Goal: Task Accomplishment & Management: Manage account settings

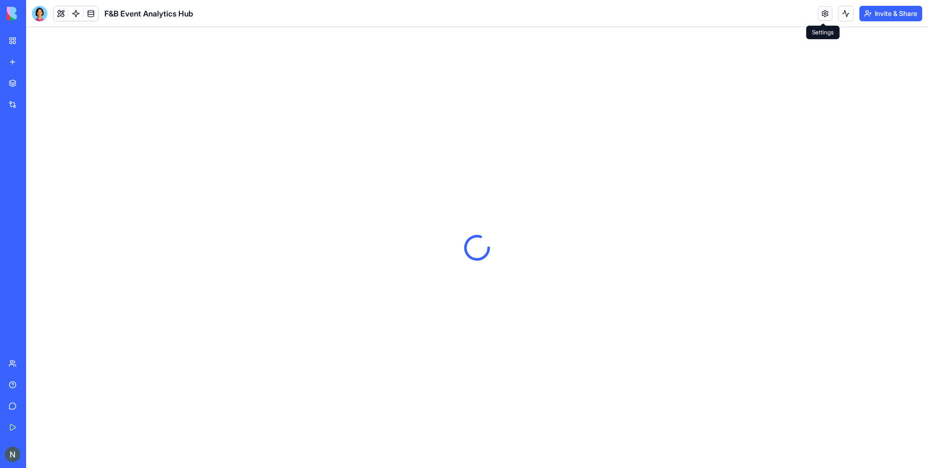
click at [821, 16] on link at bounding box center [825, 13] width 15 height 15
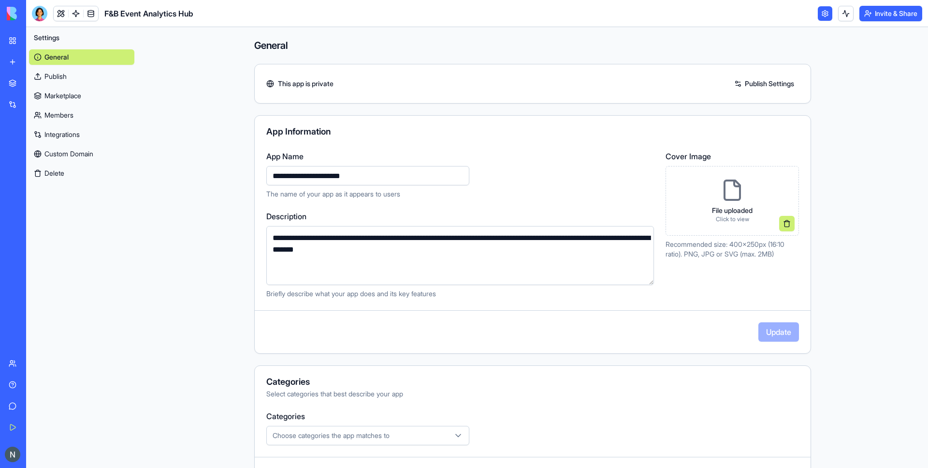
click at [62, 97] on link "Marketplace" at bounding box center [81, 95] width 105 height 15
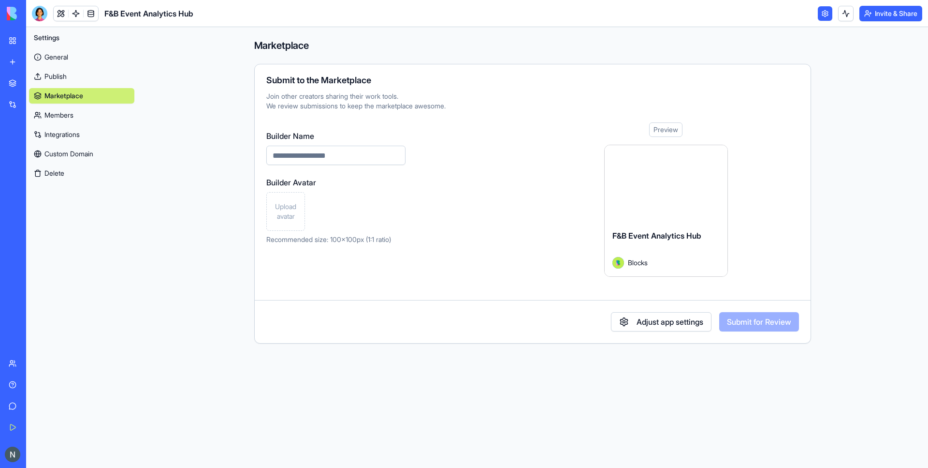
click at [61, 78] on link "Publish" at bounding box center [81, 76] width 105 height 15
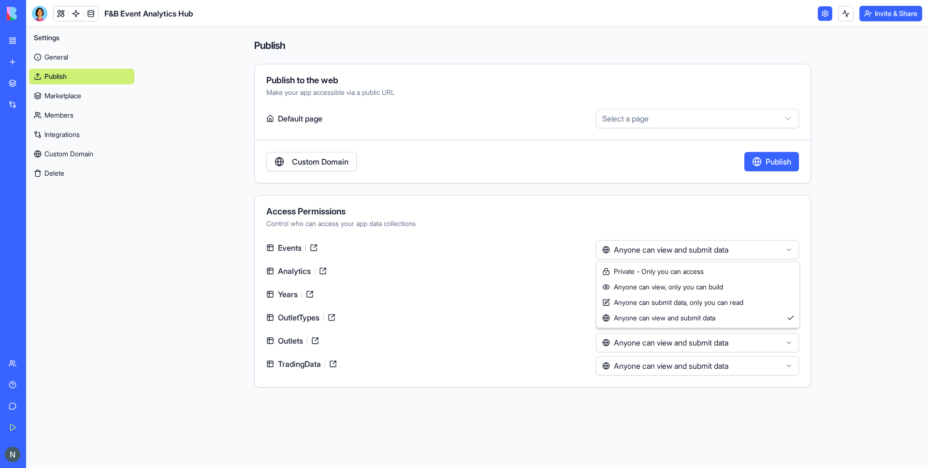
click at [717, 251] on html "**********" at bounding box center [464, 234] width 928 height 468
click at [669, 117] on html "**********" at bounding box center [464, 234] width 928 height 468
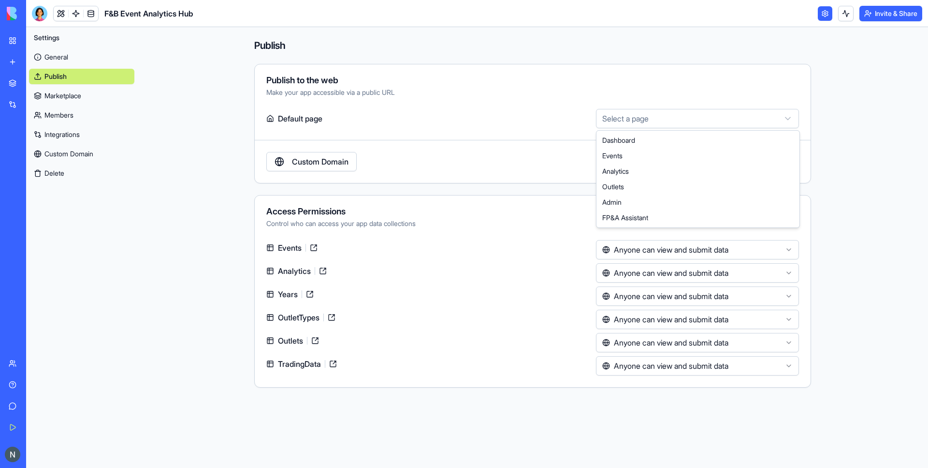
click at [669, 117] on html "**********" at bounding box center [464, 234] width 928 height 468
click at [85, 61] on link "General" at bounding box center [81, 56] width 105 height 15
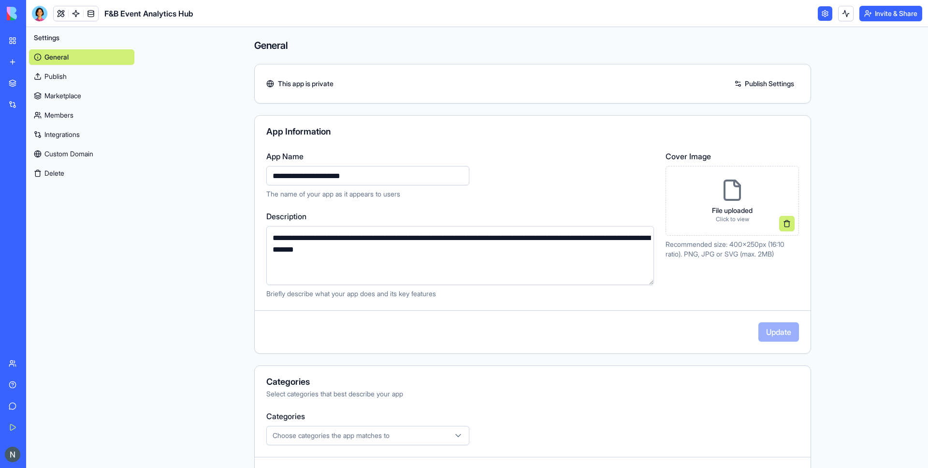
click at [776, 79] on link "Publish Settings" at bounding box center [765, 83] width 70 height 15
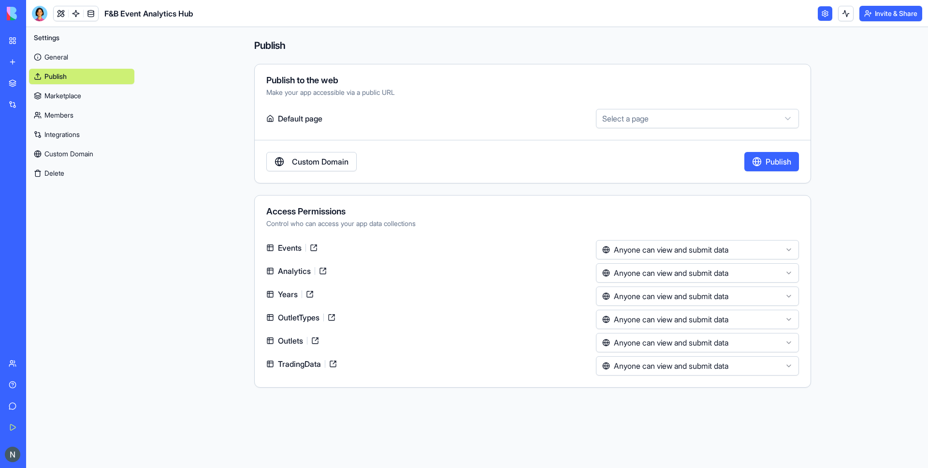
click at [67, 91] on link "Marketplace" at bounding box center [81, 95] width 105 height 15
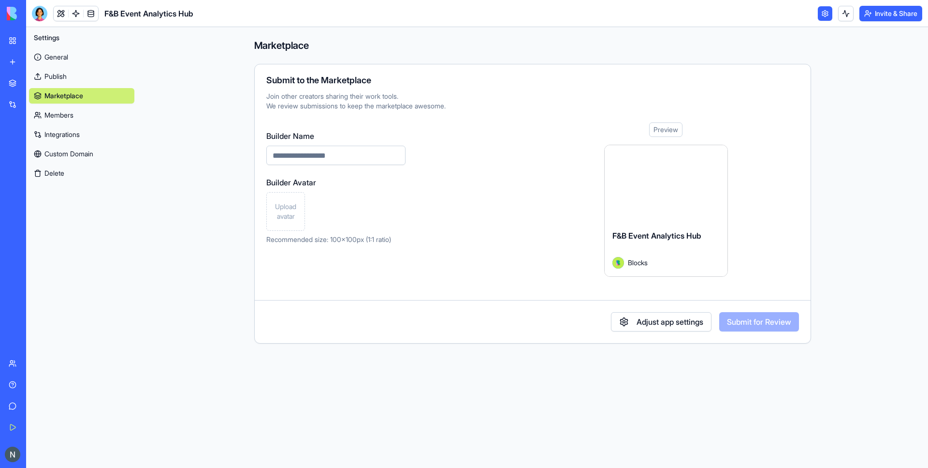
click at [66, 116] on link "Members" at bounding box center [81, 114] width 105 height 15
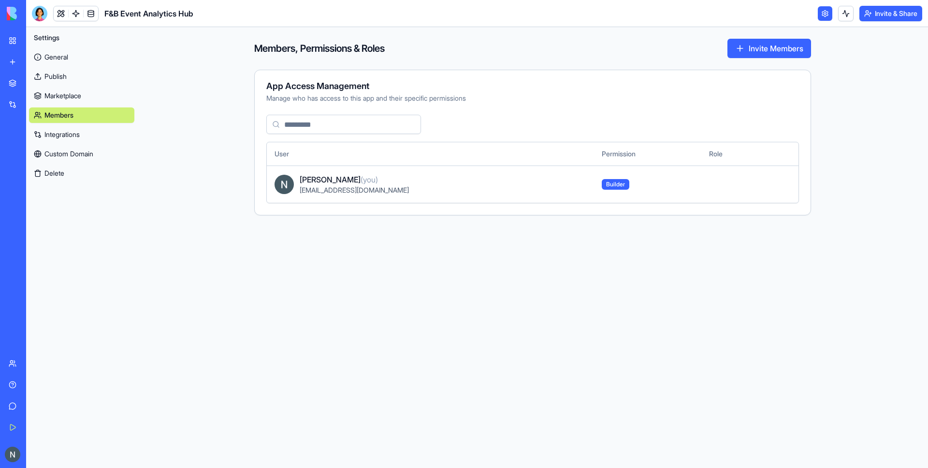
click at [74, 139] on link "Integrations" at bounding box center [81, 134] width 105 height 15
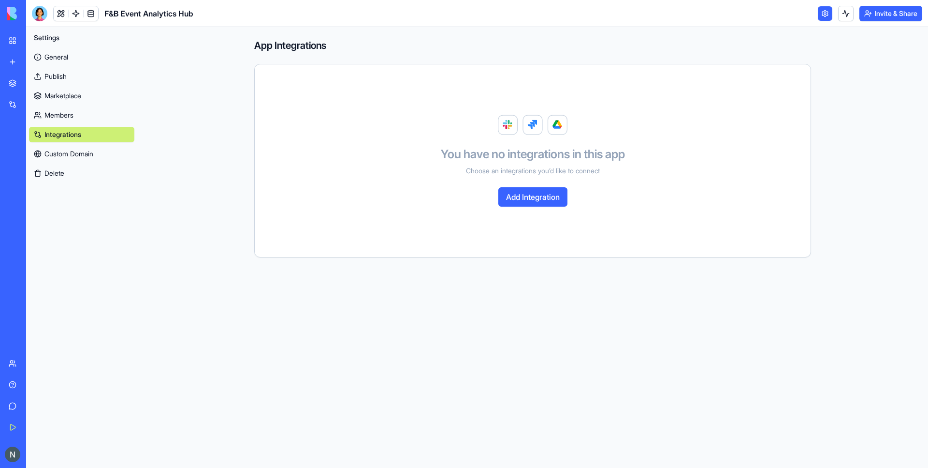
click at [74, 123] on div "General Publish Marketplace Members Integrations Custom Domain Delete" at bounding box center [81, 112] width 105 height 135
click at [89, 152] on link "Custom Domain" at bounding box center [81, 153] width 105 height 15
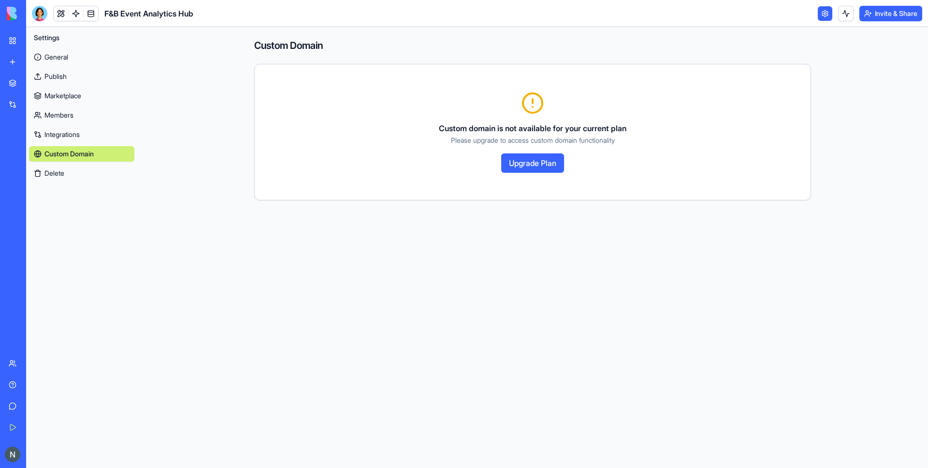
click at [61, 132] on link "Integrations" at bounding box center [81, 134] width 105 height 15
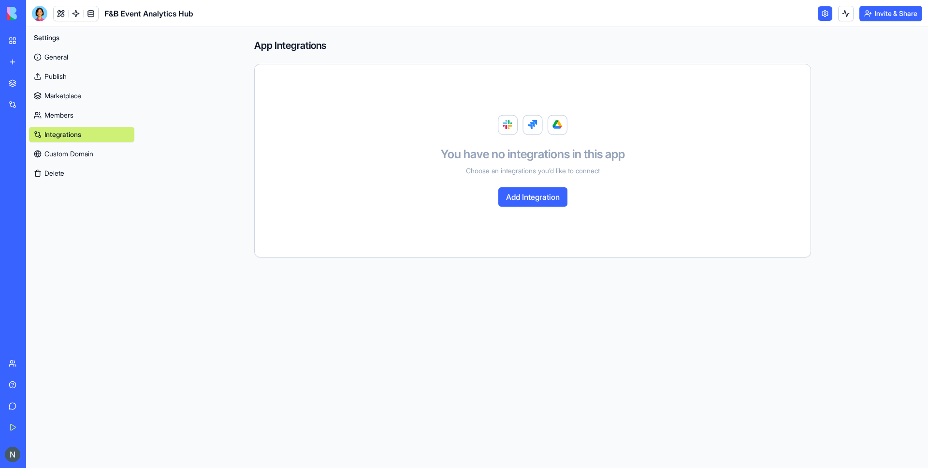
click at [538, 200] on button "Add Integration" at bounding box center [533, 196] width 69 height 19
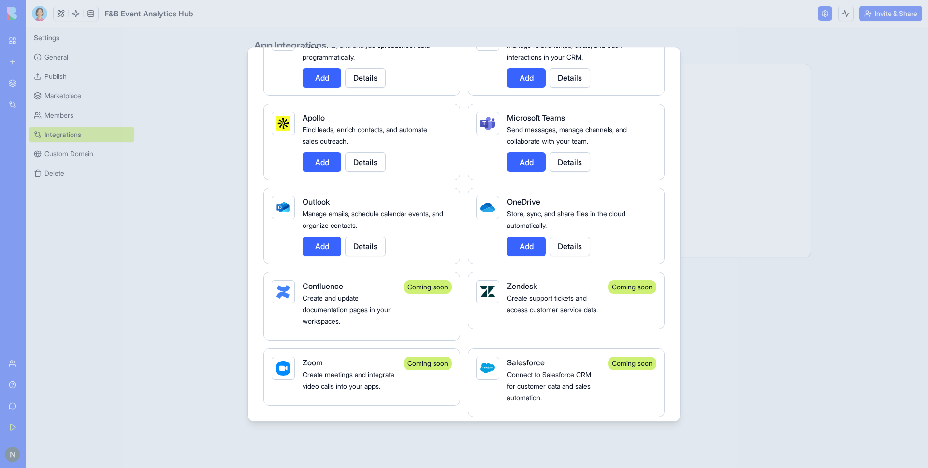
scroll to position [928, 0]
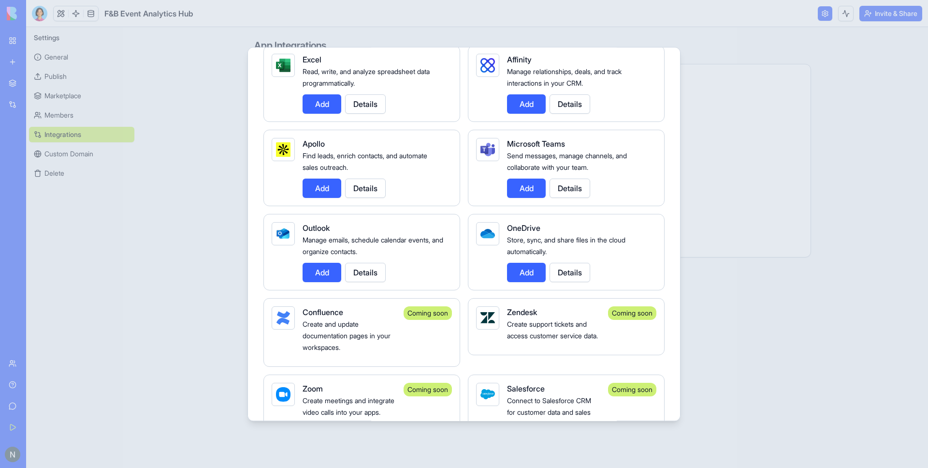
click at [373, 102] on button "Details" at bounding box center [365, 103] width 41 height 19
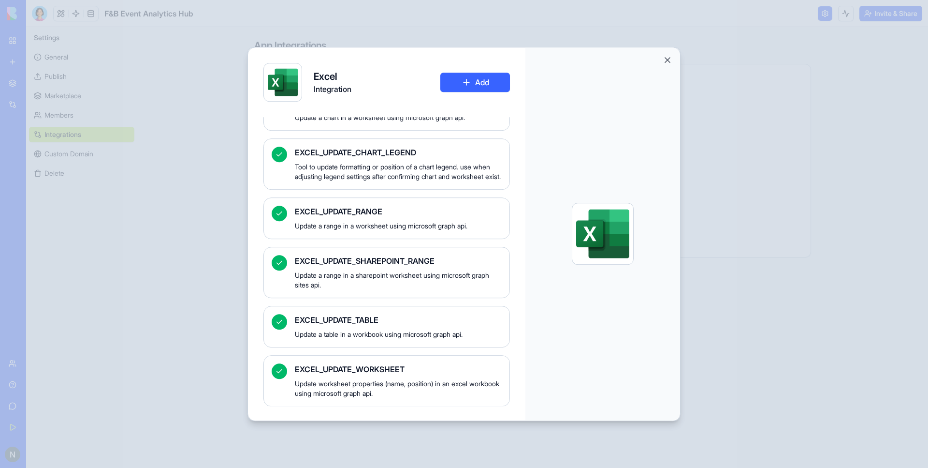
scroll to position [2675, 0]
click at [663, 58] on div "Excel Integration Add Connect Excel to automate spreadsheet operations and data…" at bounding box center [464, 234] width 433 height 374
click at [671, 61] on button "Close" at bounding box center [668, 60] width 10 height 10
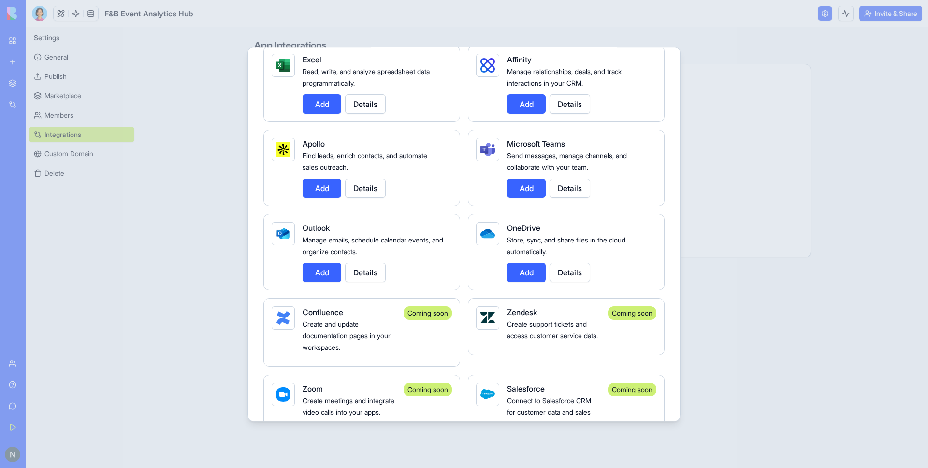
click at [881, 395] on div at bounding box center [464, 234] width 928 height 468
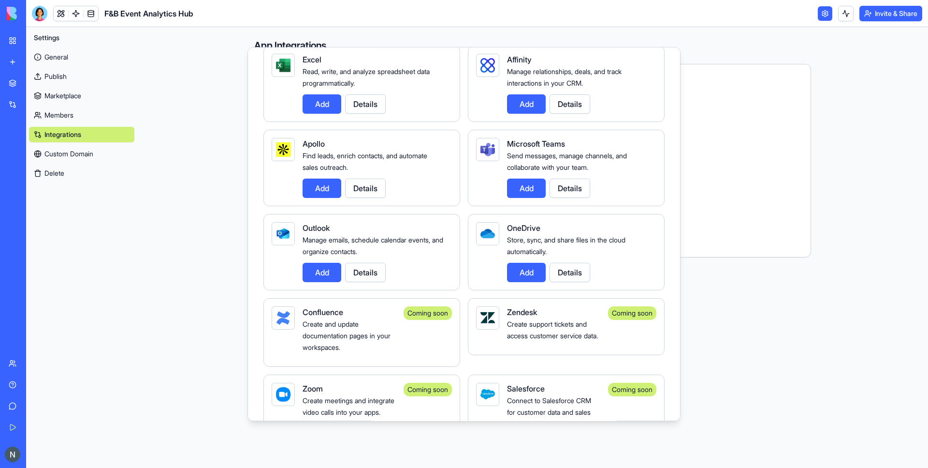
scroll to position [0, 0]
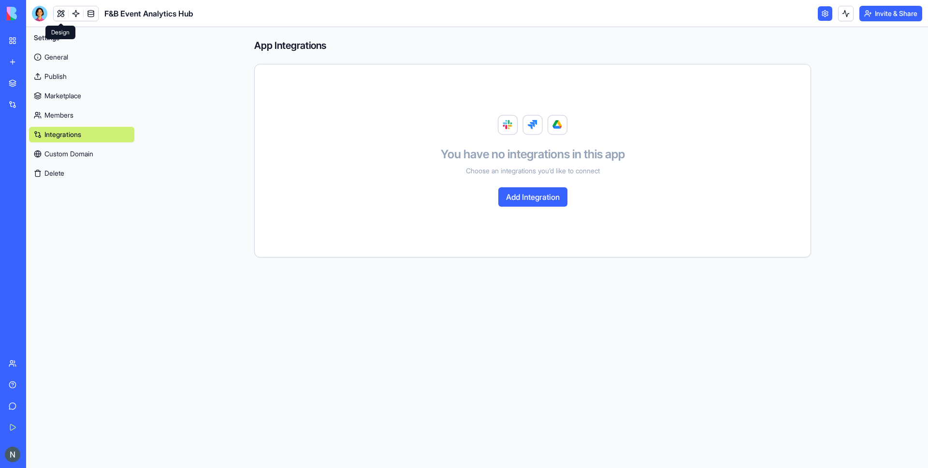
click at [48, 11] on div "F&B Event Analytics Hub" at bounding box center [113, 13] width 162 height 15
click at [44, 13] on div at bounding box center [39, 13] width 15 height 15
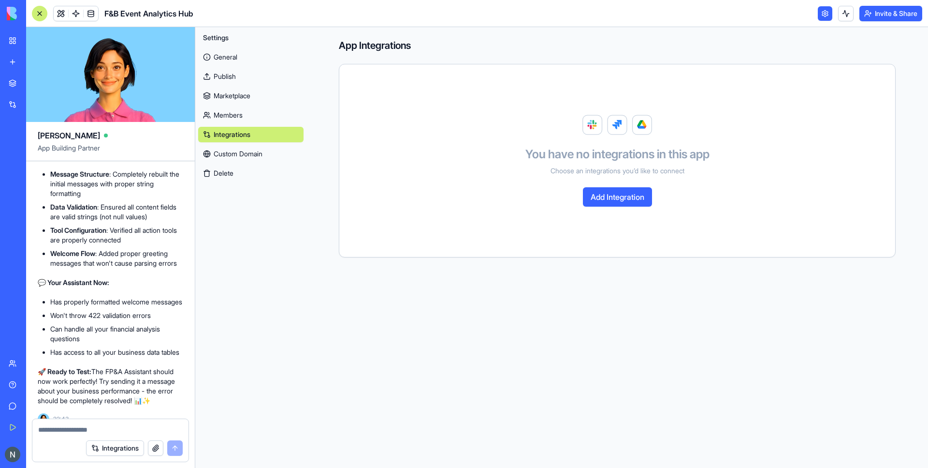
scroll to position [7102, 0]
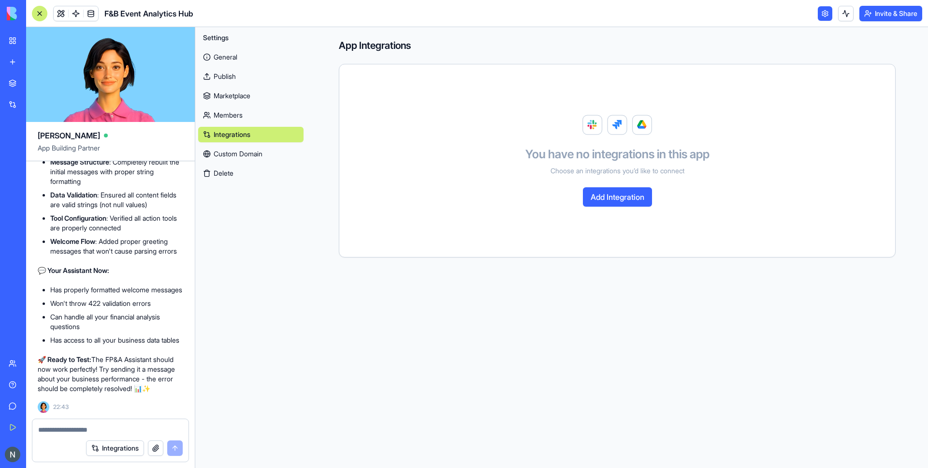
click at [823, 8] on link at bounding box center [825, 13] width 15 height 15
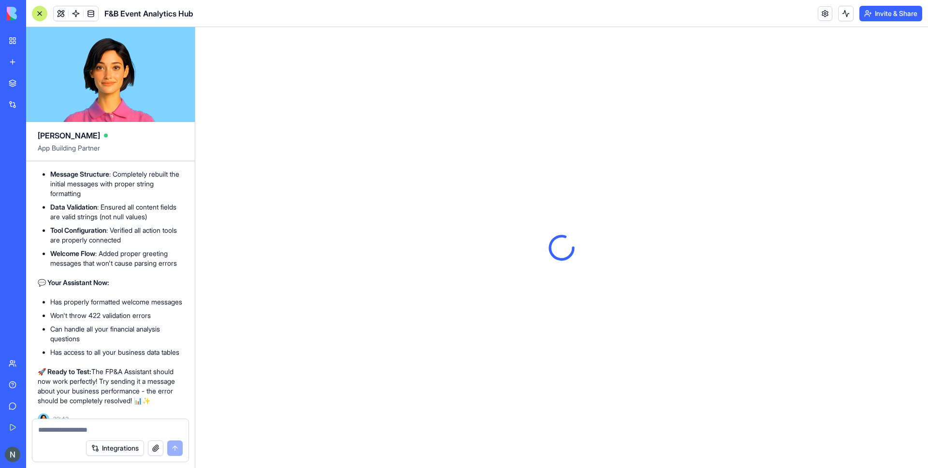
scroll to position [7102, 0]
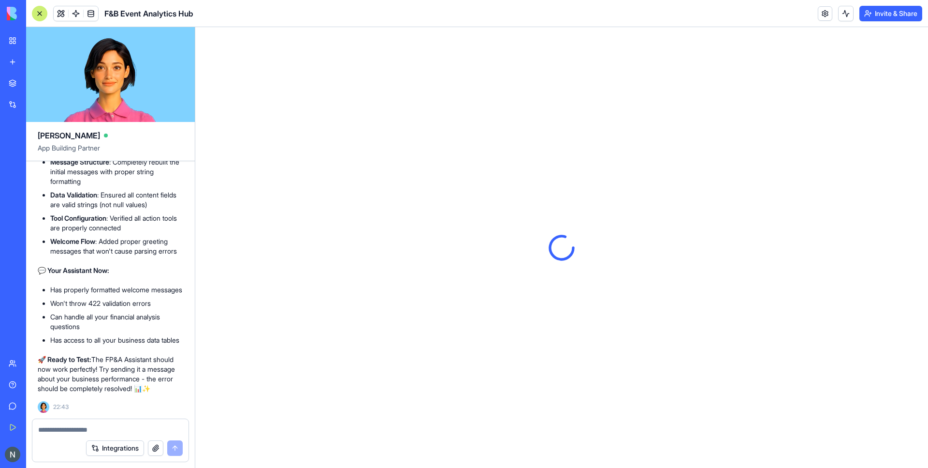
click at [131, 354] on p "🚀 Ready to Test: The FP&A Assistant should now work perfectly! Try sending it a…" at bounding box center [111, 373] width 146 height 39
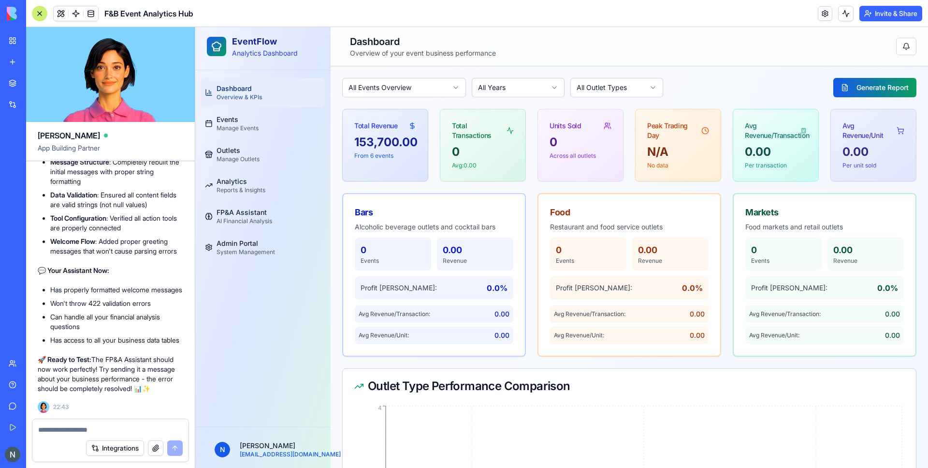
click at [97, 430] on textarea at bounding box center [110, 430] width 145 height 10
click at [87, 430] on textarea at bounding box center [110, 430] width 145 height 10
paste textarea "**********"
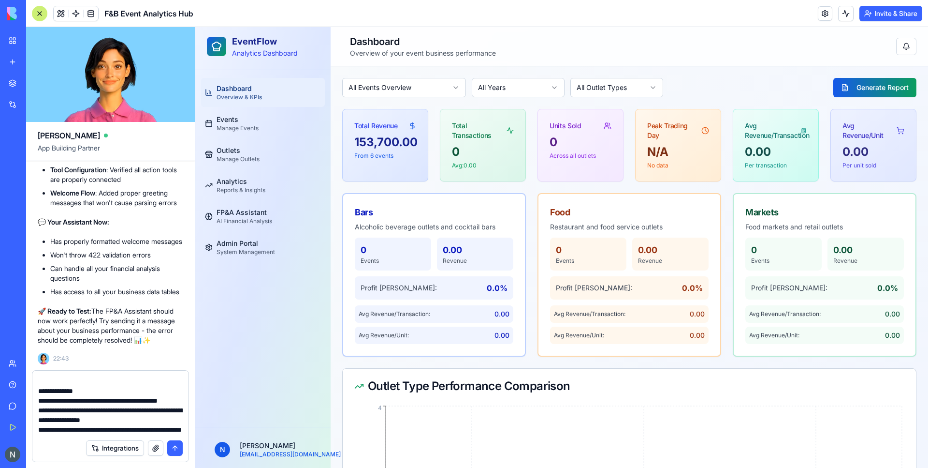
scroll to position [522, 0]
type textarea "**********"
click at [249, 414] on div "Dashboard Overview & KPIs Events Manage Events Outlets Manage Outlets Analytics…" at bounding box center [262, 248] width 135 height 356
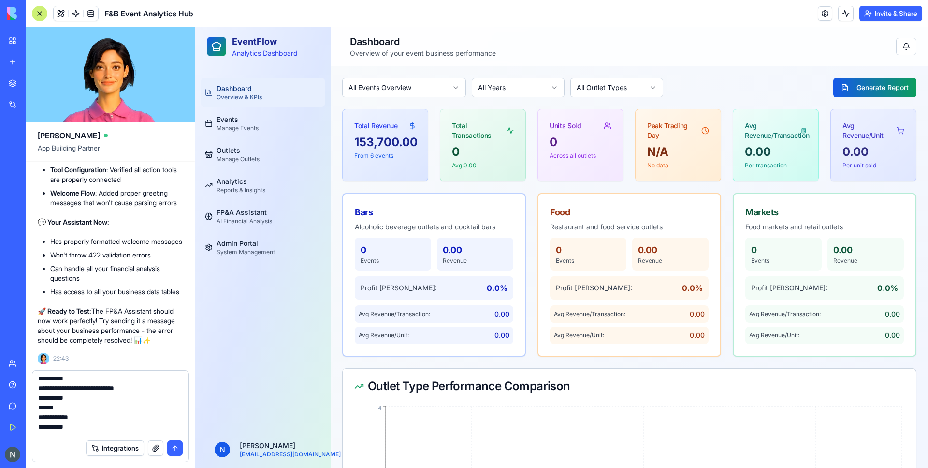
scroll to position [0, 0]
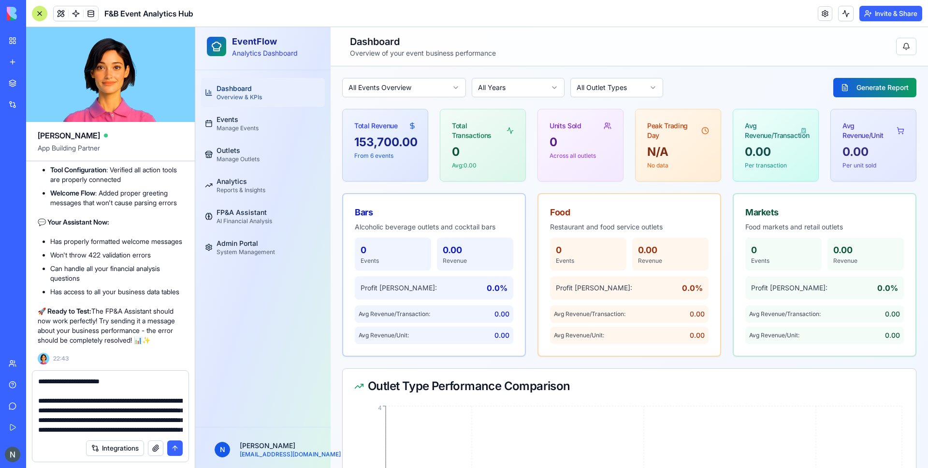
click at [175, 445] on button "submit" at bounding box center [174, 447] width 15 height 15
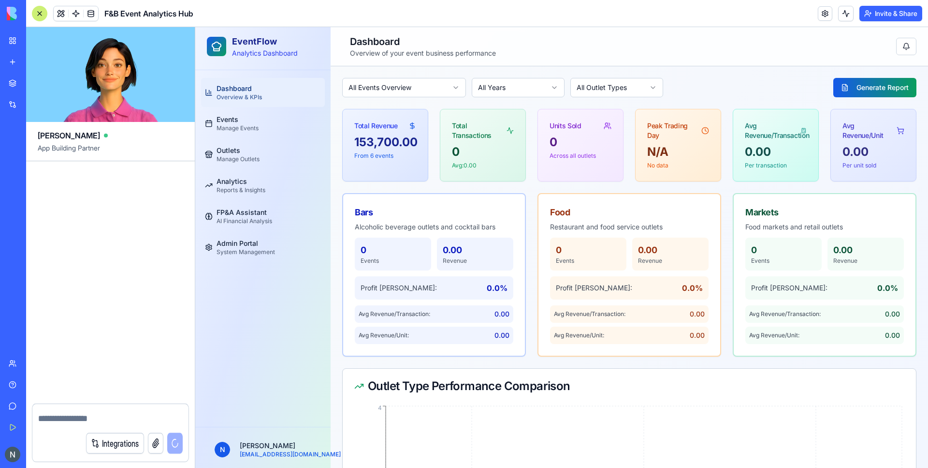
scroll to position [7448, 0]
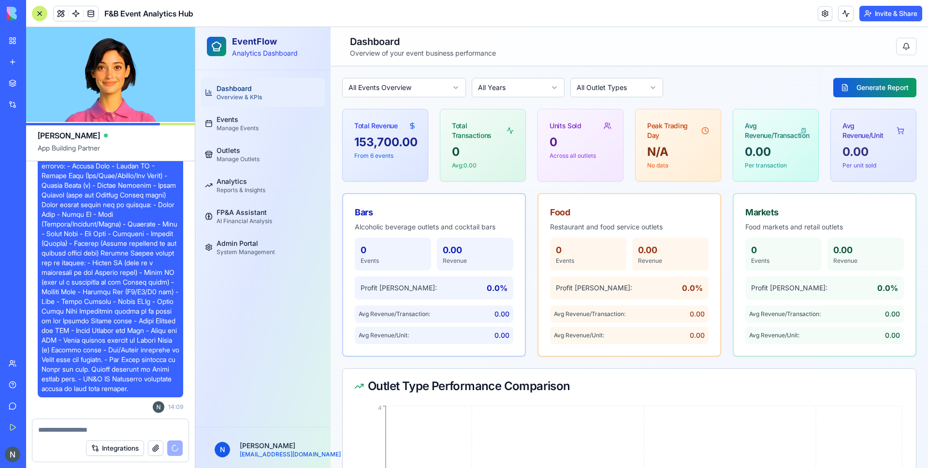
click at [114, 308] on span at bounding box center [111, 243] width 138 height 300
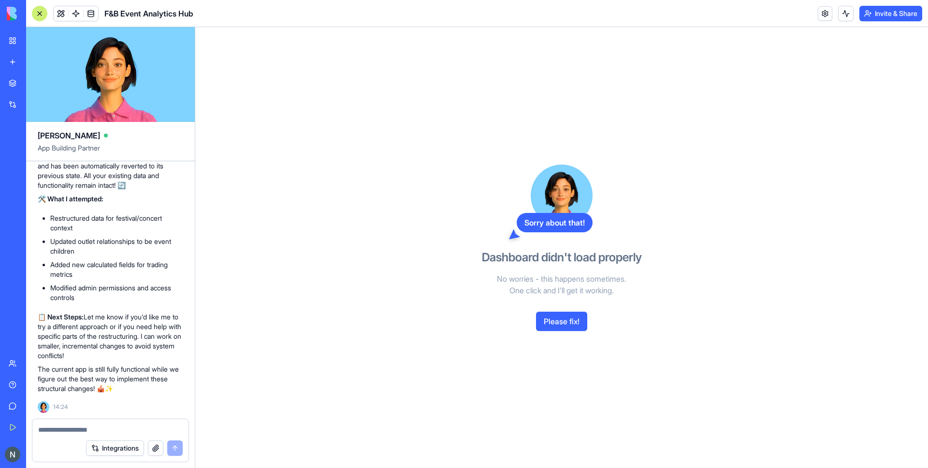
scroll to position [7972, 0]
click at [579, 330] on button "Please fix!" at bounding box center [561, 320] width 51 height 19
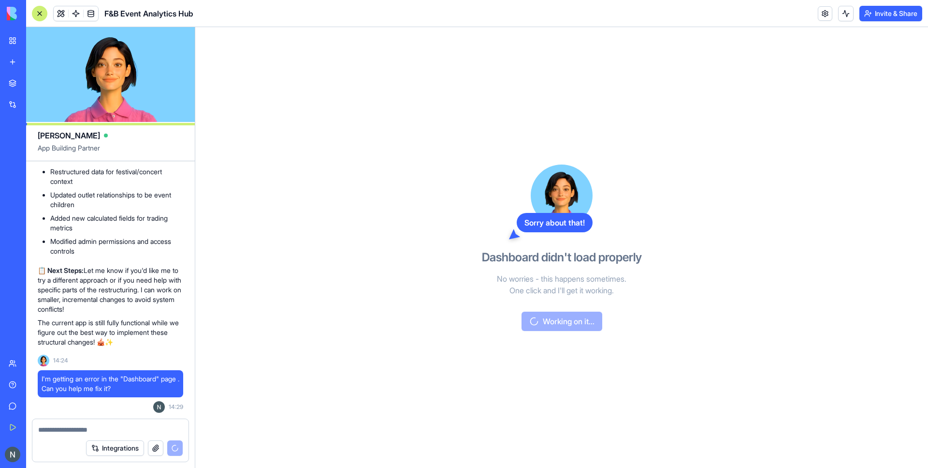
click at [91, 17] on span at bounding box center [90, 13] width 27 height 27
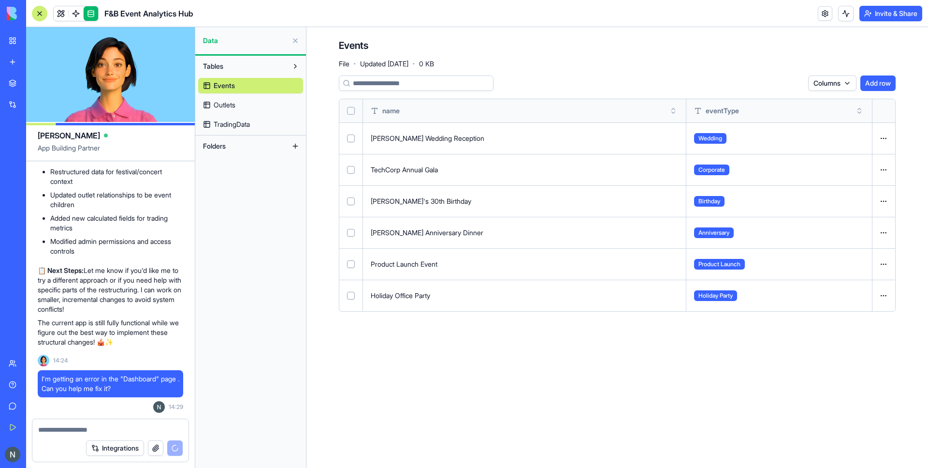
click at [91, 17] on link at bounding box center [91, 13] width 15 height 15
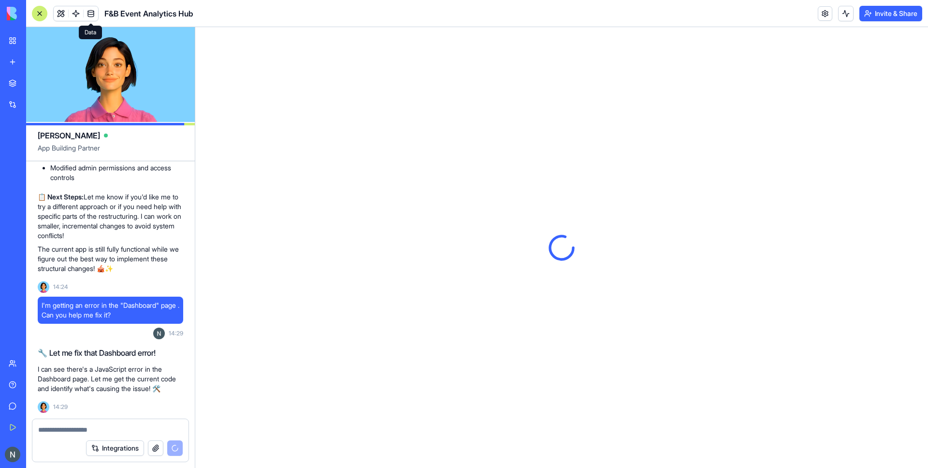
click at [89, 13] on link at bounding box center [91, 13] width 15 height 15
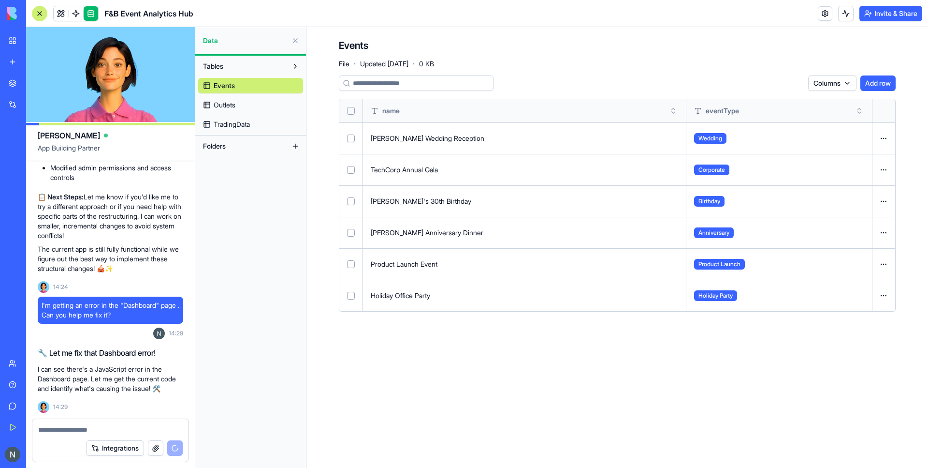
click at [253, 110] on link "Outlets" at bounding box center [250, 104] width 105 height 15
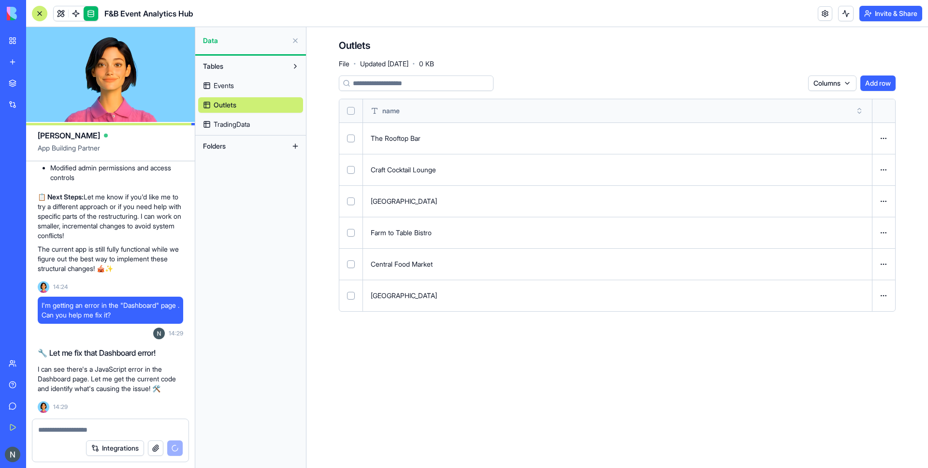
click at [233, 127] on span "TradingData" at bounding box center [232, 124] width 36 height 10
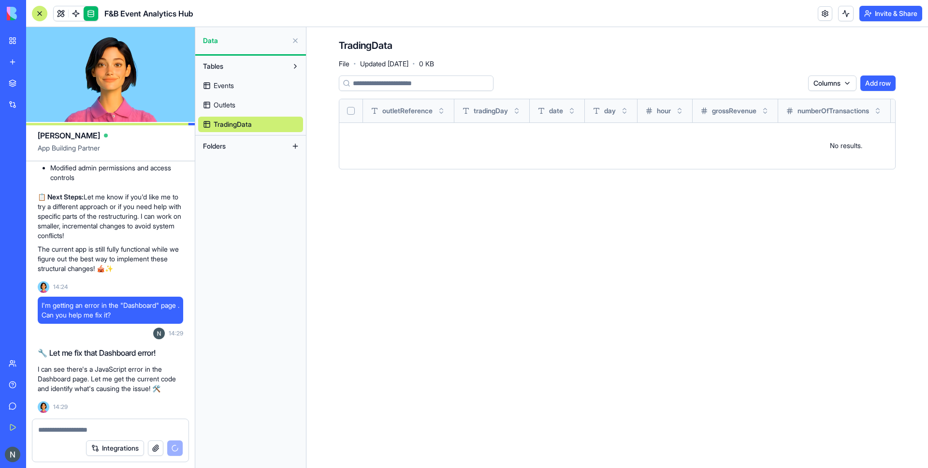
click at [238, 110] on link "Outlets" at bounding box center [250, 104] width 105 height 15
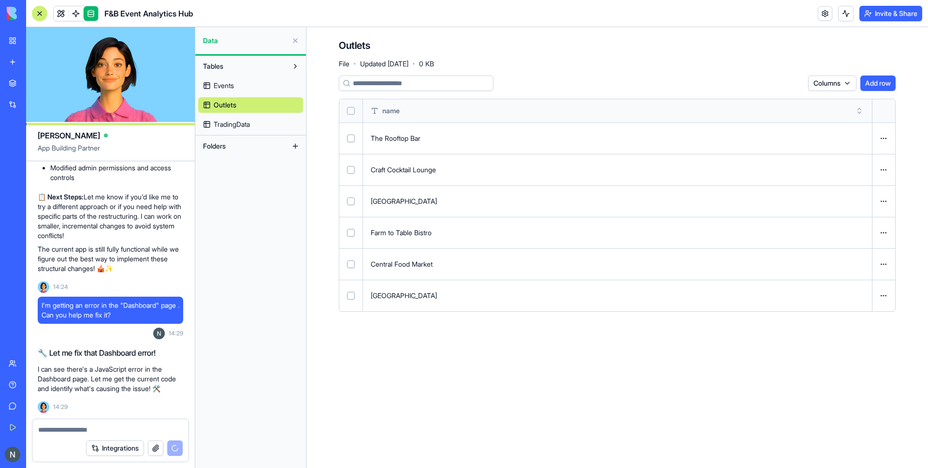
click at [233, 86] on span "Events" at bounding box center [224, 86] width 20 height 10
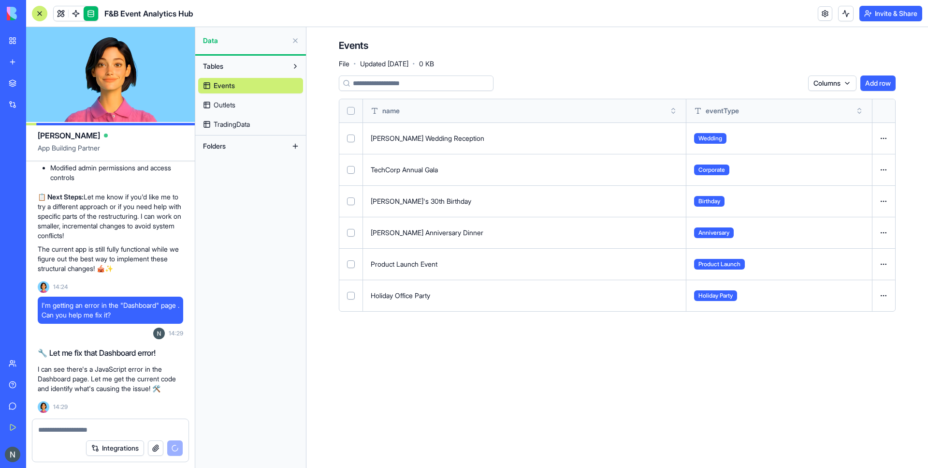
click at [218, 102] on span "Outlets" at bounding box center [225, 105] width 22 height 10
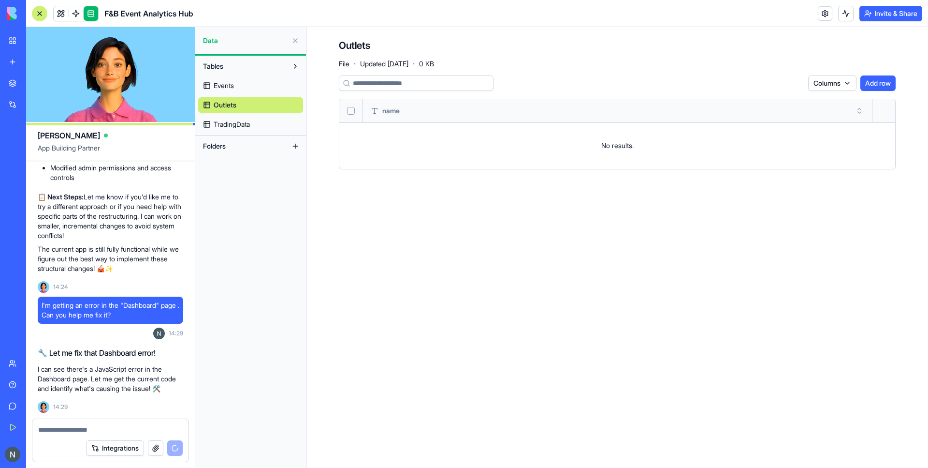
click at [294, 42] on button at bounding box center [295, 40] width 15 height 15
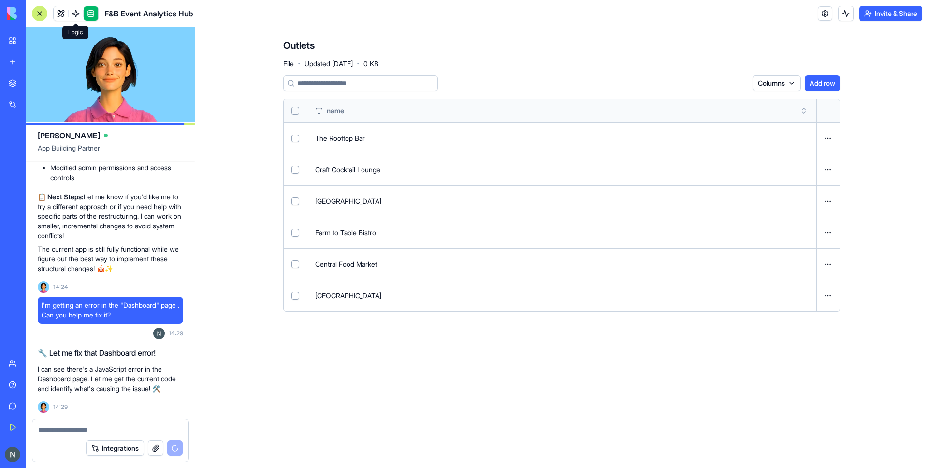
click at [76, 15] on span at bounding box center [75, 13] width 27 height 27
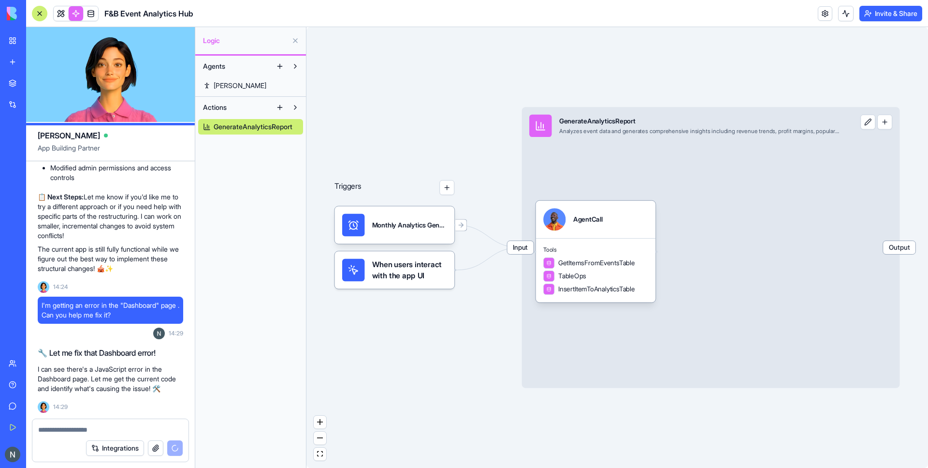
click at [229, 79] on link "Steve" at bounding box center [250, 85] width 105 height 15
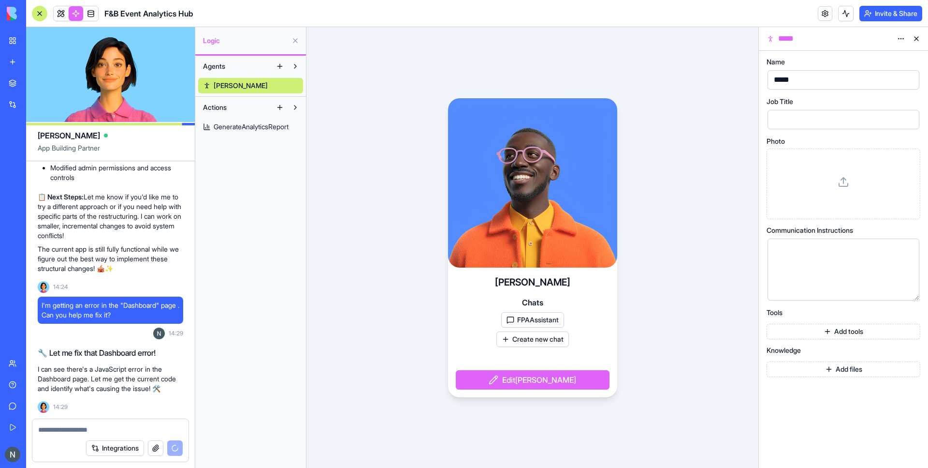
click at [225, 129] on span "GenerateAnalyticsReport" at bounding box center [251, 127] width 75 height 10
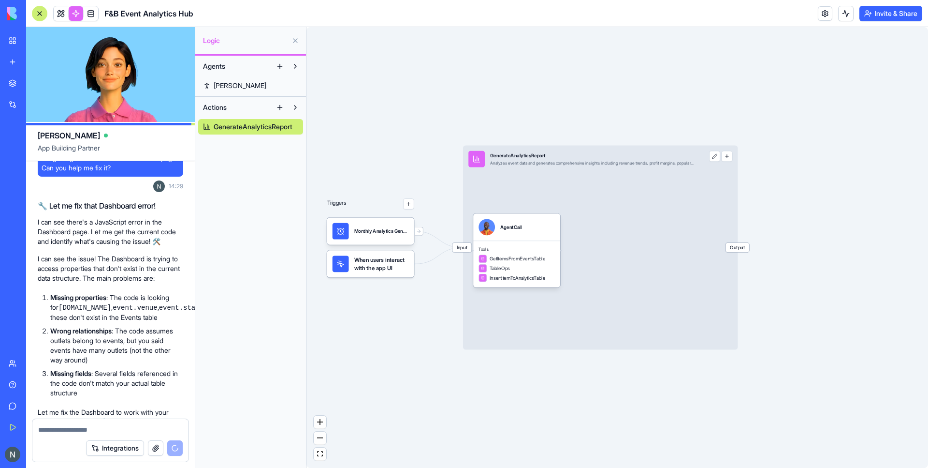
scroll to position [8521, 0]
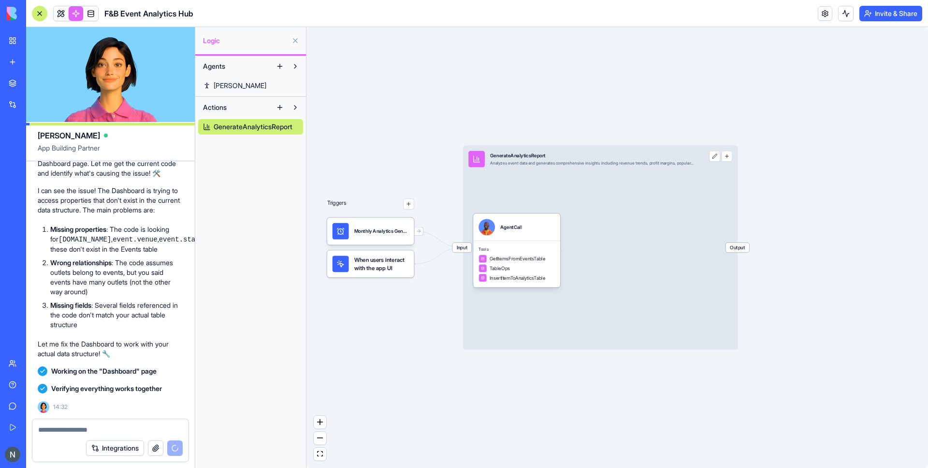
click at [73, 15] on link at bounding box center [76, 13] width 15 height 15
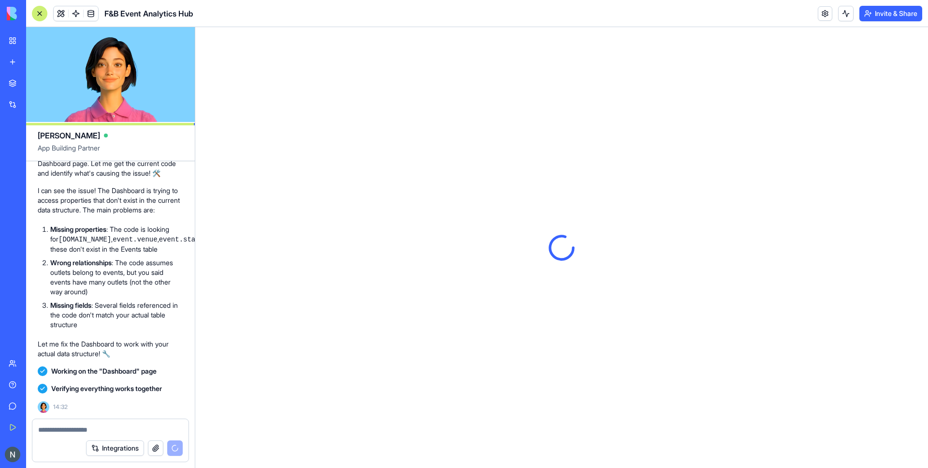
scroll to position [8879, 0]
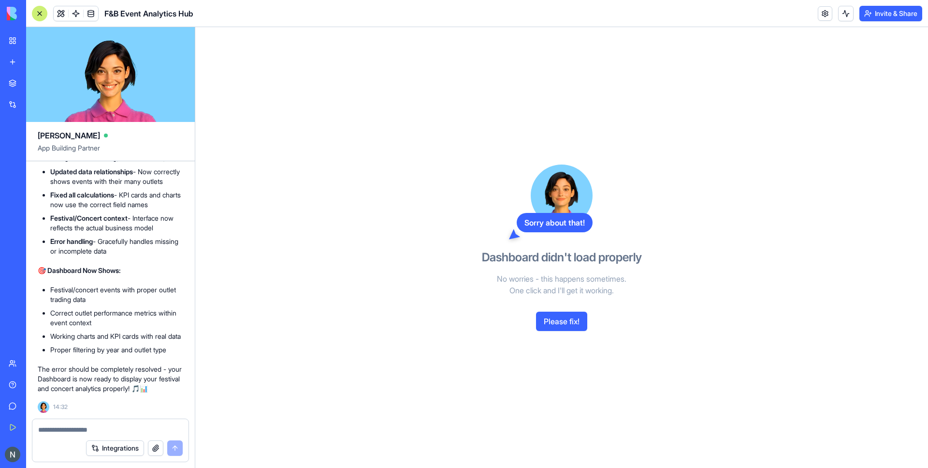
scroll to position [8879, 0]
click at [91, 423] on div at bounding box center [110, 426] width 156 height 15
click at [91, 425] on textarea at bounding box center [110, 430] width 145 height 10
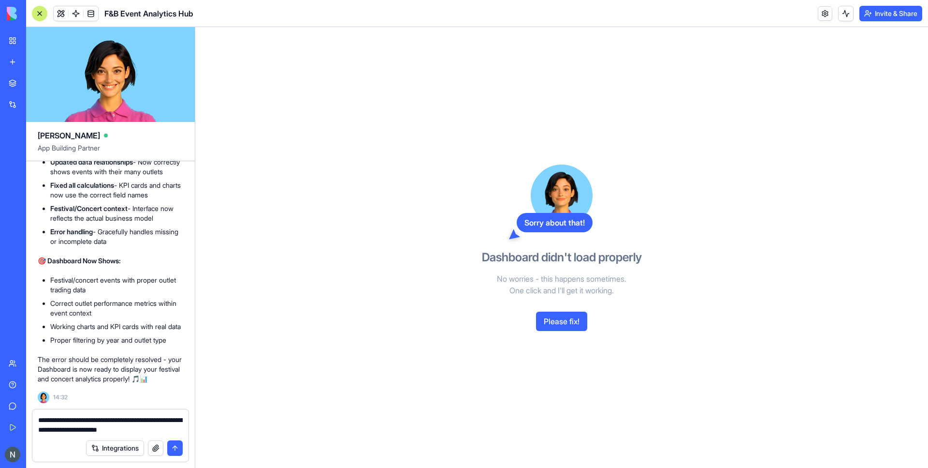
type textarea "**********"
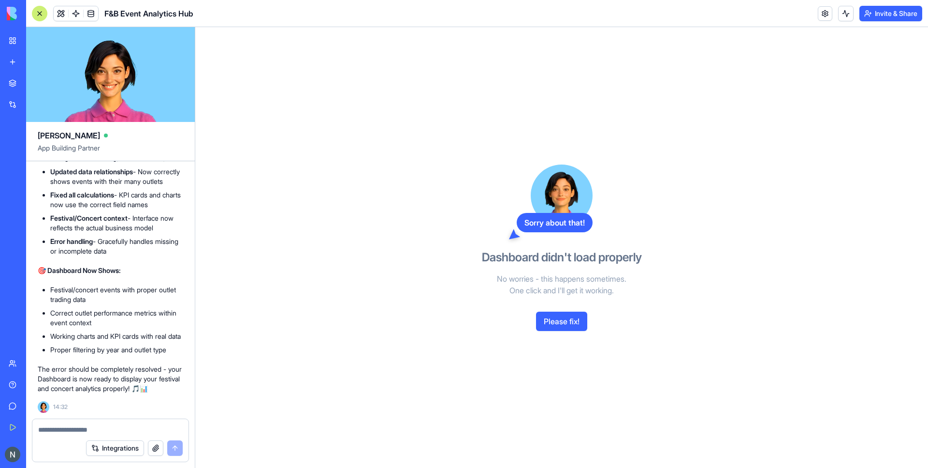
click at [42, 11] on div at bounding box center [39, 13] width 15 height 15
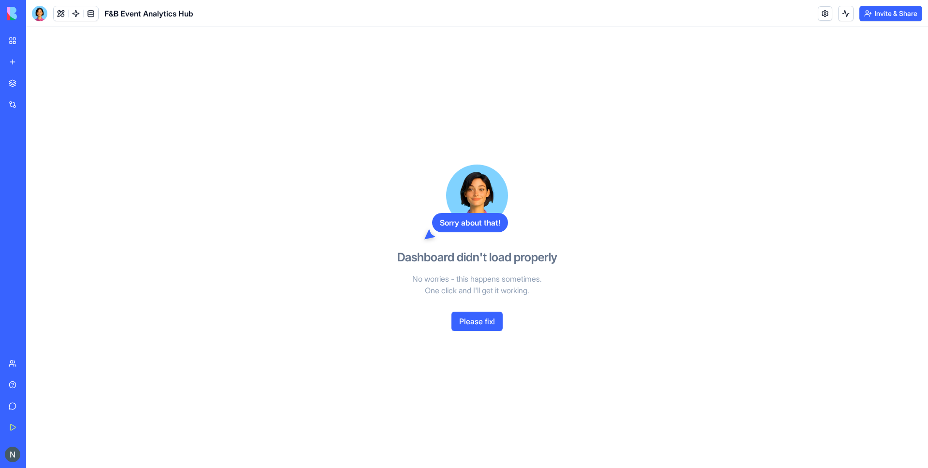
click at [14, 37] on link "My Workspace" at bounding box center [22, 40] width 39 height 19
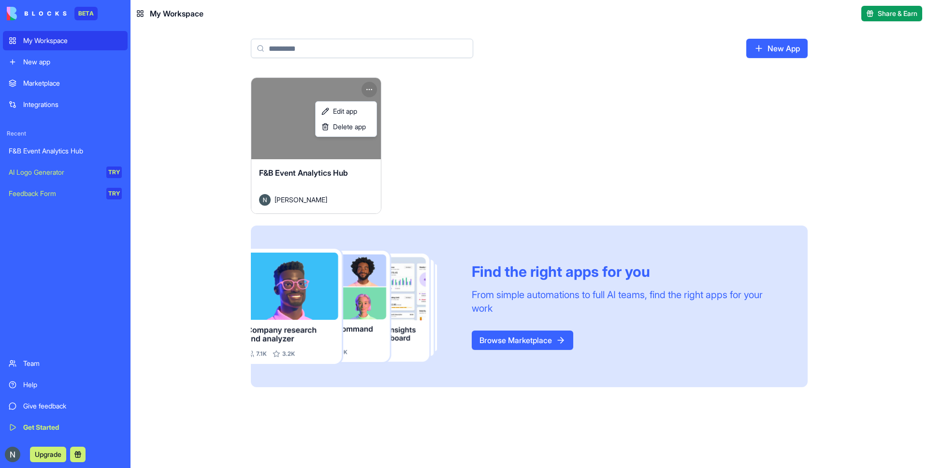
click at [368, 94] on html "BETA My Workspace New app Marketplace Integrations Recent F&B Event Analytics H…" at bounding box center [464, 234] width 928 height 468
click at [352, 131] on span "Delete app" at bounding box center [349, 127] width 33 height 10
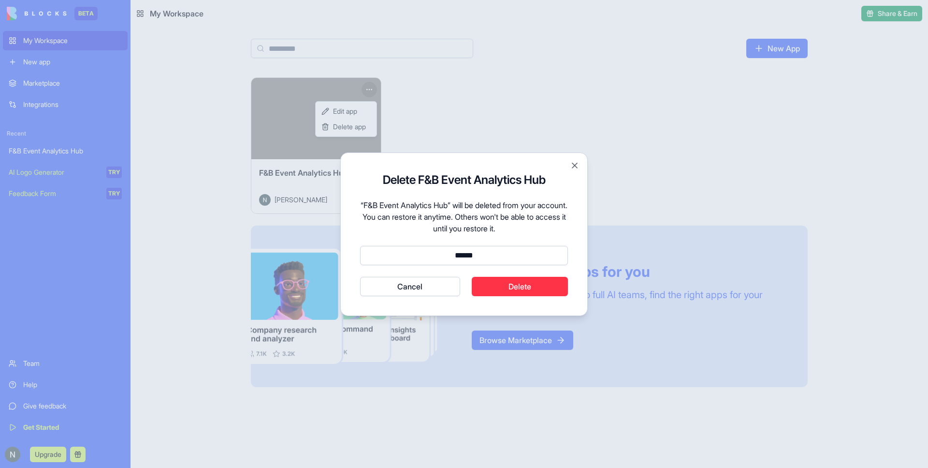
type input "******"
click at [500, 286] on button "Delete" at bounding box center [520, 286] width 97 height 19
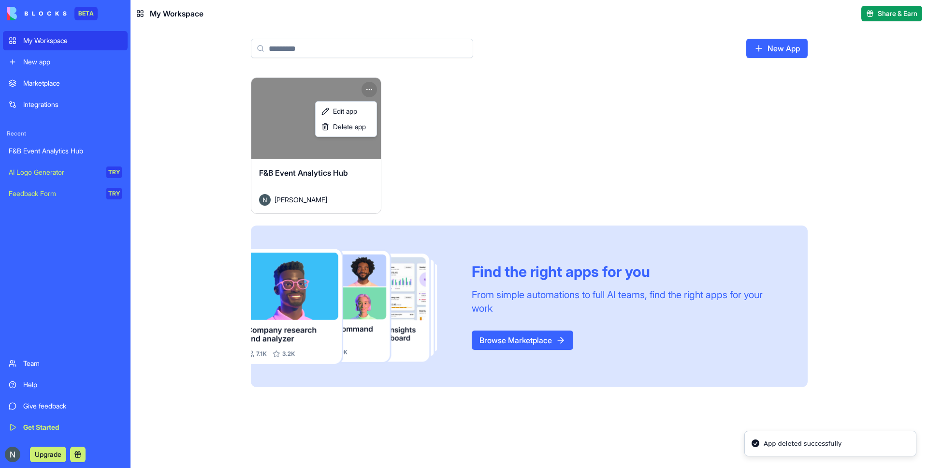
click at [770, 47] on html "BETA My Workspace New app Marketplace Integrations Recent F&B Event Analytics H…" at bounding box center [464, 234] width 928 height 468
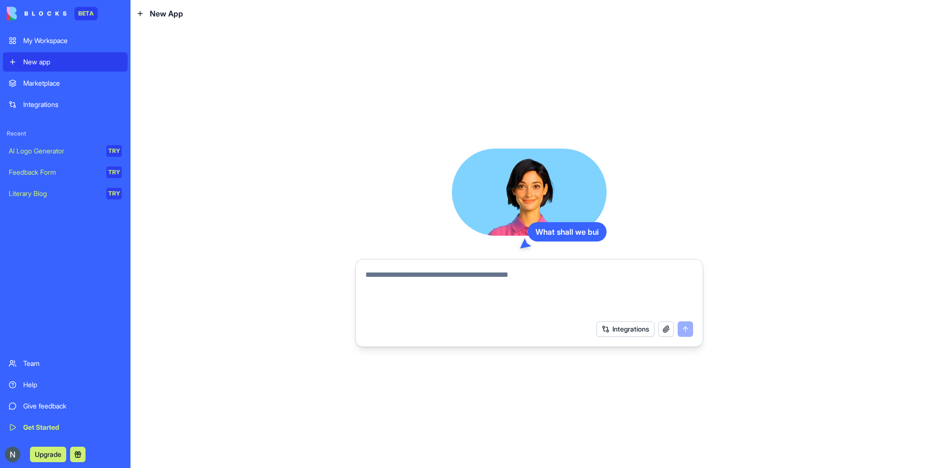
click at [442, 284] on textarea at bounding box center [530, 292] width 328 height 46
click at [419, 267] on div at bounding box center [529, 289] width 339 height 52
click at [422, 277] on textarea at bounding box center [530, 292] width 328 height 46
paste textarea "**********"
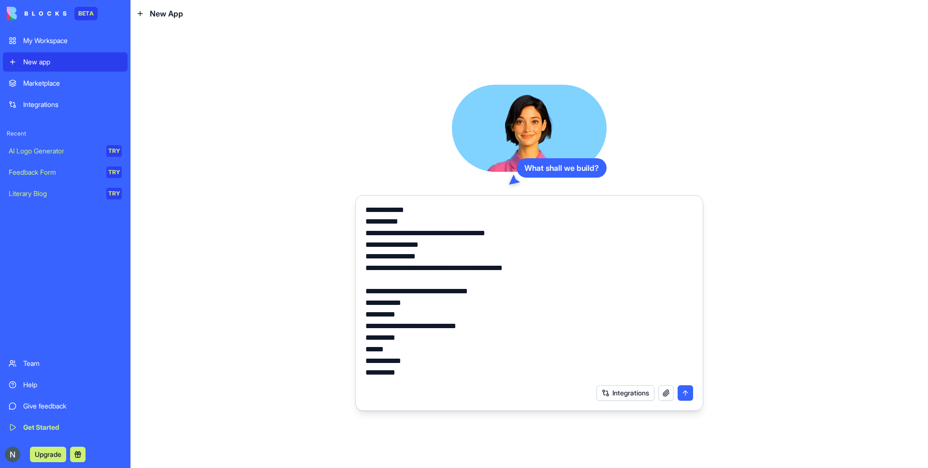
scroll to position [1, 0]
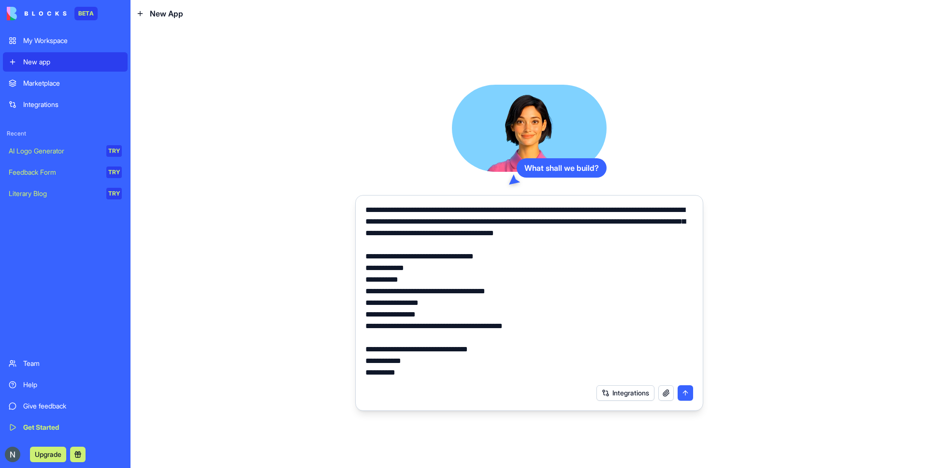
click at [424, 309] on textarea at bounding box center [530, 292] width 328 height 174
click at [518, 210] on textarea at bounding box center [530, 292] width 328 height 174
type textarea "**********"
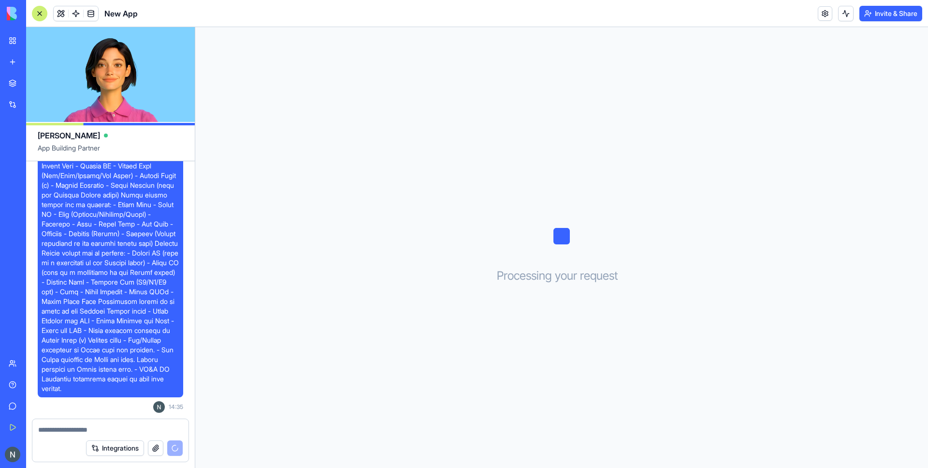
scroll to position [228, 0]
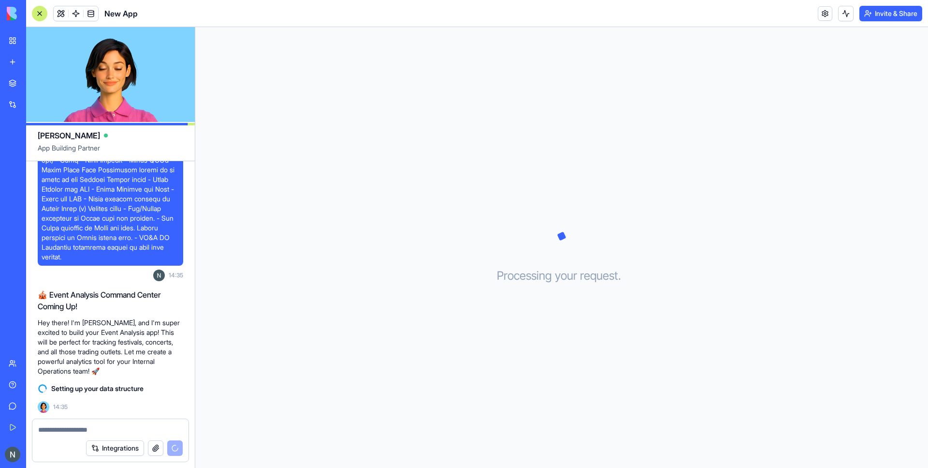
click at [162, 363] on p "Hey there! I'm [PERSON_NAME], and I'm super excited to build your Event Analysi…" at bounding box center [111, 347] width 146 height 58
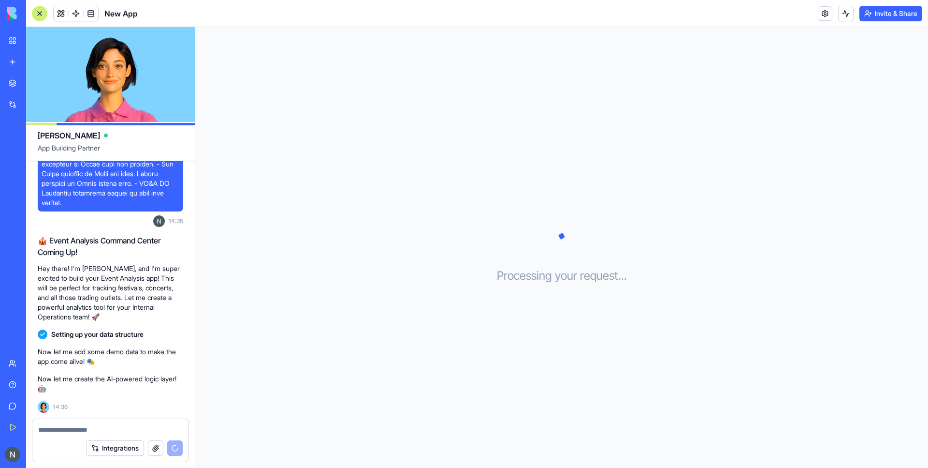
scroll to position [300, 0]
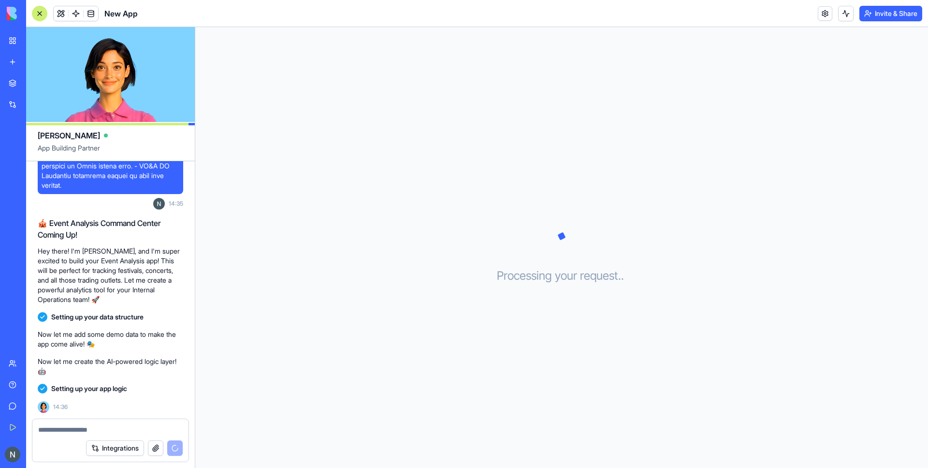
click at [118, 13] on span "New App" at bounding box center [120, 14] width 33 height 12
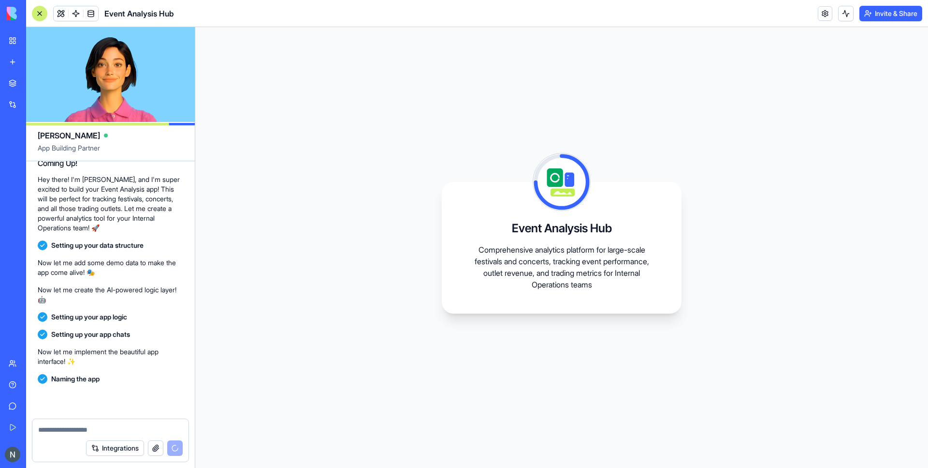
scroll to position [449, 0]
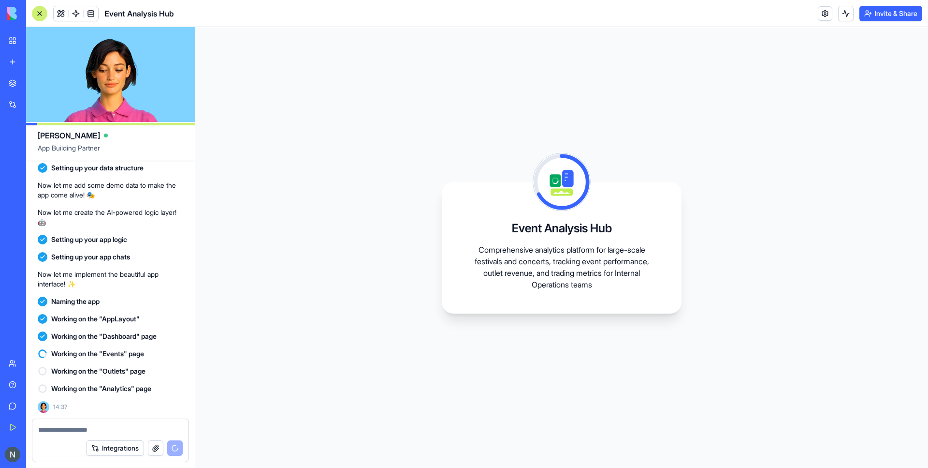
click at [317, 176] on div "Event Analysis Hub Comprehensive analytics platform for large-scale festivals a…" at bounding box center [561, 247] width 733 height 441
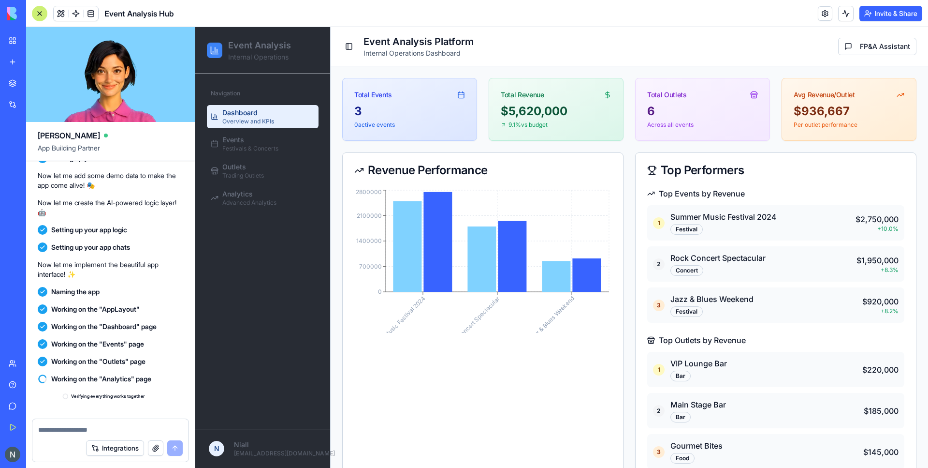
scroll to position [584, 0]
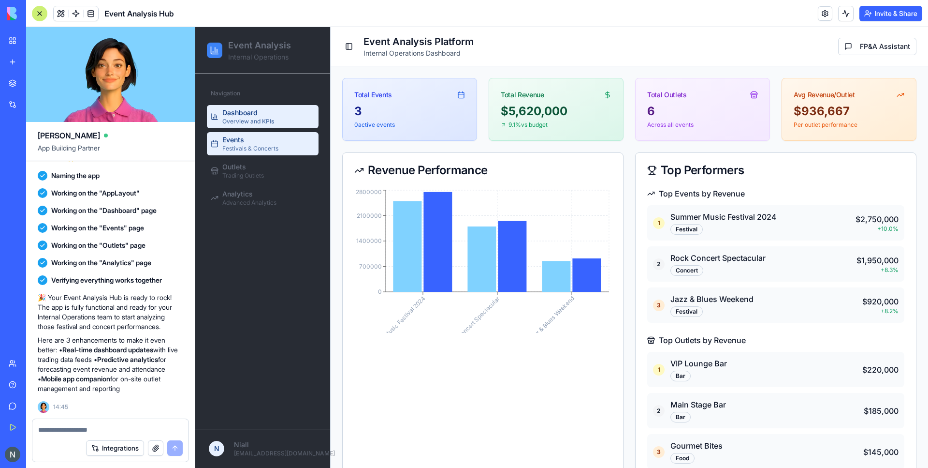
click at [232, 147] on span "Festivals & Concerts" at bounding box center [250, 149] width 56 height 8
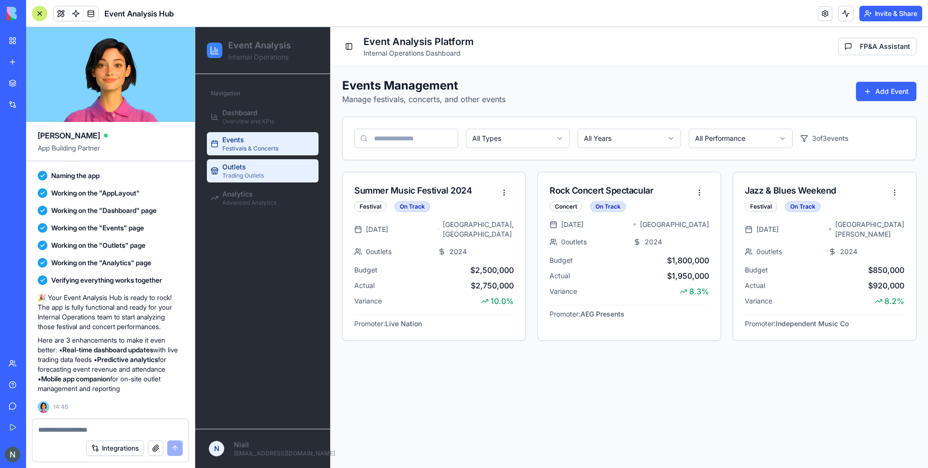
click at [247, 173] on span "Trading Outlets" at bounding box center [243, 176] width 42 height 8
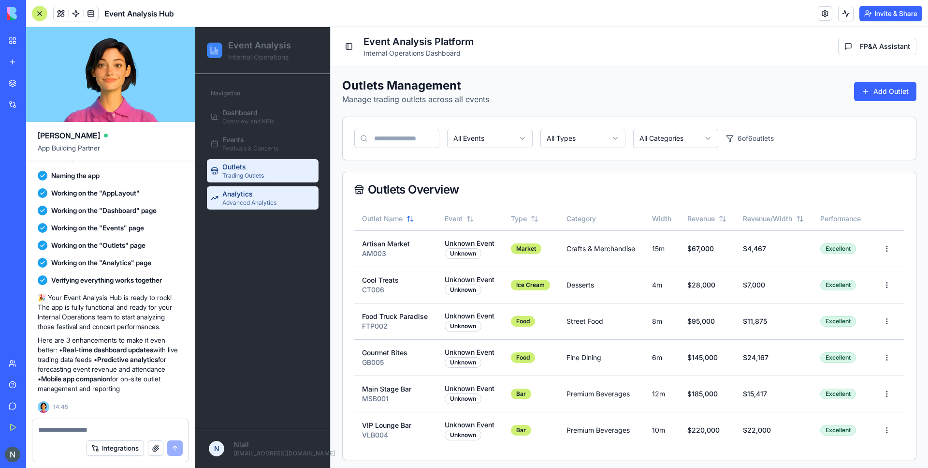
click at [260, 197] on div "Analytics Advanced Analytics" at bounding box center [249, 197] width 54 height 17
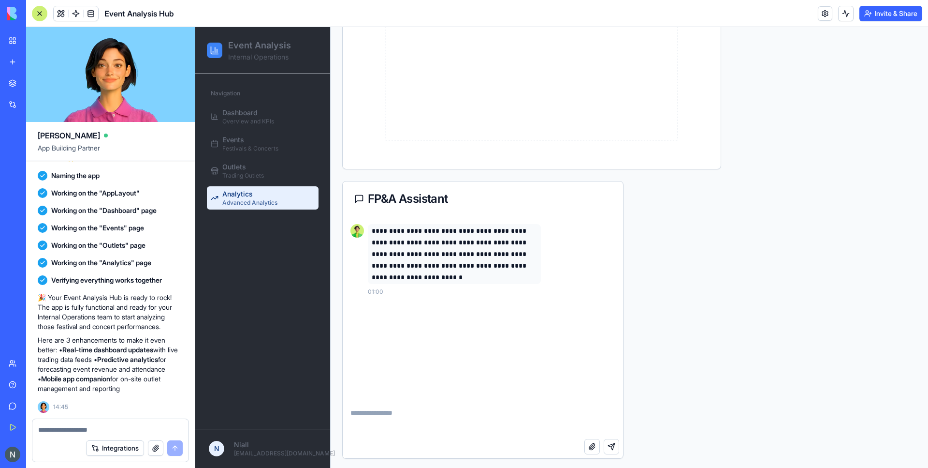
scroll to position [555, 0]
click at [446, 236] on p "**********" at bounding box center [454, 251] width 165 height 58
click at [444, 194] on div "FP&A Assistant" at bounding box center [482, 197] width 257 height 12
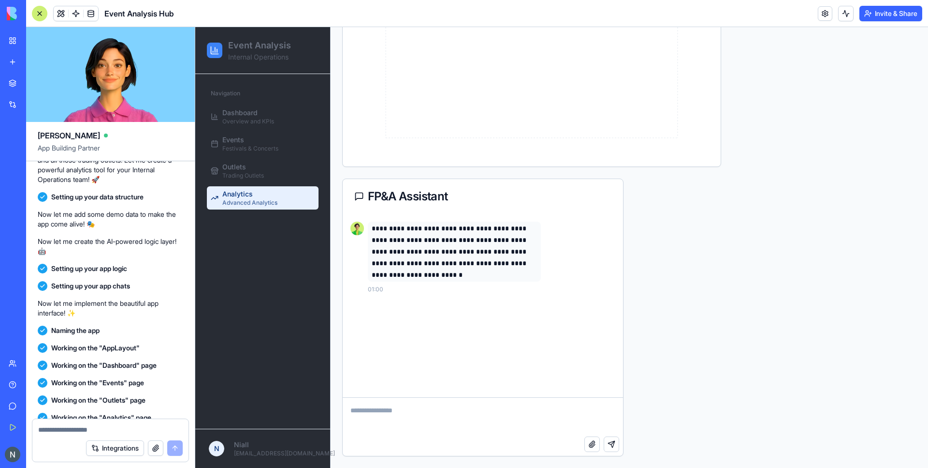
scroll to position [584, 0]
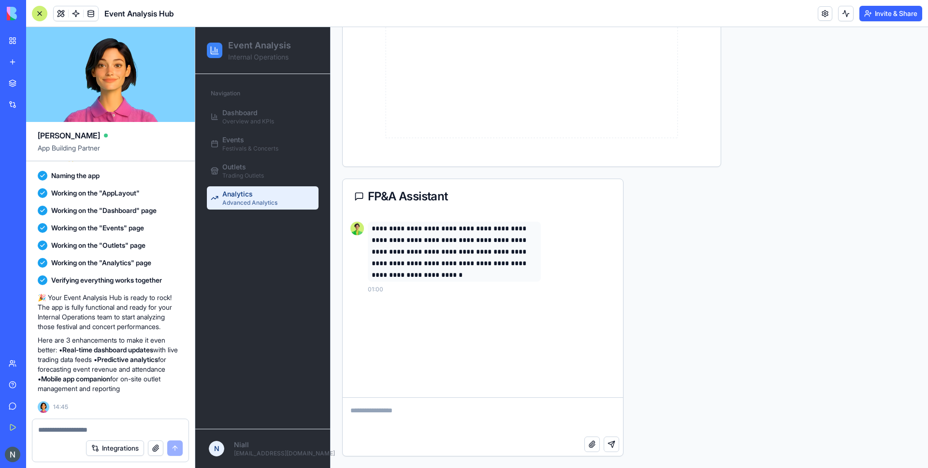
click at [73, 431] on textarea at bounding box center [110, 430] width 145 height 10
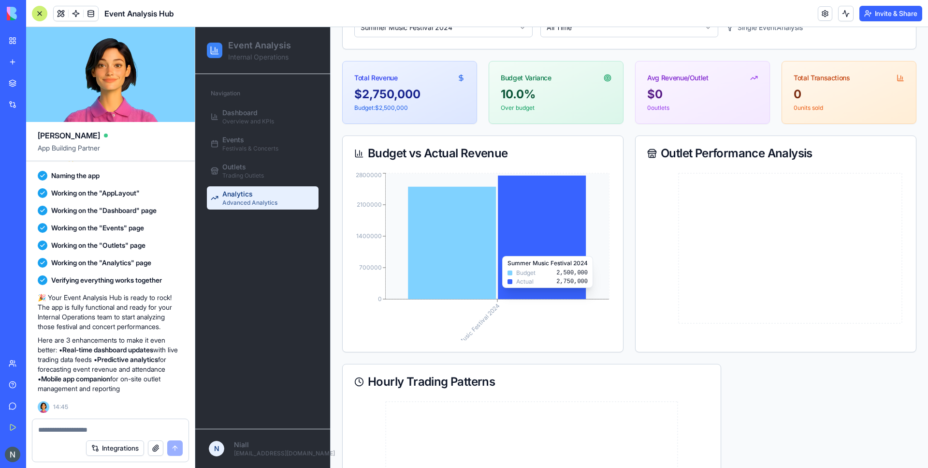
scroll to position [0, 0]
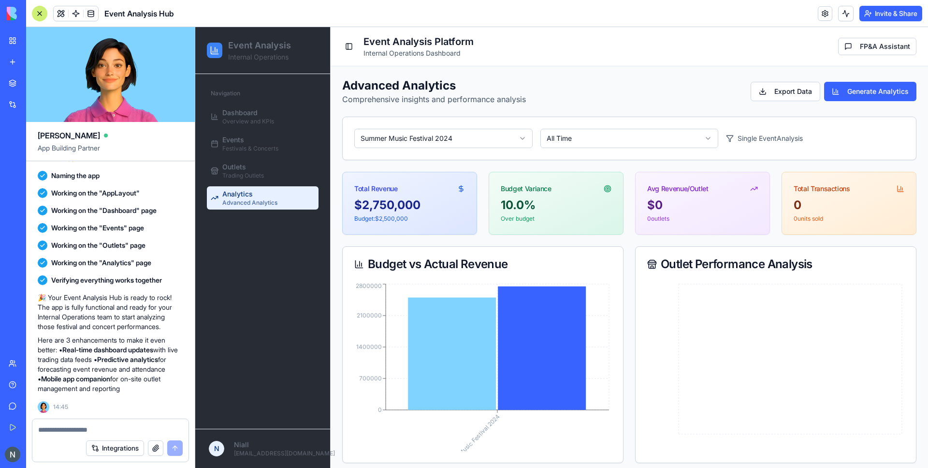
click at [730, 136] on icon at bounding box center [730, 138] width 8 height 8
click at [759, 136] on div "Single Event Analysis" at bounding box center [815, 138] width 178 height 19
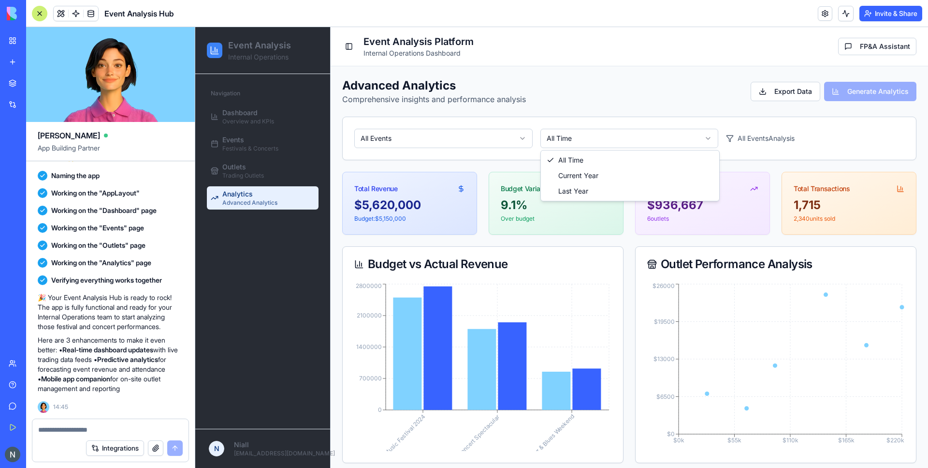
click at [666, 90] on div "Advanced Analytics Comprehensive insights and performance analysis Export Data …" at bounding box center [629, 91] width 574 height 27
click at [854, 94] on div "Export Data Generate Analytics" at bounding box center [834, 91] width 166 height 19
click at [421, 194] on div "Total Revenue" at bounding box center [410, 184] width 134 height 25
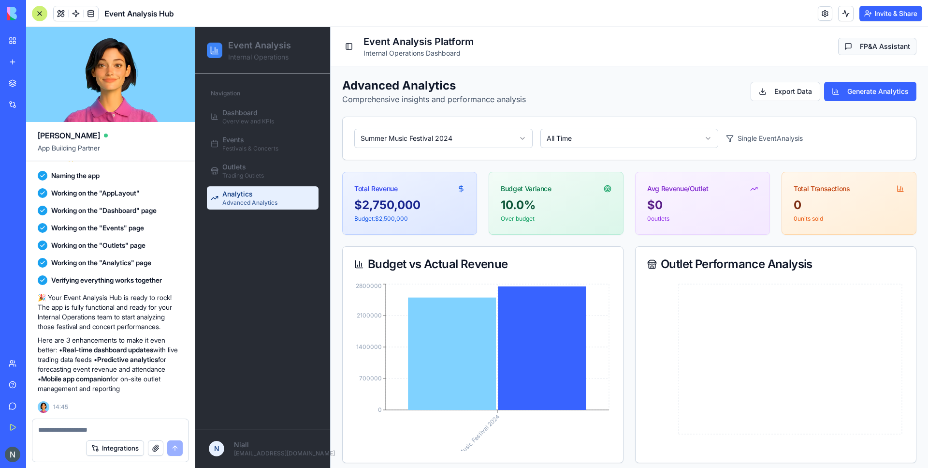
click at [876, 45] on button "FP&A Assistant" at bounding box center [878, 46] width 78 height 17
click at [880, 41] on button "FP&A Assistant" at bounding box center [878, 46] width 78 height 17
click at [866, 47] on button "FP&A Assistant" at bounding box center [878, 46] width 78 height 17
click at [622, 89] on div "Advanced Analytics Comprehensive insights and performance analysis Export Data …" at bounding box center [629, 91] width 574 height 27
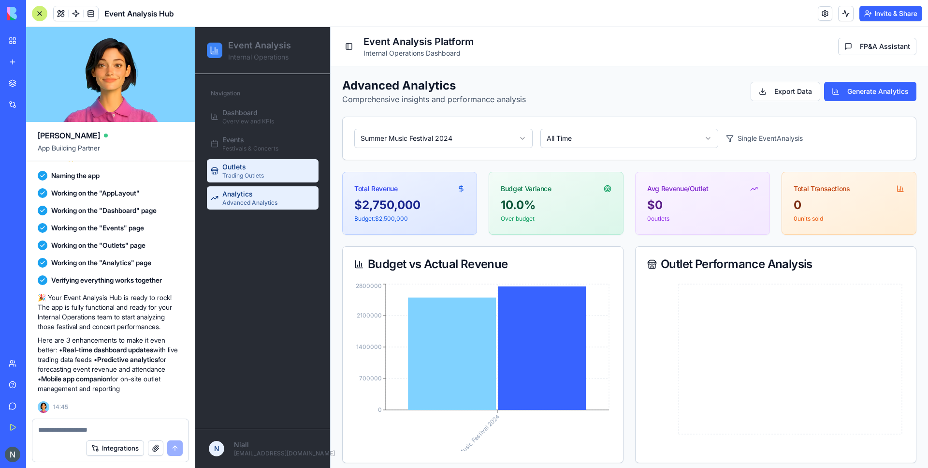
click at [221, 172] on link "Outlets Trading Outlets" at bounding box center [263, 170] width 112 height 23
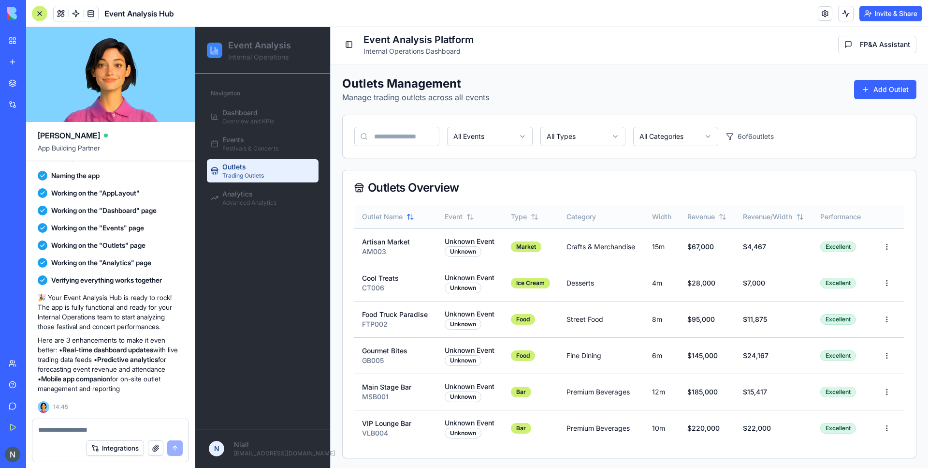
scroll to position [4, 0]
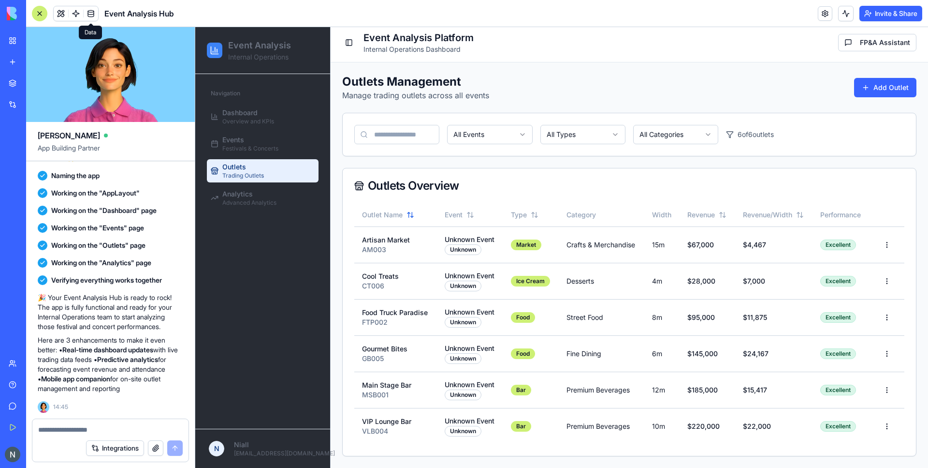
click at [87, 14] on span at bounding box center [90, 13] width 27 height 27
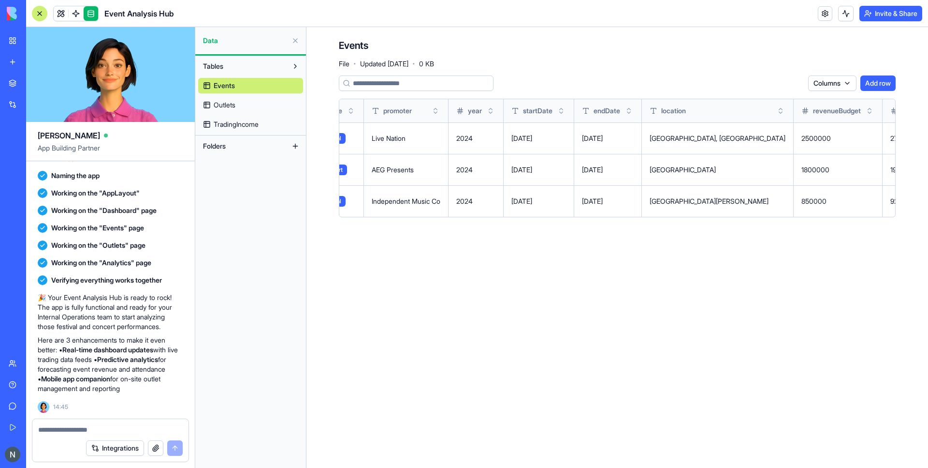
scroll to position [0, 253]
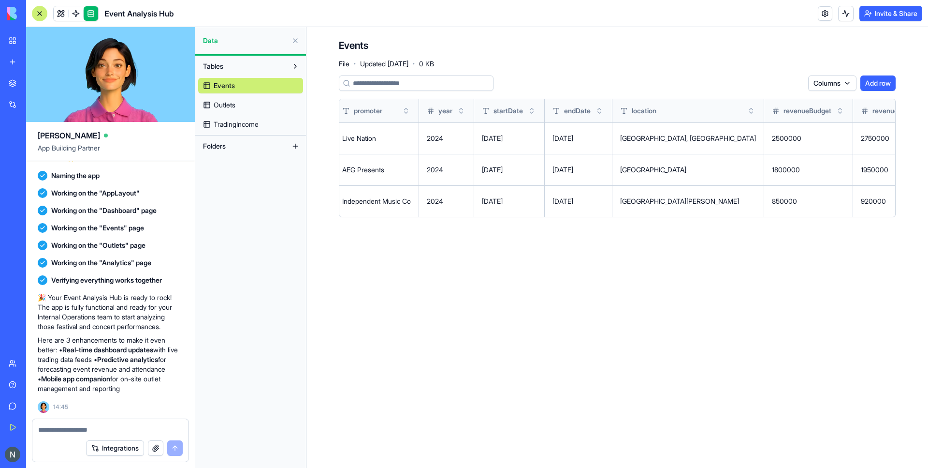
click at [227, 103] on span "Outlets" at bounding box center [225, 105] width 22 height 10
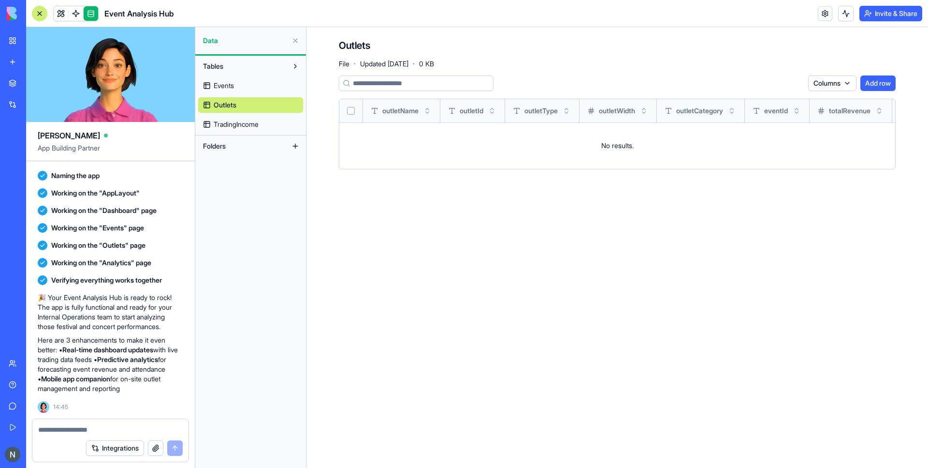
click at [229, 123] on span "TradingIncome" at bounding box center [236, 124] width 45 height 10
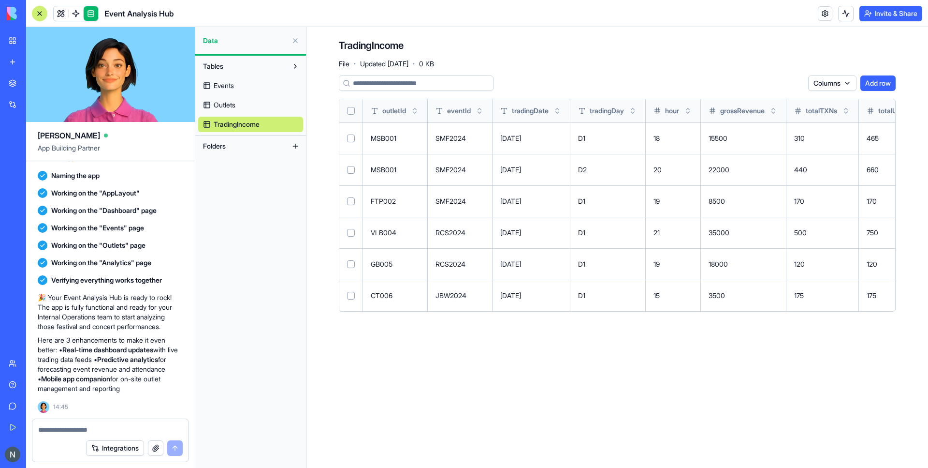
click at [237, 108] on link "Outlets" at bounding box center [250, 104] width 105 height 15
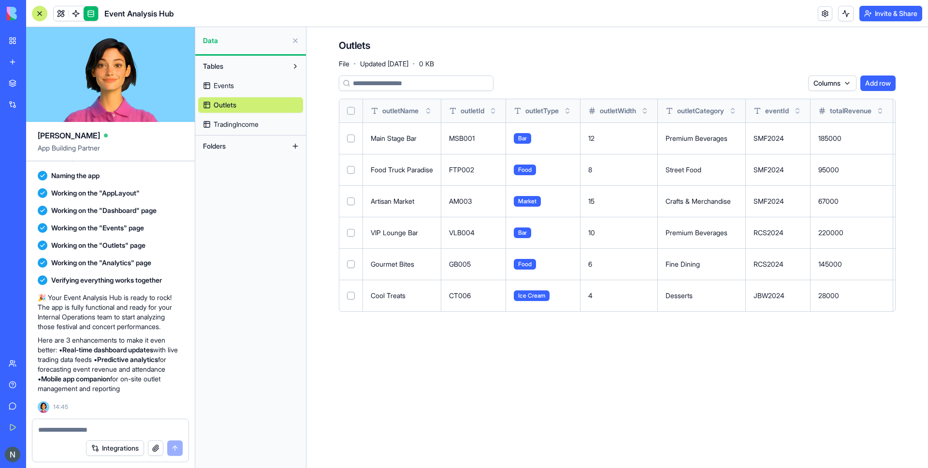
click at [259, 125] on span "TradingIncome" at bounding box center [236, 124] width 45 height 10
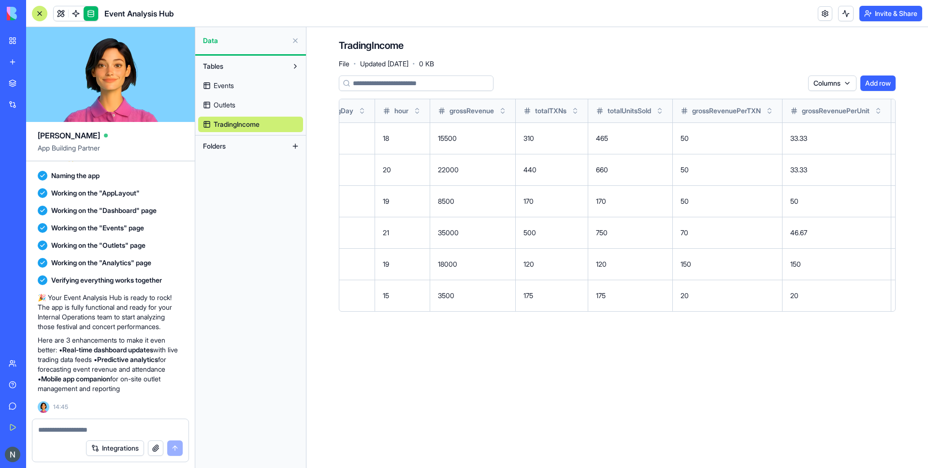
scroll to position [0, 501]
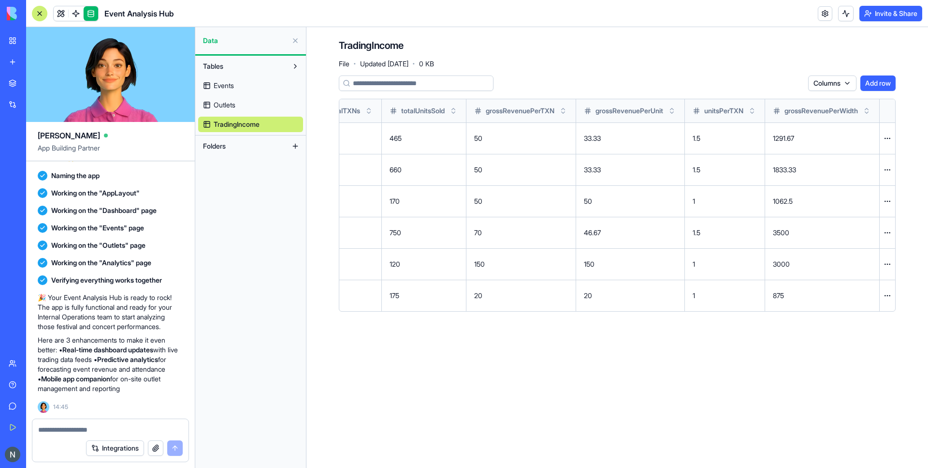
click at [0, 0] on button at bounding box center [0, 0] width 0 height 0
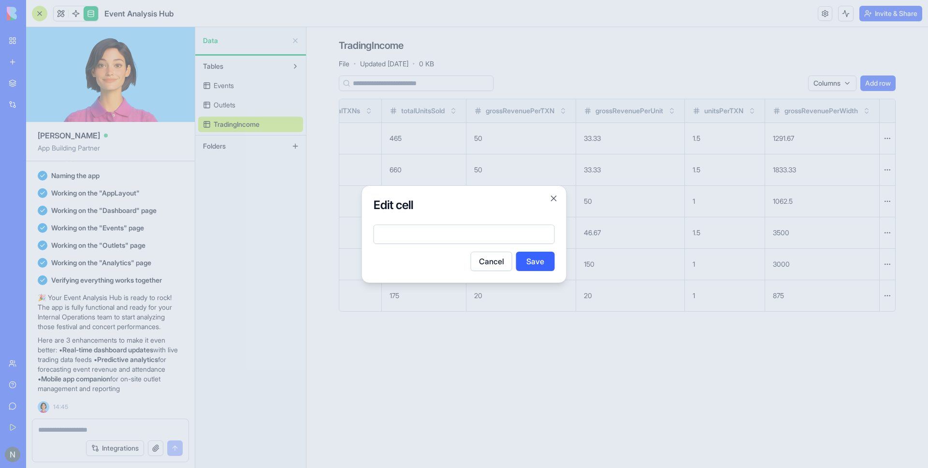
click at [492, 261] on button "Cancel" at bounding box center [492, 260] width 42 height 19
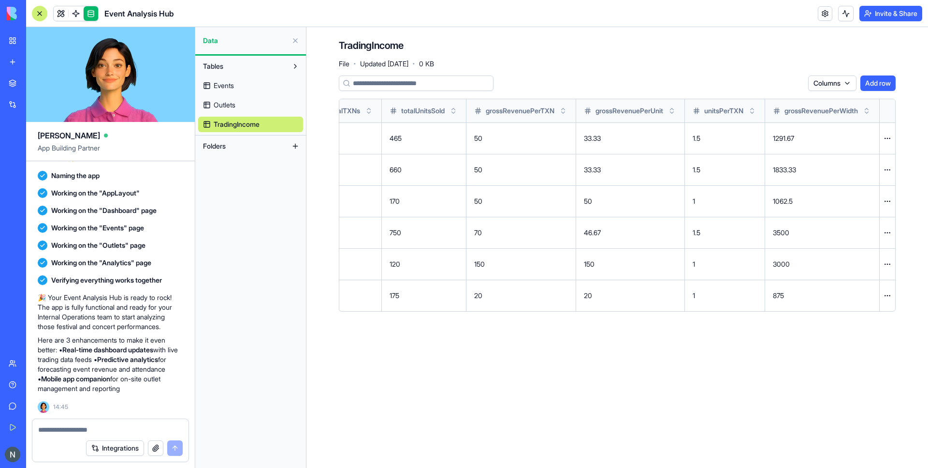
click at [68, 430] on textarea at bounding box center [110, 430] width 145 height 10
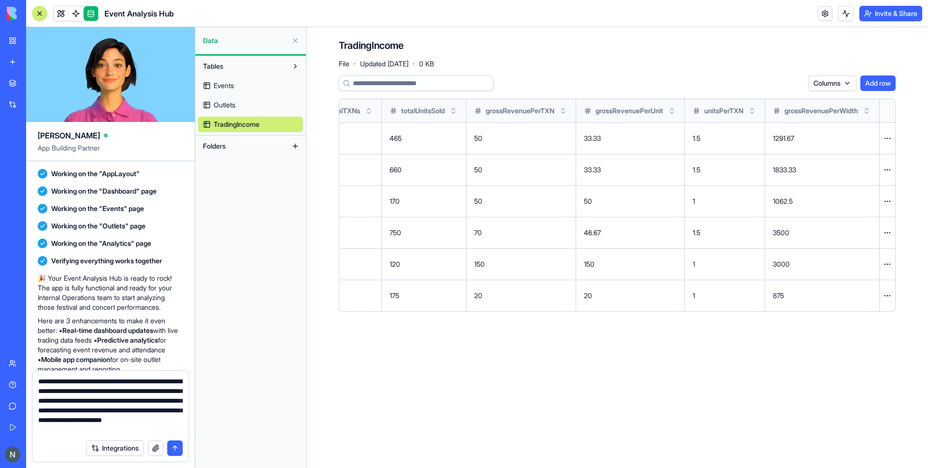
scroll to position [9, 0]
click at [92, 15] on link at bounding box center [91, 13] width 15 height 15
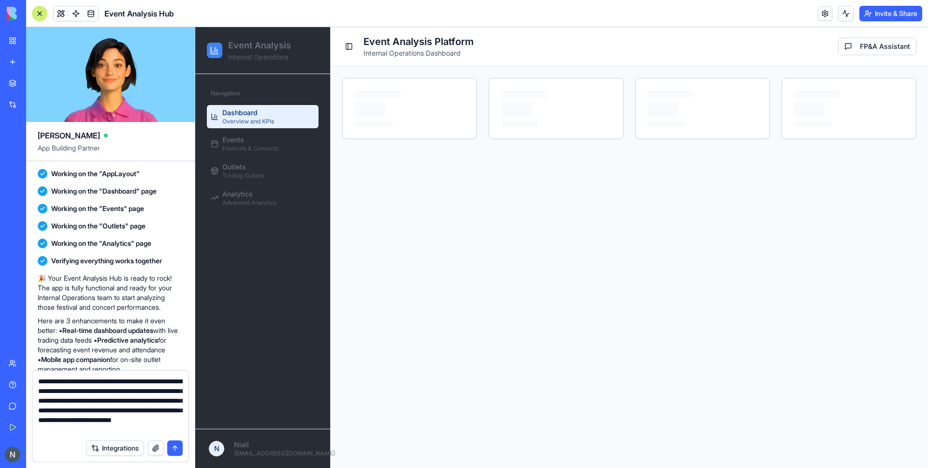
click at [69, 430] on textarea "**********" at bounding box center [110, 405] width 145 height 58
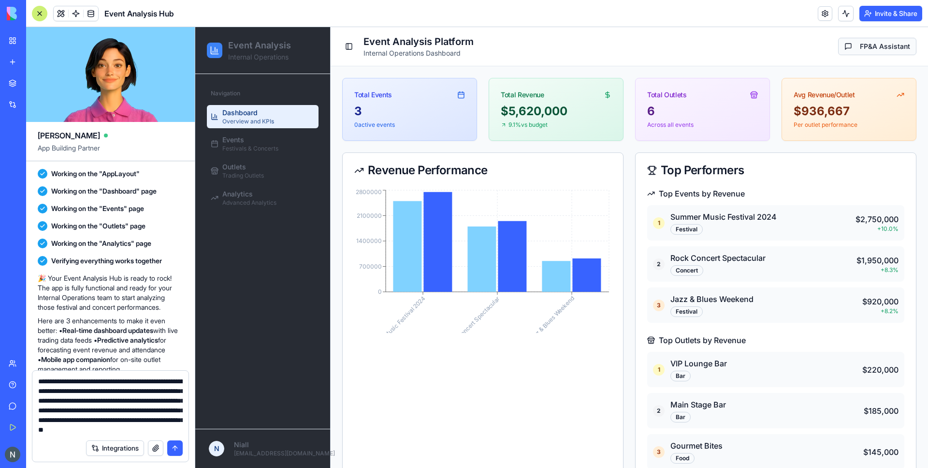
click at [875, 43] on button "FP&A Assistant" at bounding box center [878, 46] width 78 height 17
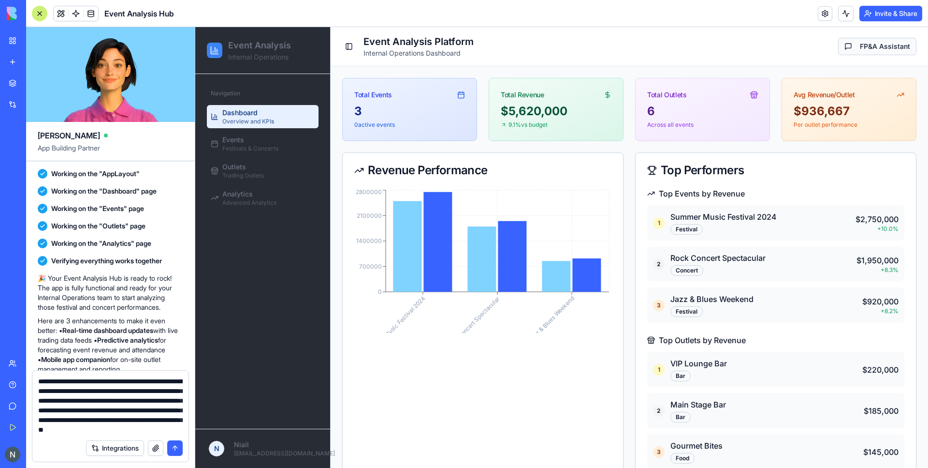
click at [880, 44] on button "FP&A Assistant" at bounding box center [878, 46] width 78 height 17
click at [168, 429] on textarea "**********" at bounding box center [110, 405] width 145 height 58
type textarea "**********"
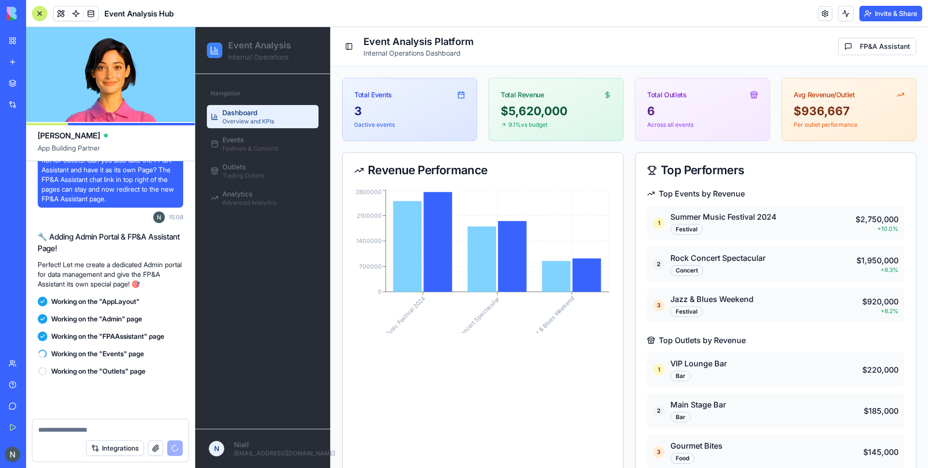
scroll to position [907, 0]
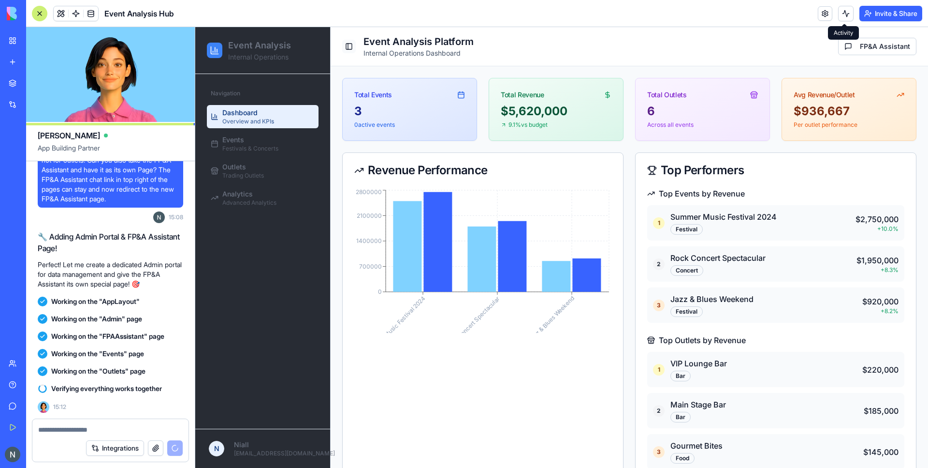
click at [347, 47] on button "Toggle Sidebar" at bounding box center [349, 47] width 14 height 14
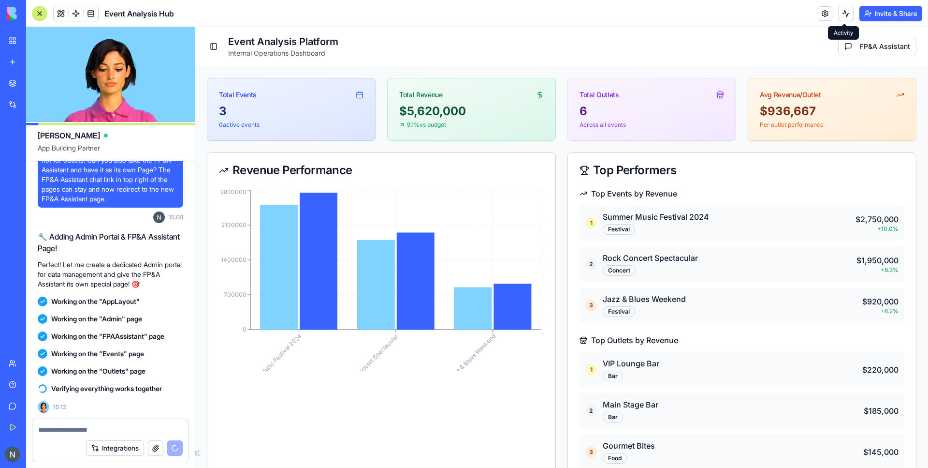
click at [210, 44] on button "Toggle Sidebar" at bounding box center [214, 47] width 14 height 14
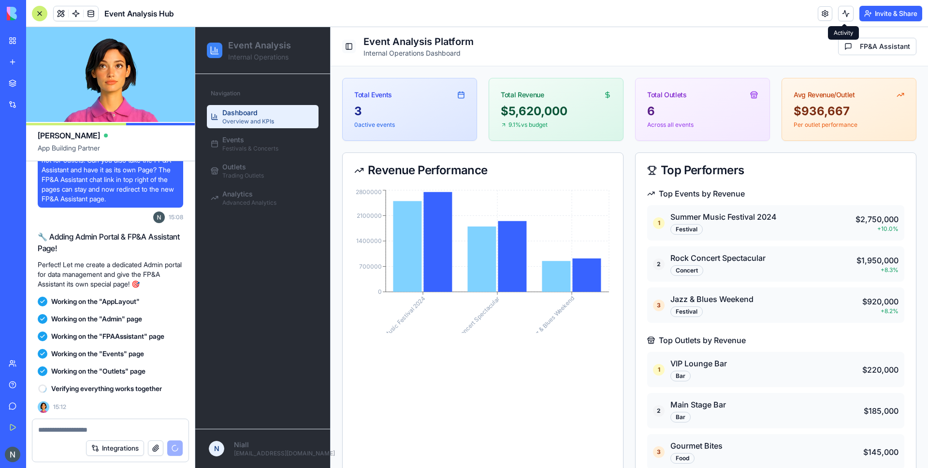
click at [348, 47] on button "Toggle Sidebar" at bounding box center [349, 47] width 14 height 14
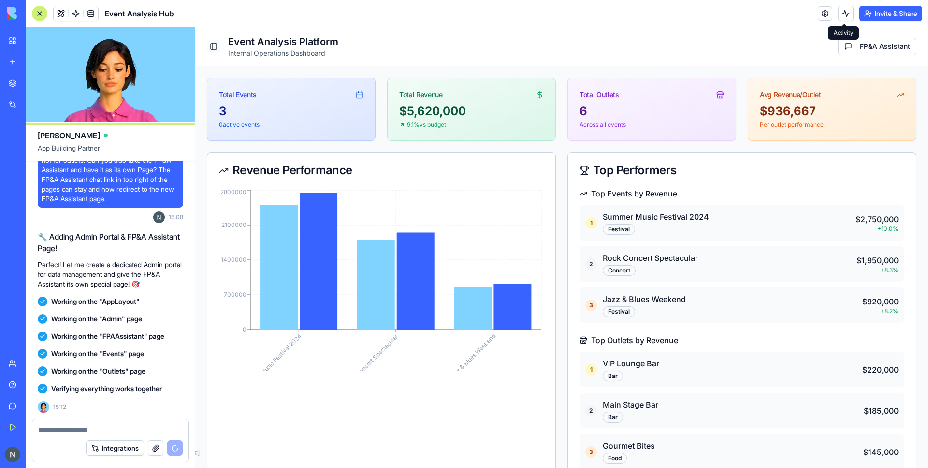
click at [210, 44] on button "Toggle Sidebar" at bounding box center [214, 47] width 14 height 14
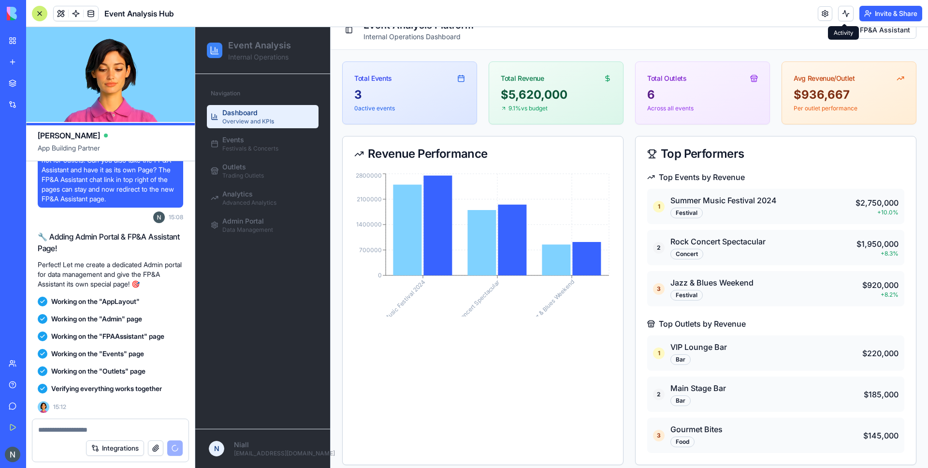
scroll to position [0, 0]
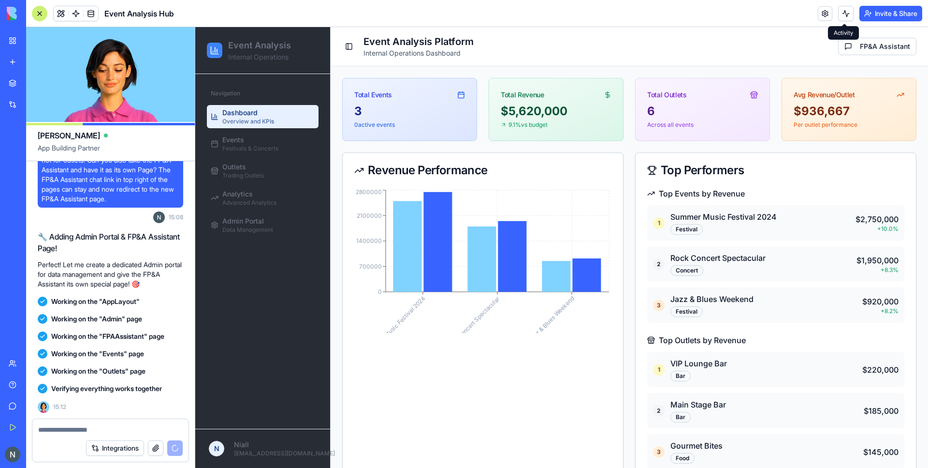
click at [374, 98] on div "Total Events" at bounding box center [373, 95] width 38 height 10
click at [546, 96] on div "Total Revenue" at bounding box center [556, 90] width 134 height 25
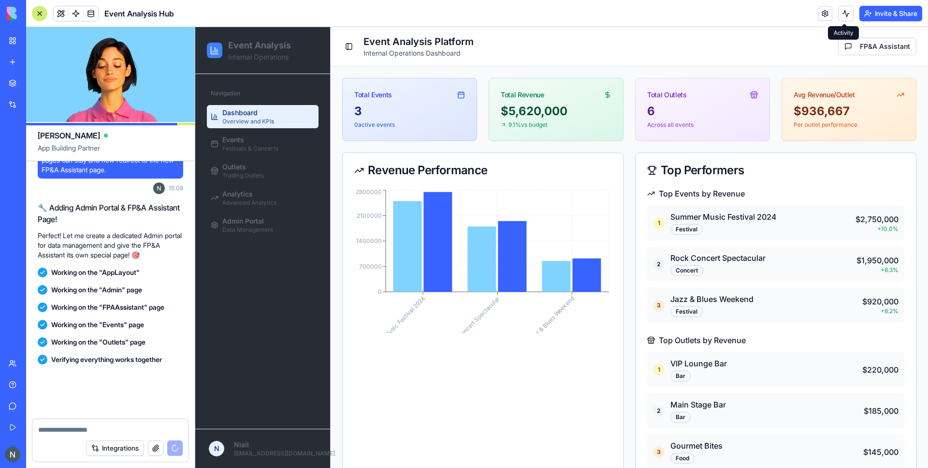
scroll to position [1357, 0]
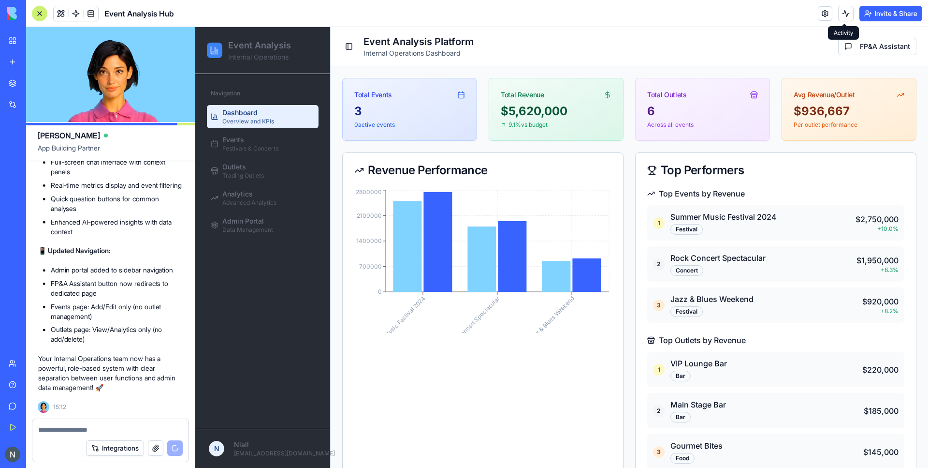
click at [589, 132] on div "$5,620,000 9.1% vs budget" at bounding box center [556, 121] width 134 height 37
click at [762, 82] on div "Total Outlets" at bounding box center [703, 90] width 134 height 25
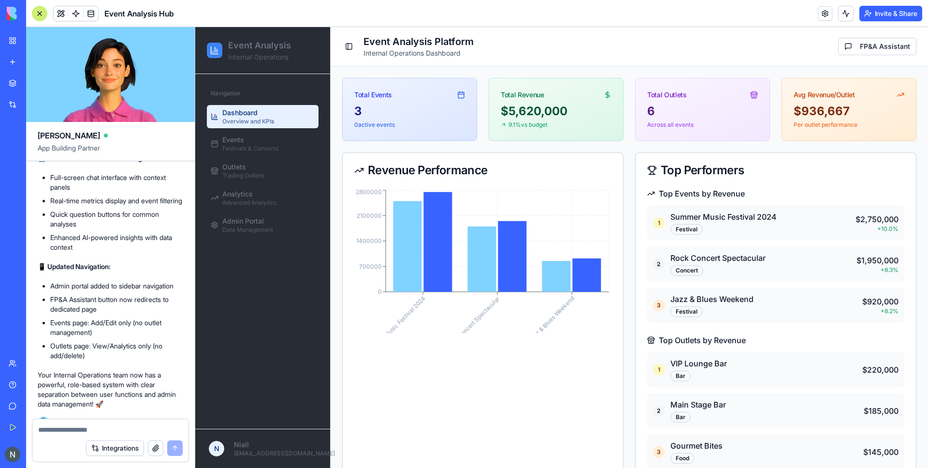
scroll to position [1299, 0]
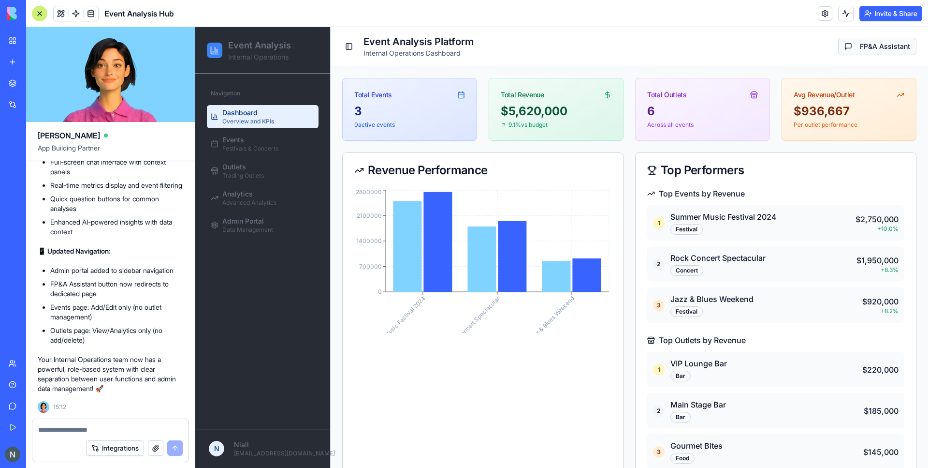
click at [857, 45] on button "FP&A Assistant" at bounding box center [878, 46] width 78 height 17
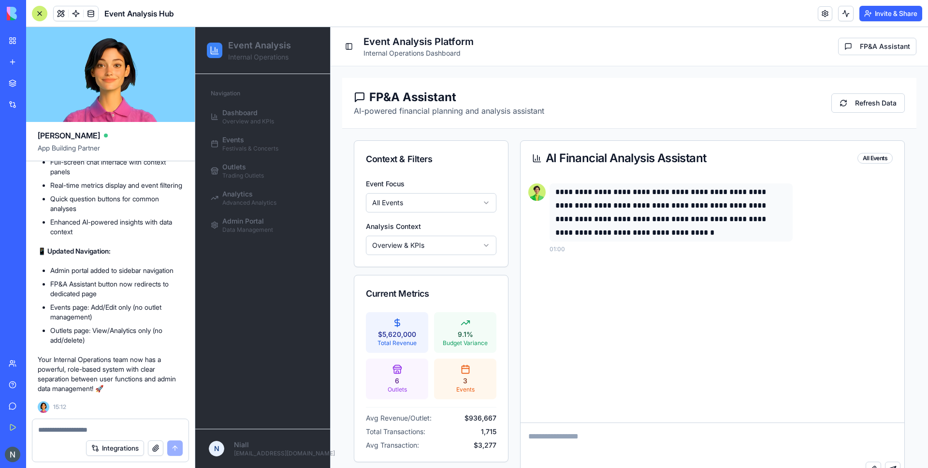
click at [437, 206] on html "Event Analysis Internal Operations Navigation Dashboard Overview and KPIs Event…" at bounding box center [561, 278] width 733 height 503
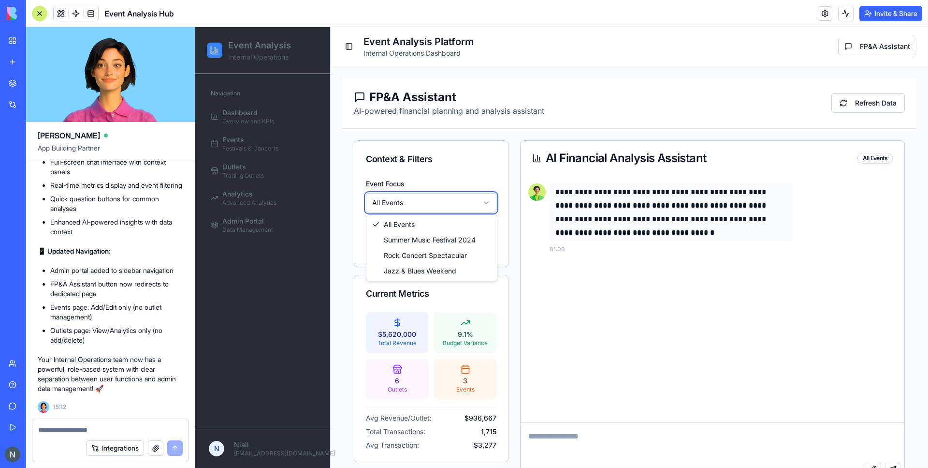
click at [438, 203] on html "Event Analysis Internal Operations Navigation Dashboard Overview and KPIs Event…" at bounding box center [561, 278] width 733 height 503
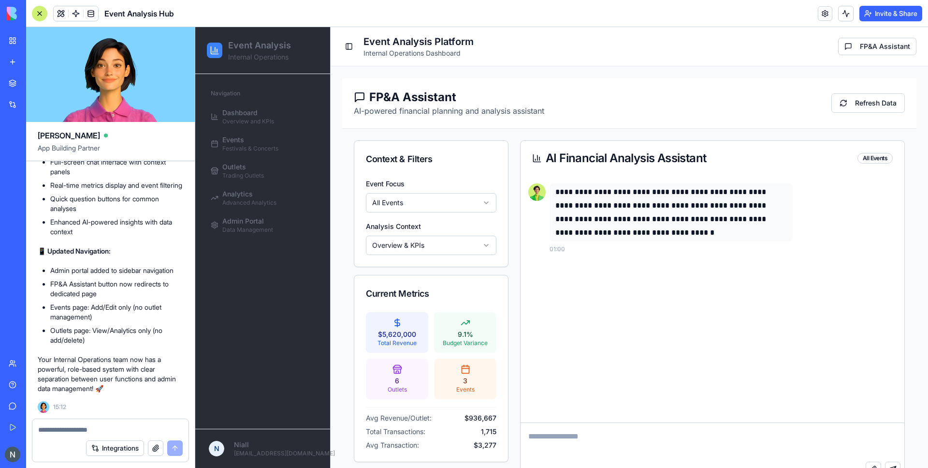
click at [429, 246] on html "Event Analysis Internal Operations Navigation Dashboard Overview and KPIs Event…" at bounding box center [561, 278] width 733 height 503
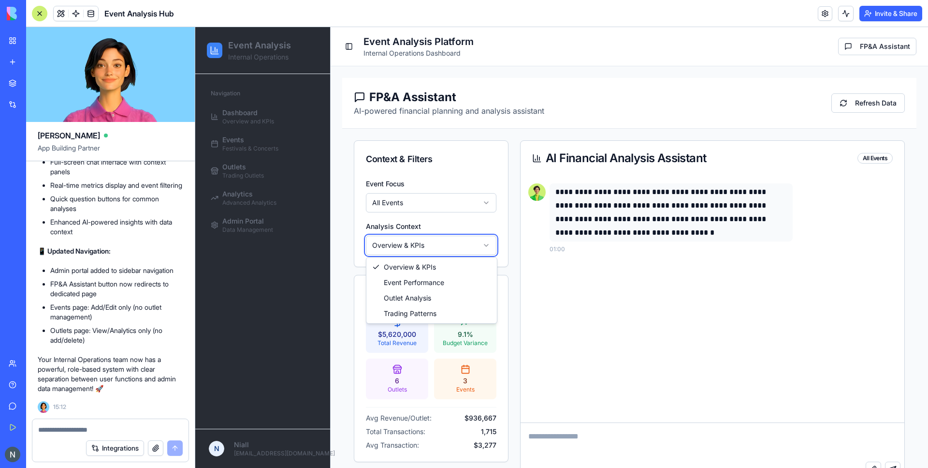
click at [449, 245] on html "Event Analysis Internal Operations Navigation Dashboard Overview and KPIs Event…" at bounding box center [561, 278] width 733 height 503
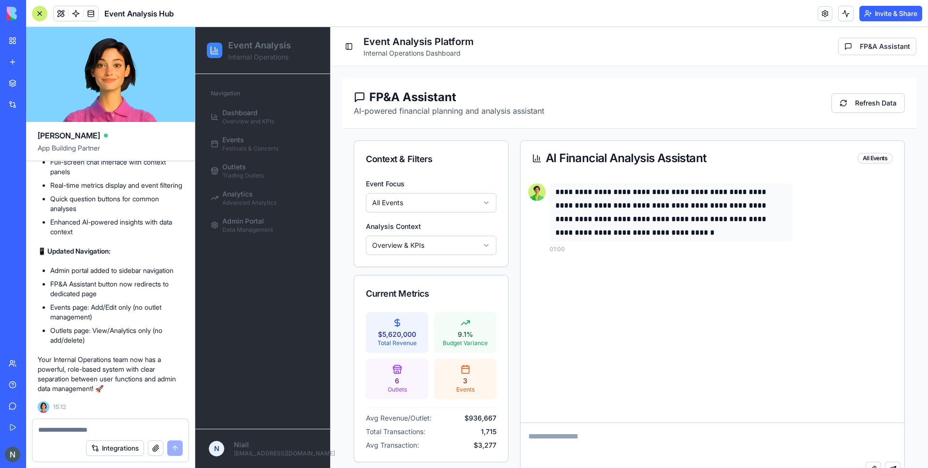
click at [449, 245] on html "Event Analysis Internal Operations Navigation Dashboard Overview and KPIs Event…" at bounding box center [561, 278] width 733 height 503
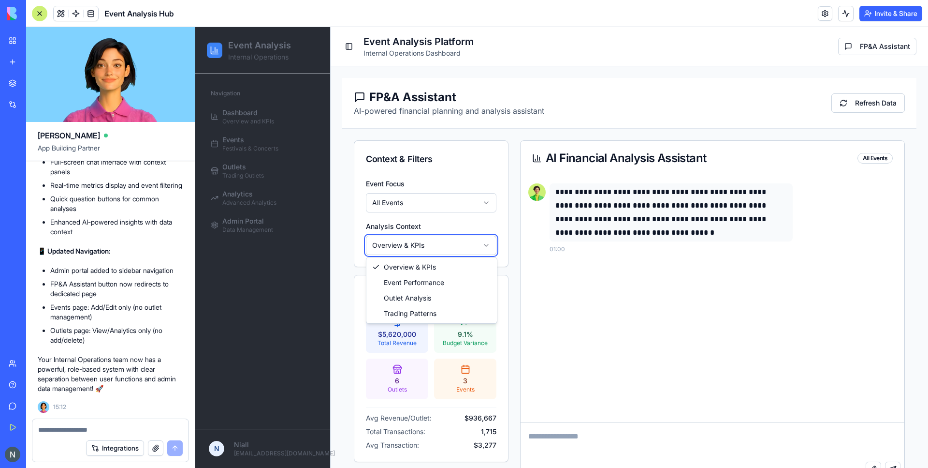
click at [450, 245] on html "Event Analysis Internal Operations Navigation Dashboard Overview and KPIs Event…" at bounding box center [561, 278] width 733 height 503
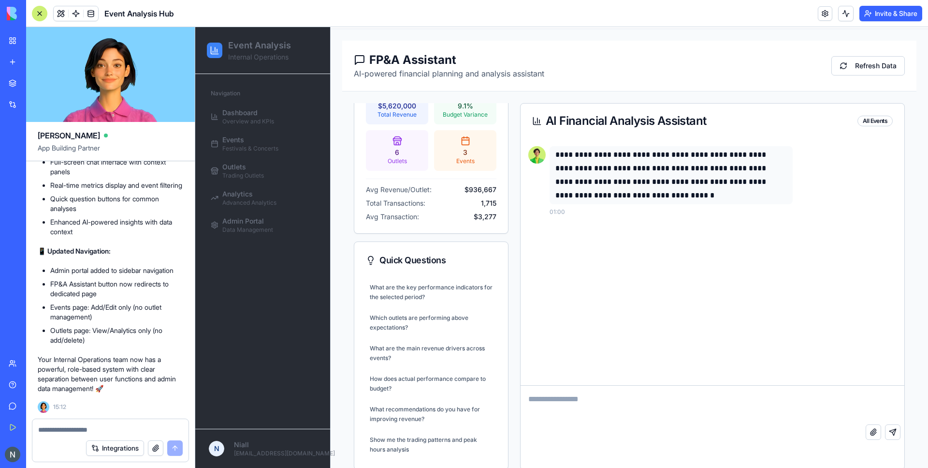
scroll to position [62, 0]
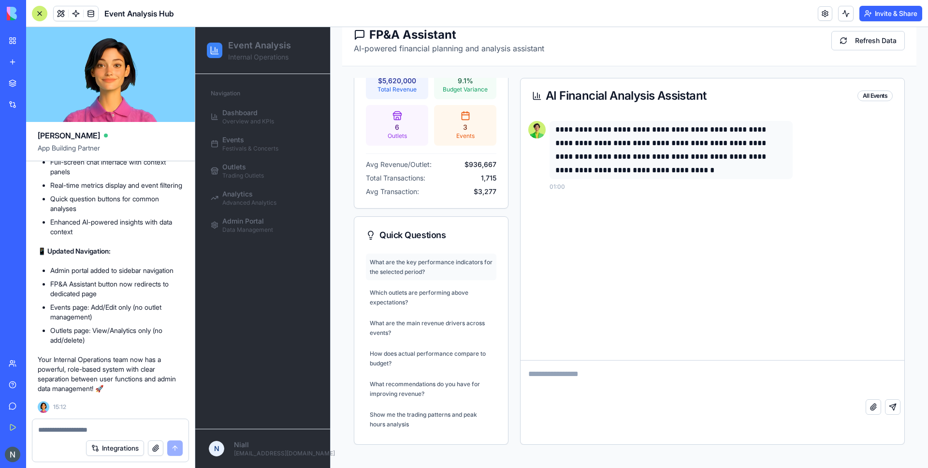
click at [456, 269] on div "What are the key performance indicators for the selected period?" at bounding box center [431, 266] width 123 height 19
click at [418, 257] on button "What are the key performance indicators for the selected period?" at bounding box center [431, 266] width 131 height 27
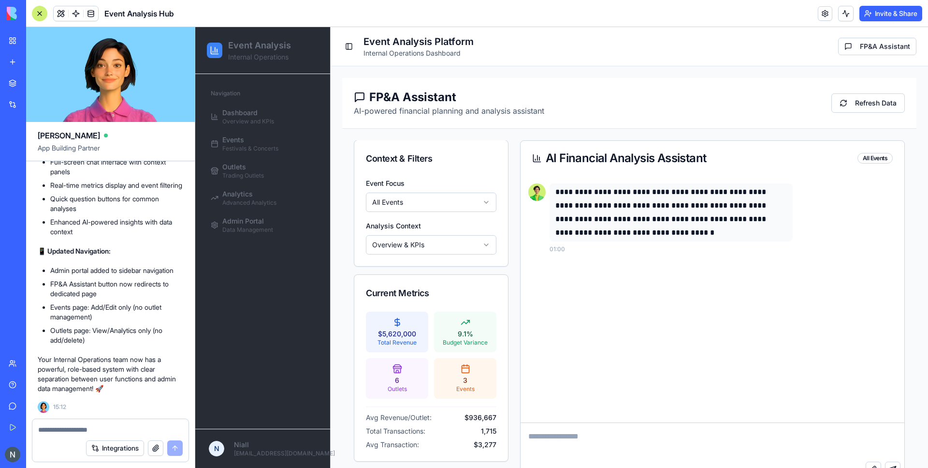
scroll to position [0, 0]
click at [345, 45] on button "Toggle Sidebar" at bounding box center [349, 47] width 14 height 14
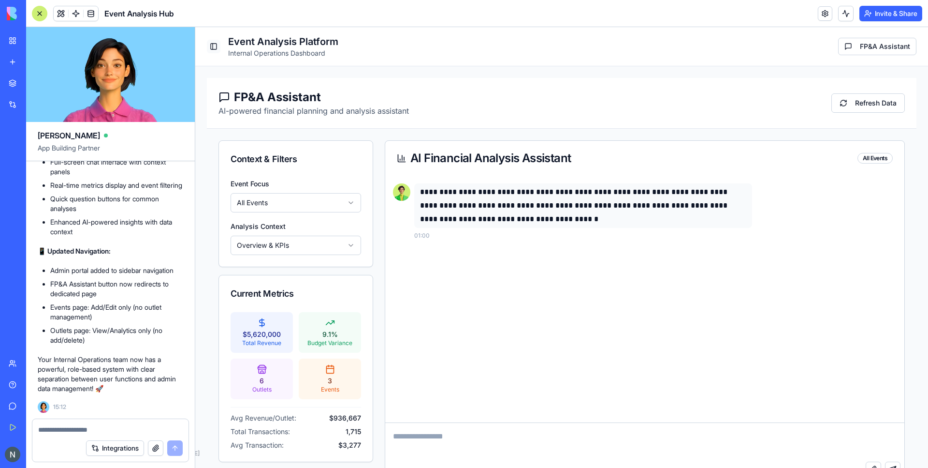
click at [212, 48] on button "Toggle Sidebar" at bounding box center [214, 47] width 14 height 14
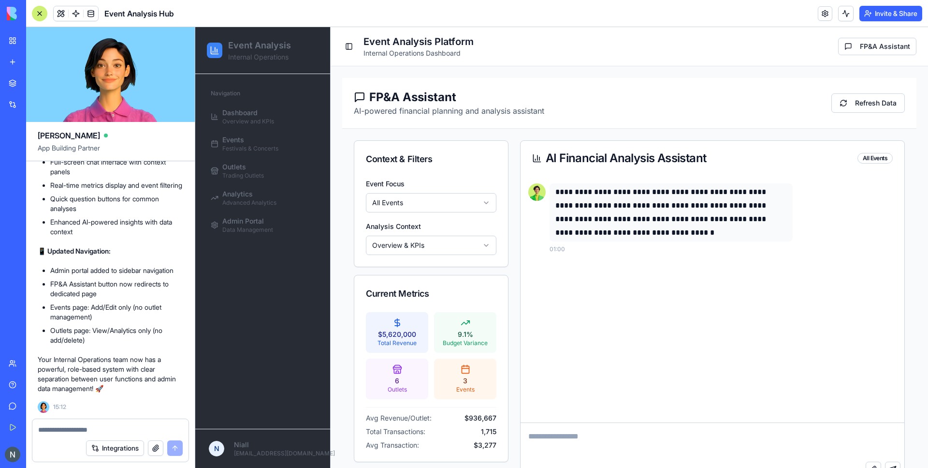
click at [233, 355] on div "Navigation Dashboard Overview and KPIs Events Festivals & Concerts Outlets Trad…" at bounding box center [262, 251] width 135 height 354
click at [261, 225] on span "Admin Portal" at bounding box center [243, 221] width 42 height 10
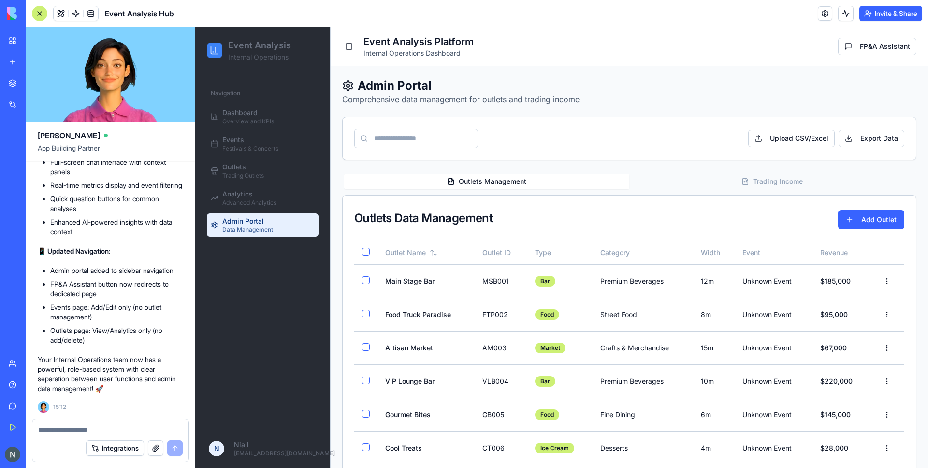
click at [793, 180] on button "Trading Income" at bounding box center [772, 181] width 285 height 15
click at [454, 175] on button "Outlets Management" at bounding box center [486, 181] width 285 height 15
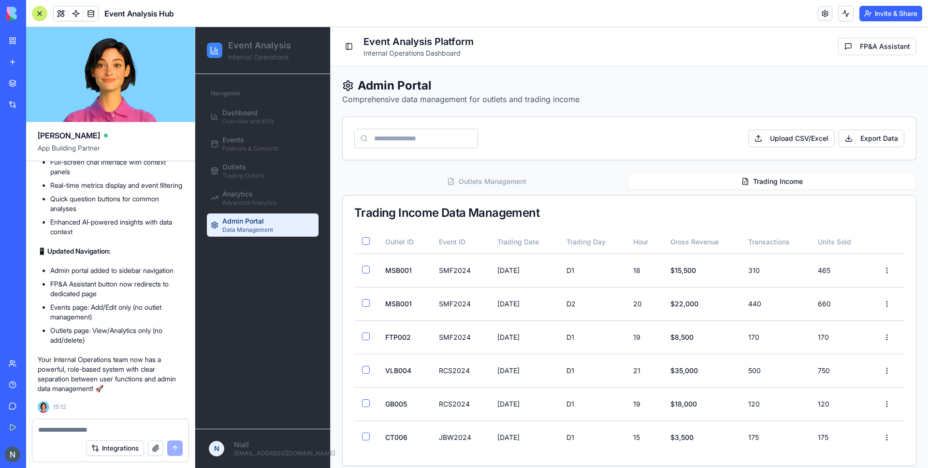
click at [774, 188] on button "Trading Income" at bounding box center [772, 181] width 285 height 15
click at [427, 183] on button "Outlets Management" at bounding box center [486, 181] width 285 height 15
click at [764, 175] on button "Trading Income" at bounding box center [772, 181] width 285 height 15
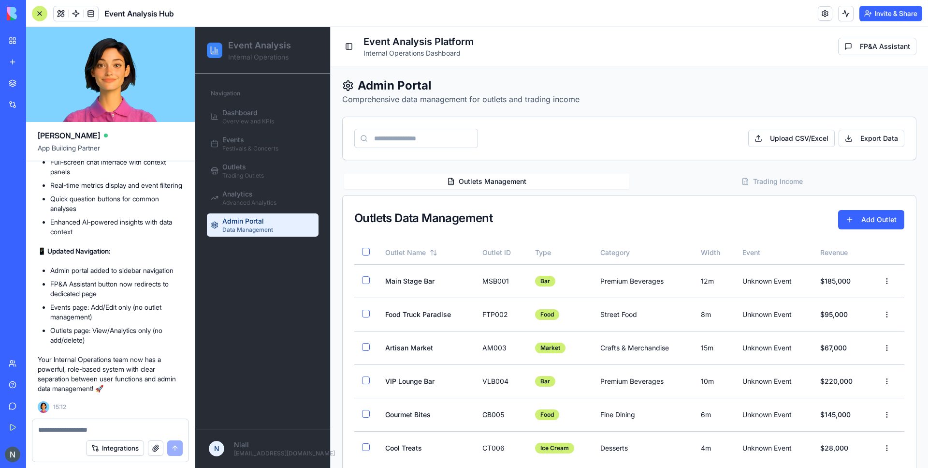
click at [478, 181] on button "Outlets Management" at bounding box center [486, 181] width 285 height 15
click at [810, 176] on button "Trading Income" at bounding box center [772, 181] width 285 height 15
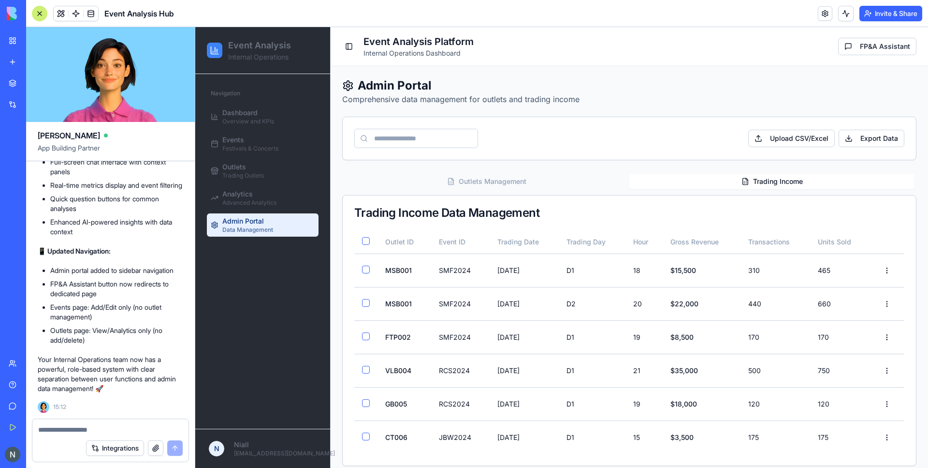
click at [485, 183] on button "Outlets Management" at bounding box center [486, 181] width 285 height 15
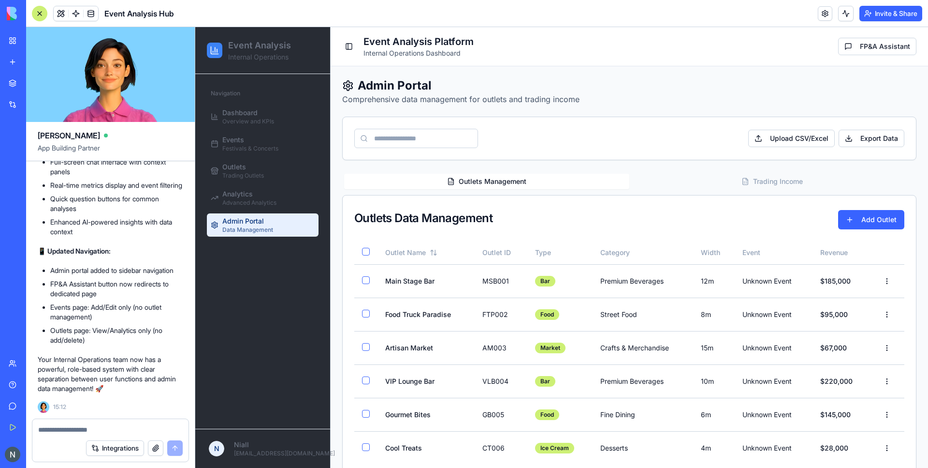
click at [768, 173] on div "Outlets Management Trading Income" at bounding box center [629, 181] width 574 height 19
click at [778, 180] on button "Trading Income" at bounding box center [772, 181] width 285 height 15
click at [428, 181] on button "Outlets Management" at bounding box center [486, 181] width 285 height 15
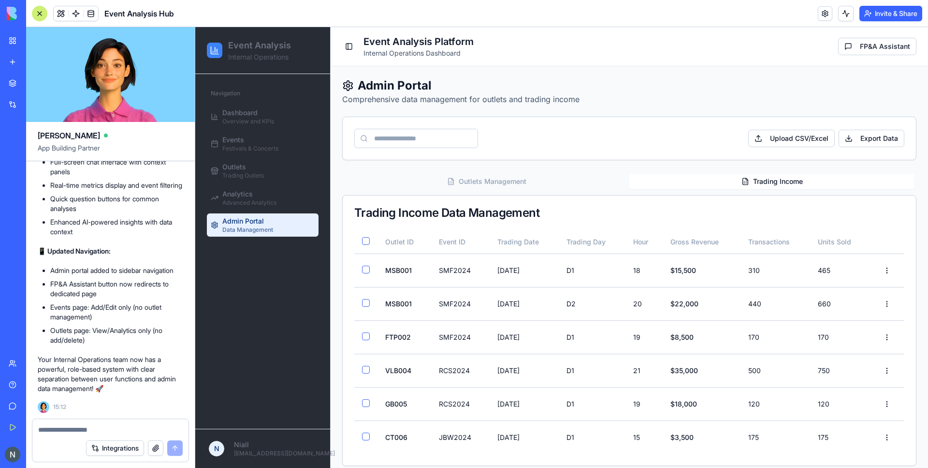
click at [789, 187] on button "Trading Income" at bounding box center [772, 181] width 285 height 15
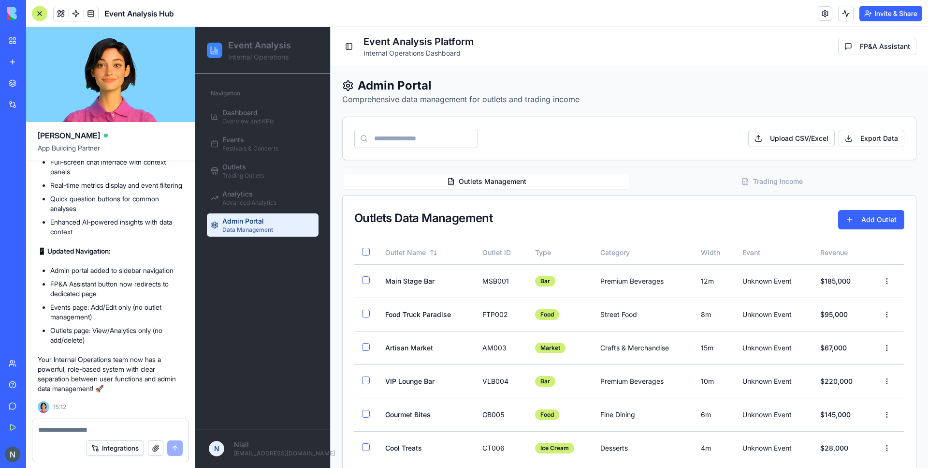
click at [436, 179] on button "Outlets Management" at bounding box center [486, 181] width 285 height 15
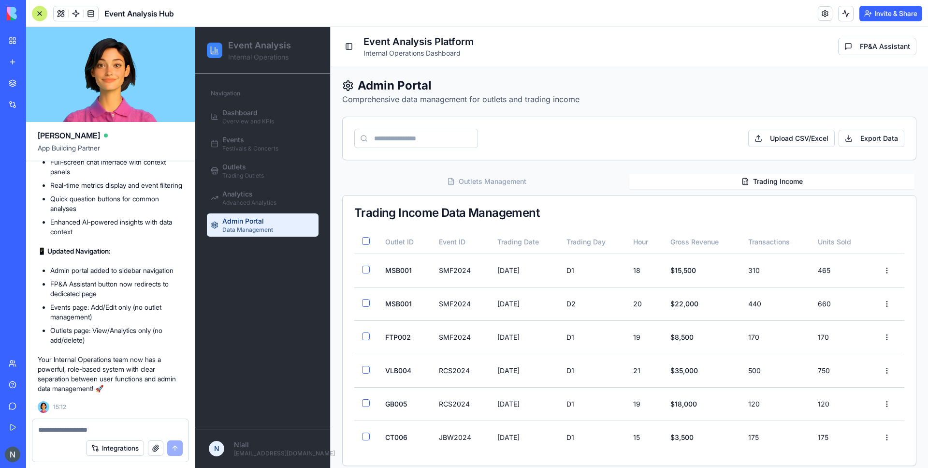
click at [763, 179] on button "Trading Income" at bounding box center [772, 181] width 285 height 15
click at [407, 180] on button "Outlets Management" at bounding box center [486, 181] width 285 height 15
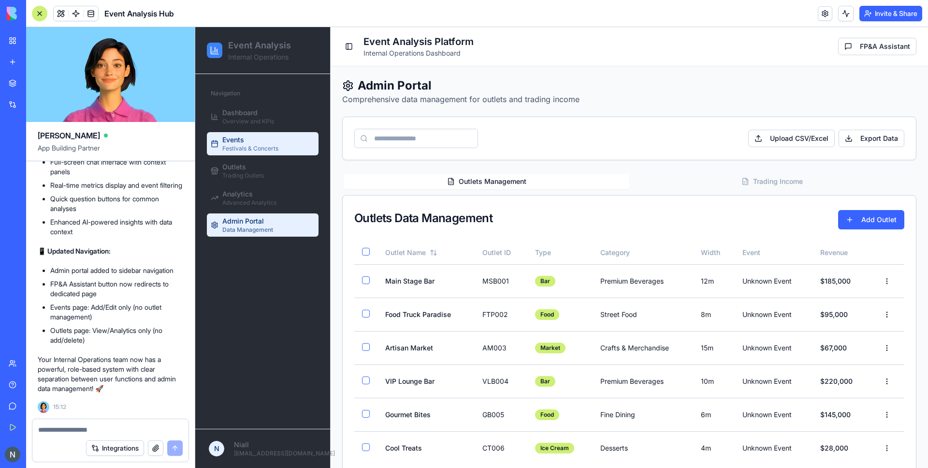
click at [231, 142] on span "Events" at bounding box center [233, 140] width 22 height 10
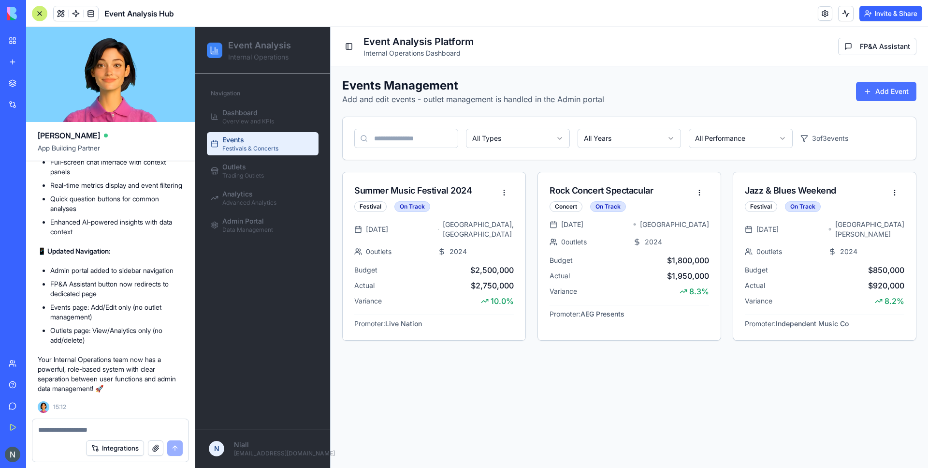
click at [886, 89] on button "Add Event" at bounding box center [886, 91] width 60 height 19
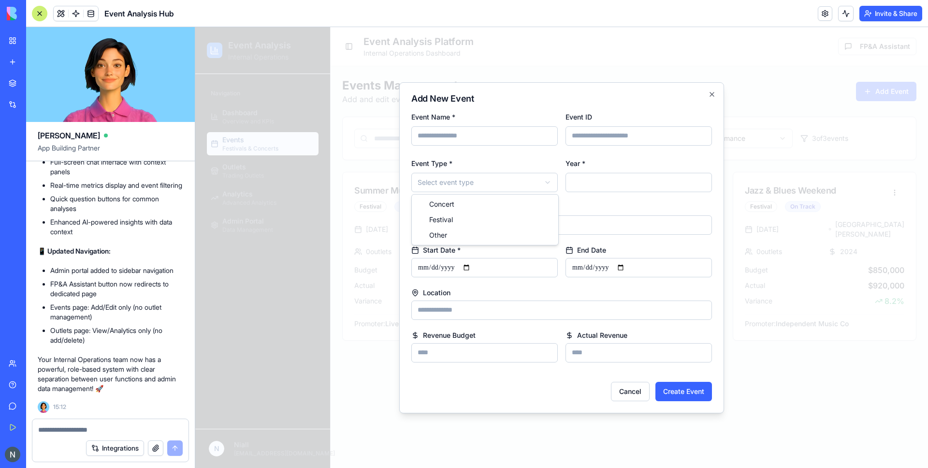
click at [494, 185] on body "Event Analysis Internal Operations Navigation Dashboard Overview and KPIs Event…" at bounding box center [561, 247] width 733 height 441
click at [714, 95] on icon "button" at bounding box center [712, 94] width 8 height 8
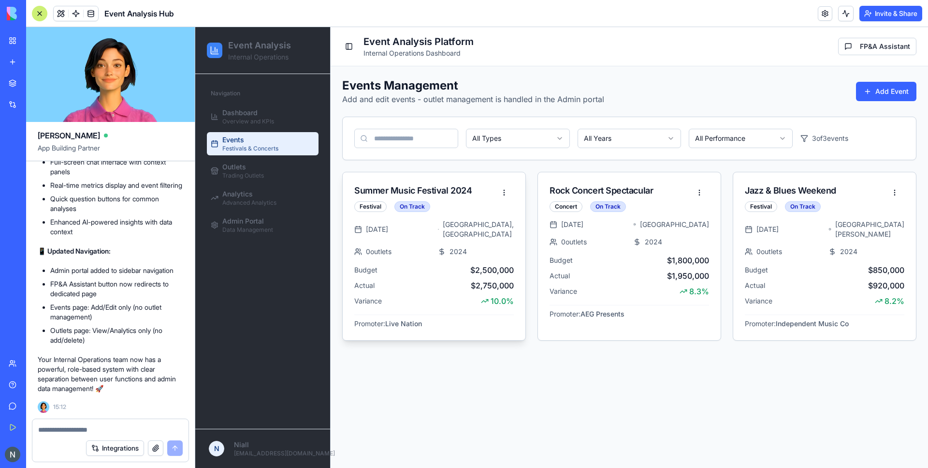
click at [502, 280] on span "$2,750,000" at bounding box center [492, 286] width 43 height 12
click at [511, 191] on html "Event Analysis Internal Operations Navigation Dashboard Overview and KPIs Event…" at bounding box center [561, 247] width 733 height 441
click at [484, 211] on div "View Details" at bounding box center [483, 213] width 57 height 15
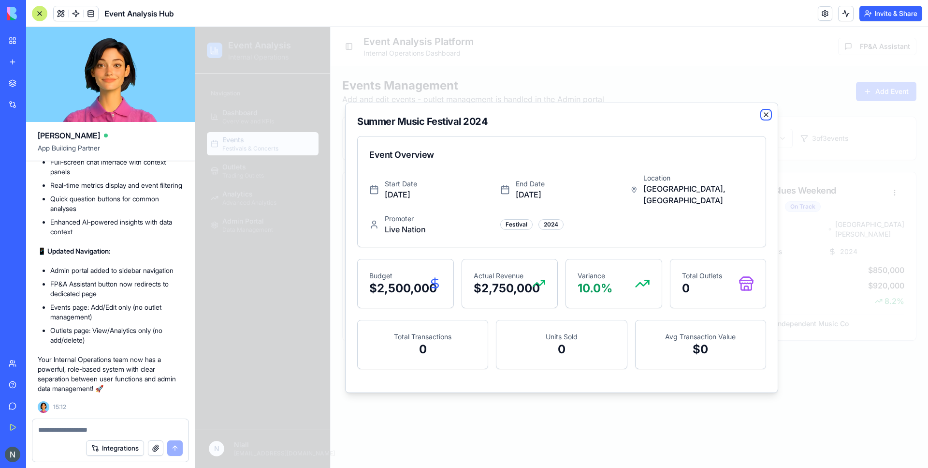
click at [767, 118] on icon "button" at bounding box center [767, 115] width 8 height 8
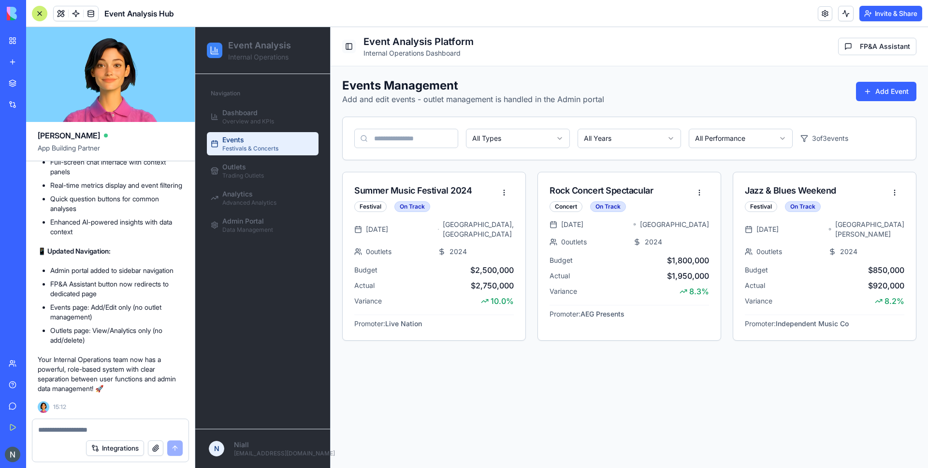
click at [346, 47] on button "Toggle Sidebar" at bounding box center [349, 47] width 14 height 14
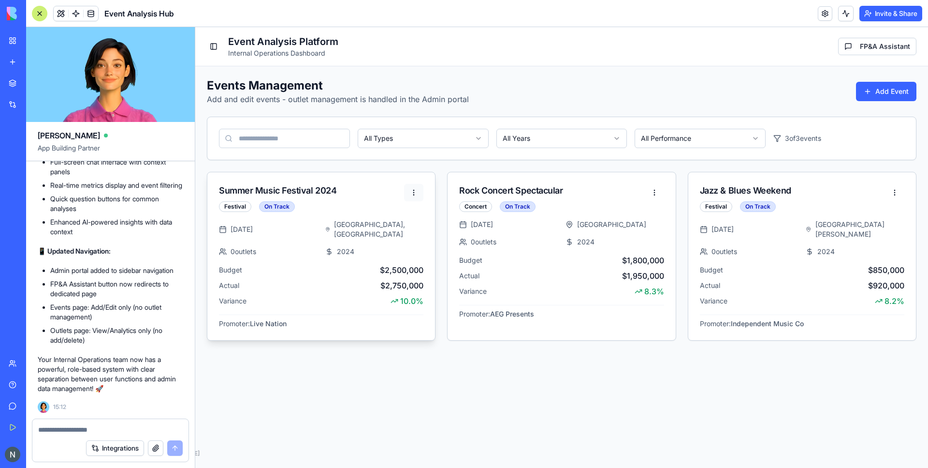
click at [417, 188] on html "Event Analysis Internal Operations Navigation Dashboard Overview and KPIs Event…" at bounding box center [561, 247] width 733 height 441
click at [409, 214] on div "View Details" at bounding box center [392, 213] width 57 height 15
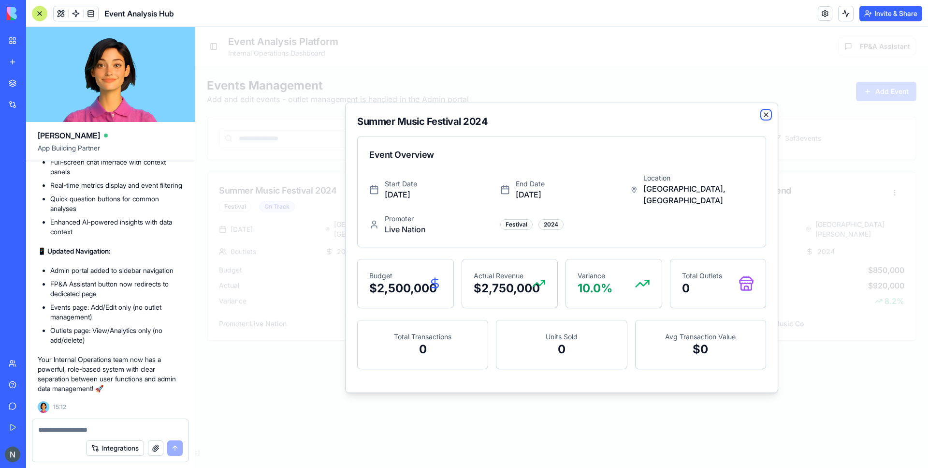
click at [768, 117] on icon "button" at bounding box center [767, 115] width 8 height 8
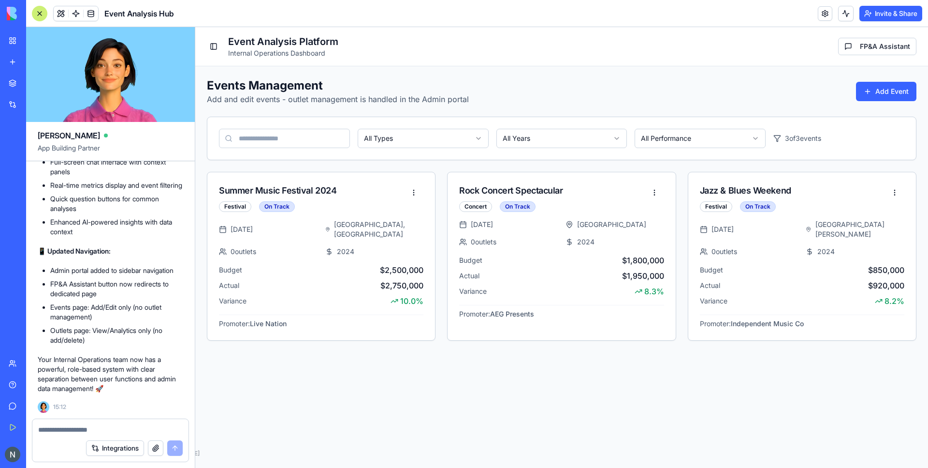
click at [42, 14] on div at bounding box center [39, 13] width 15 height 15
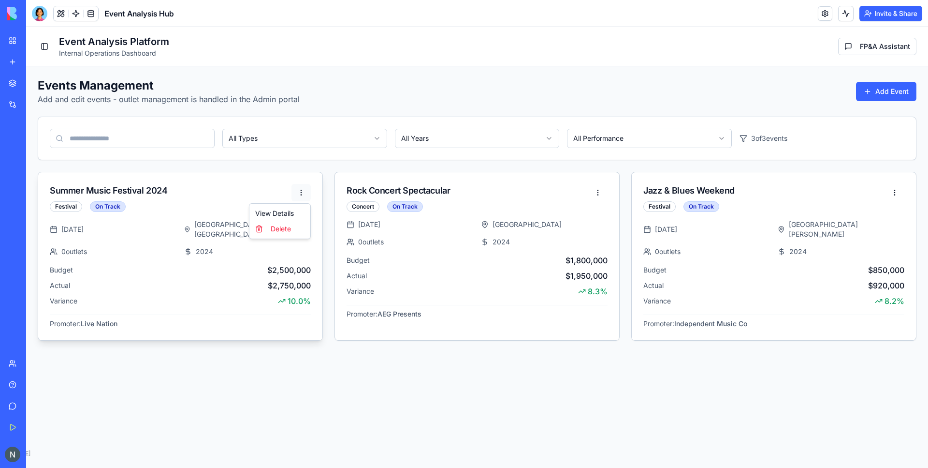
click at [304, 188] on html "Event Analysis Internal Operations Navigation Dashboard Overview and KPIs Event…" at bounding box center [477, 247] width 902 height 441
click at [287, 208] on div "View Details" at bounding box center [279, 213] width 57 height 15
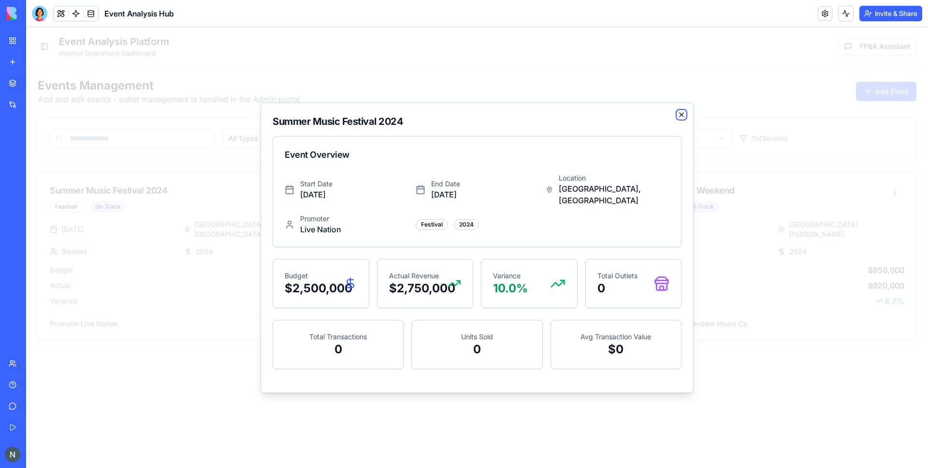
click at [685, 118] on icon "button" at bounding box center [682, 115] width 8 height 8
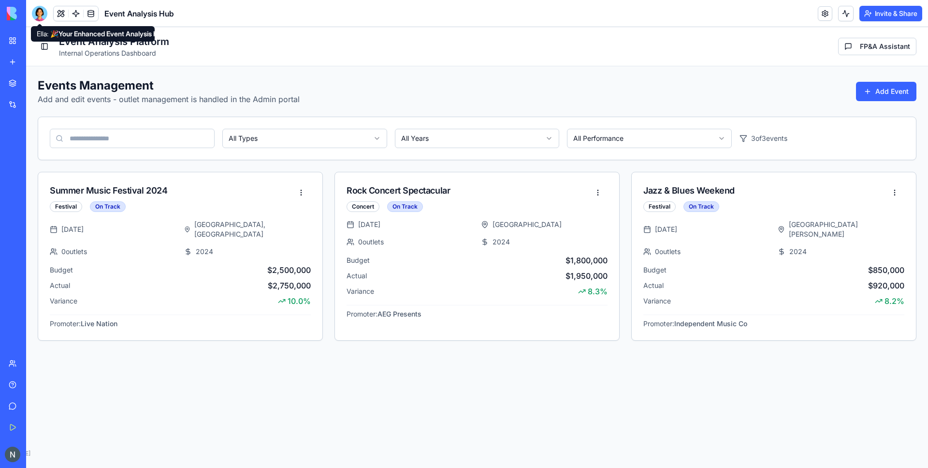
click at [44, 14] on div at bounding box center [39, 13] width 15 height 15
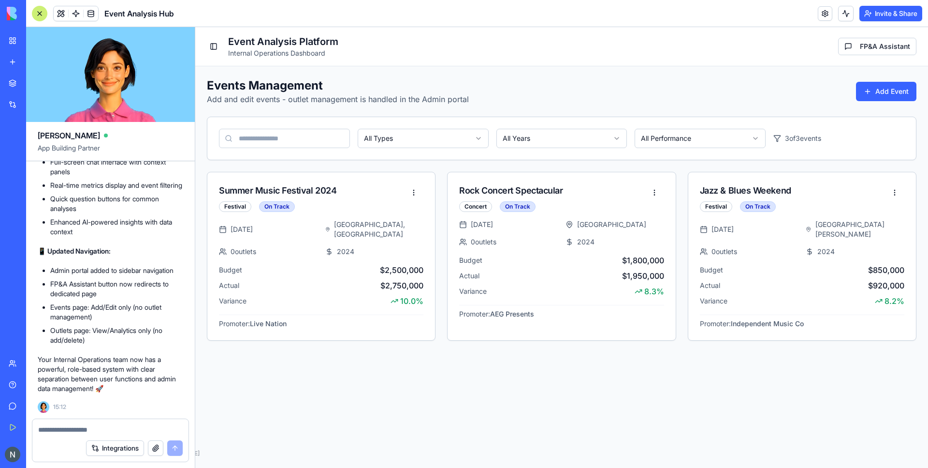
click at [91, 334] on li "Outlets page: View/Analytics only (no add/delete)" at bounding box center [116, 334] width 133 height 19
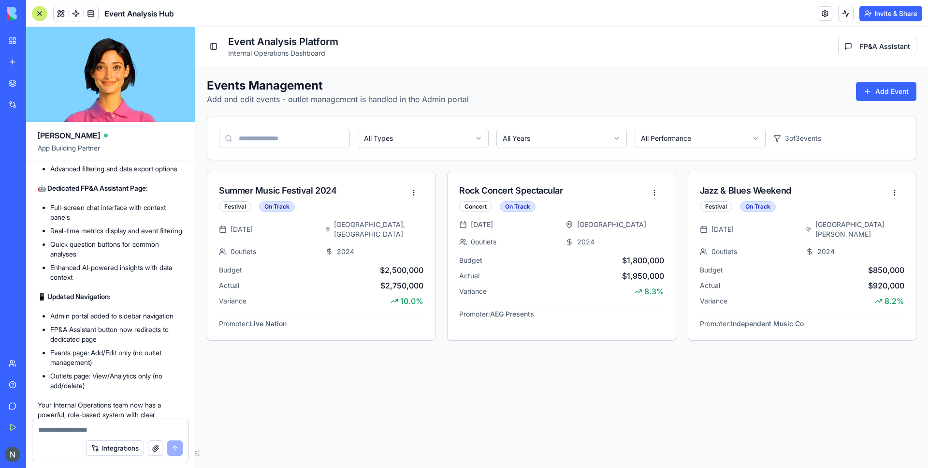
scroll to position [1357, 0]
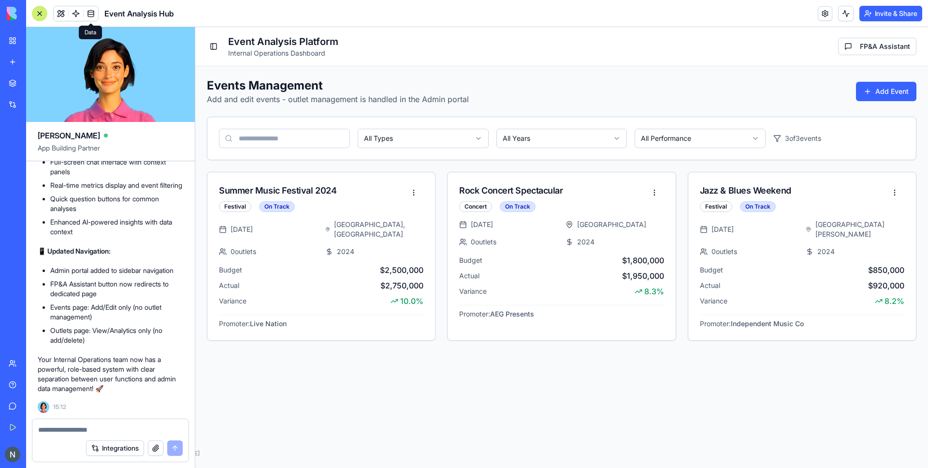
click at [91, 13] on link at bounding box center [91, 13] width 15 height 15
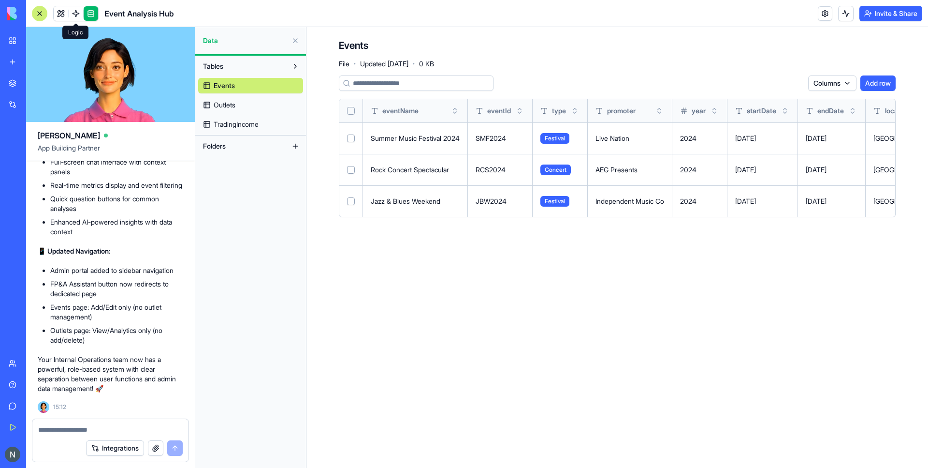
click at [80, 19] on span at bounding box center [75, 13] width 27 height 27
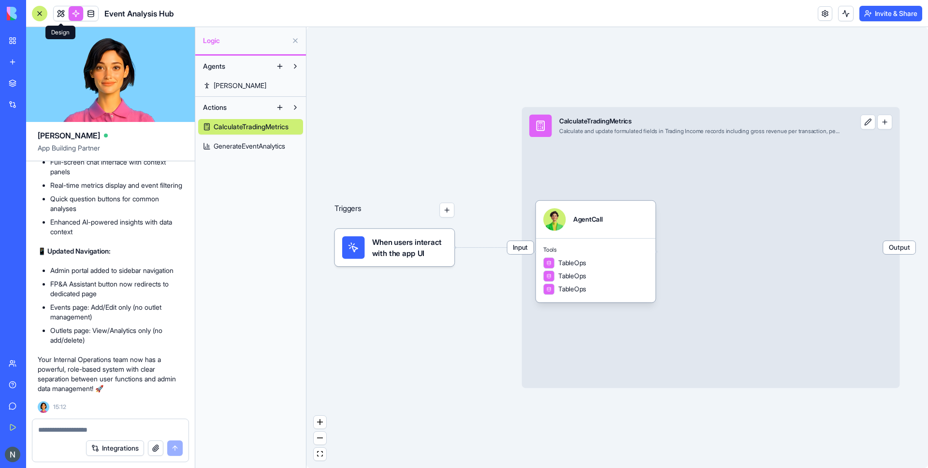
click at [58, 9] on link at bounding box center [61, 13] width 15 height 15
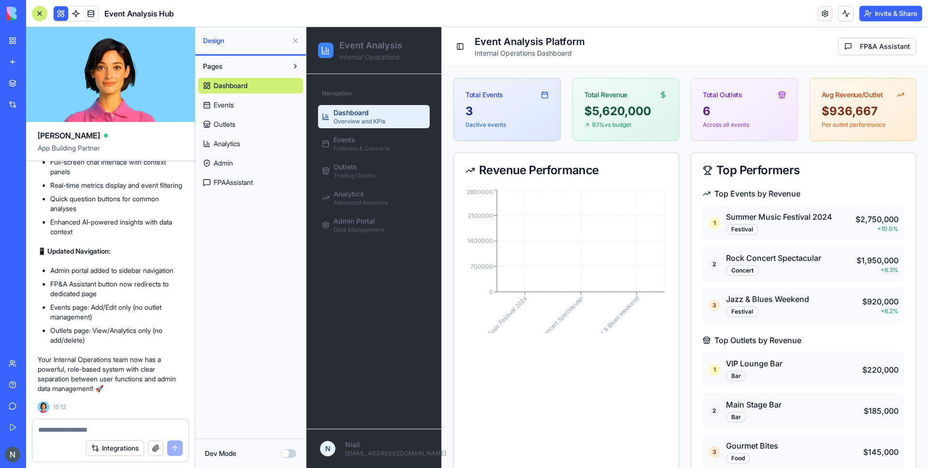
click at [241, 187] on link "FPAAssistant" at bounding box center [250, 182] width 105 height 15
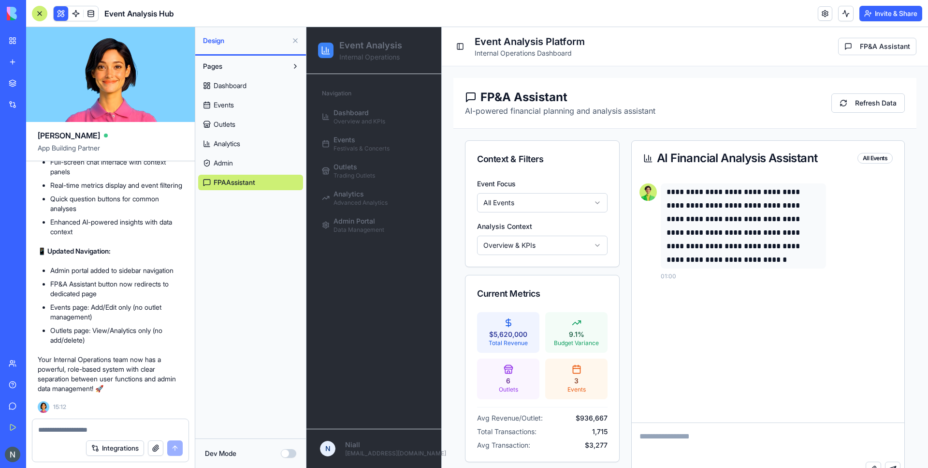
click at [222, 91] on link "Dashboard" at bounding box center [250, 85] width 105 height 15
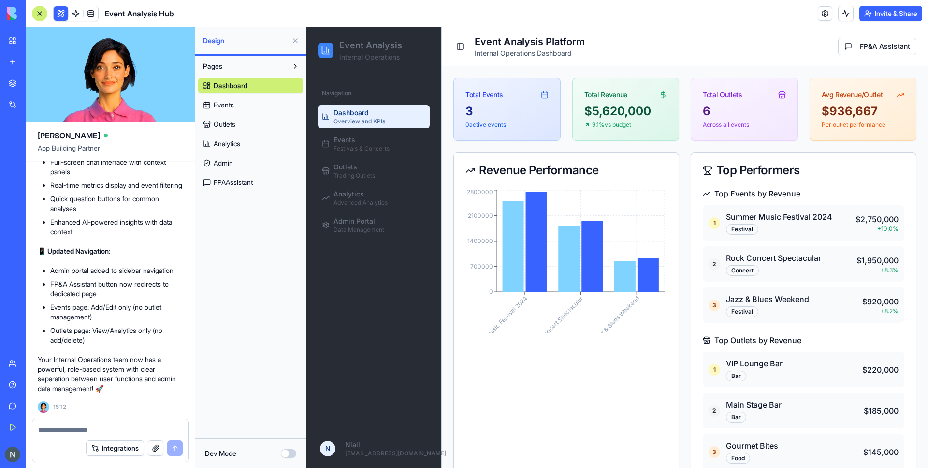
click at [221, 104] on span "Events" at bounding box center [224, 105] width 20 height 10
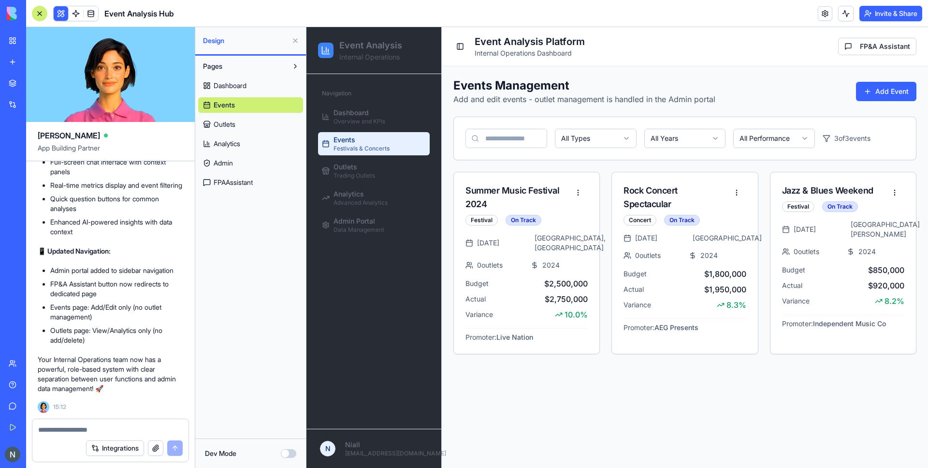
click at [225, 80] on link "Dashboard" at bounding box center [250, 85] width 105 height 15
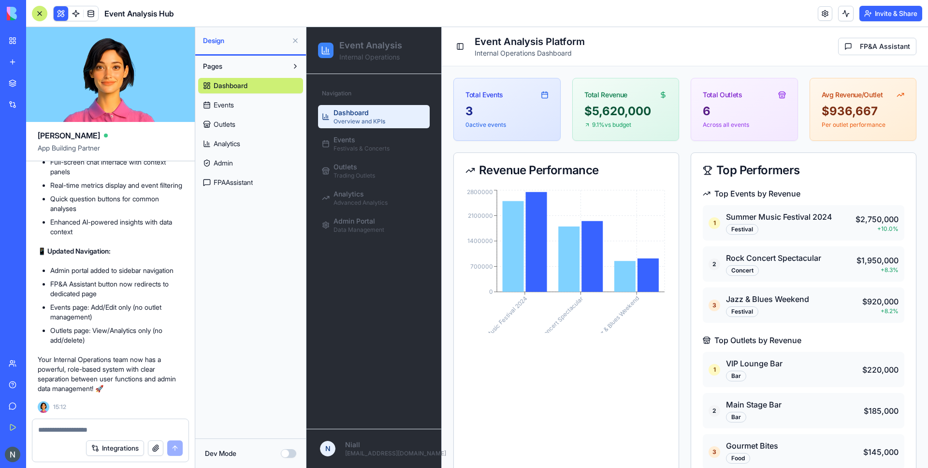
click at [817, 171] on div "Top Performers" at bounding box center [804, 170] width 202 height 12
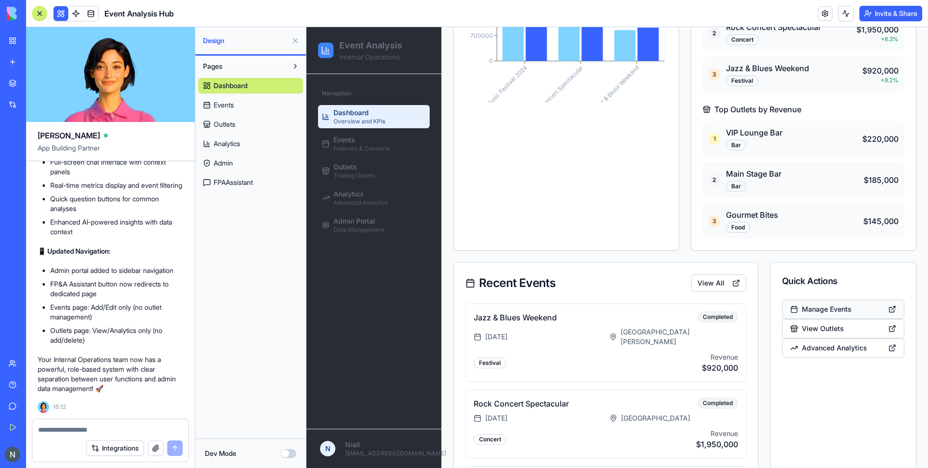
scroll to position [296, 0]
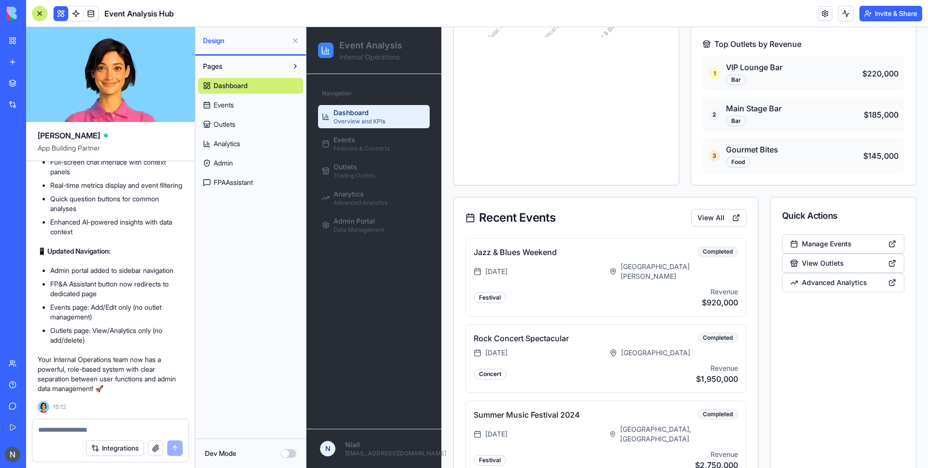
click at [838, 147] on div "3 Gourmet Bites Food $145,000" at bounding box center [804, 155] width 202 height 35
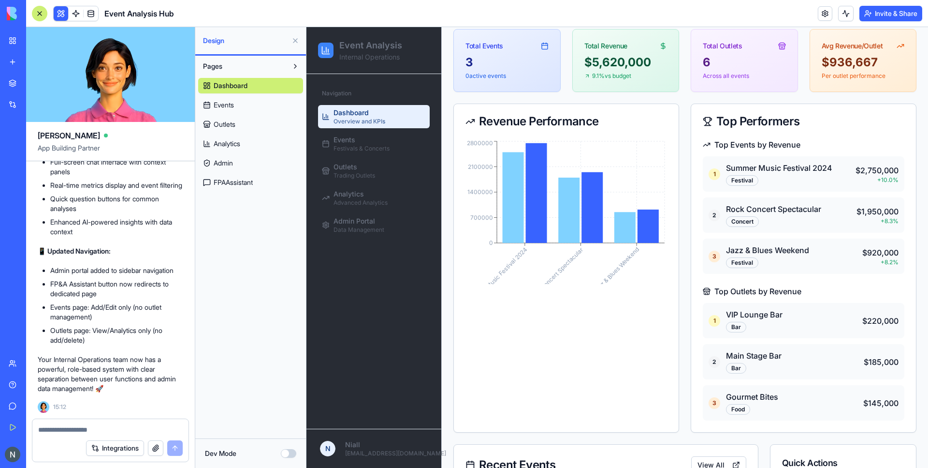
scroll to position [0, 0]
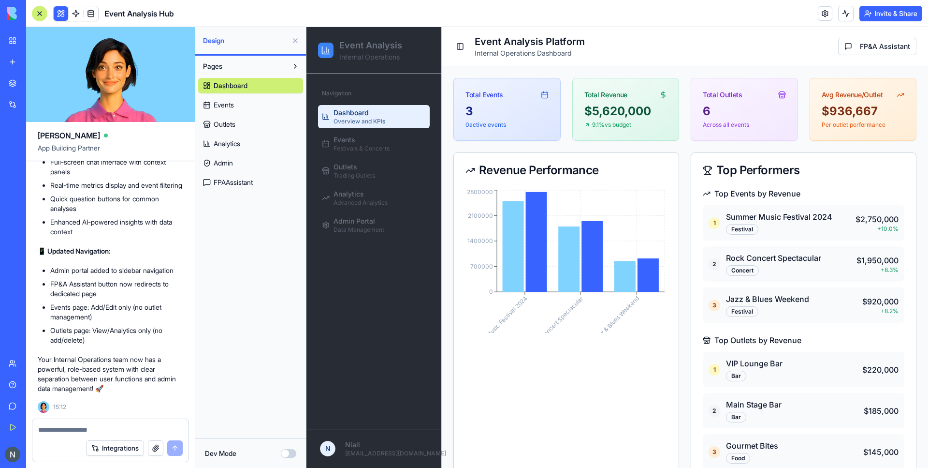
drag, startPoint x: 836, startPoint y: 210, endPoint x: 763, endPoint y: 166, distance: 85.5
click at [836, 210] on div "1 Summer Music Festival 2024 Festival $2,750,000 + 10.0 %" at bounding box center [804, 222] width 202 height 35
click at [243, 110] on link "Events" at bounding box center [250, 104] width 105 height 15
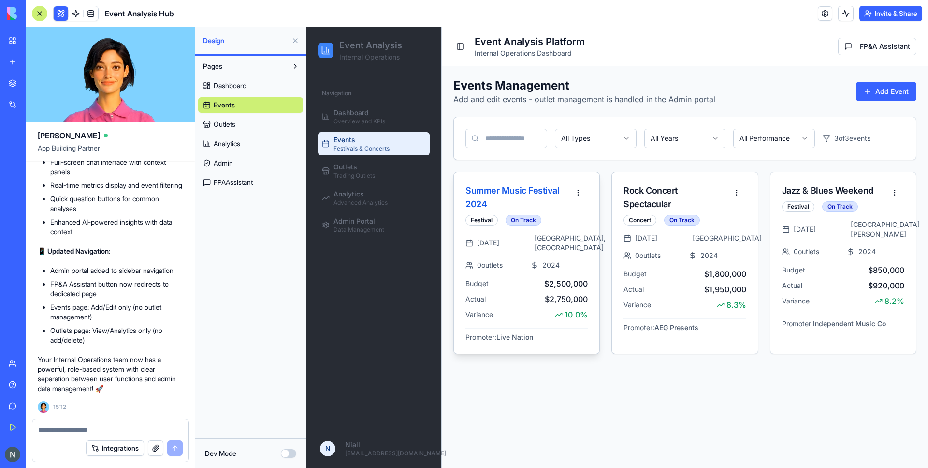
drag, startPoint x: 548, startPoint y: 207, endPoint x: 544, endPoint y: 204, distance: 5.5
click at [547, 207] on div "Summer Music Festival 2024" at bounding box center [517, 197] width 103 height 27
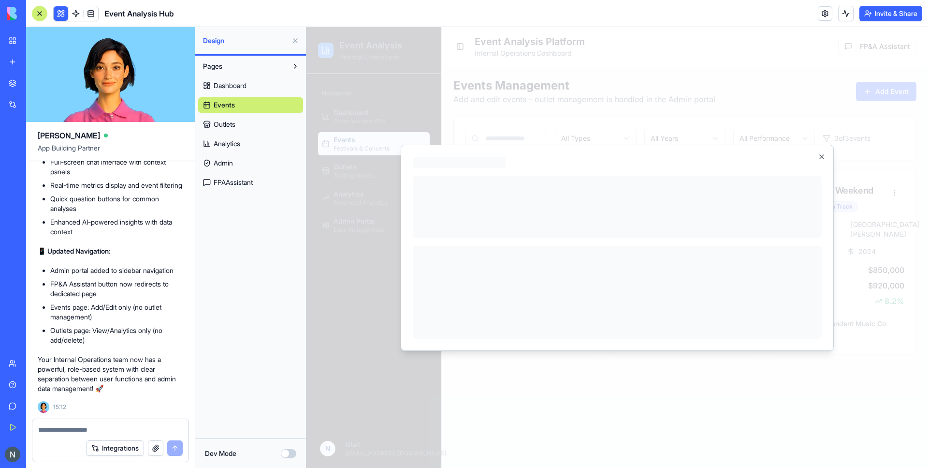
click at [524, 178] on div at bounding box center [617, 207] width 409 height 62
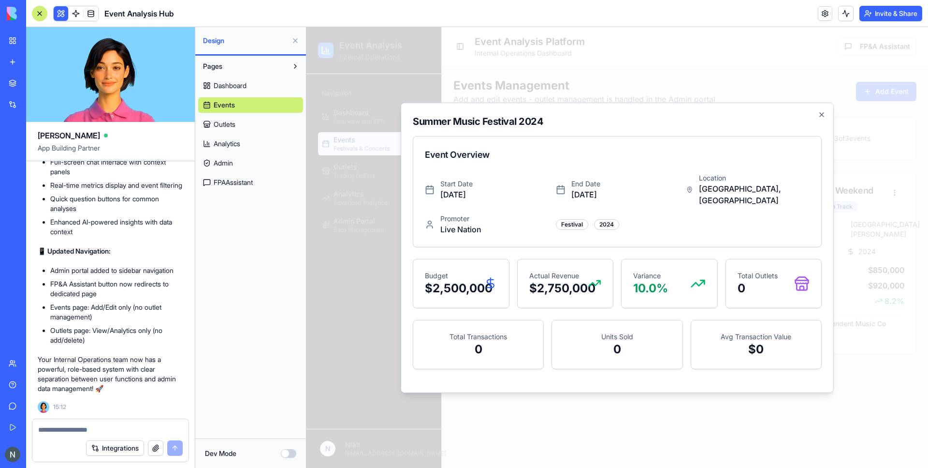
click at [489, 276] on icon at bounding box center [491, 283] width 14 height 15
drag, startPoint x: 827, startPoint y: 121, endPoint x: 821, endPoint y: 121, distance: 6.3
click at [825, 121] on div "Summer Music Festival 2024 Event Overview Start Date [DATE] End Date [DATE] Loc…" at bounding box center [617, 248] width 433 height 290
click at [820, 118] on icon "button" at bounding box center [822, 115] width 8 height 8
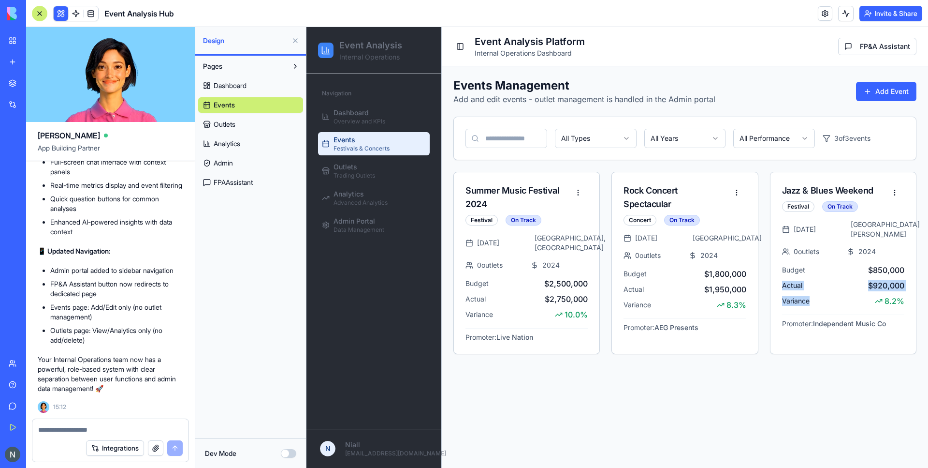
click at [285, 454] on button "Dev Mode" at bounding box center [288, 453] width 15 height 9
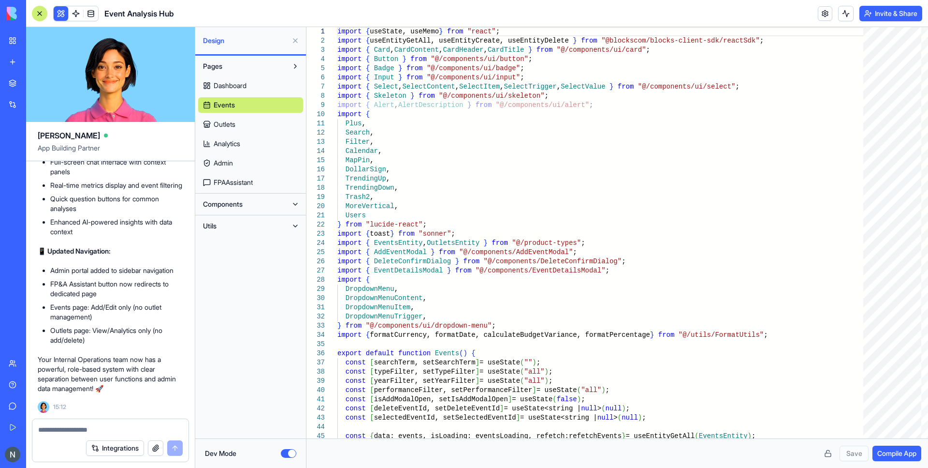
click at [287, 455] on button "Dev Mode" at bounding box center [288, 453] width 15 height 9
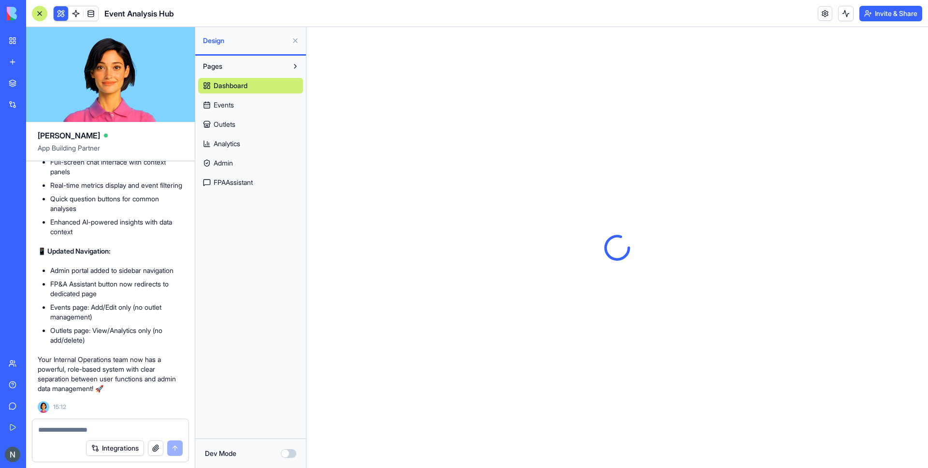
click at [246, 185] on span "FPAAssistant" at bounding box center [233, 182] width 39 height 10
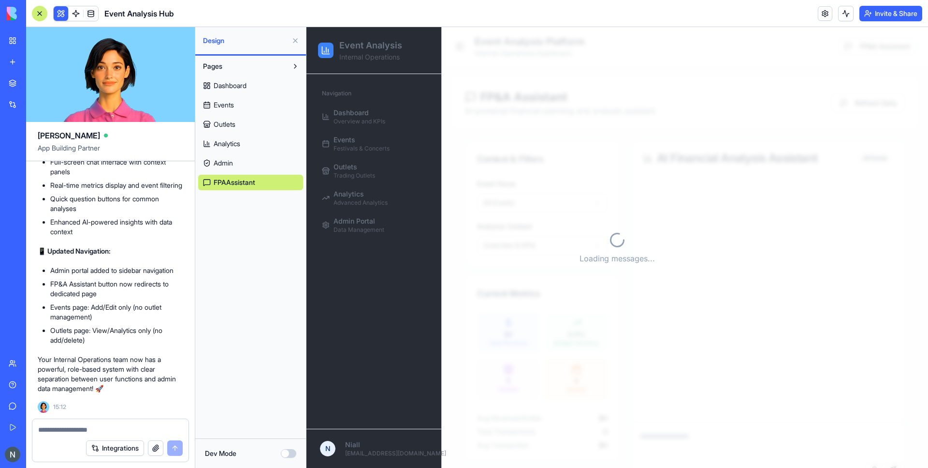
click at [244, 164] on link "Admin" at bounding box center [250, 162] width 105 height 15
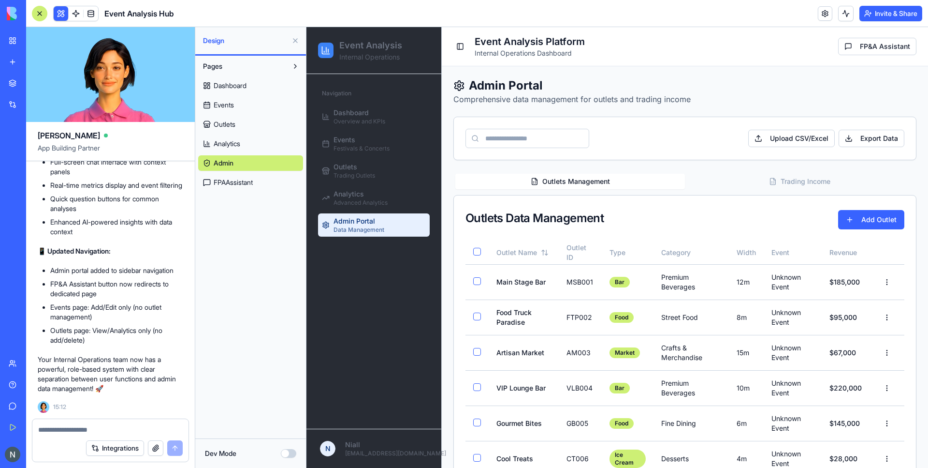
click at [227, 149] on link "Analytics" at bounding box center [250, 143] width 105 height 15
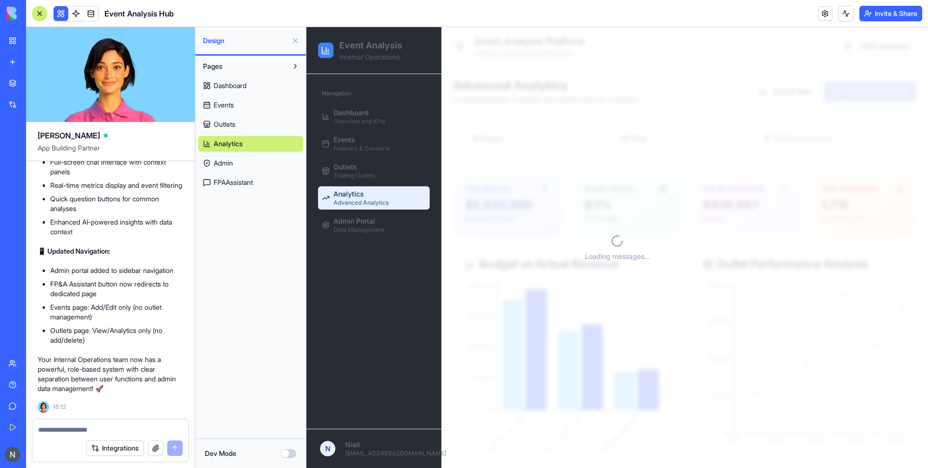
click at [226, 182] on span "FPAAssistant" at bounding box center [233, 182] width 39 height 10
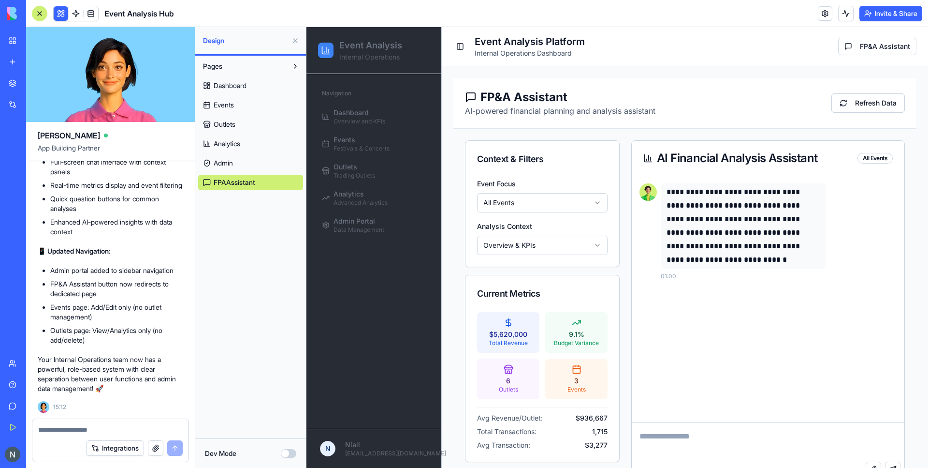
click at [225, 88] on span "Dashboard" at bounding box center [230, 86] width 33 height 10
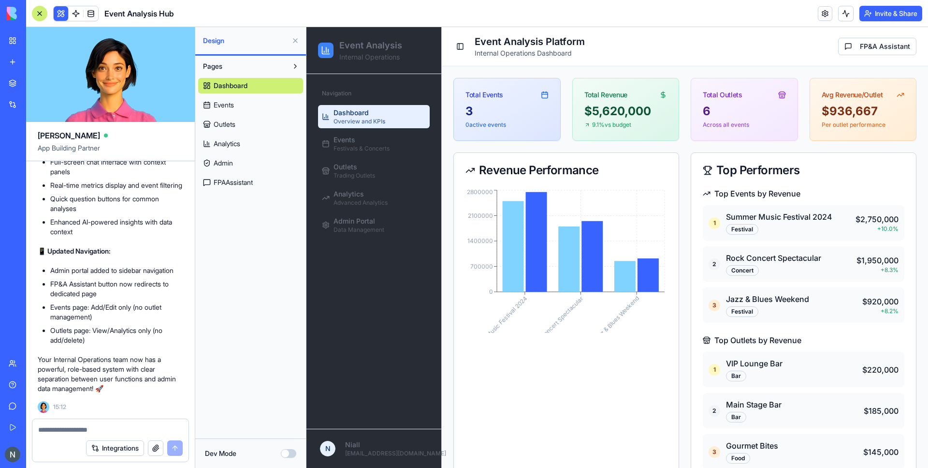
scroll to position [1183, 0]
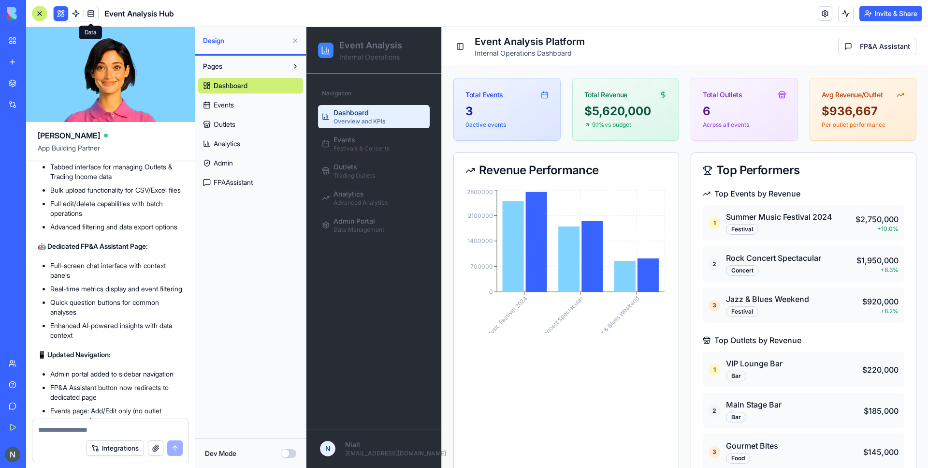
click at [88, 18] on link at bounding box center [91, 13] width 15 height 15
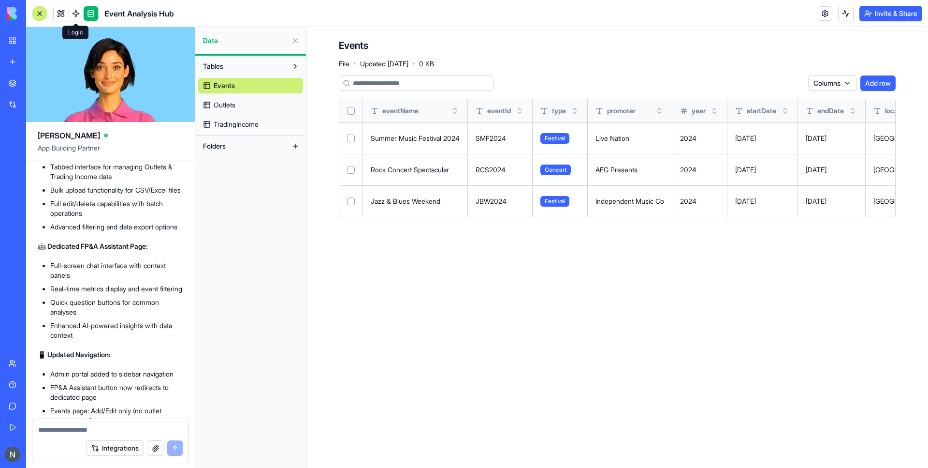
click at [76, 12] on link at bounding box center [76, 13] width 15 height 15
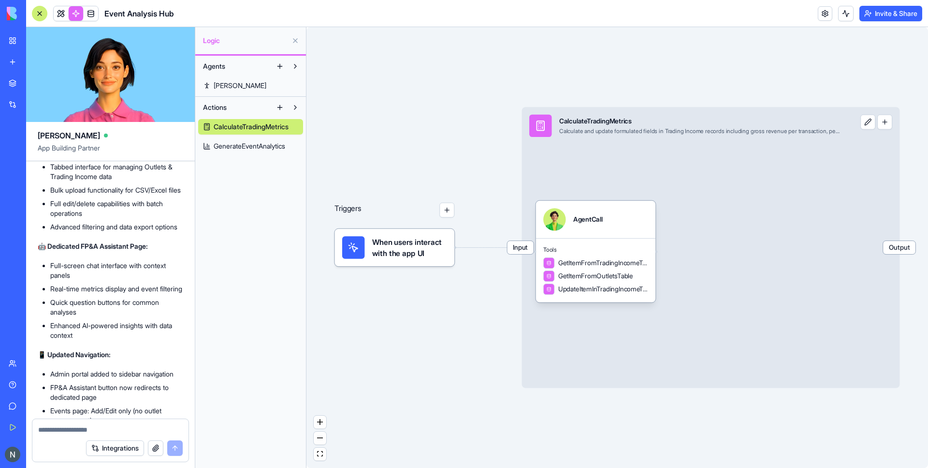
click at [237, 157] on div "Agents [PERSON_NAME] Actions CalculateTradingMetrics GenerateEventAnalytics" at bounding box center [250, 262] width 111 height 412
click at [236, 149] on span "GenerateEventAnalytics" at bounding box center [250, 146] width 72 height 10
click at [252, 126] on span "CalculateTradingMetrics" at bounding box center [250, 127] width 72 height 10
click at [222, 85] on span "[PERSON_NAME]" at bounding box center [240, 86] width 53 height 10
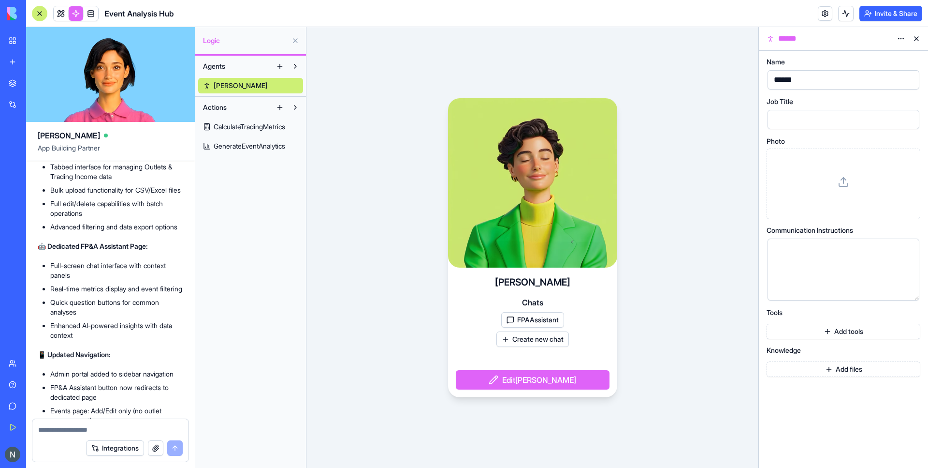
click at [529, 377] on button "Edit [PERSON_NAME]" at bounding box center [533, 379] width 154 height 19
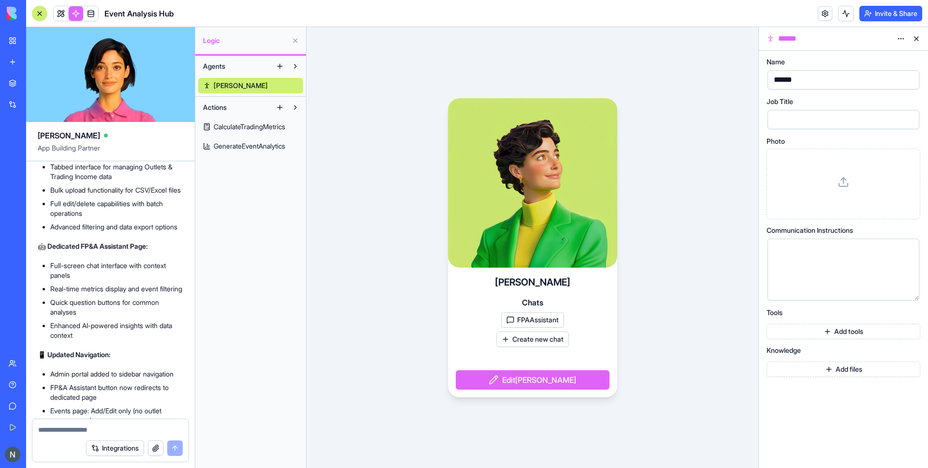
click at [821, 373] on button "Add files" at bounding box center [844, 368] width 154 height 15
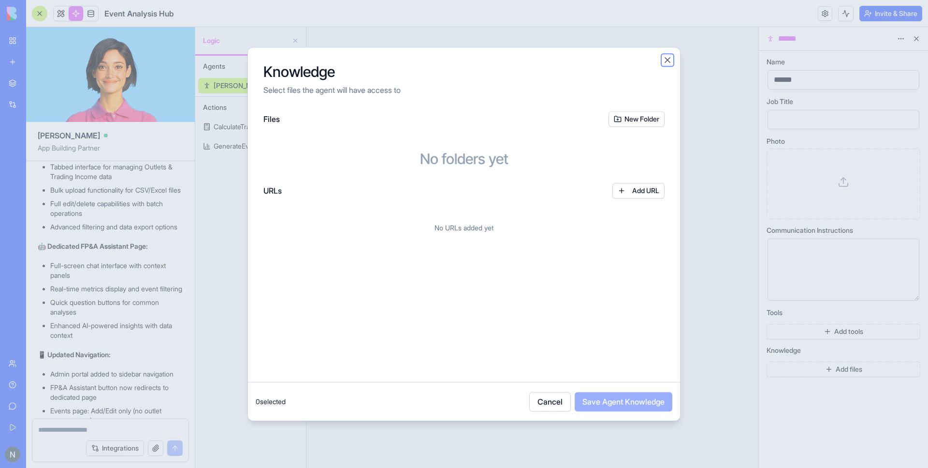
click at [669, 62] on button "Close" at bounding box center [668, 60] width 10 height 10
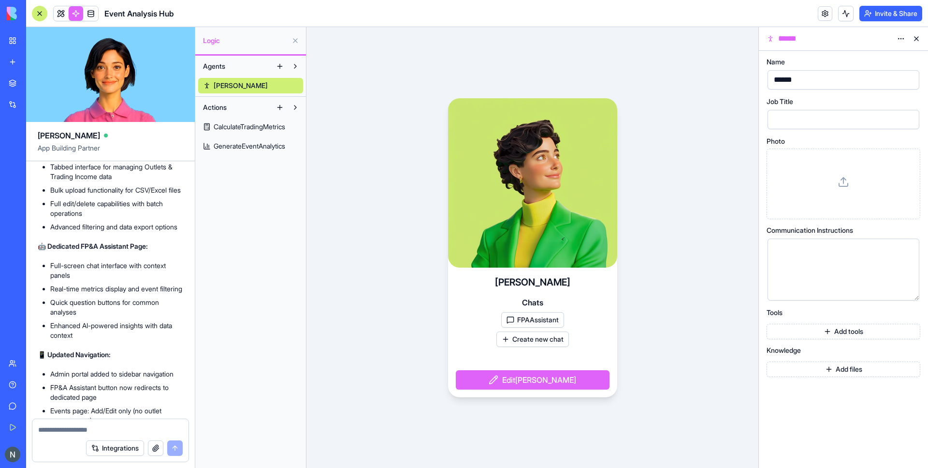
click at [834, 333] on button "Add tools" at bounding box center [844, 331] width 154 height 15
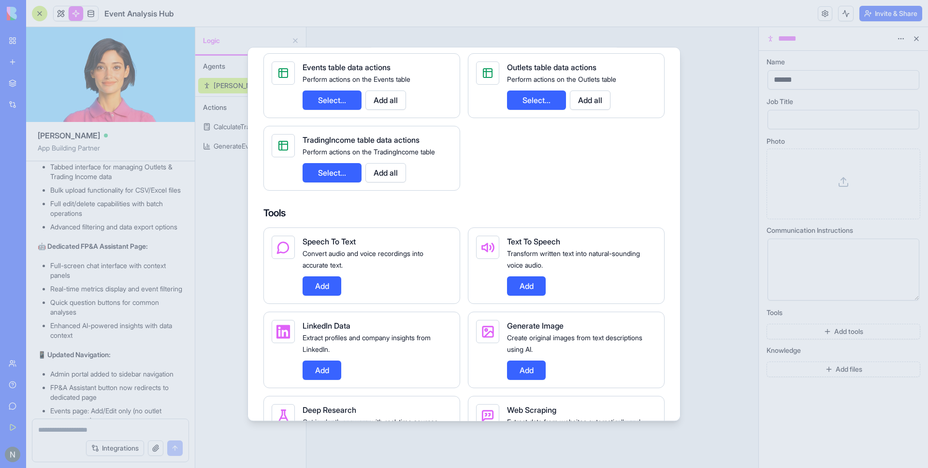
scroll to position [0, 0]
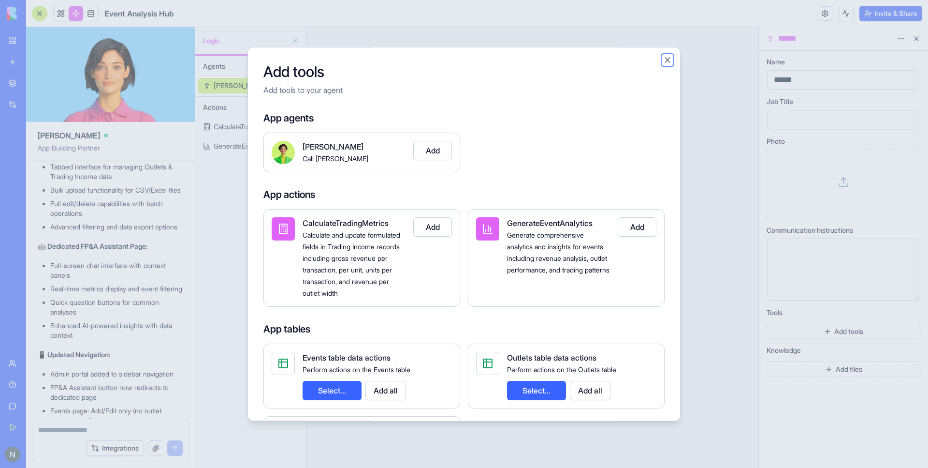
click at [664, 60] on button "Close" at bounding box center [668, 60] width 10 height 10
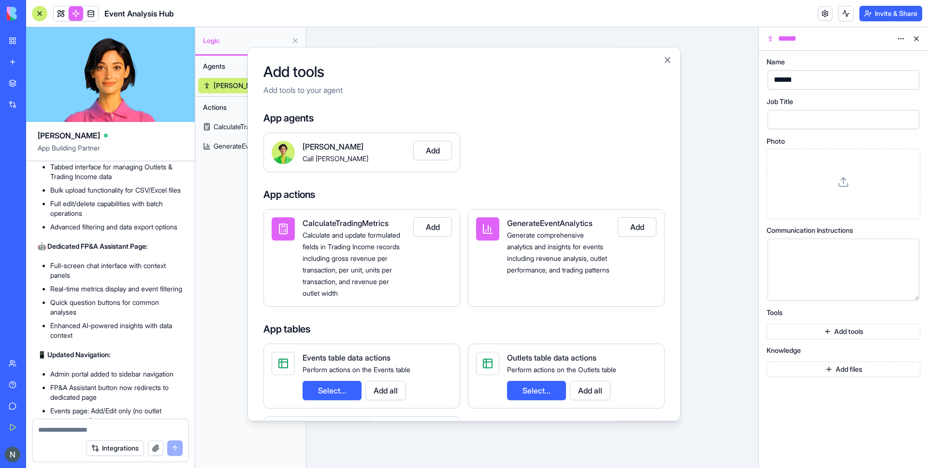
scroll to position [1183, 0]
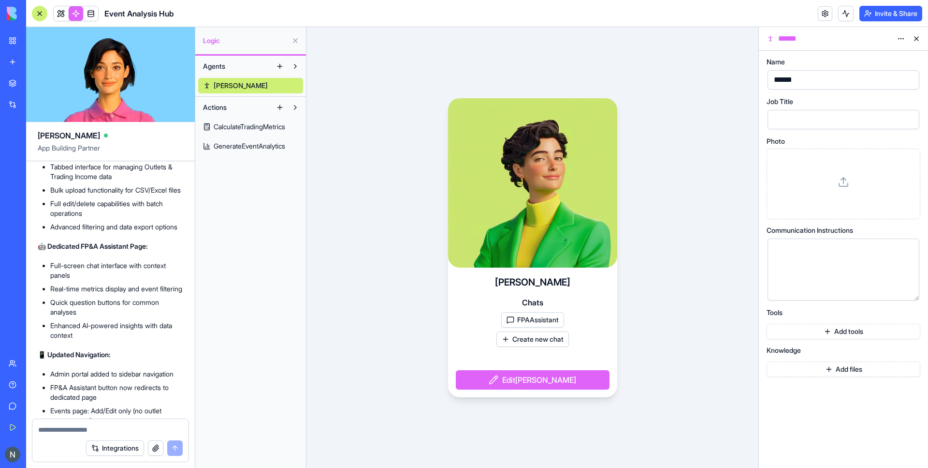
click at [898, 38] on html "BETA My Workspace New app Marketplace Integrations Recent New App AI Logo Gener…" at bounding box center [464, 234] width 928 height 468
click at [352, 106] on div "[PERSON_NAME] Chats FPAAssistant Create new chat Edit [PERSON_NAME]" at bounding box center [533, 247] width 452 height 441
click at [295, 66] on button at bounding box center [295, 66] width 15 height 15
click at [292, 67] on button at bounding box center [295, 66] width 15 height 15
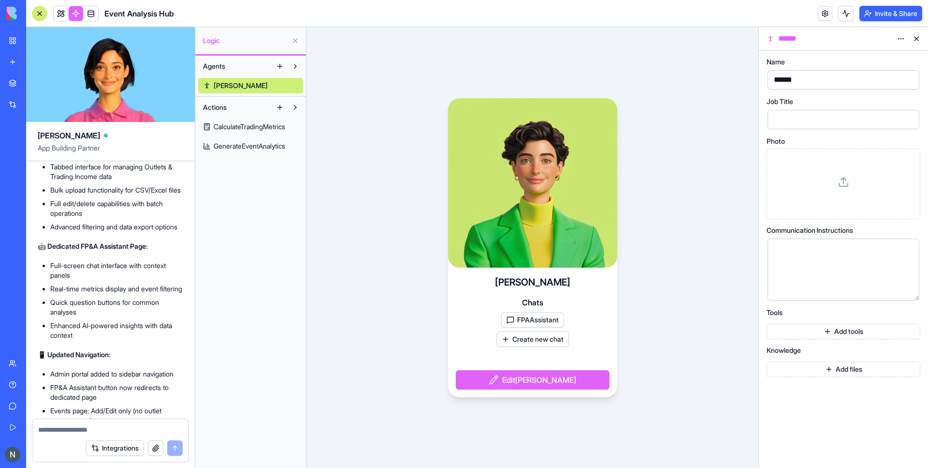
click at [295, 43] on button at bounding box center [295, 40] width 15 height 15
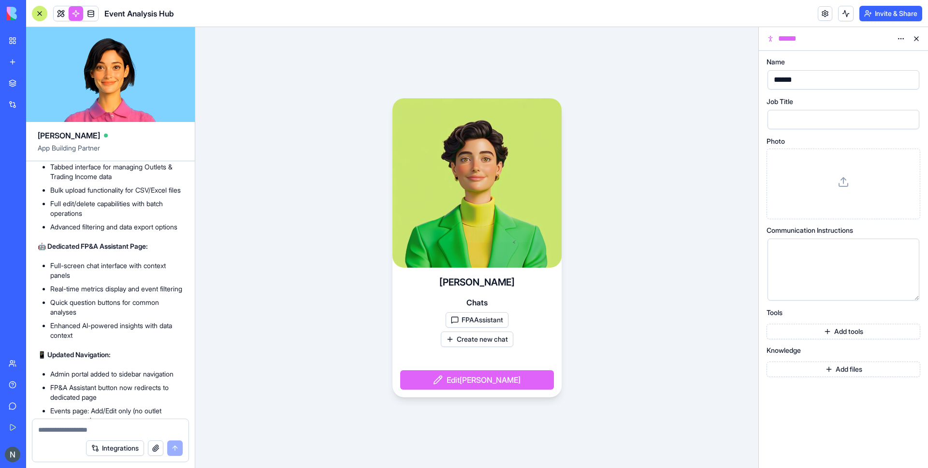
click at [11, 81] on link "Marketplace" at bounding box center [22, 83] width 39 height 19
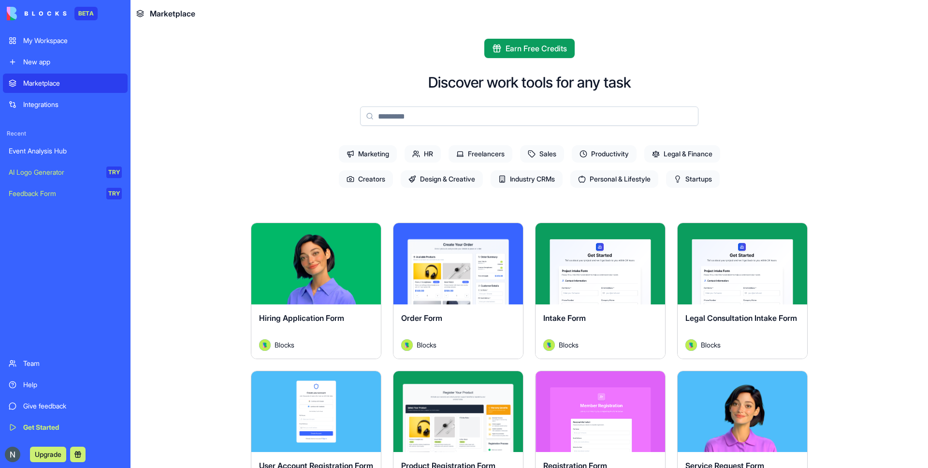
click at [50, 40] on div "My Workspace" at bounding box center [72, 41] width 99 height 10
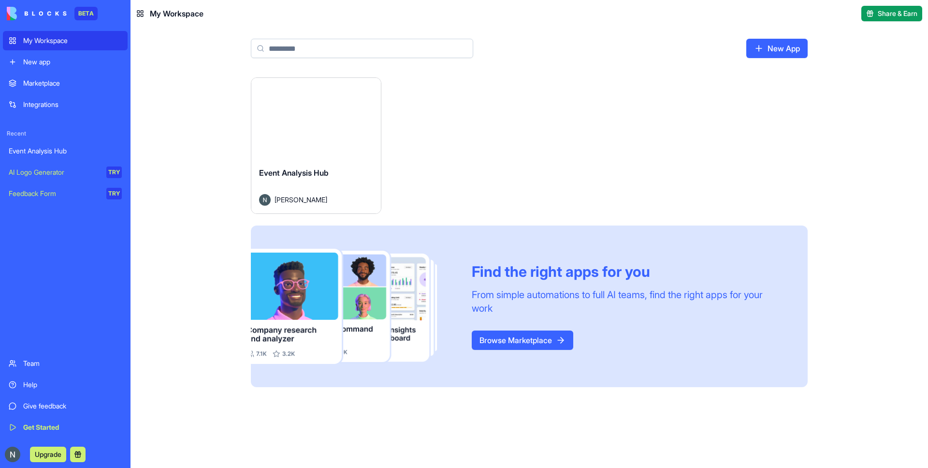
click at [314, 167] on div "Event Analysis Hub" at bounding box center [316, 180] width 114 height 27
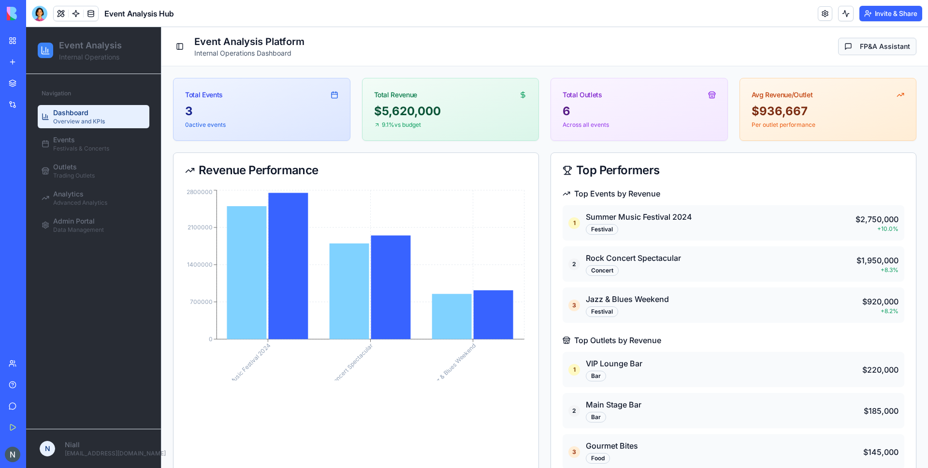
click at [897, 46] on button "FP&A Assistant" at bounding box center [878, 46] width 78 height 17
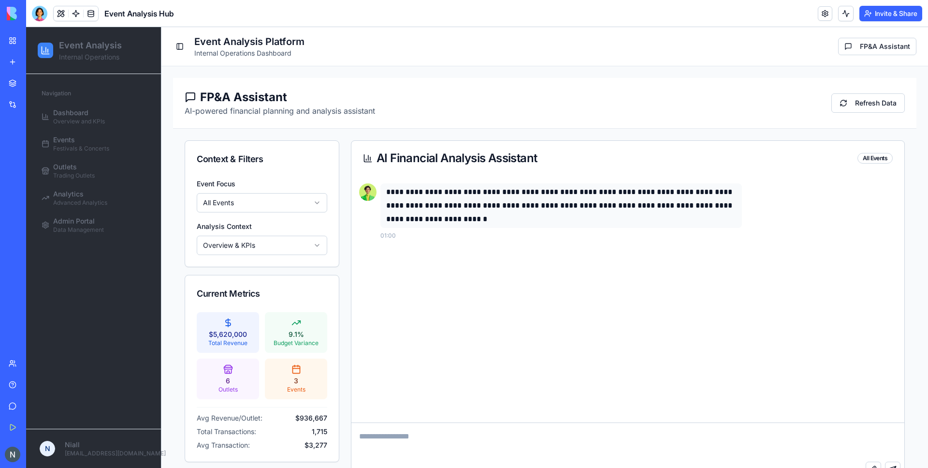
click at [416, 435] on textarea at bounding box center [628, 442] width 553 height 39
type textarea "**********"
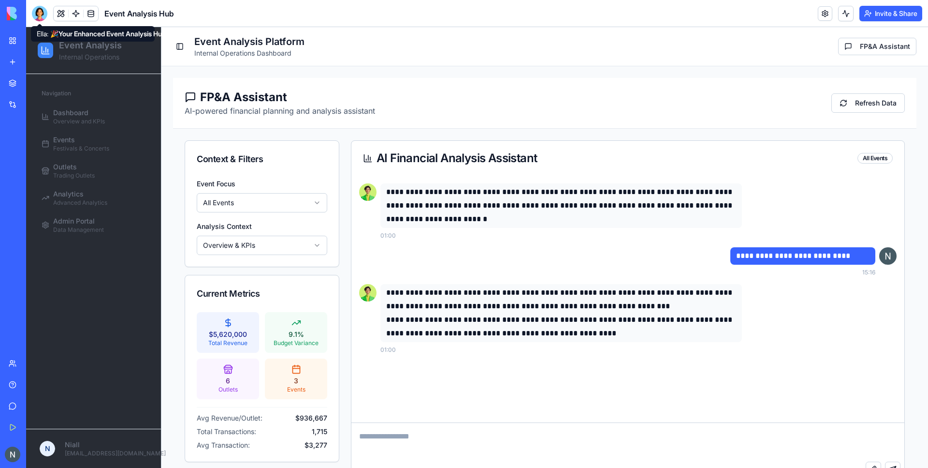
click at [36, 15] on div at bounding box center [39, 13] width 15 height 15
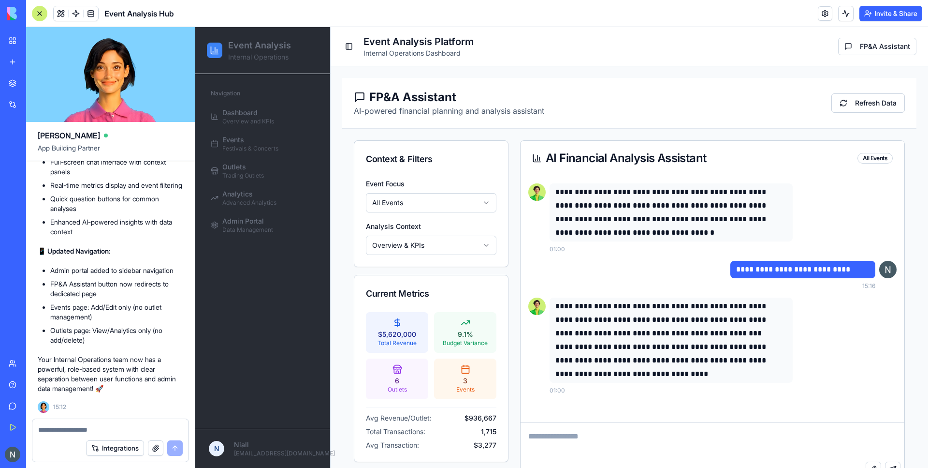
click at [100, 425] on textarea at bounding box center [110, 430] width 145 height 10
type textarea "*"
click at [116, 430] on textarea "**********" at bounding box center [110, 430] width 145 height 10
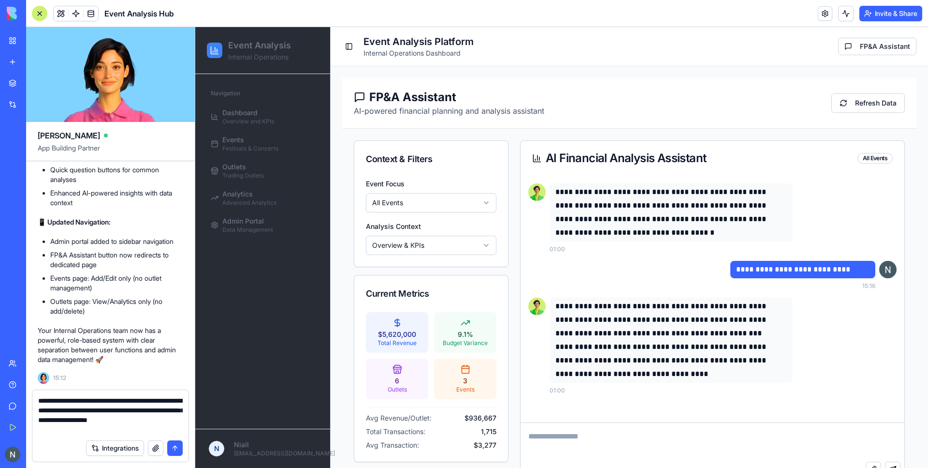
type textarea "**********"
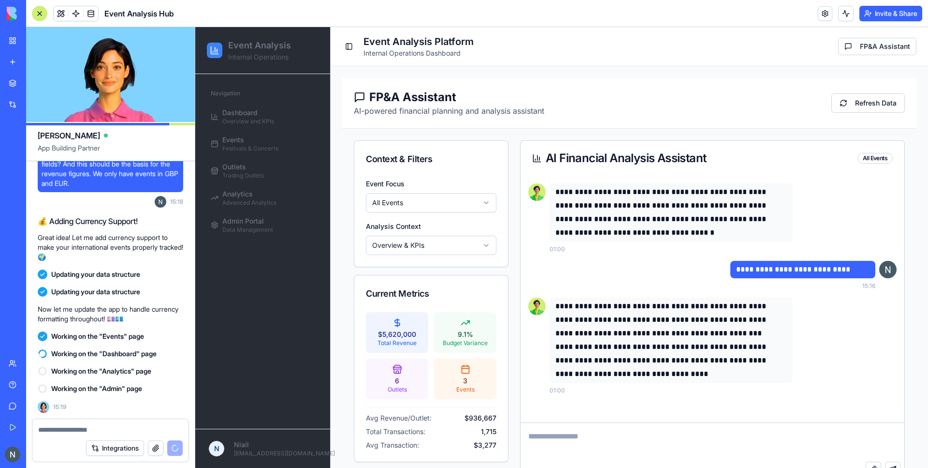
scroll to position [62, 0]
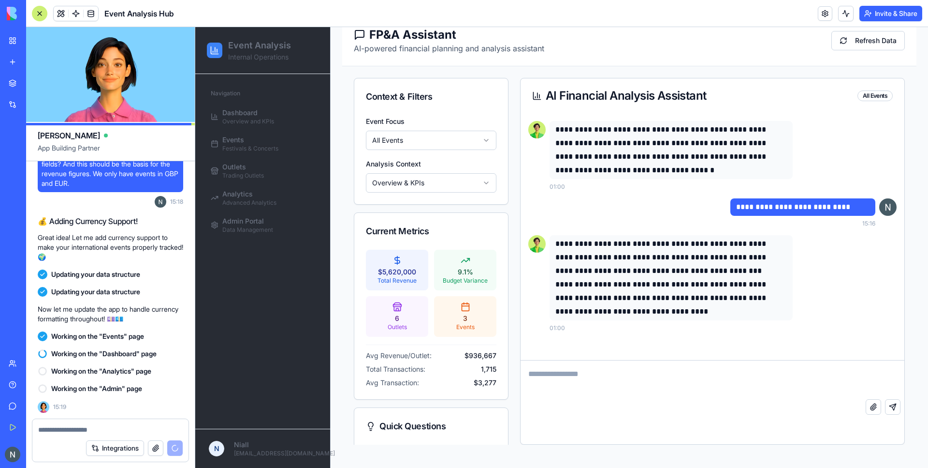
click at [706, 310] on p "**********" at bounding box center [672, 298] width 232 height 41
click at [86, 8] on span at bounding box center [90, 13] width 27 height 27
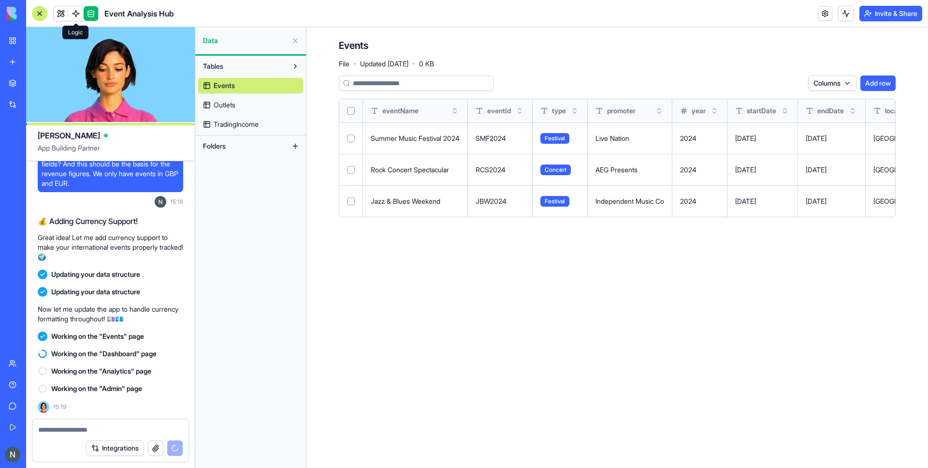
click at [69, 15] on link at bounding box center [76, 13] width 15 height 15
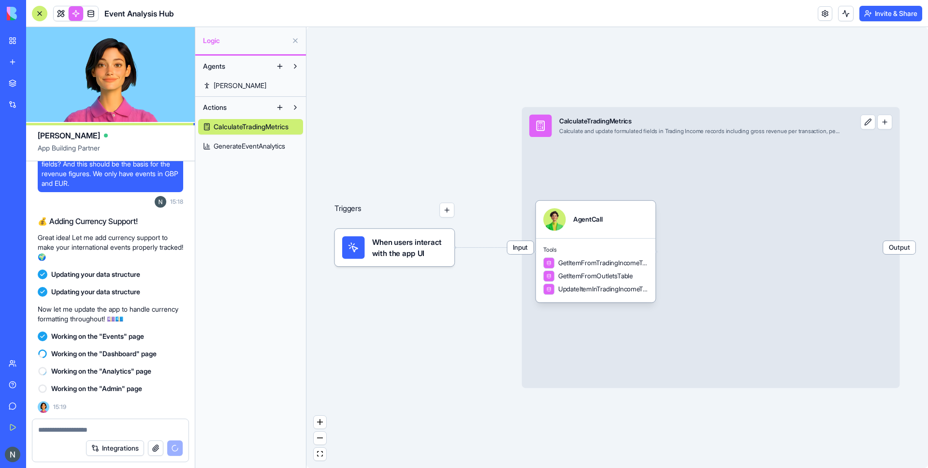
click at [224, 88] on span "[PERSON_NAME]" at bounding box center [240, 86] width 53 height 10
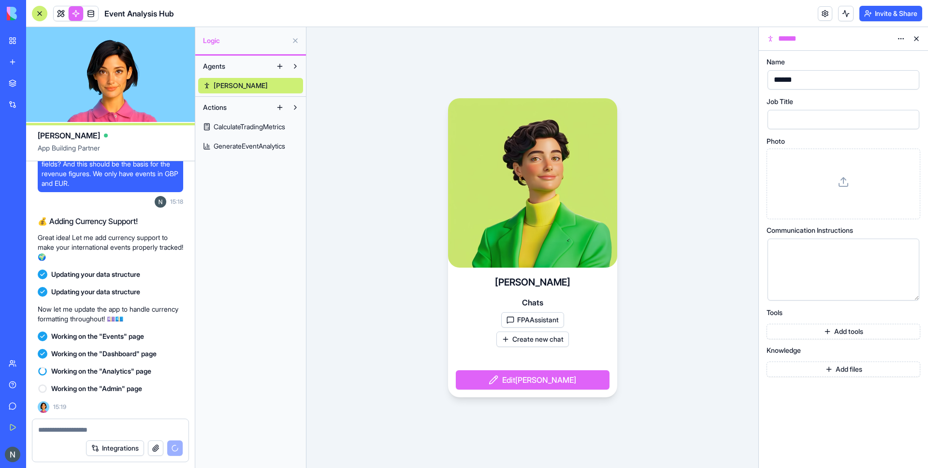
click at [816, 281] on div at bounding box center [835, 269] width 129 height 49
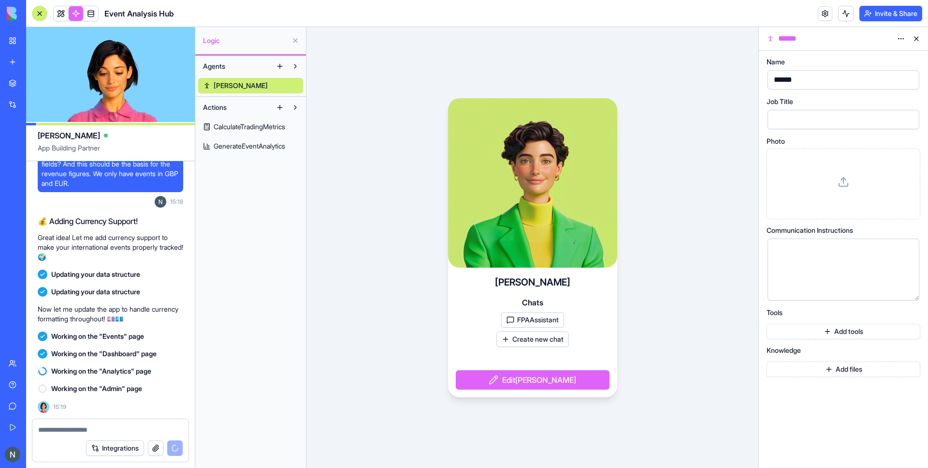
click at [349, 171] on div "[PERSON_NAME] Chats FPAAssistant Create new chat Edit [PERSON_NAME]" at bounding box center [533, 247] width 452 height 441
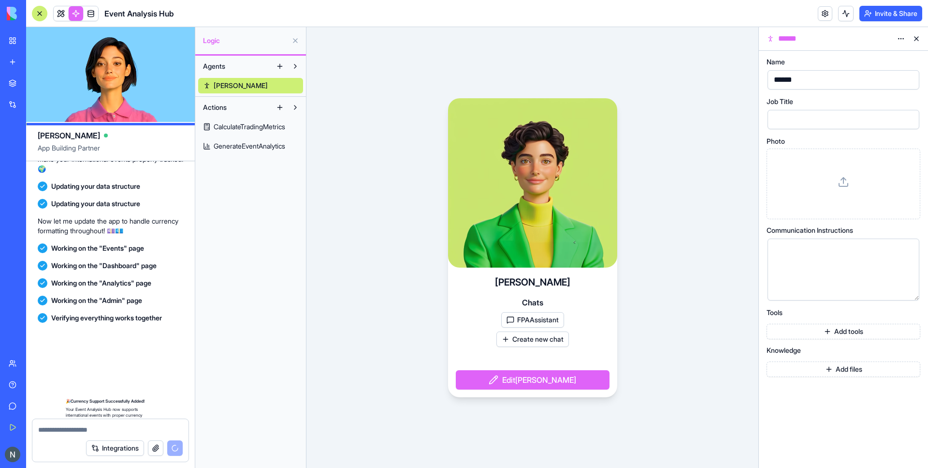
scroll to position [2027, 0]
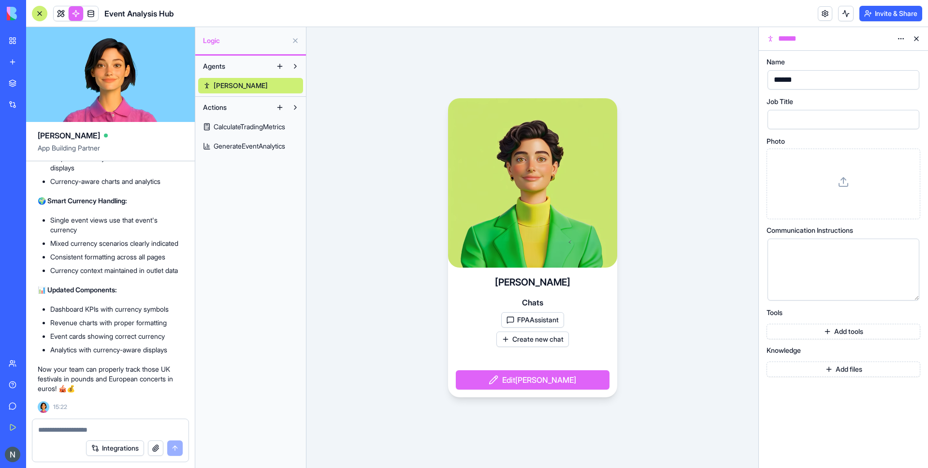
click at [843, 265] on div at bounding box center [835, 269] width 129 height 49
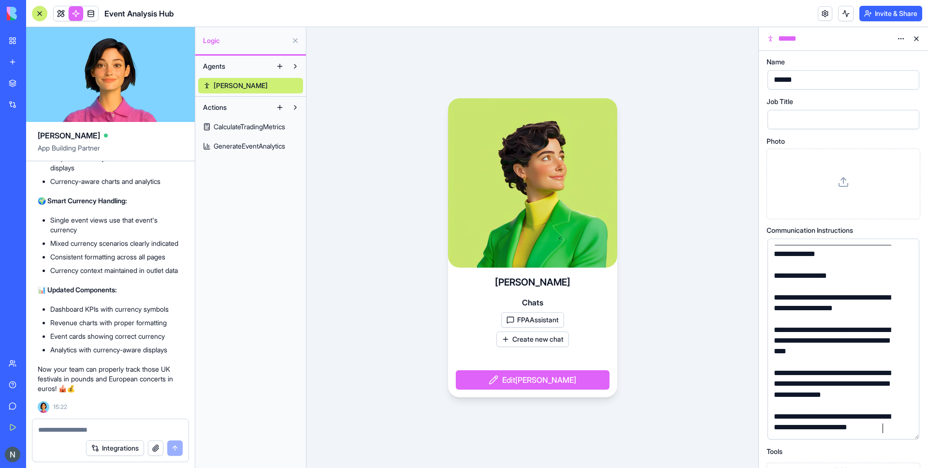
scroll to position [216, 0]
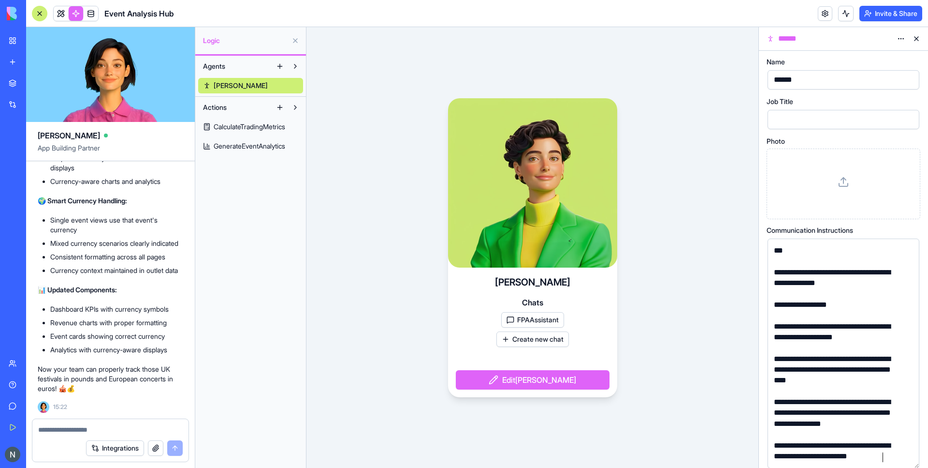
drag, startPoint x: 914, startPoint y: 299, endPoint x: 928, endPoint y: 467, distance: 168.4
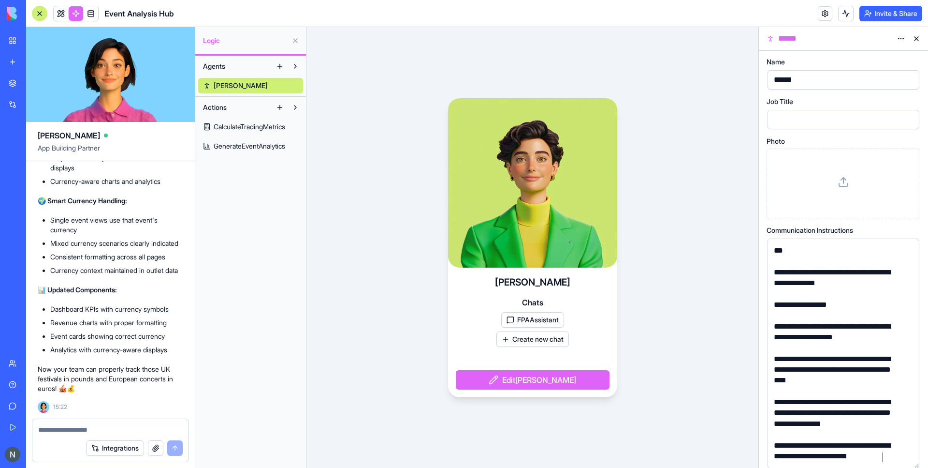
click at [920, 467] on div "**********" at bounding box center [844, 353] width 152 height 230
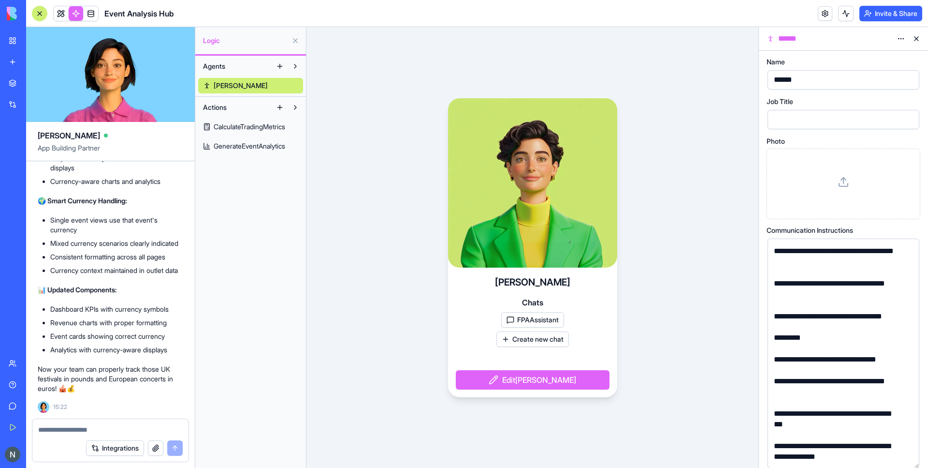
scroll to position [0, 0]
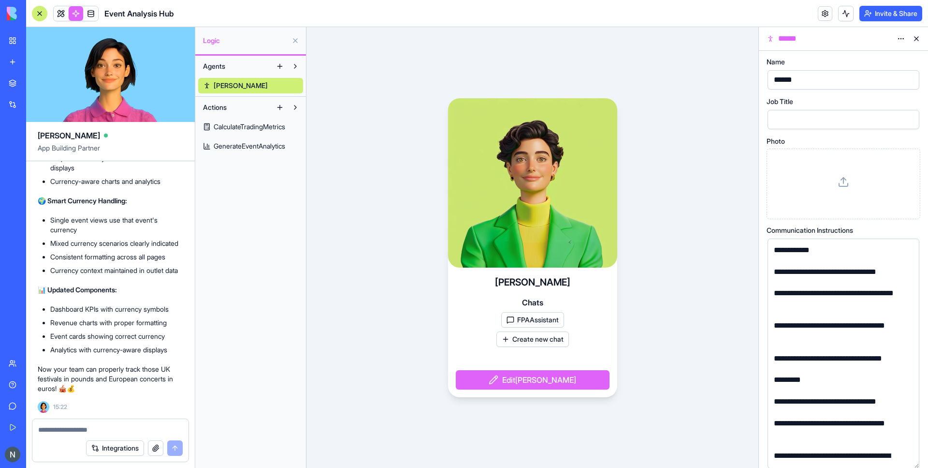
click at [827, 255] on div "**********" at bounding box center [835, 250] width 129 height 11
click at [774, 274] on div "**********" at bounding box center [835, 271] width 129 height 11
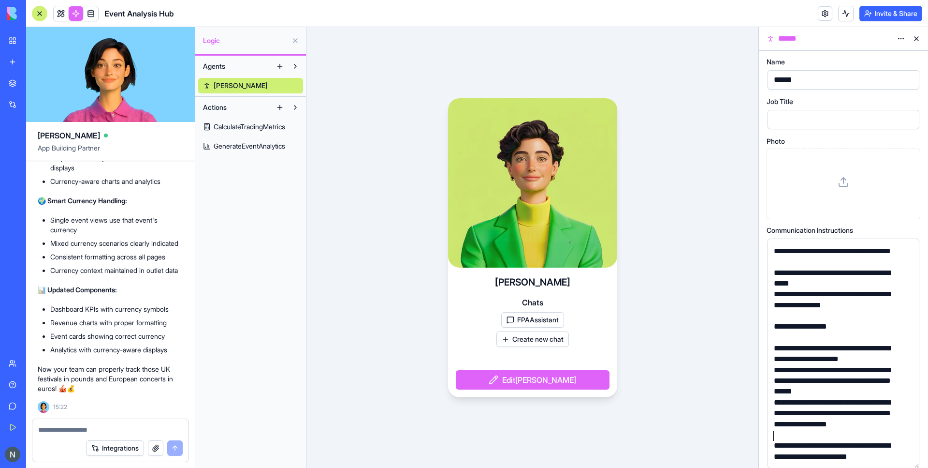
scroll to position [140, 0]
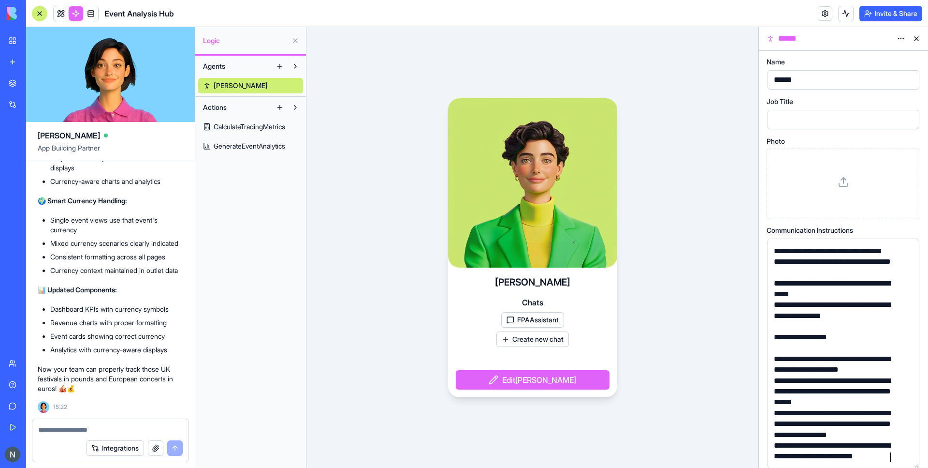
click at [723, 300] on div "[PERSON_NAME] Chats FPAAssistant Create new chat Edit [PERSON_NAME]" at bounding box center [533, 247] width 452 height 441
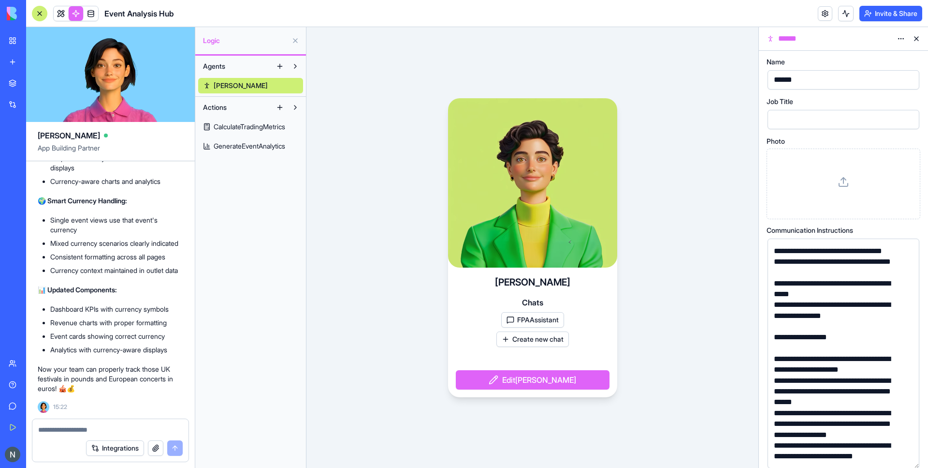
drag, startPoint x: 897, startPoint y: 349, endPoint x: 905, endPoint y: 321, distance: 28.8
click at [897, 348] on div at bounding box center [835, 348] width 129 height 11
click at [915, 233] on icon at bounding box center [914, 231] width 1 height 6
click at [914, 233] on icon at bounding box center [917, 231] width 8 height 8
click at [762, 295] on div "**********" at bounding box center [843, 259] width 169 height 417
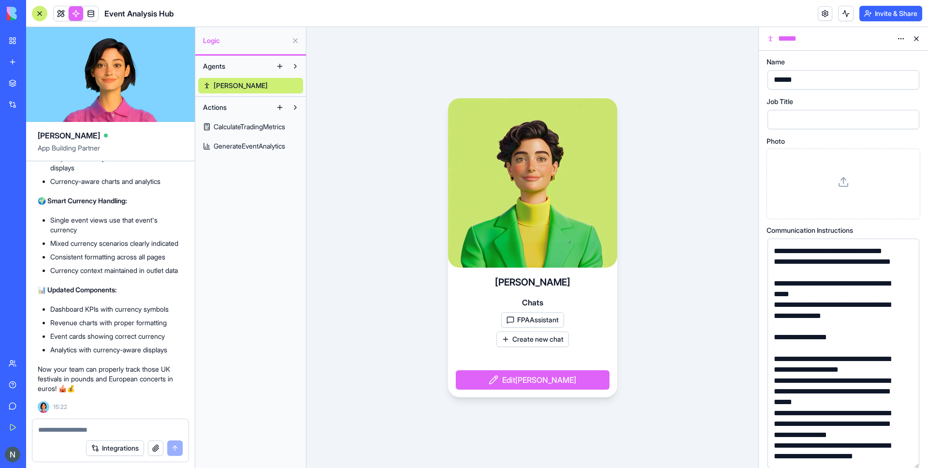
click at [335, 379] on div "[PERSON_NAME] Chats FPAAssistant Create new chat Edit [PERSON_NAME]" at bounding box center [533, 247] width 452 height 441
click at [236, 122] on span "CalculateTradingMetrics" at bounding box center [250, 127] width 72 height 10
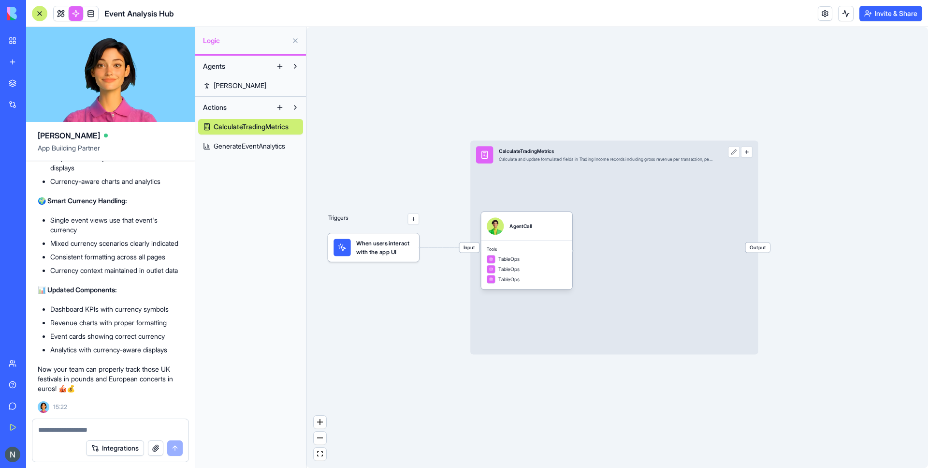
click at [241, 88] on link "[PERSON_NAME]" at bounding box center [250, 85] width 105 height 15
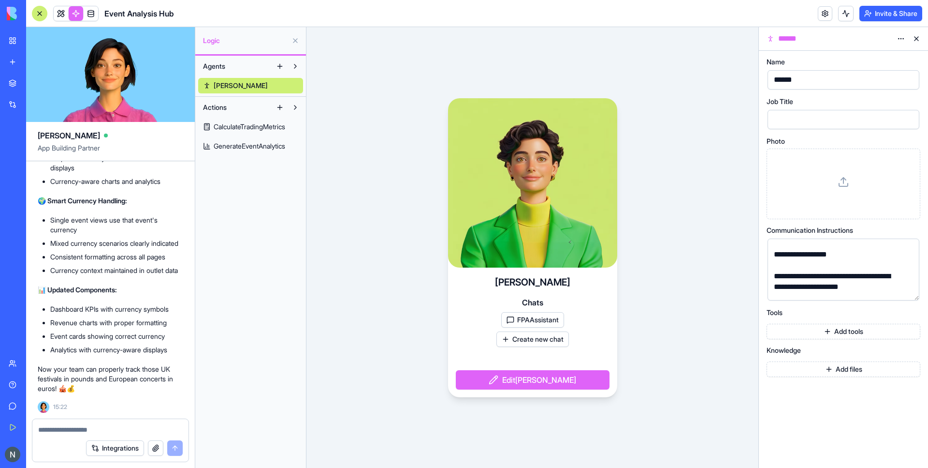
scroll to position [308, 0]
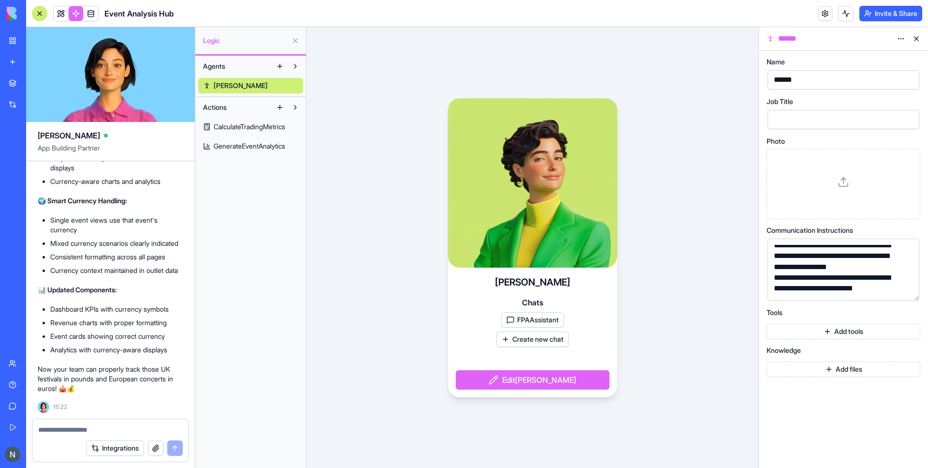
click at [152, 325] on li "Revenue charts with proper formatting" at bounding box center [116, 323] width 133 height 10
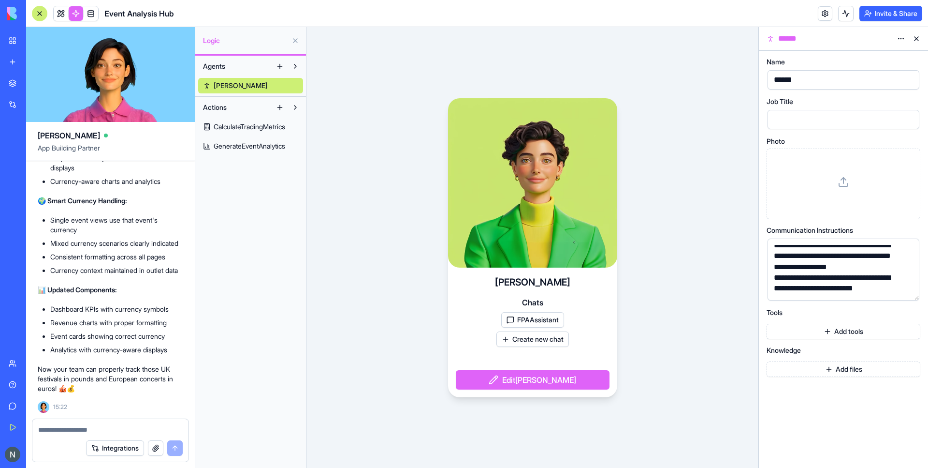
scroll to position [1969, 0]
click at [78, 10] on link at bounding box center [76, 13] width 15 height 15
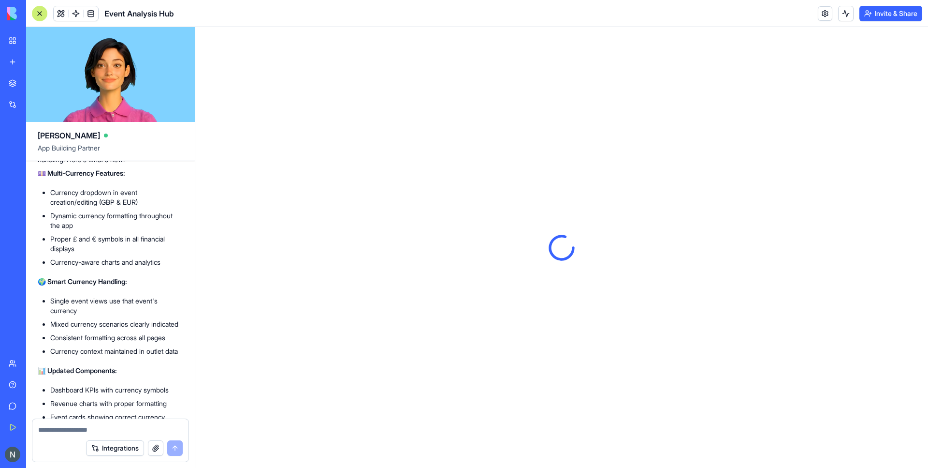
scroll to position [1853, 0]
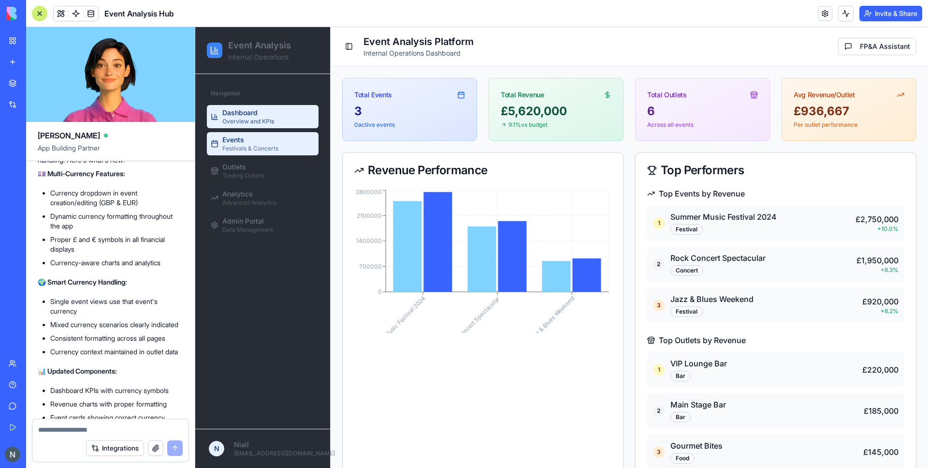
click at [251, 139] on div "Events Festivals & Concerts" at bounding box center [250, 143] width 56 height 17
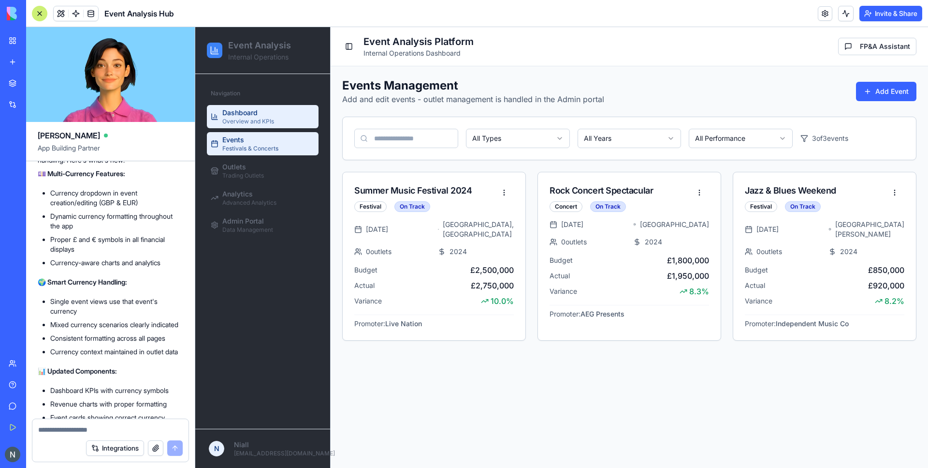
click at [263, 120] on span "Overview and KPIs" at bounding box center [248, 122] width 52 height 8
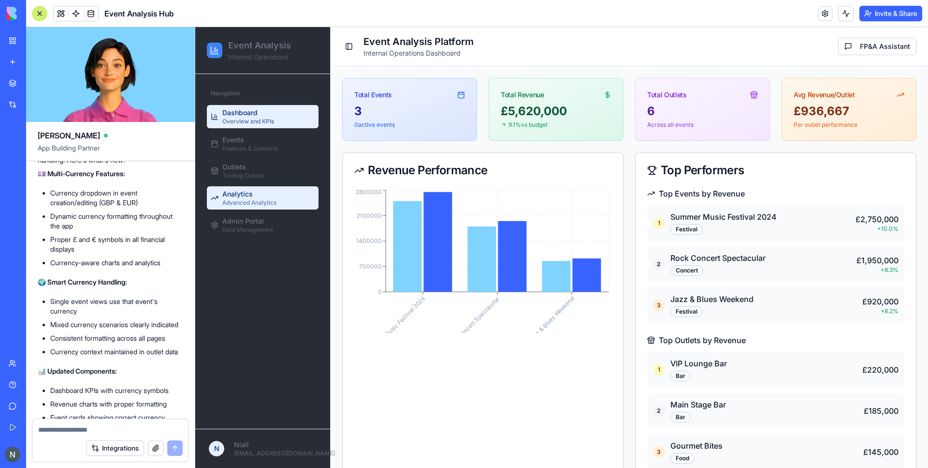
click at [250, 199] on span "Advanced Analytics" at bounding box center [249, 203] width 54 height 8
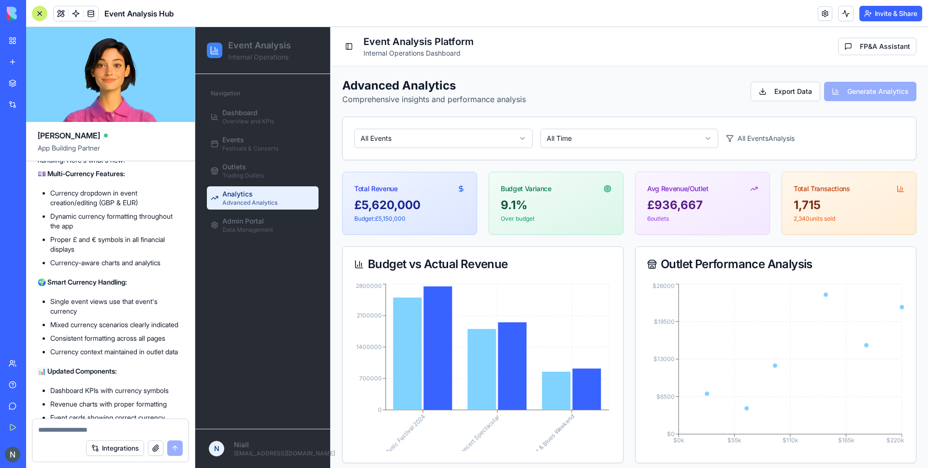
click at [633, 215] on div "Total Revenue £5,620,000 Budget: £5,150,000 Budget Variance 9.1% Over budget Av…" at bounding box center [629, 203] width 574 height 63
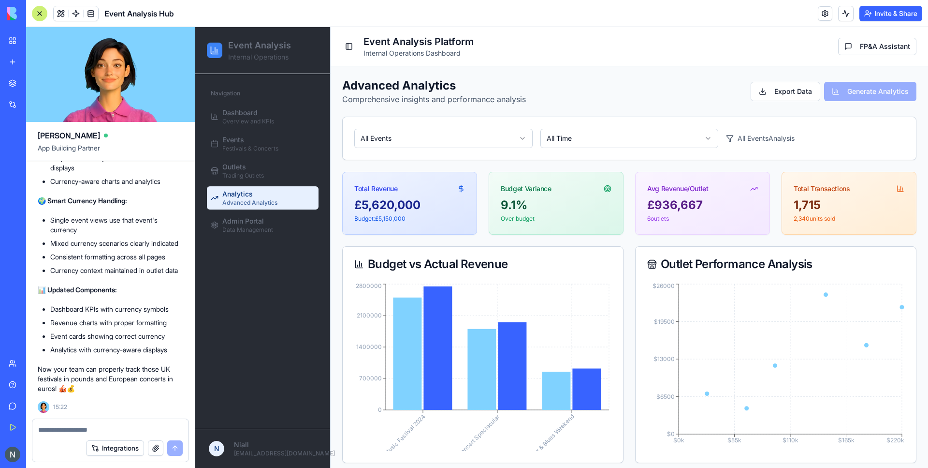
click at [612, 125] on div "All Events All Time All Events Analysis" at bounding box center [630, 138] width 574 height 43
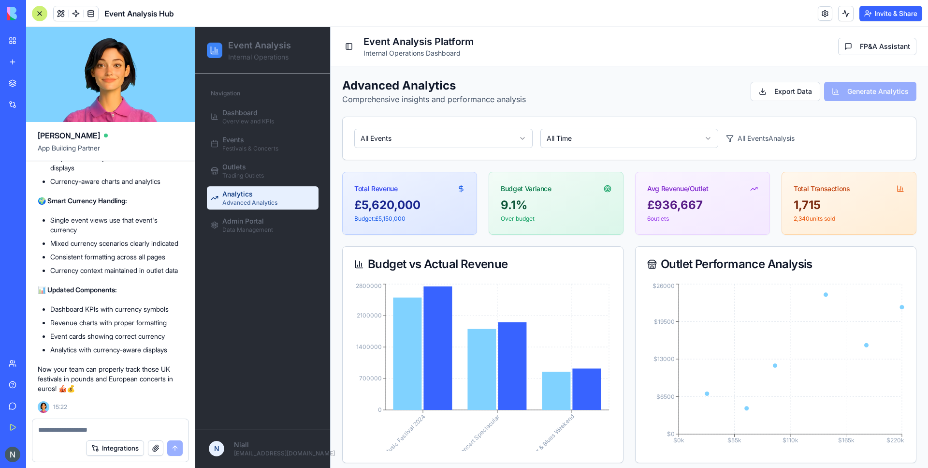
click at [749, 137] on div "All Events Analysis" at bounding box center [815, 138] width 178 height 19
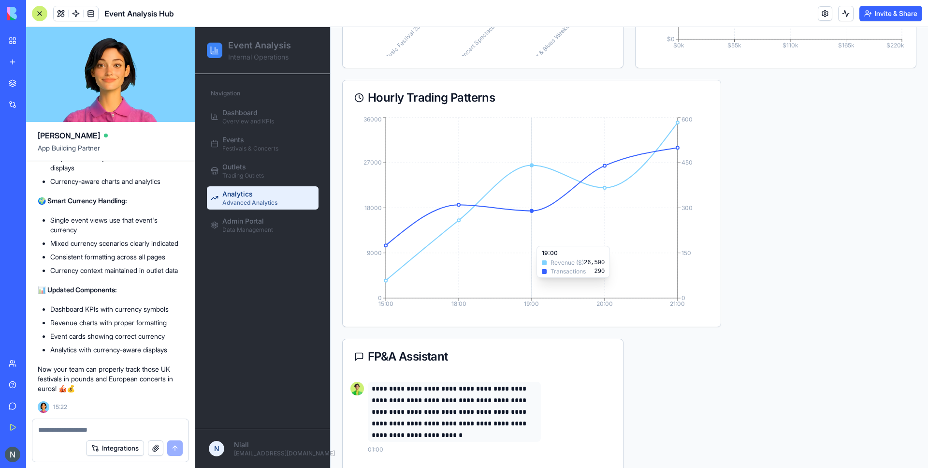
scroll to position [592, 0]
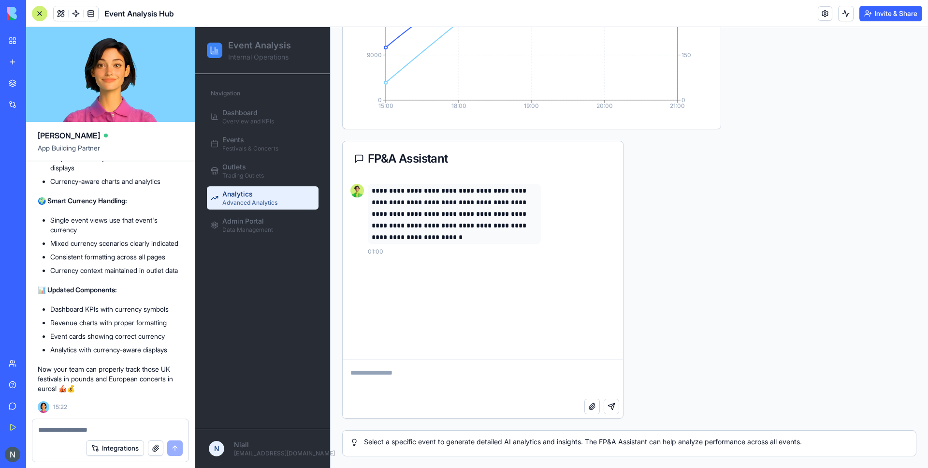
click at [115, 423] on div at bounding box center [110, 426] width 156 height 15
click at [84, 427] on textarea at bounding box center [110, 430] width 145 height 10
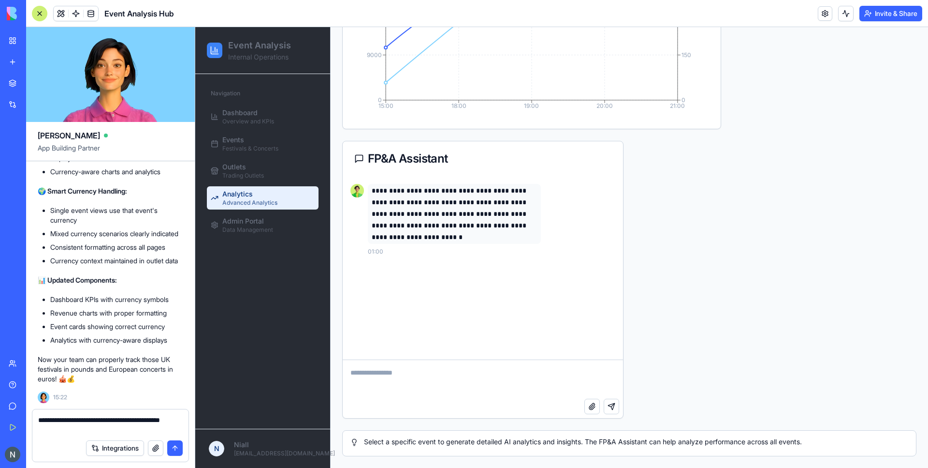
click at [426, 447] on div "Select a specific event to generate detailed AI analytics and insights. The FP&…" at bounding box center [629, 443] width 574 height 26
click at [427, 439] on div "Select a specific event to generate detailed AI analytics and insights. The FP&…" at bounding box center [630, 442] width 558 height 10
drag, startPoint x: 116, startPoint y: 427, endPoint x: 120, endPoint y: 433, distance: 7.2
click at [116, 428] on textarea "**********" at bounding box center [110, 424] width 145 height 19
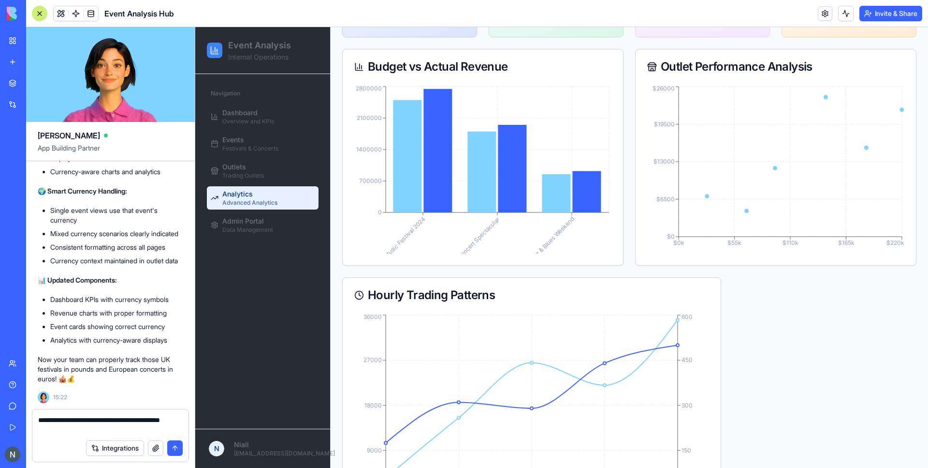
scroll to position [0, 0]
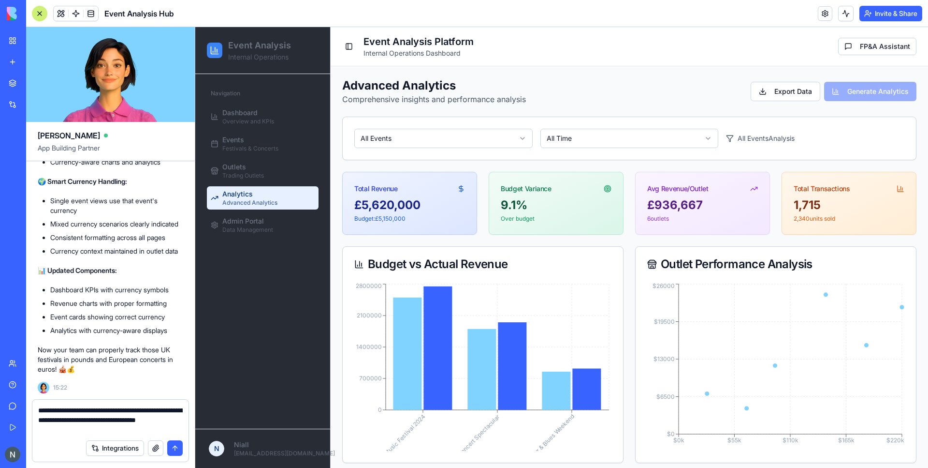
type textarea "**********"
click at [36, 411] on div "**********" at bounding box center [110, 416] width 156 height 35
click at [42, 412] on textarea "**********" at bounding box center [110, 419] width 145 height 29
click at [128, 430] on textarea "**********" at bounding box center [110, 419] width 145 height 29
drag, startPoint x: 105, startPoint y: 425, endPoint x: -156, endPoint y: 361, distance: 269.3
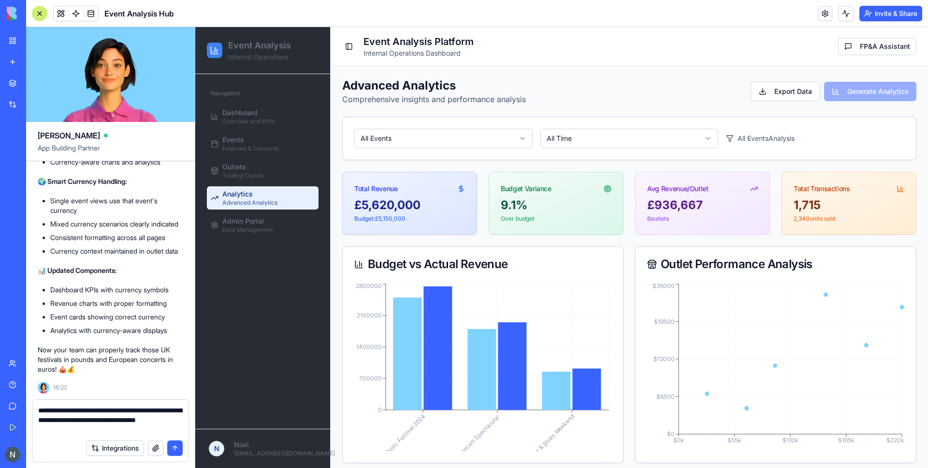
click at [38, 405] on textarea "**********" at bounding box center [110, 419] width 145 height 29
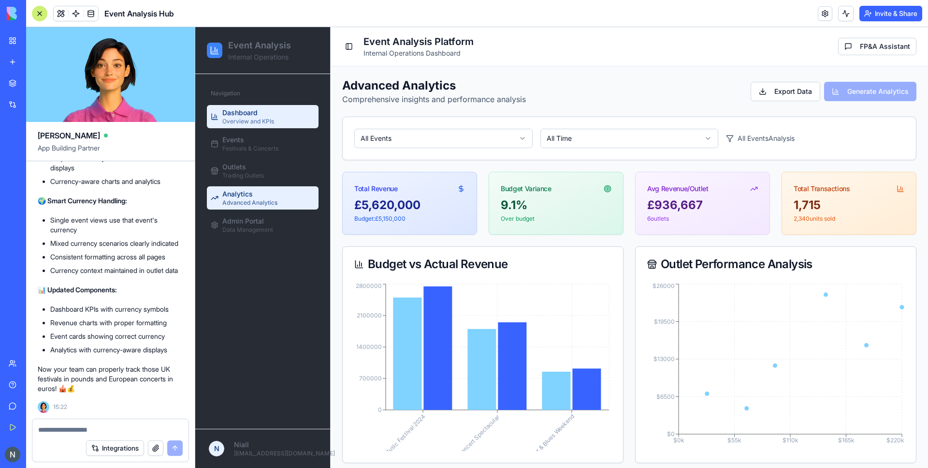
click at [254, 119] on span "Overview and KPIs" at bounding box center [248, 122] width 52 height 8
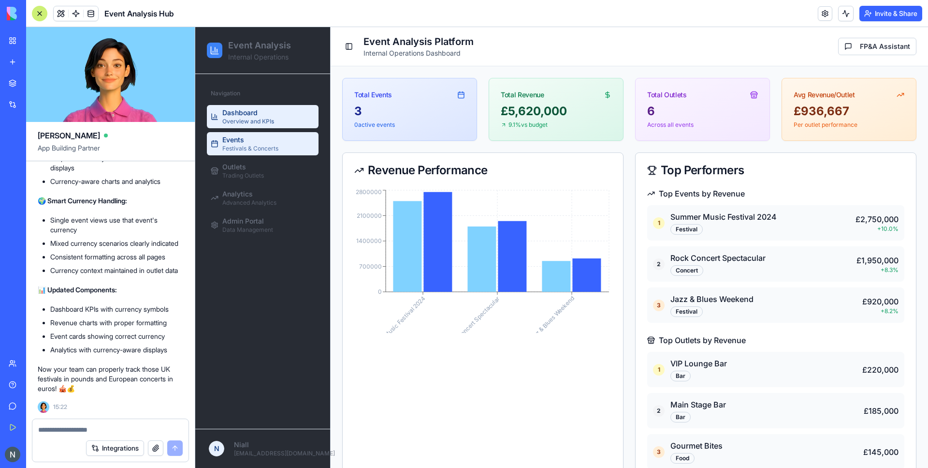
click at [253, 147] on span "Festivals & Concerts" at bounding box center [250, 149] width 56 height 8
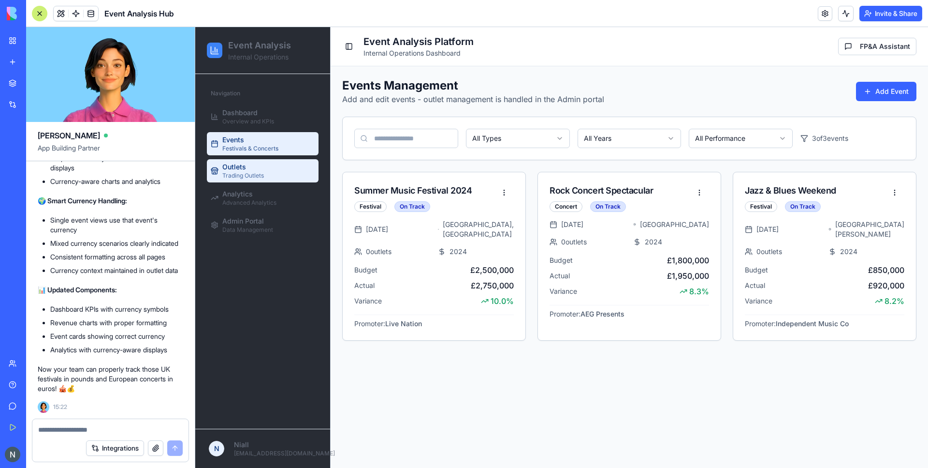
click at [253, 168] on div "Outlets Trading Outlets" at bounding box center [243, 170] width 42 height 17
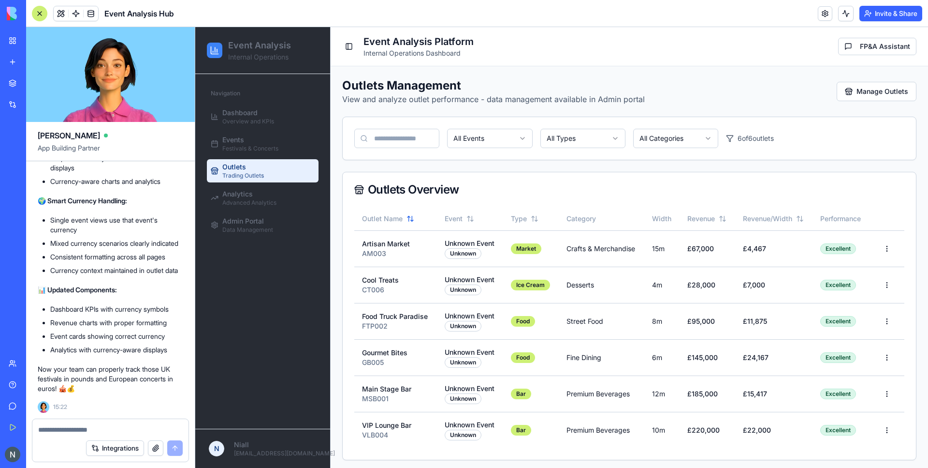
click at [249, 209] on ul "Dashboard Overview and KPIs Events Festivals & Concerts Outlets Trading Outlets…" at bounding box center [263, 171] width 112 height 132
click at [246, 226] on span "Data Management" at bounding box center [247, 230] width 51 height 8
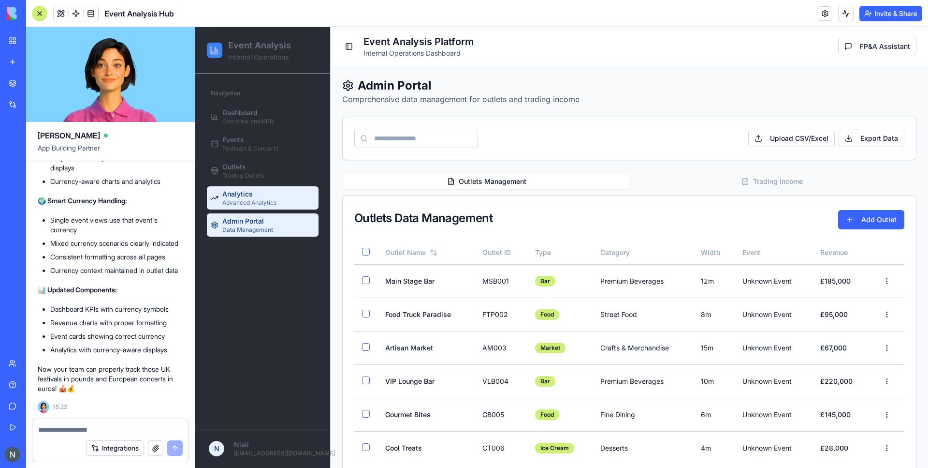
click at [244, 198] on span "Analytics" at bounding box center [237, 194] width 30 height 10
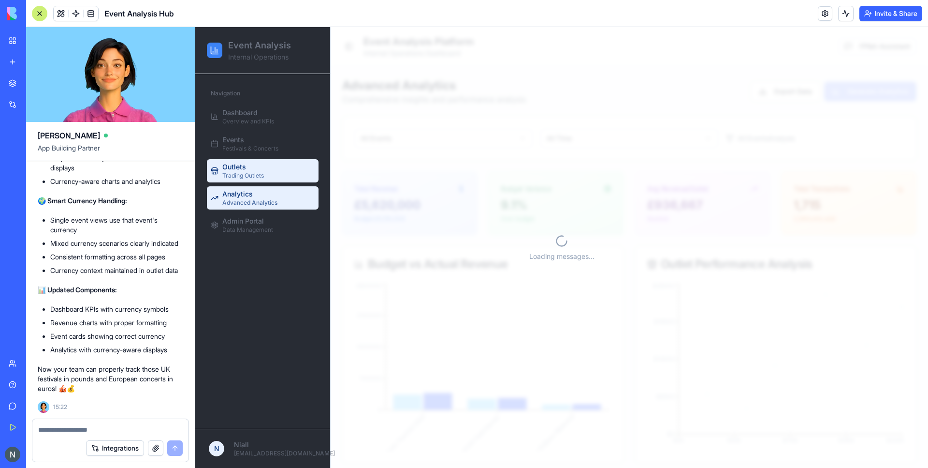
click at [244, 172] on span "Trading Outlets" at bounding box center [243, 176] width 42 height 8
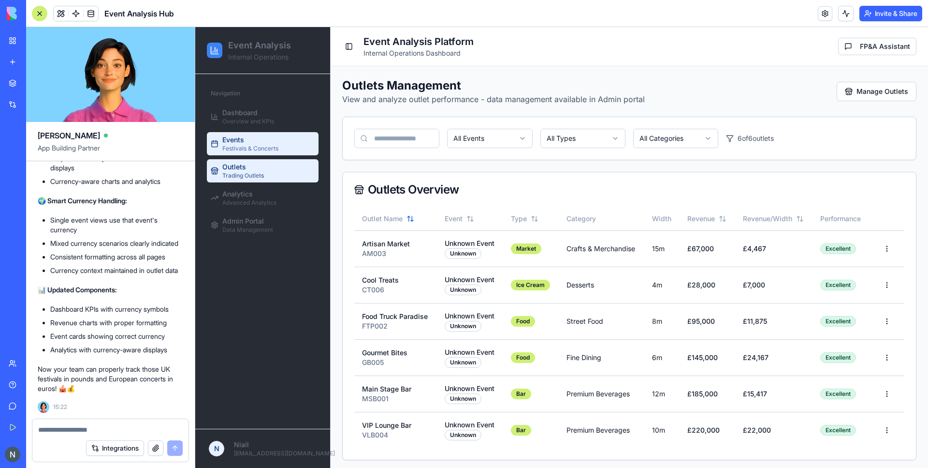
click at [248, 133] on link "Events Festivals & Concerts" at bounding box center [263, 143] width 112 height 23
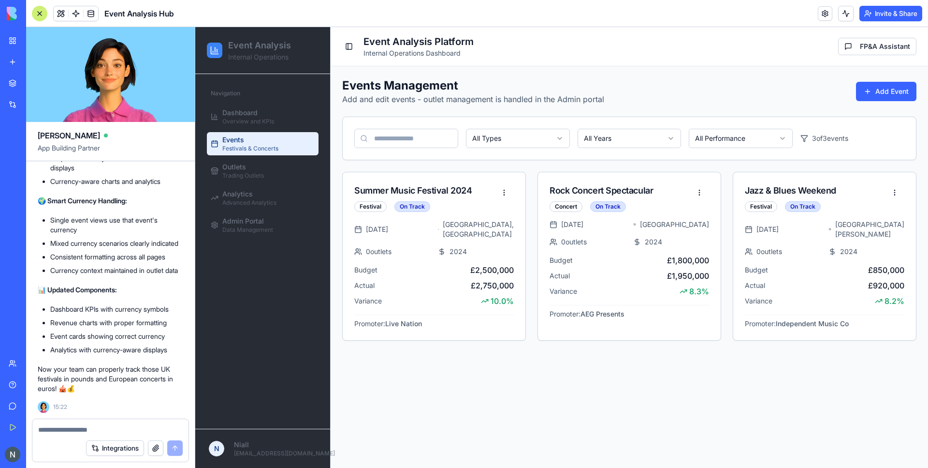
click at [255, 103] on div "Navigation Dashboard Overview and KPIs Events Festivals & Concerts Outlets Trad…" at bounding box center [262, 161] width 119 height 159
click at [252, 112] on span "Dashboard" at bounding box center [239, 113] width 35 height 10
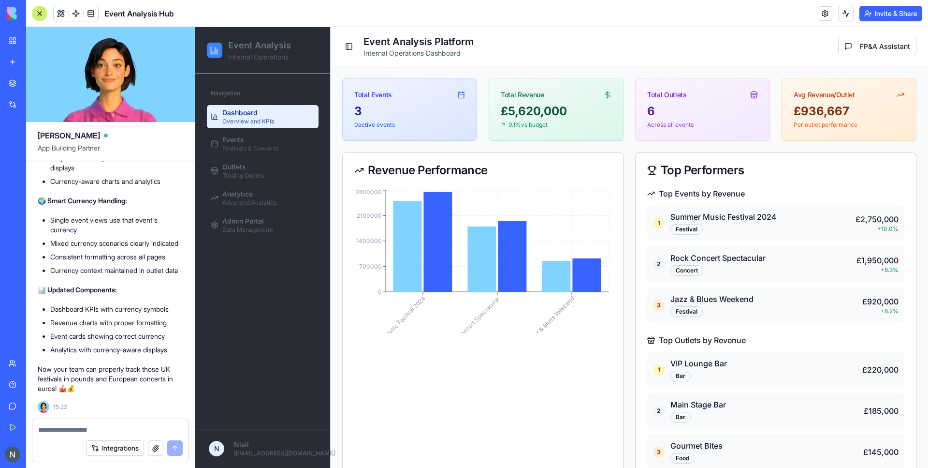
click at [880, 15] on button "Invite & Share" at bounding box center [891, 13] width 63 height 15
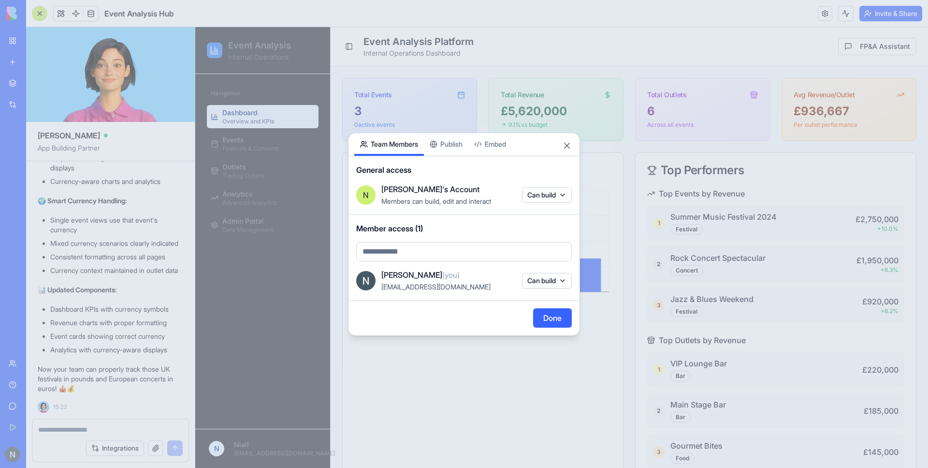
click at [880, 15] on div at bounding box center [464, 234] width 928 height 468
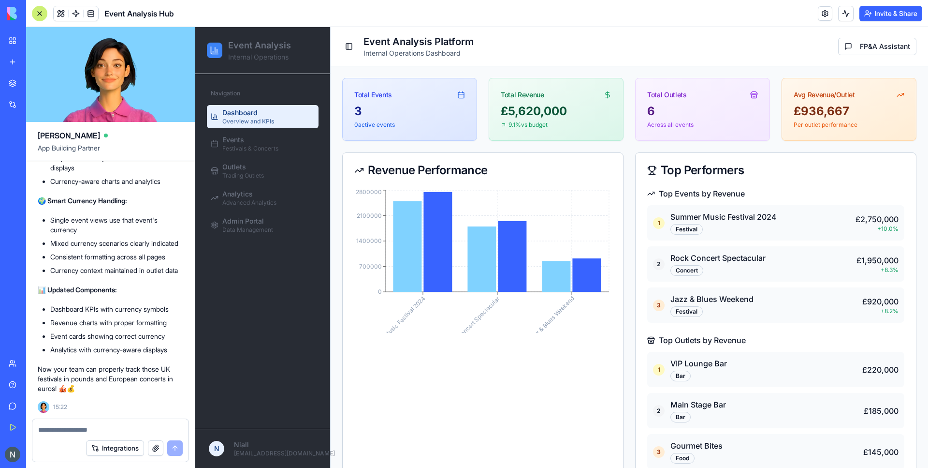
click at [880, 15] on button "Invite & Share" at bounding box center [891, 13] width 63 height 15
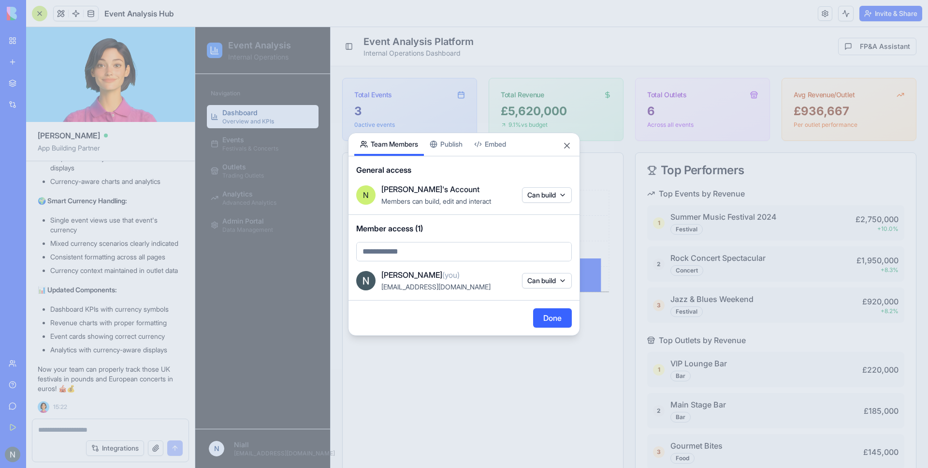
click at [880, 15] on div at bounding box center [464, 234] width 928 height 468
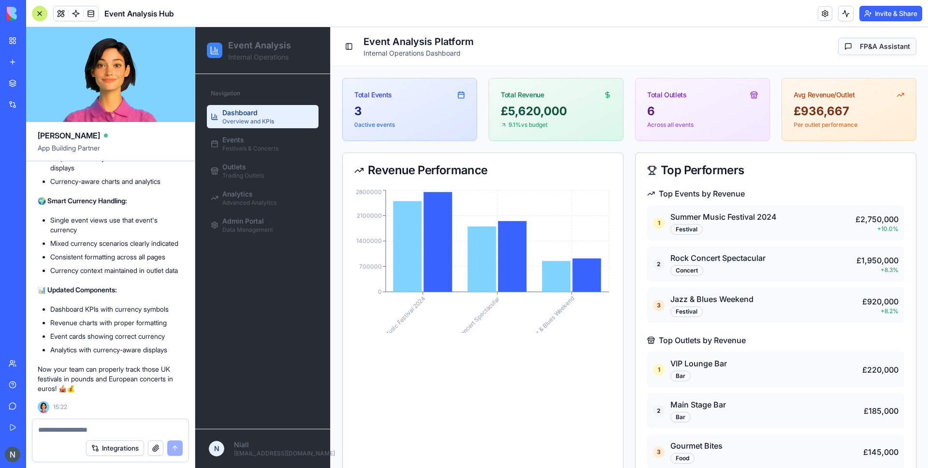
scroll to position [2027, 0]
click at [883, 45] on button "FP&A Assistant" at bounding box center [878, 46] width 78 height 17
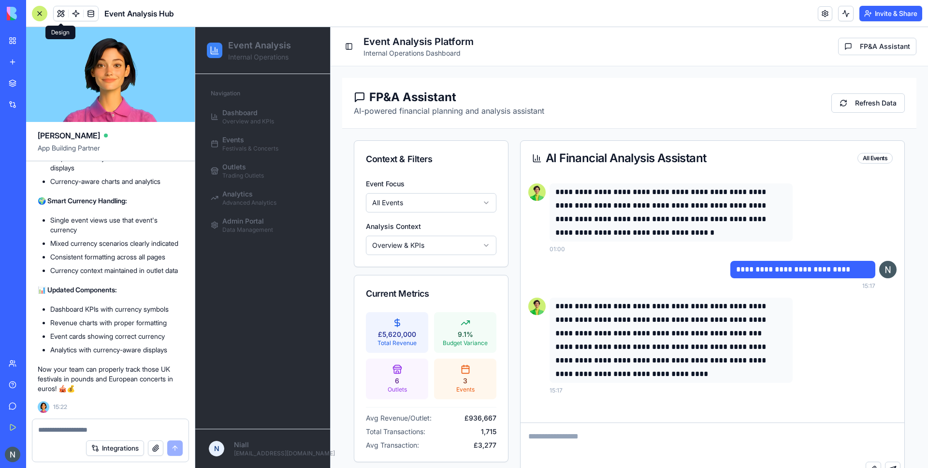
click at [48, 10] on div "Event Analysis Hub" at bounding box center [103, 13] width 142 height 15
click at [40, 17] on div at bounding box center [39, 13] width 15 height 15
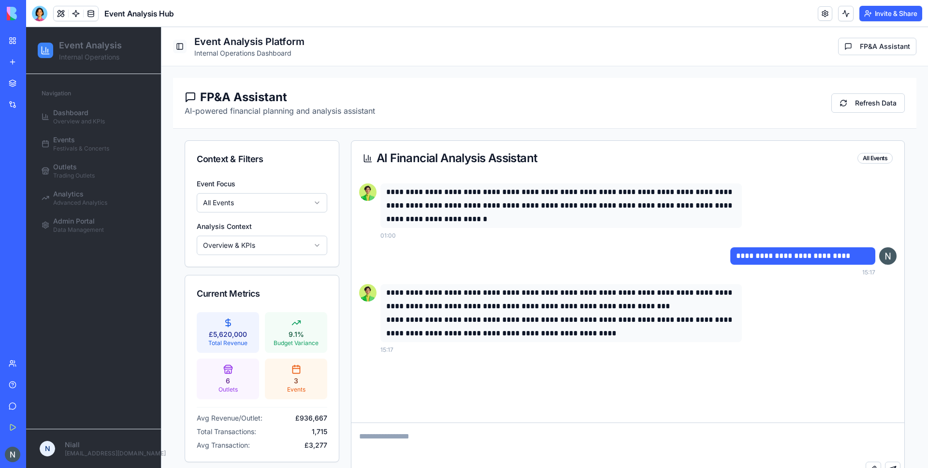
click at [176, 44] on button "Toggle Sidebar" at bounding box center [180, 47] width 14 height 14
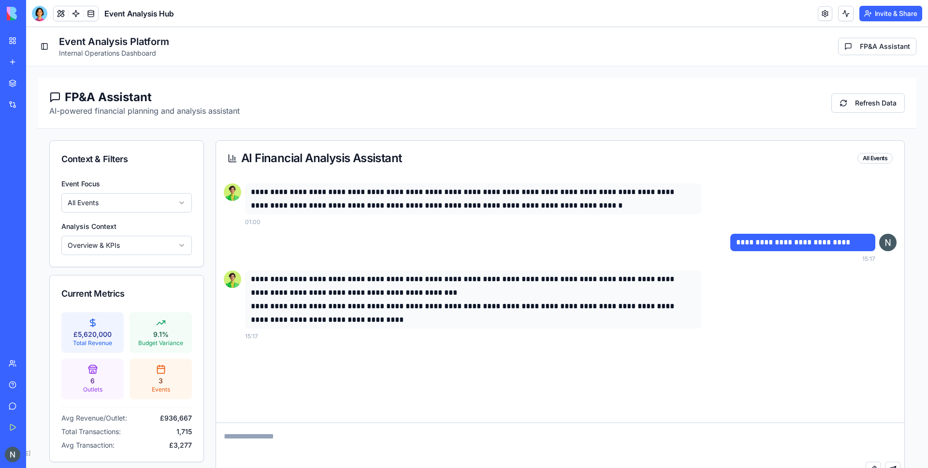
click at [278, 439] on textarea at bounding box center [560, 442] width 689 height 39
type textarea "**********"
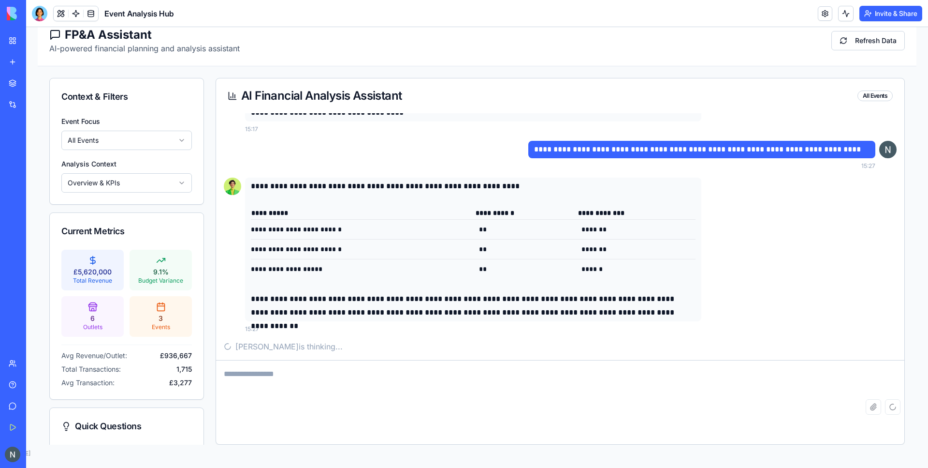
scroll to position [125, 0]
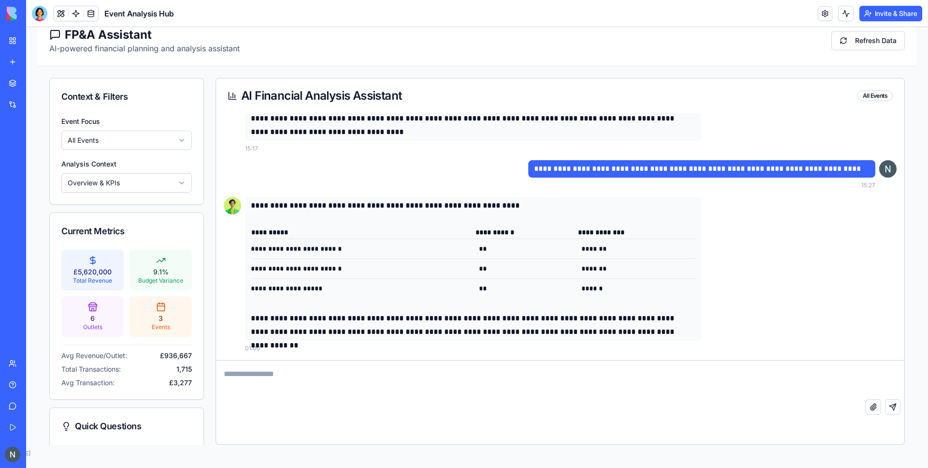
click at [400, 352] on div "**********" at bounding box center [571, 274] width 652 height 155
click at [260, 380] on textarea at bounding box center [560, 379] width 689 height 39
type textarea "*"
click at [84, 6] on div at bounding box center [75, 13] width 45 height 15
click at [92, 11] on link at bounding box center [91, 13] width 15 height 15
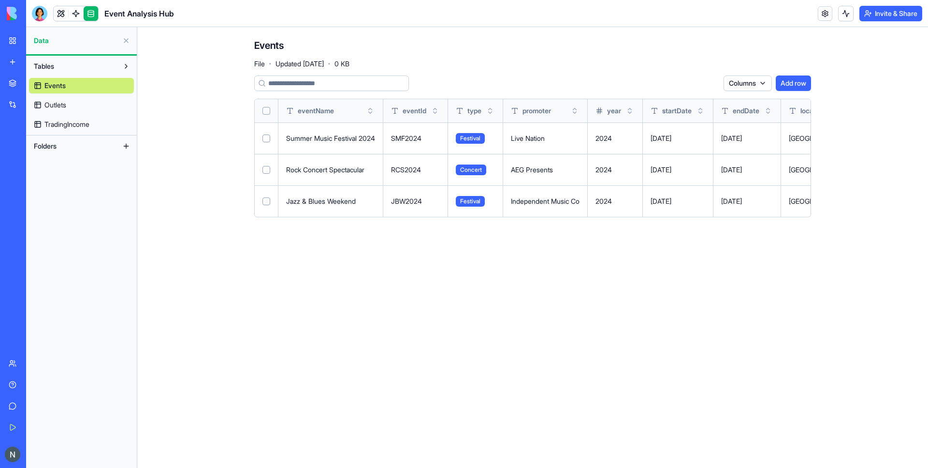
click at [65, 125] on span "TradingIncome" at bounding box center [66, 124] width 45 height 10
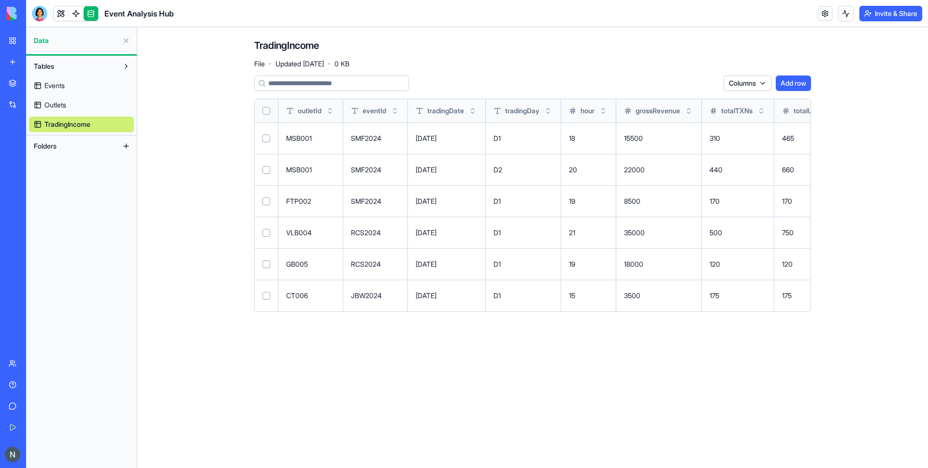
click at [60, 104] on span "Outlets" at bounding box center [55, 105] width 22 height 10
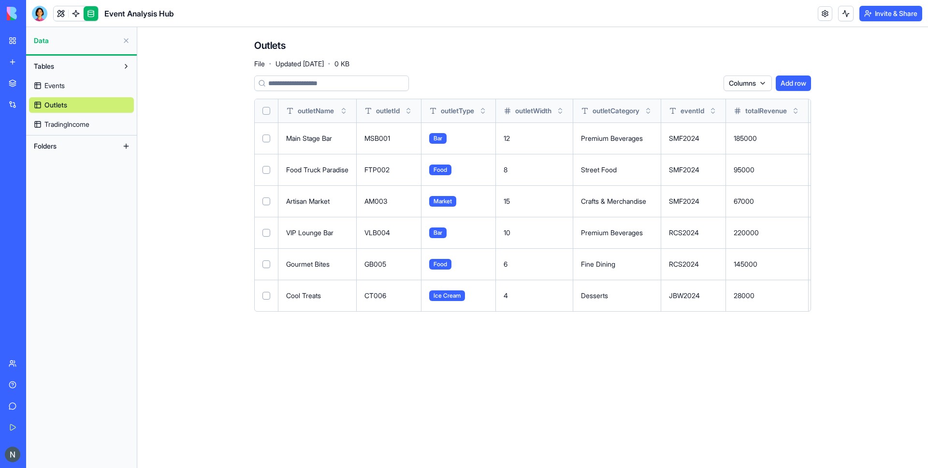
click at [60, 91] on link "Events" at bounding box center [81, 85] width 105 height 15
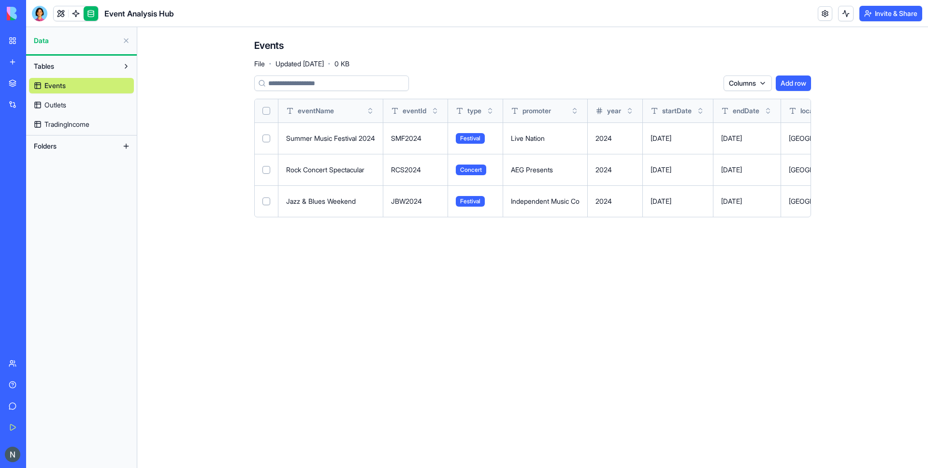
click at [60, 107] on span "Outlets" at bounding box center [55, 105] width 22 height 10
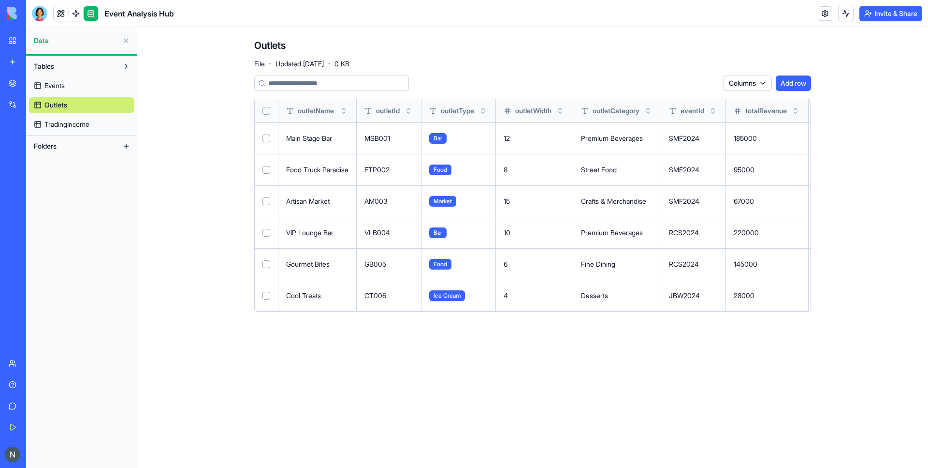
click at [84, 121] on span "TradingIncome" at bounding box center [66, 124] width 45 height 10
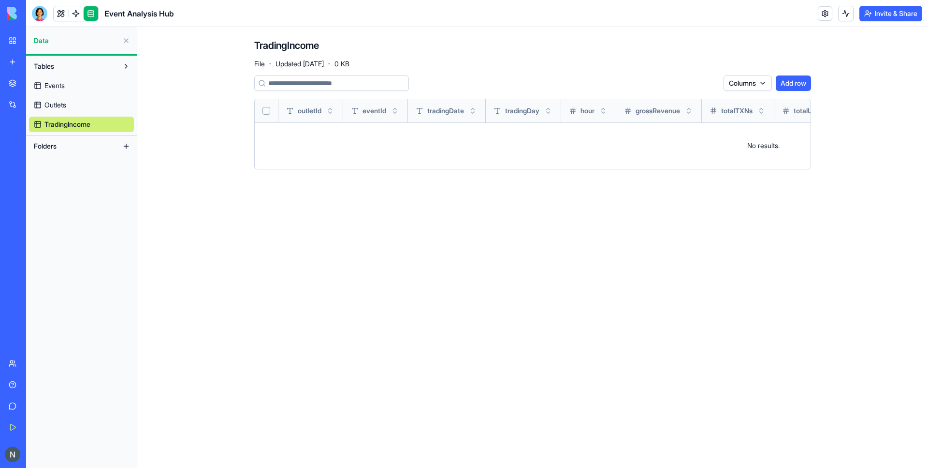
click at [65, 104] on span "Outlets" at bounding box center [55, 105] width 22 height 10
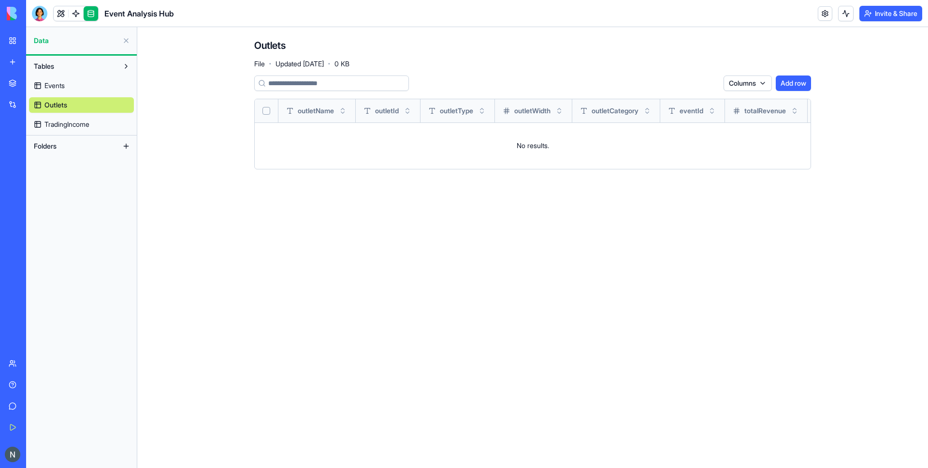
click at [65, 91] on link "Events" at bounding box center [81, 85] width 105 height 15
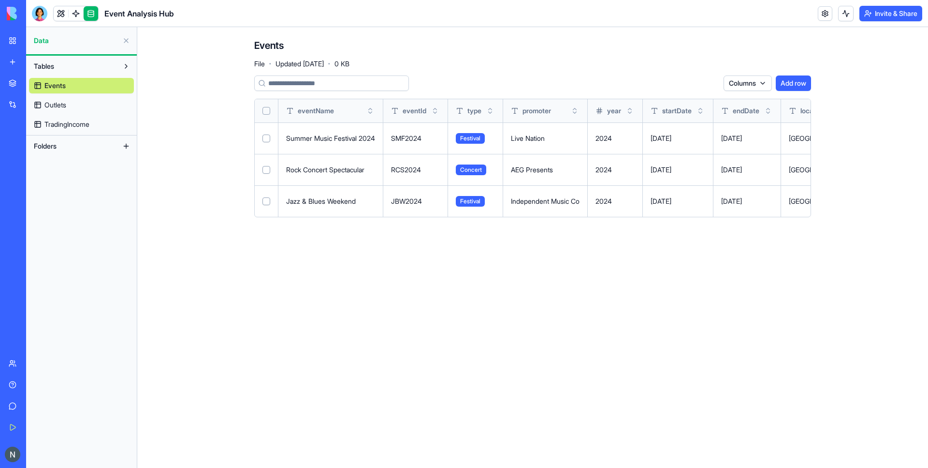
click at [126, 40] on button at bounding box center [125, 40] width 15 height 15
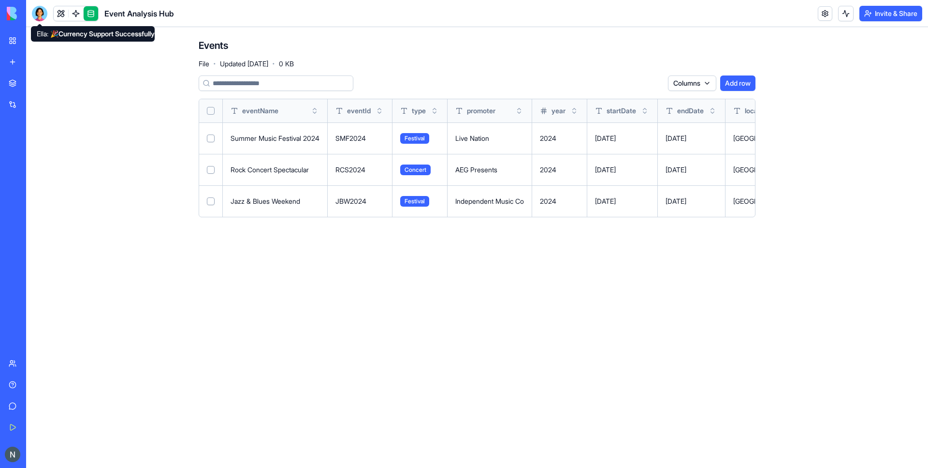
click at [0, 0] on button at bounding box center [0, 0] width 0 height 0
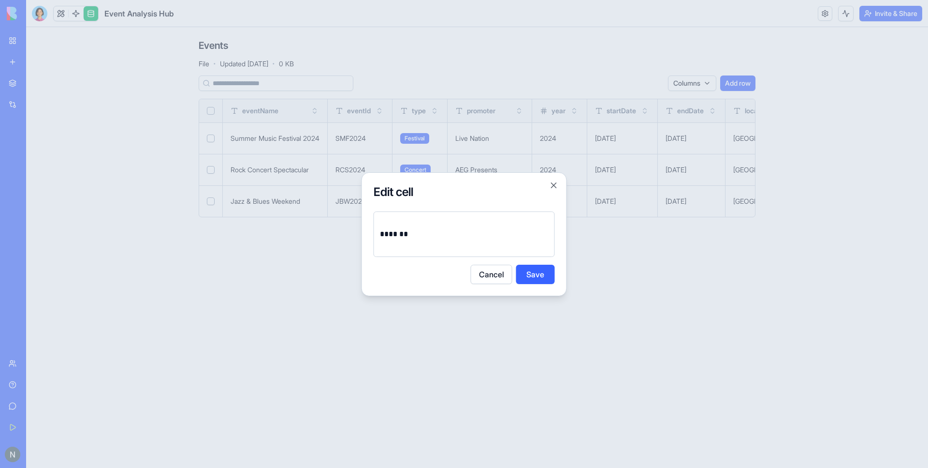
click at [484, 278] on button "Cancel" at bounding box center [492, 274] width 42 height 19
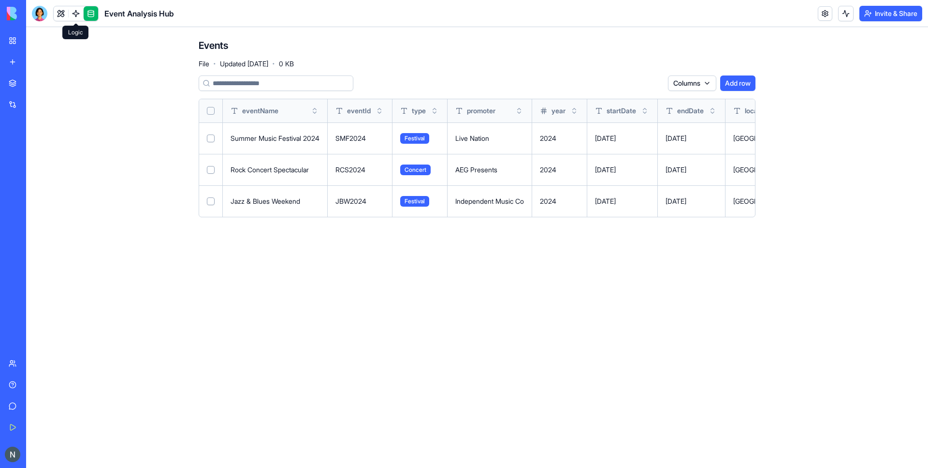
click at [79, 11] on link at bounding box center [76, 13] width 15 height 15
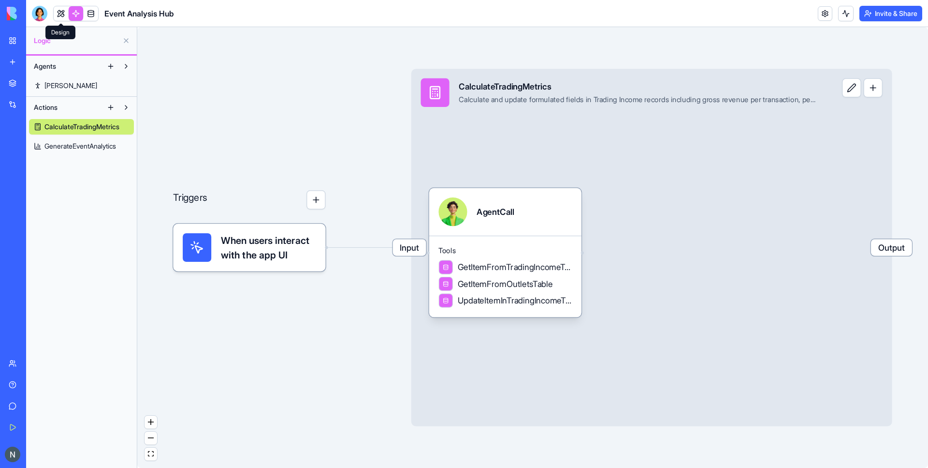
click at [60, 15] on link at bounding box center [61, 13] width 15 height 15
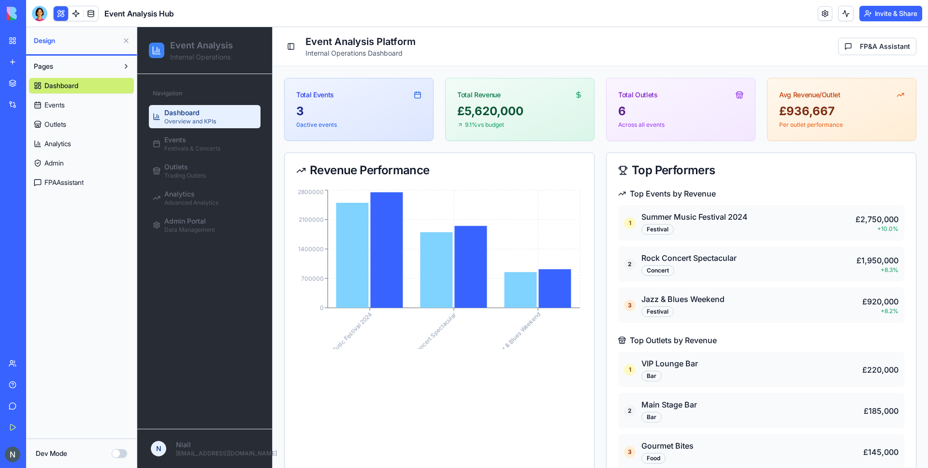
click at [242, 101] on div "Navigation Dashboard Overview and KPIs Events Festivals & Concerts Outlets Trad…" at bounding box center [204, 161] width 119 height 159
click at [200, 138] on div "Events Festivals & Concerts" at bounding box center [192, 143] width 56 height 17
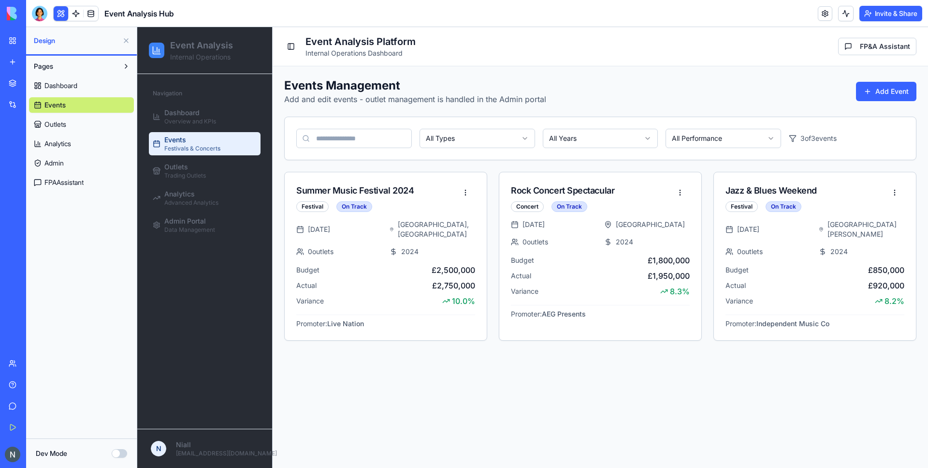
click at [61, 92] on link "Dashboard" at bounding box center [81, 85] width 105 height 15
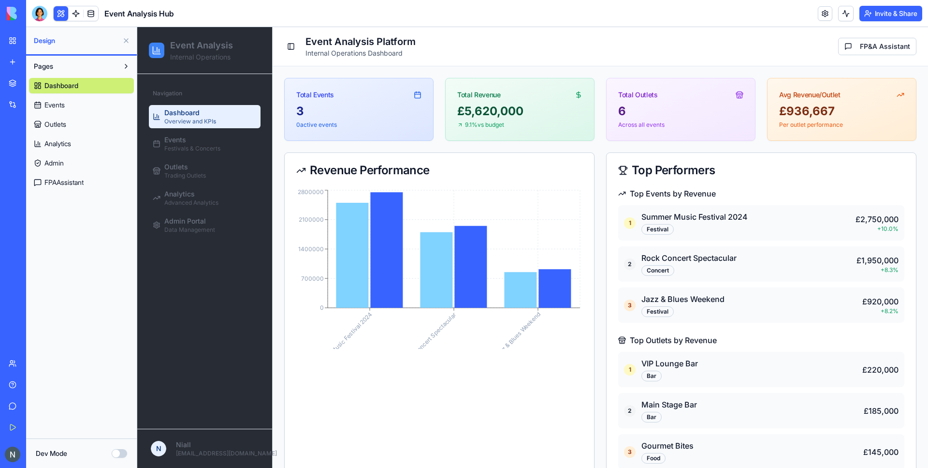
drag, startPoint x: 128, startPoint y: 63, endPoint x: 0, endPoint y: 32, distance: 131.4
click at [128, 63] on button at bounding box center [125, 66] width 15 height 15
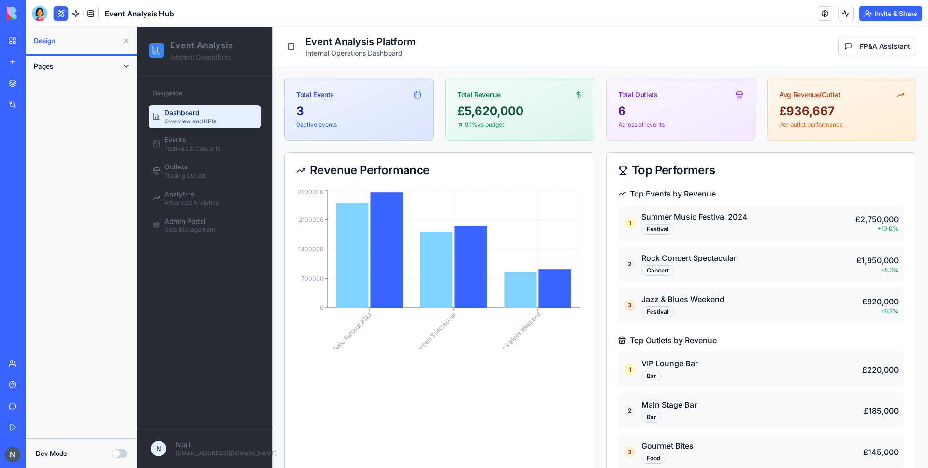
click at [126, 67] on button at bounding box center [125, 66] width 15 height 15
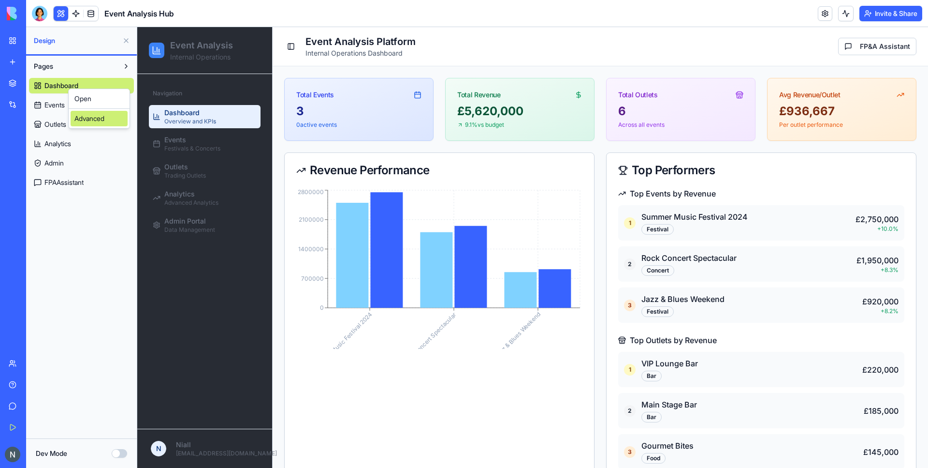
click at [101, 121] on div "Advanced" at bounding box center [99, 118] width 57 height 15
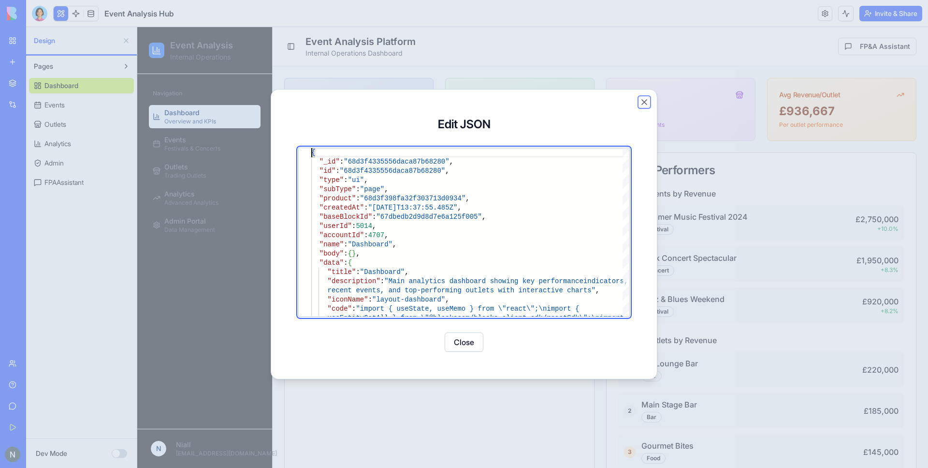
click at [647, 101] on button "Close" at bounding box center [645, 102] width 10 height 10
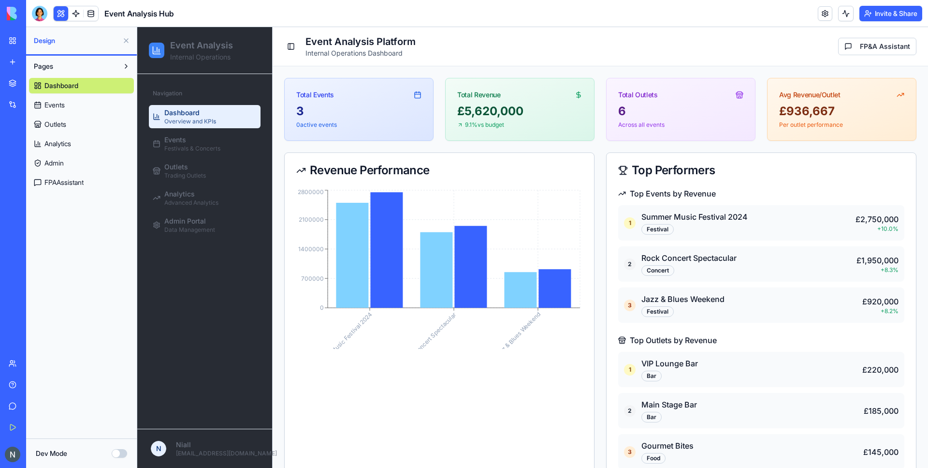
click at [737, 96] on icon at bounding box center [740, 95] width 8 height 8
click at [74, 101] on link "Events" at bounding box center [81, 104] width 105 height 15
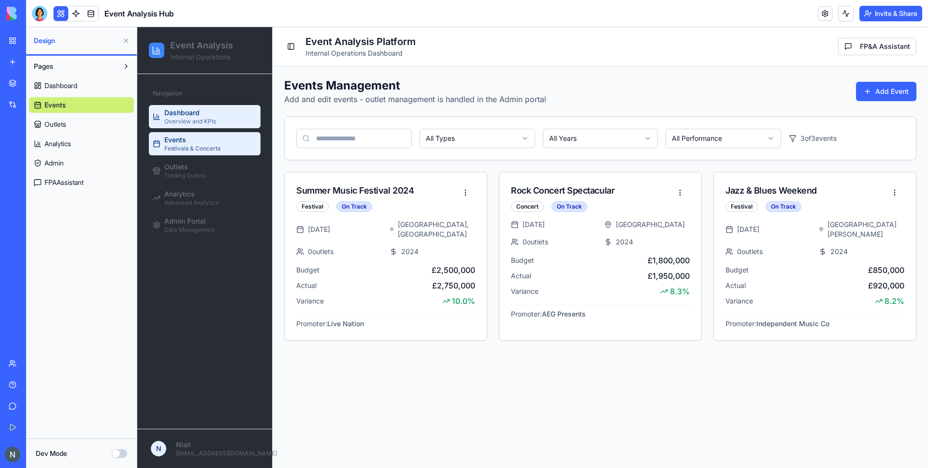
click at [188, 118] on span "Overview and KPIs" at bounding box center [190, 122] width 52 height 8
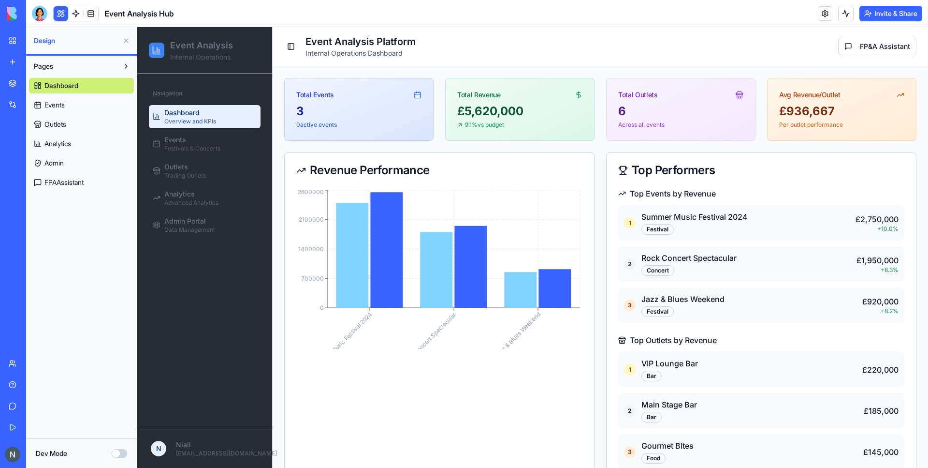
click at [827, 16] on link at bounding box center [825, 13] width 15 height 15
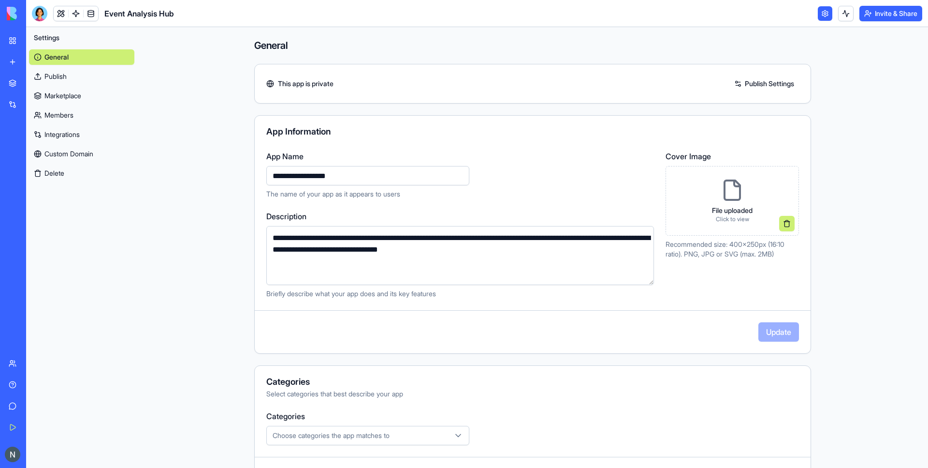
click at [821, 19] on link at bounding box center [825, 13] width 15 height 15
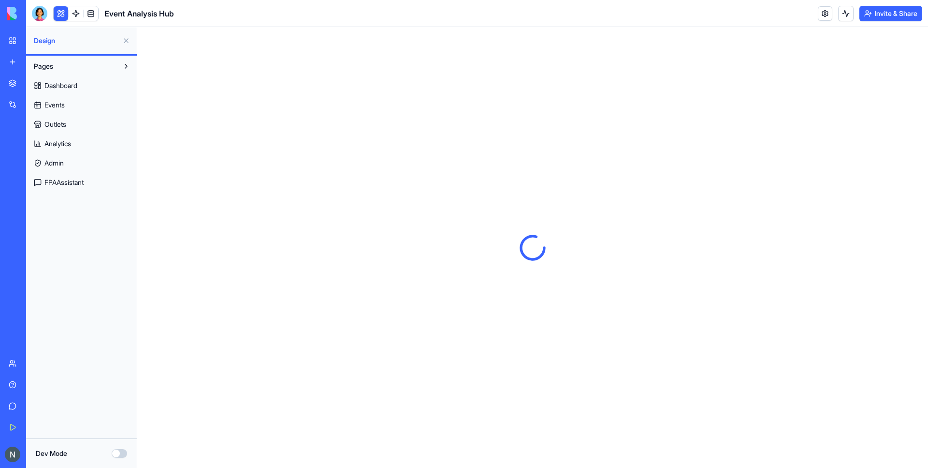
click at [64, 84] on span "Dashboard" at bounding box center [60, 86] width 33 height 10
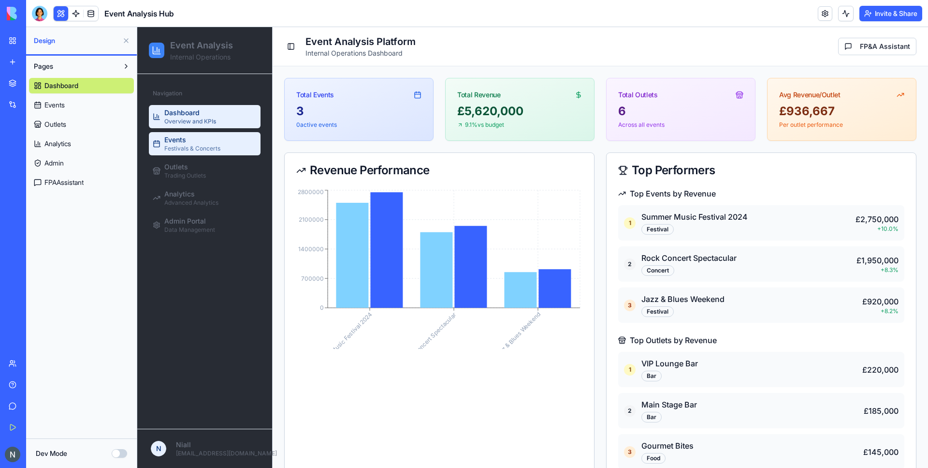
click at [176, 148] on span "Festivals & Concerts" at bounding box center [192, 149] width 56 height 8
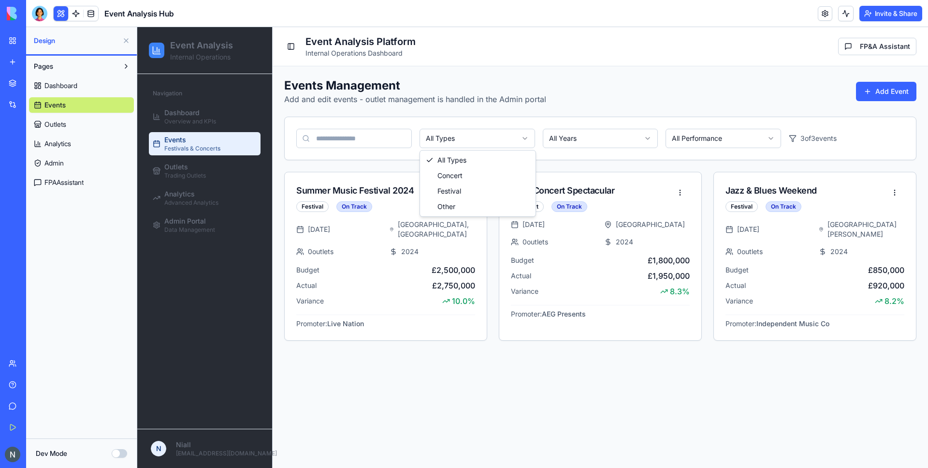
click at [483, 139] on html "Event Analysis Internal Operations Navigation Dashboard Overview and KPIs Event…" at bounding box center [532, 247] width 791 height 441
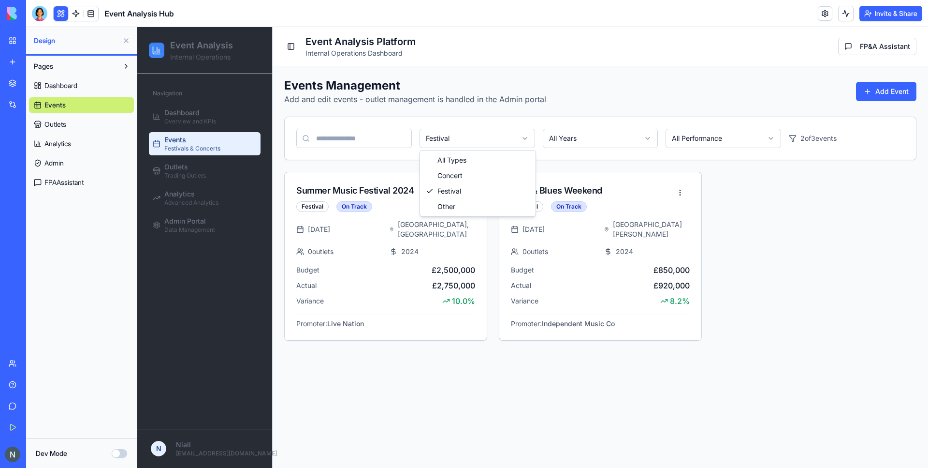
click at [469, 146] on html "Event Analysis Internal Operations Navigation Dashboard Overview and KPIs Event…" at bounding box center [532, 247] width 791 height 441
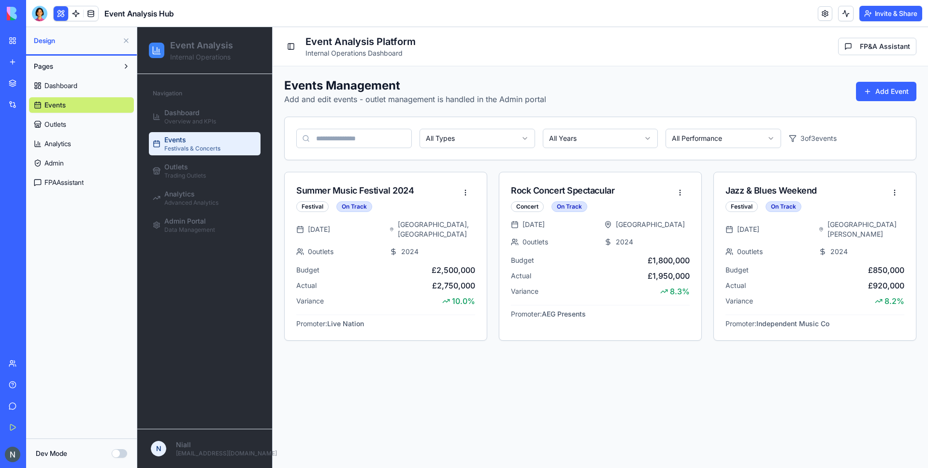
click at [714, 132] on html "Event Analysis Internal Operations Navigation Dashboard Overview and KPIs Event…" at bounding box center [532, 247] width 791 height 441
click at [748, 139] on html "Event Analysis Internal Operations Navigation Dashboard Overview and KPIs Event…" at bounding box center [532, 247] width 791 height 441
click at [733, 361] on html "Event Analysis Internal Operations Navigation Dashboard Overview and KPIs Event…" at bounding box center [532, 247] width 791 height 441
click at [320, 206] on div "Festival" at bounding box center [312, 206] width 32 height 11
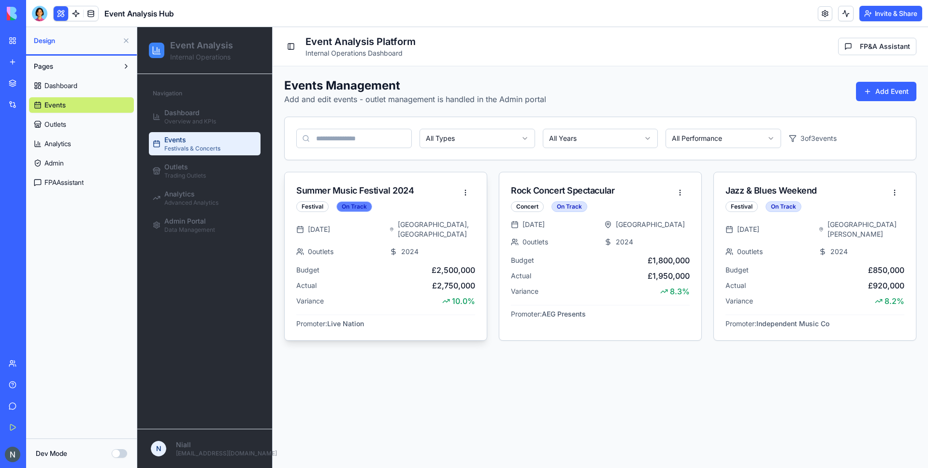
click at [358, 204] on div "On Track" at bounding box center [355, 206] width 36 height 11
click at [717, 136] on html "Event Analysis Internal Operations Navigation Dashboard Overview and KPIs Event…" at bounding box center [532, 247] width 791 height 441
click at [714, 131] on html "Event Analysis Internal Operations Navigation Dashboard Overview and KPIs Event…" at bounding box center [532, 247] width 791 height 441
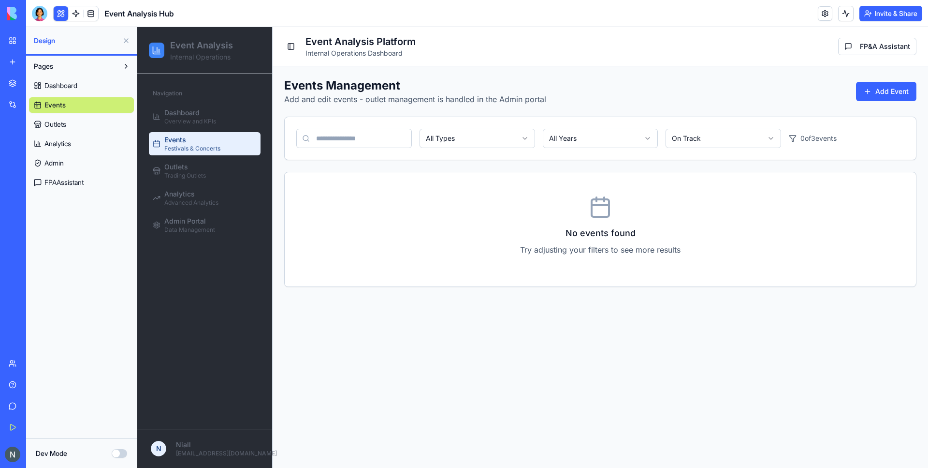
click at [709, 141] on html "Event Analysis Internal Operations Navigation Dashboard Overview and KPIs Event…" at bounding box center [532, 247] width 791 height 441
click at [712, 140] on html "Event Analysis Internal Operations Navigation Dashboard Overview and KPIs Event…" at bounding box center [532, 247] width 791 height 441
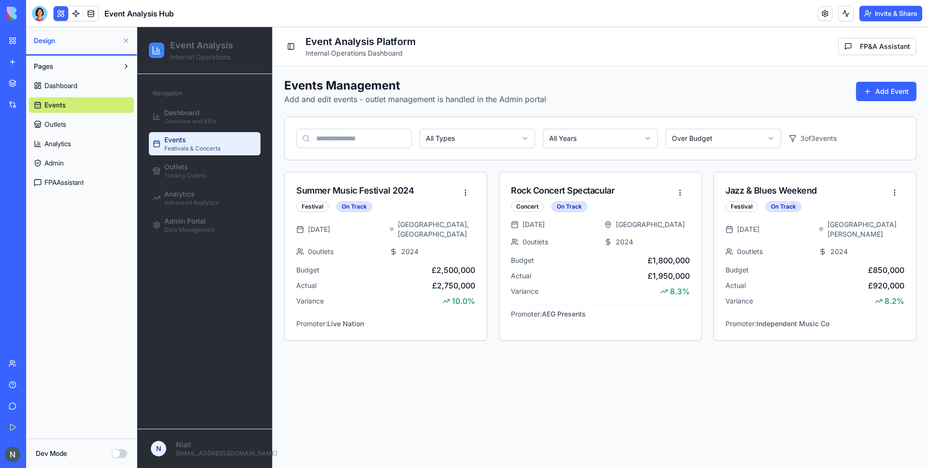
click at [718, 136] on html "Event Analysis Internal Operations Navigation Dashboard Overview and KPIs Event…" at bounding box center [532, 247] width 791 height 441
click at [739, 145] on html "Event Analysis Internal Operations Navigation Dashboard Overview and KPIs Event…" at bounding box center [532, 247] width 791 height 441
click at [532, 396] on main "Toggle Sidebar Event Analysis Platform Internal Operations Dashboard FP&A Assis…" at bounding box center [601, 247] width 656 height 441
click at [172, 122] on span "Overview and KPIs" at bounding box center [190, 122] width 52 height 8
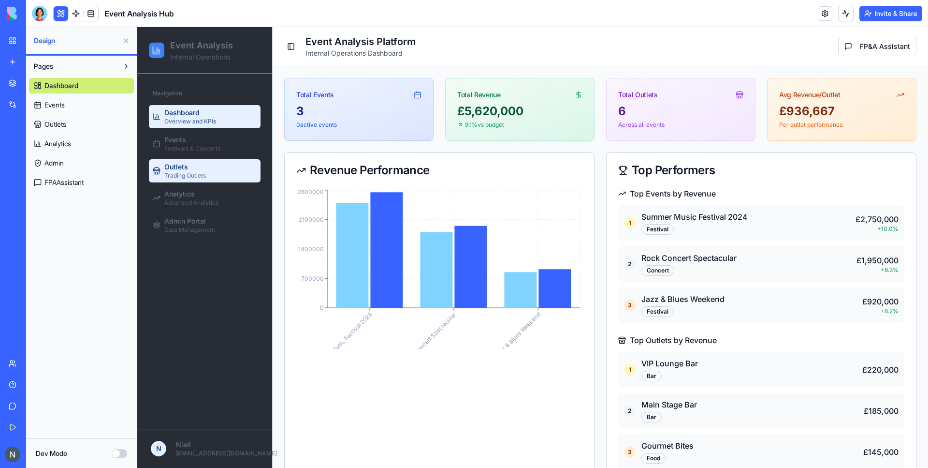
click at [180, 178] on span "Trading Outlets" at bounding box center [185, 176] width 42 height 8
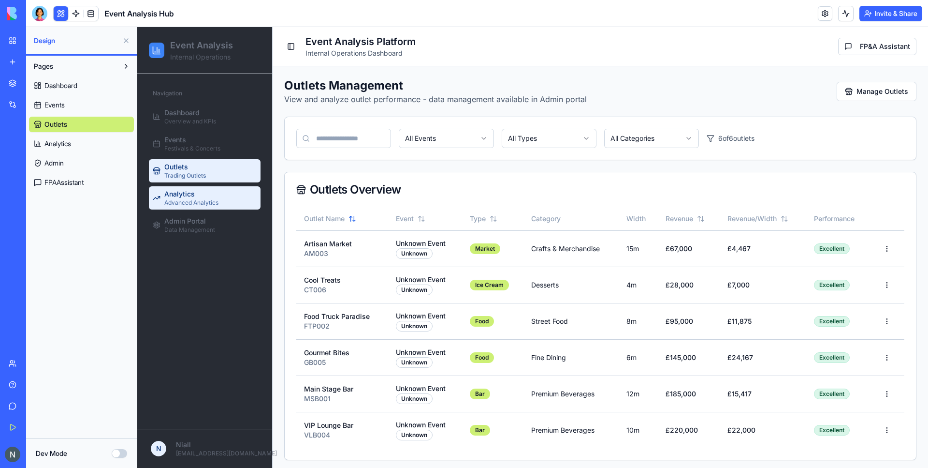
click at [189, 204] on span "Advanced Analytics" at bounding box center [191, 203] width 54 height 8
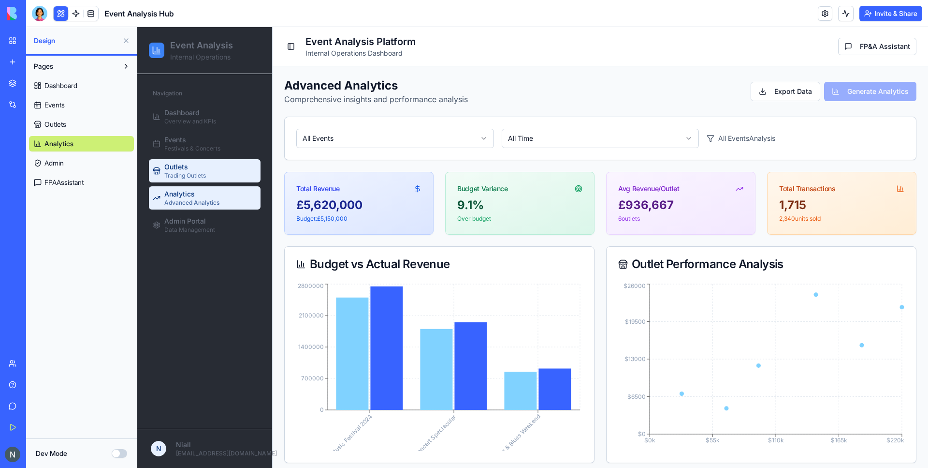
click at [200, 167] on div "Outlets Trading Outlets" at bounding box center [185, 170] width 42 height 17
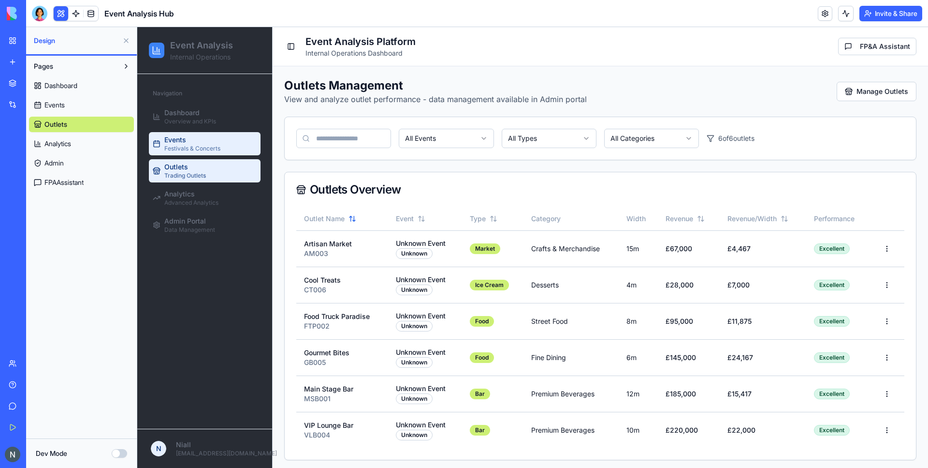
click at [196, 144] on div "Events Festivals & Concerts" at bounding box center [192, 143] width 56 height 17
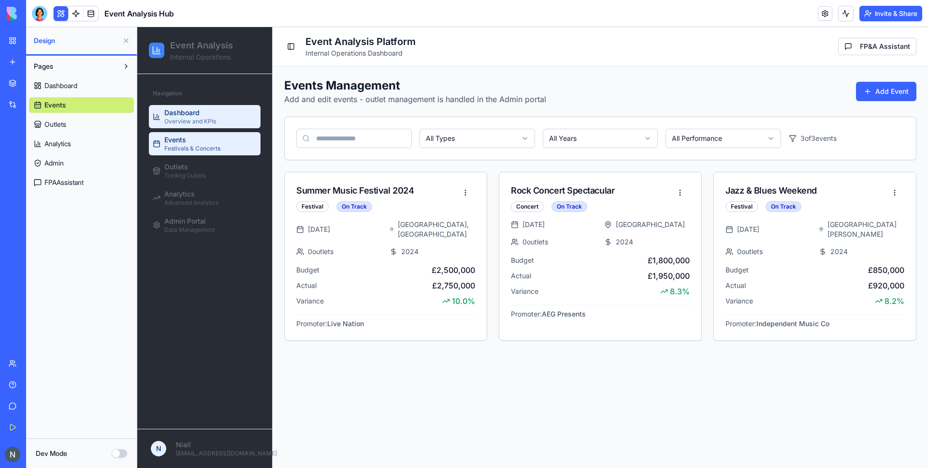
click at [194, 123] on span "Overview and KPIs" at bounding box center [190, 122] width 52 height 8
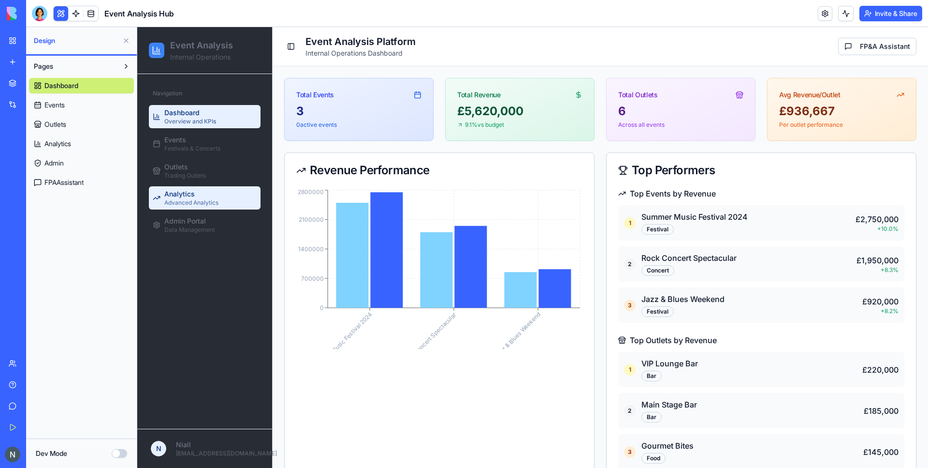
click at [188, 194] on span "Analytics" at bounding box center [179, 194] width 30 height 10
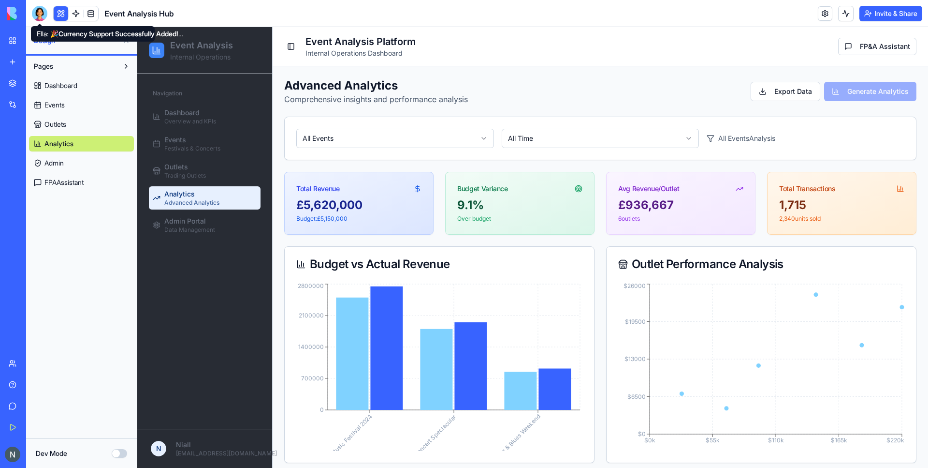
click at [36, 15] on div at bounding box center [39, 13] width 15 height 15
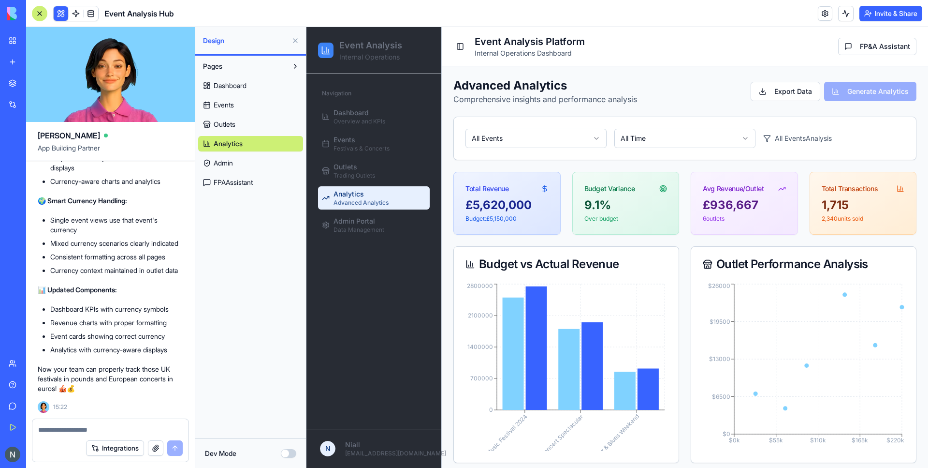
click at [69, 429] on textarea at bounding box center [110, 430] width 145 height 10
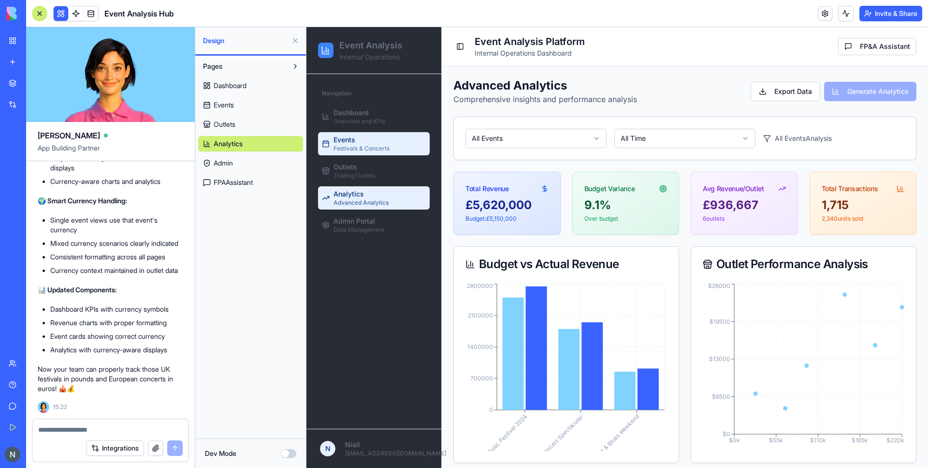
click at [362, 147] on span "Festivals & Concerts" at bounding box center [362, 149] width 56 height 8
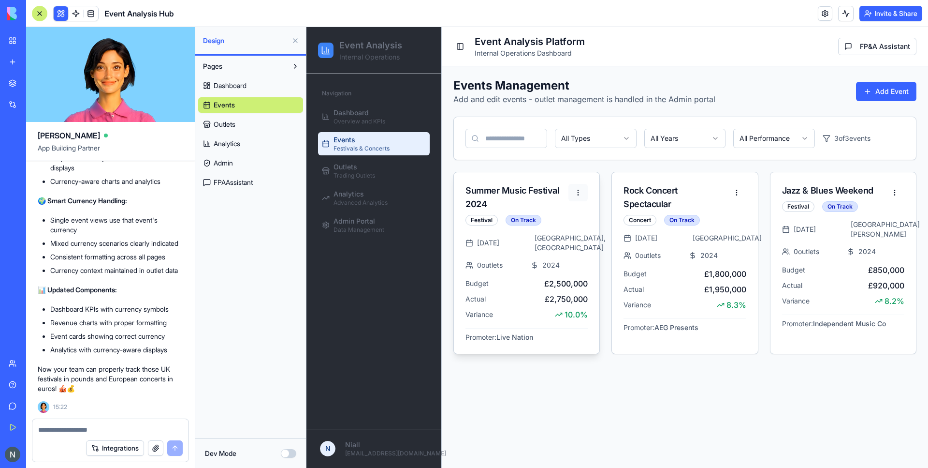
click at [578, 194] on html "Event Analysis Internal Operations Navigation Dashboard Overview and KPIs Event…" at bounding box center [618, 247] width 622 height 441
click at [565, 212] on div "View Details" at bounding box center [557, 213] width 57 height 15
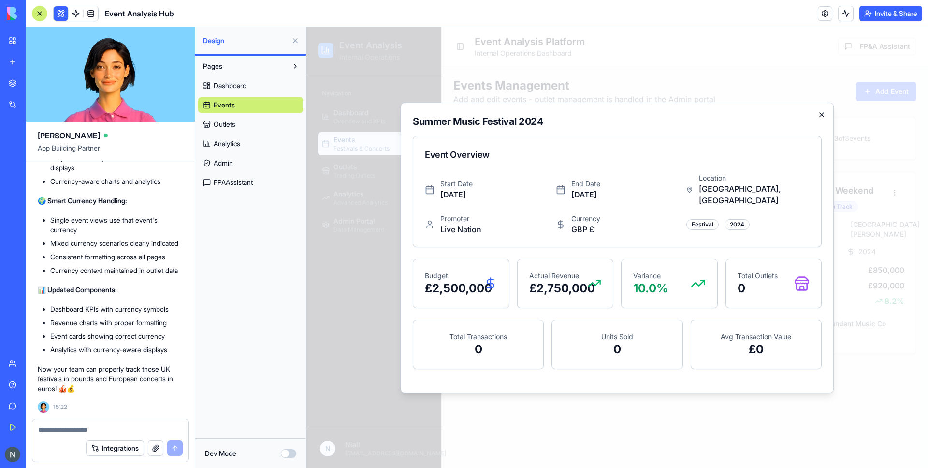
click at [822, 117] on icon "button" at bounding box center [822, 115] width 4 height 4
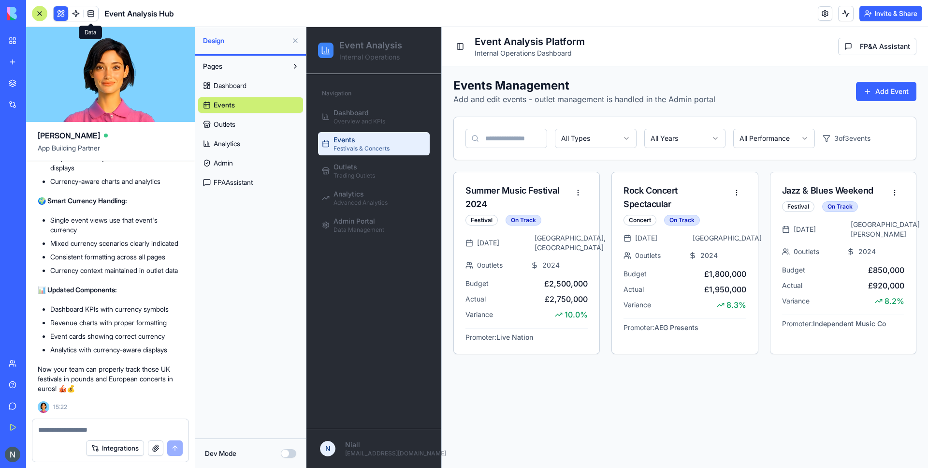
click at [90, 12] on link at bounding box center [91, 13] width 15 height 15
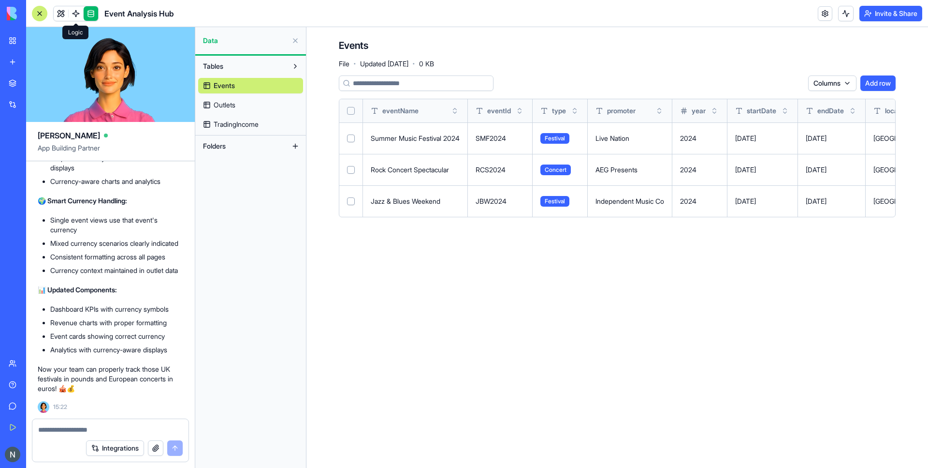
click at [89, 13] on link at bounding box center [91, 13] width 15 height 15
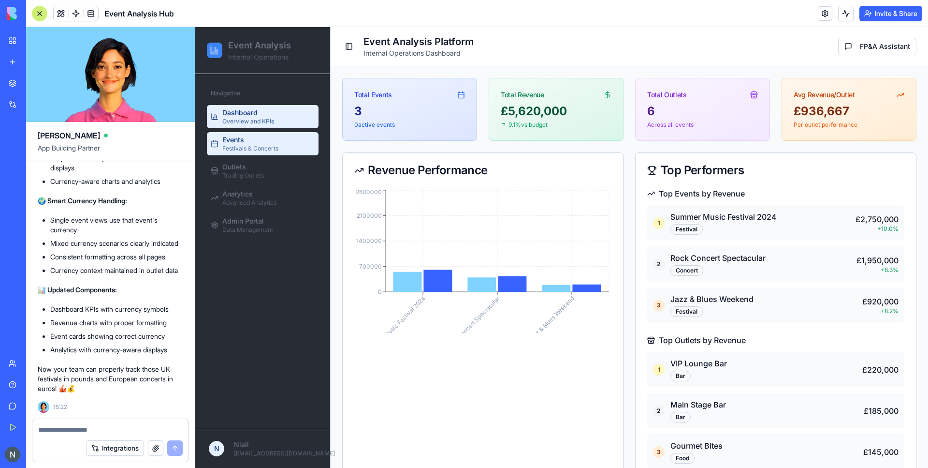
click at [251, 139] on div "Events Festivals & Concerts" at bounding box center [250, 143] width 56 height 17
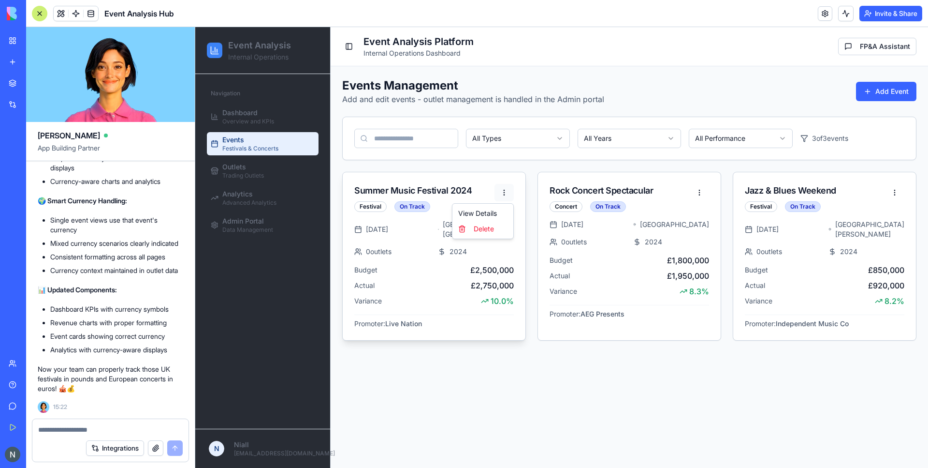
click at [503, 191] on html "Event Analysis Internal Operations Navigation Dashboard Overview and KPIs Event…" at bounding box center [561, 247] width 733 height 441
click at [492, 216] on div "View Details" at bounding box center [483, 213] width 57 height 15
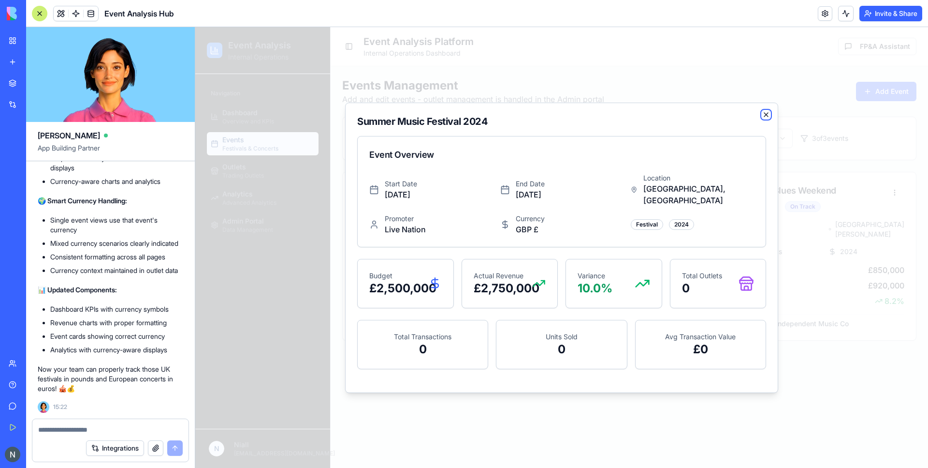
click at [765, 118] on icon "button" at bounding box center [767, 115] width 8 height 8
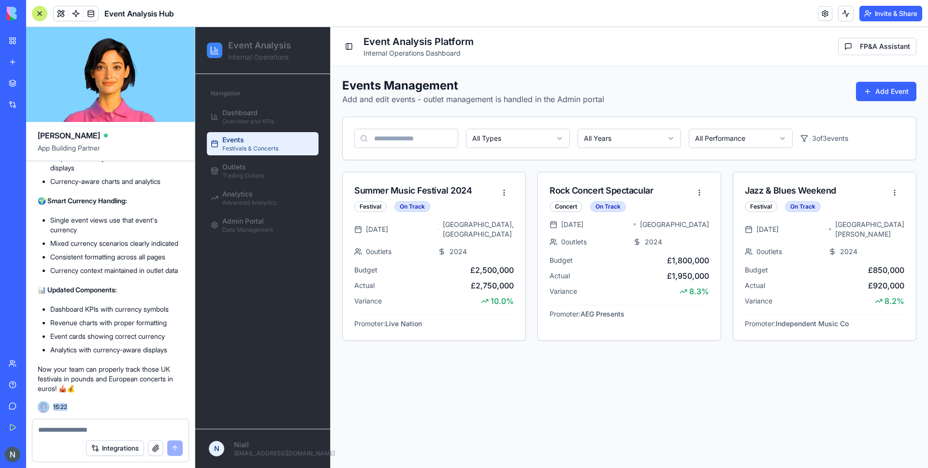
drag, startPoint x: 116, startPoint y: 416, endPoint x: 117, endPoint y: 422, distance: 5.9
click at [116, 418] on div "Undo 14:35 🎪 Event Analysis Command Center Coming Up! Hey there! I'm [PERSON_NA…" at bounding box center [110, 289] width 169 height 257
click at [117, 422] on div at bounding box center [110, 426] width 156 height 15
click at [117, 427] on textarea at bounding box center [110, 430] width 145 height 10
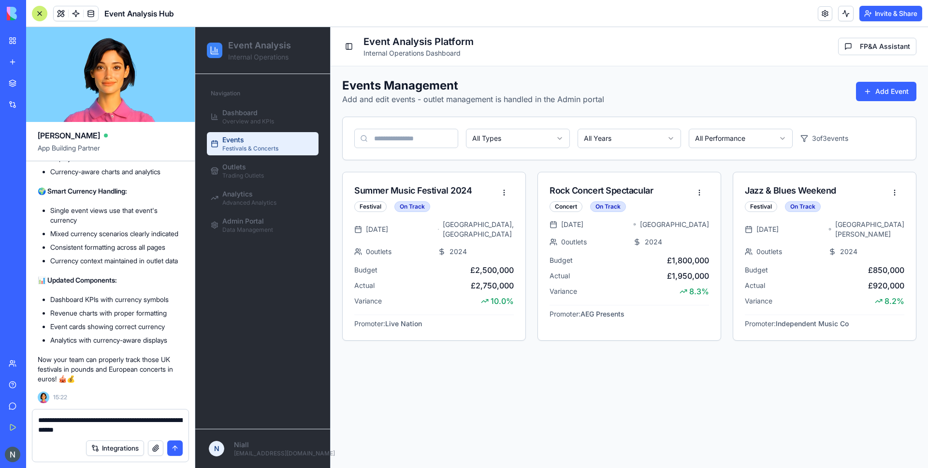
type textarea "**********"
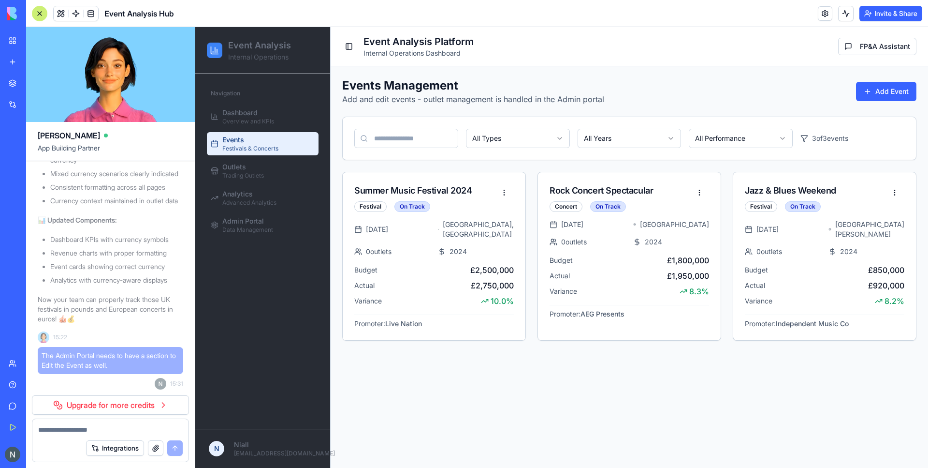
click at [140, 327] on div "🎉 Currency Support Successfully Added! Your Event Analysis Hub now supports int…" at bounding box center [111, 148] width 146 height 360
click at [543, 381] on main "Toggle Sidebar Event Analysis Platform Internal Operations Dashboard FP&A Assis…" at bounding box center [630, 247] width 598 height 441
click at [75, 407] on link "Upgrade for more credits" at bounding box center [110, 404] width 157 height 19
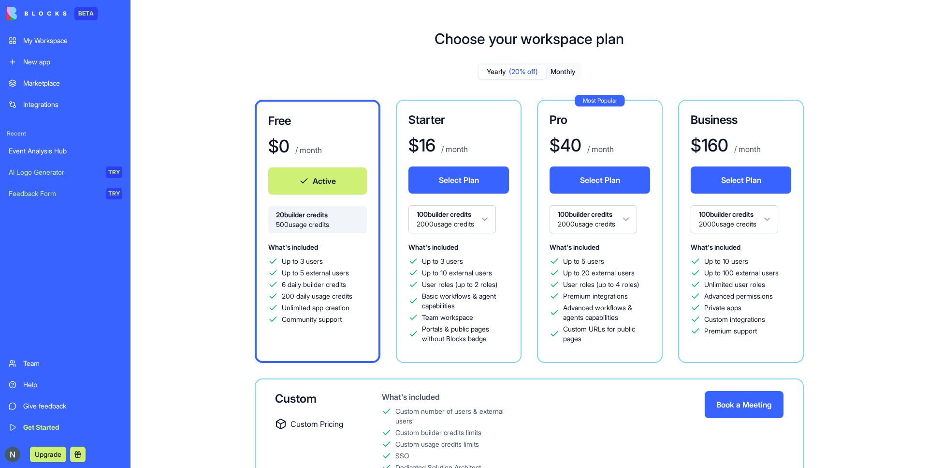
click at [463, 242] on div "What's included Up to 3 users Up to 10 external users User roles (up to 2 roles…" at bounding box center [459, 292] width 101 height 103
click at [475, 223] on html "BETA My Workspace New app Marketplace Integrations Recent Event Analysis Hub AI…" at bounding box center [464, 234] width 928 height 468
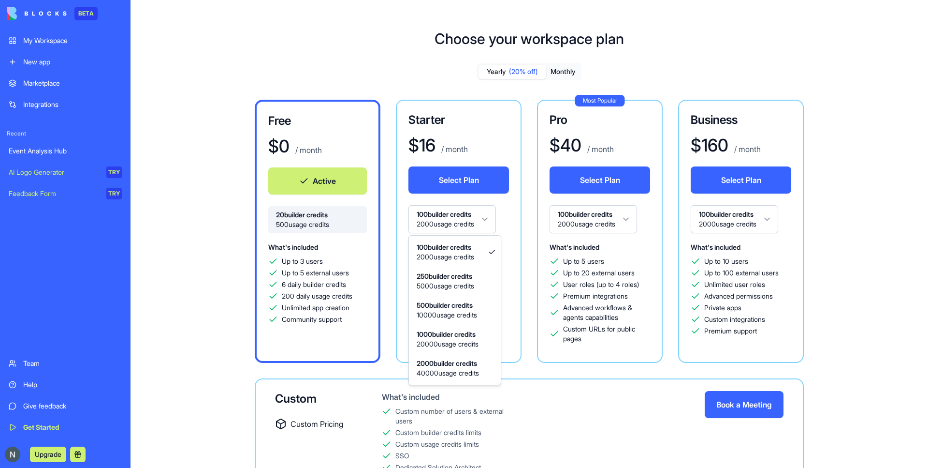
click at [475, 223] on html "BETA My Workspace New app Marketplace Integrations Recent Event Analysis Hub AI…" at bounding box center [464, 234] width 928 height 468
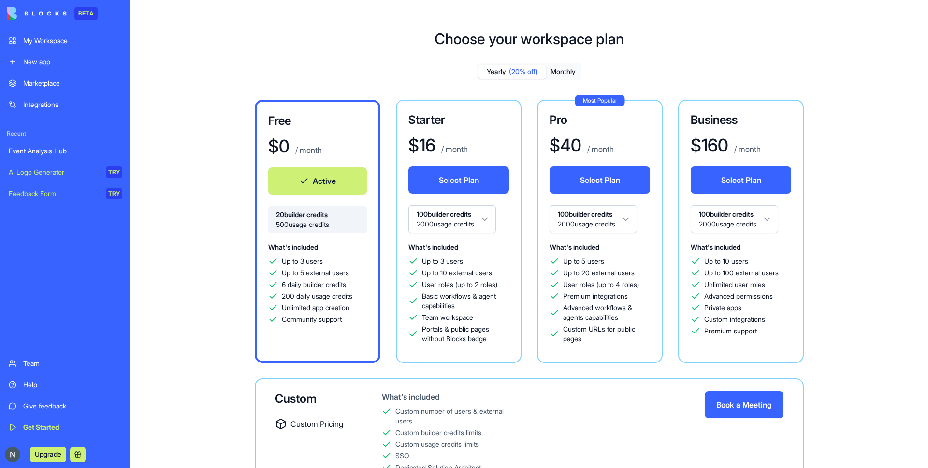
click at [202, 294] on div "Free $ 0 / month Active 20 builder credits 500 usage credits What's included Up…" at bounding box center [529, 304] width 696 height 408
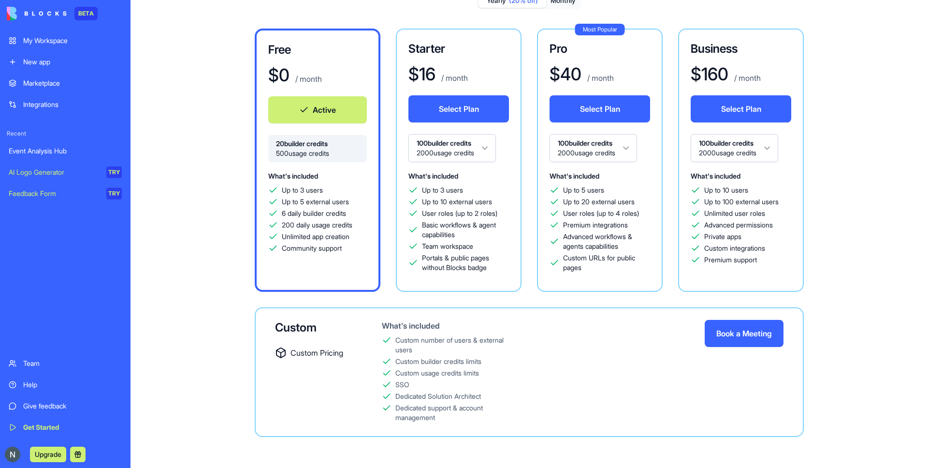
click at [302, 149] on span "500 usage credits" at bounding box center [317, 153] width 83 height 10
click at [205, 246] on div "Free $ 0 / month Active 20 builder credits 500 usage credits What's included Up…" at bounding box center [529, 233] width 696 height 408
click at [37, 152] on div "Event Analysis Hub" at bounding box center [65, 151] width 113 height 10
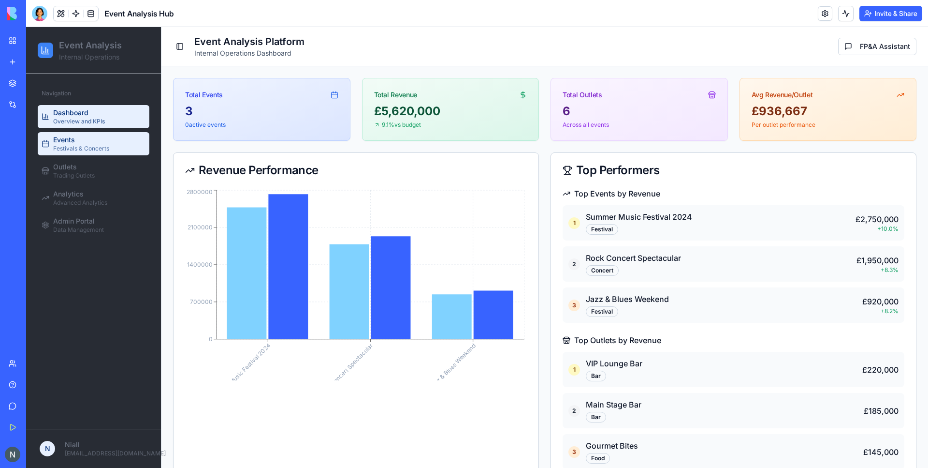
click at [95, 142] on div "Events Festivals & Concerts" at bounding box center [81, 143] width 56 height 17
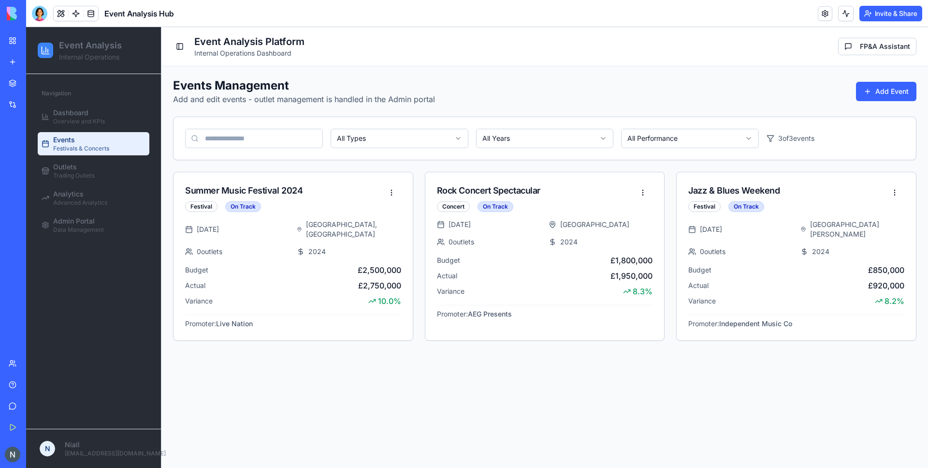
click at [91, 184] on ul "Dashboard Overview and KPIs Events Festivals & Concerts Outlets Trading Outlets…" at bounding box center [94, 171] width 112 height 132
click at [91, 176] on span "Trading Outlets" at bounding box center [74, 176] width 42 height 8
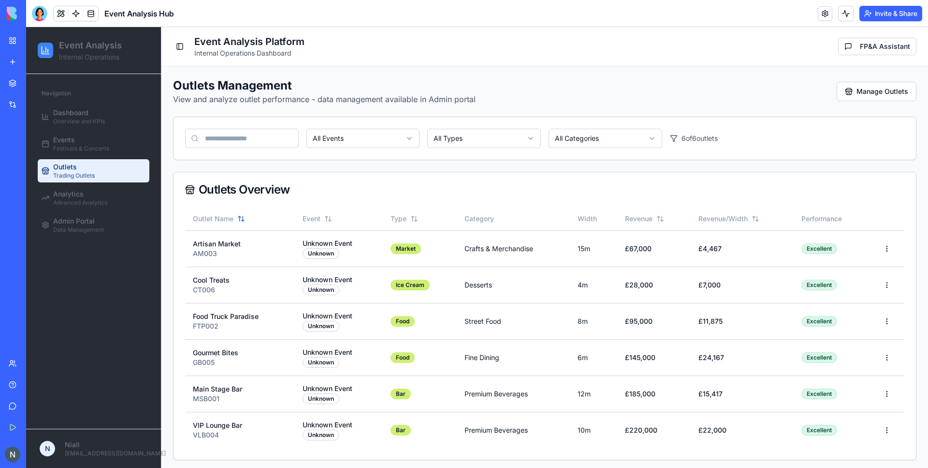
click at [87, 200] on span "Advanced Analytics" at bounding box center [80, 203] width 54 height 8
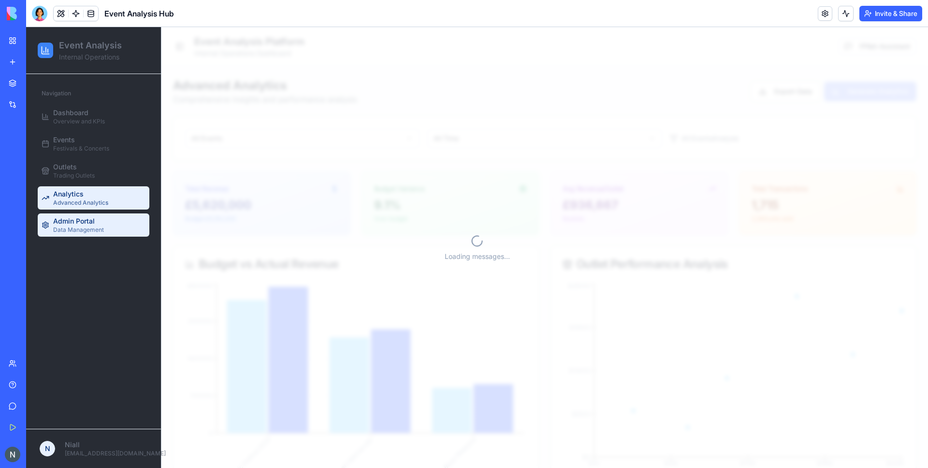
click at [86, 226] on span "Data Management" at bounding box center [78, 230] width 51 height 8
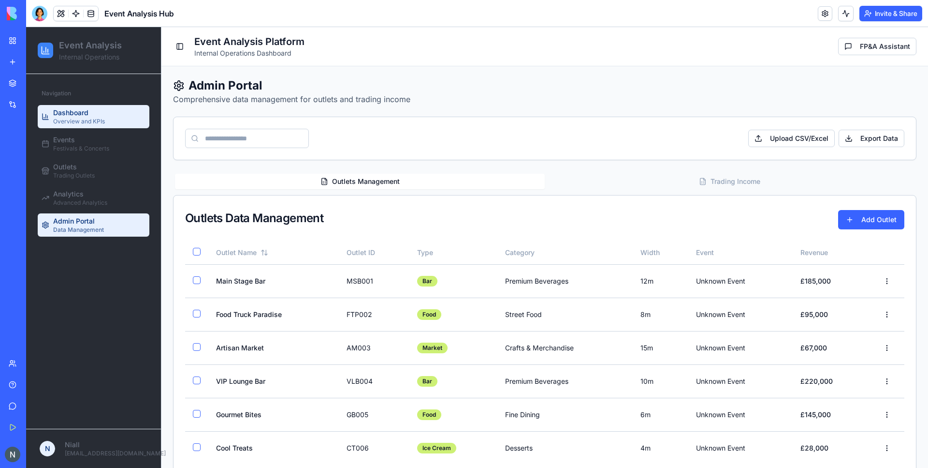
click at [72, 120] on span "Overview and KPIs" at bounding box center [79, 122] width 52 height 8
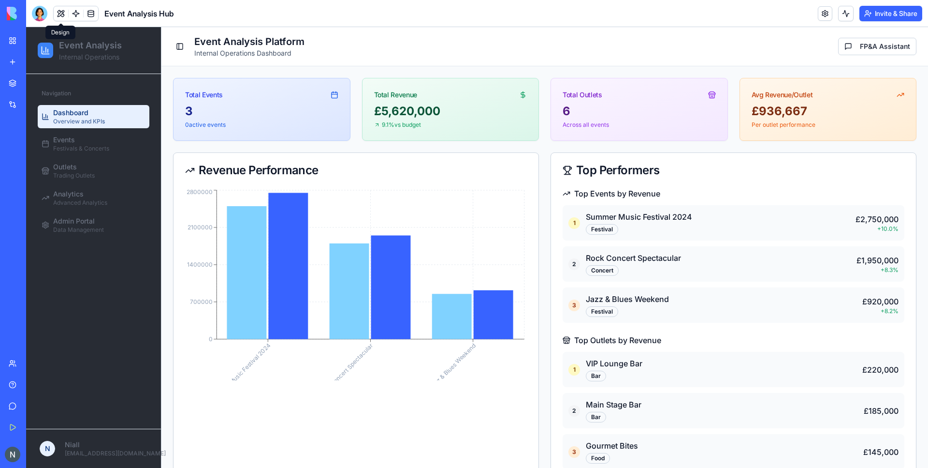
click at [17, 41] on link "My Workspace" at bounding box center [22, 40] width 39 height 19
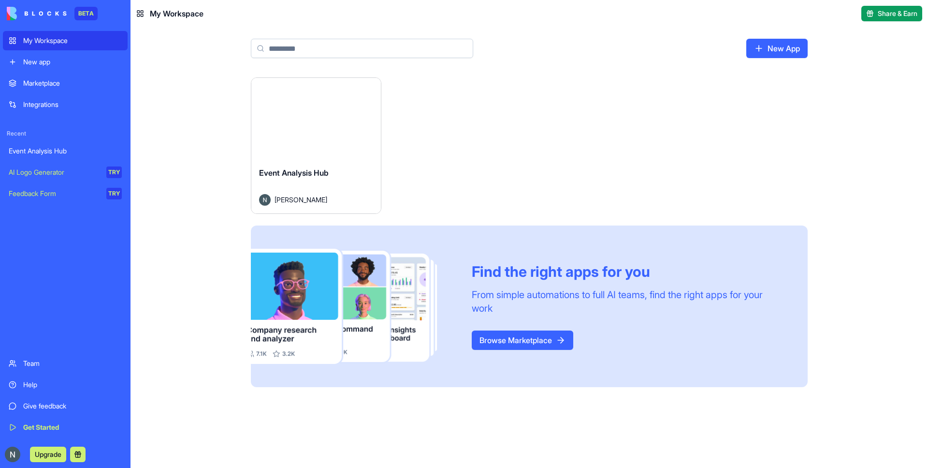
click at [192, 194] on div "Launch Event Analysis Hub [PERSON_NAME] Find the right apps for you From simple…" at bounding box center [530, 272] width 798 height 390
click at [323, 174] on span "Event Analysis Hub" at bounding box center [294, 173] width 70 height 10
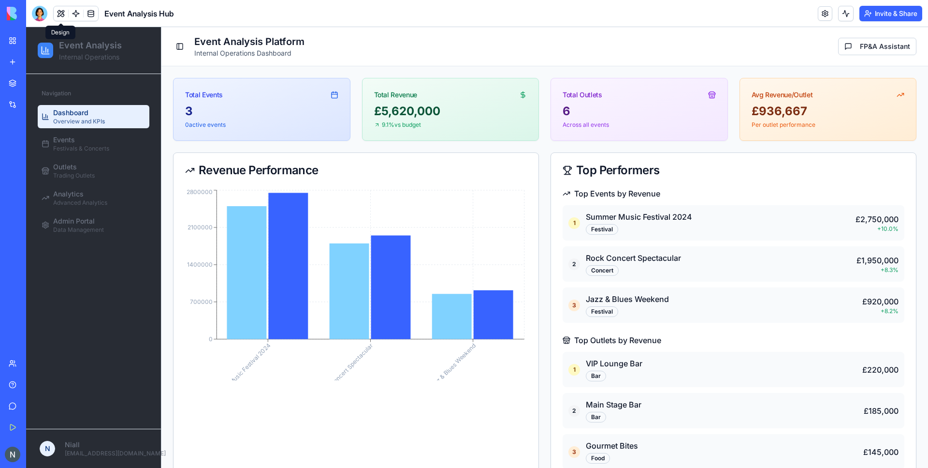
click at [43, 52] on icon at bounding box center [46, 50] width 10 height 10
click at [821, 12] on link at bounding box center [825, 13] width 15 height 15
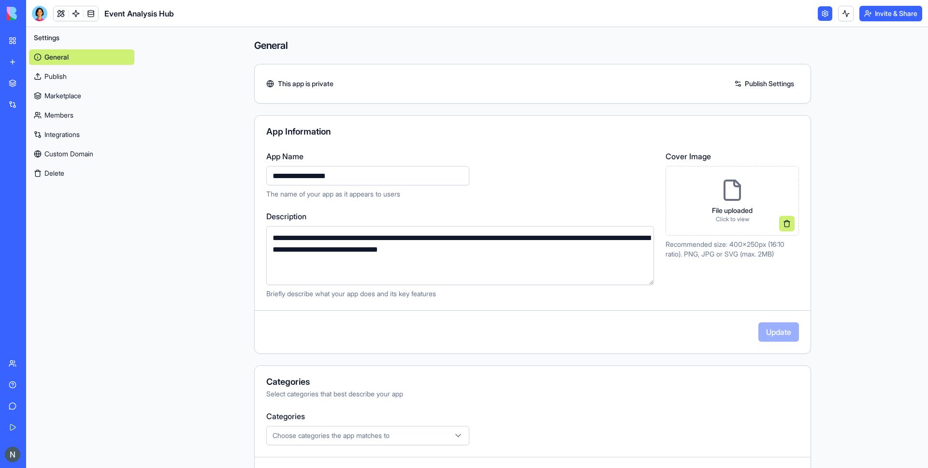
click at [77, 73] on link "Publish" at bounding box center [81, 76] width 105 height 15
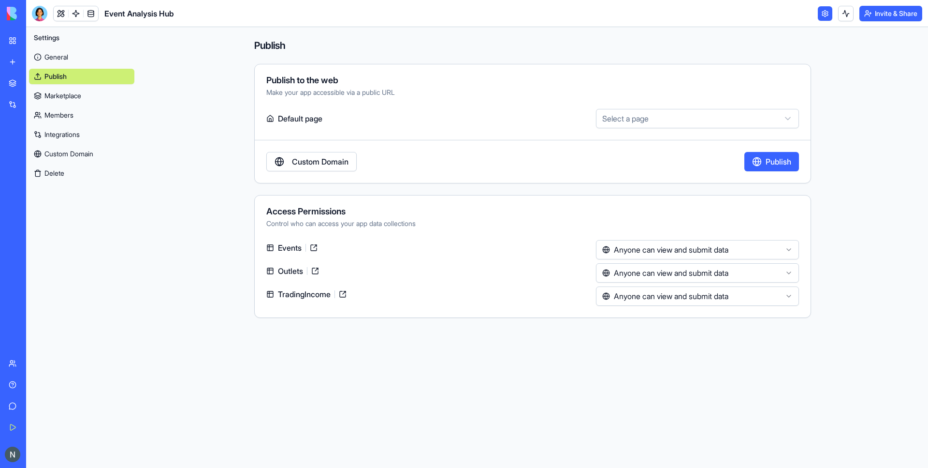
click at [714, 247] on html "**********" at bounding box center [464, 234] width 928 height 468
click at [697, 363] on html "**********" at bounding box center [464, 234] width 928 height 468
click at [693, 269] on html "**********" at bounding box center [464, 234] width 928 height 468
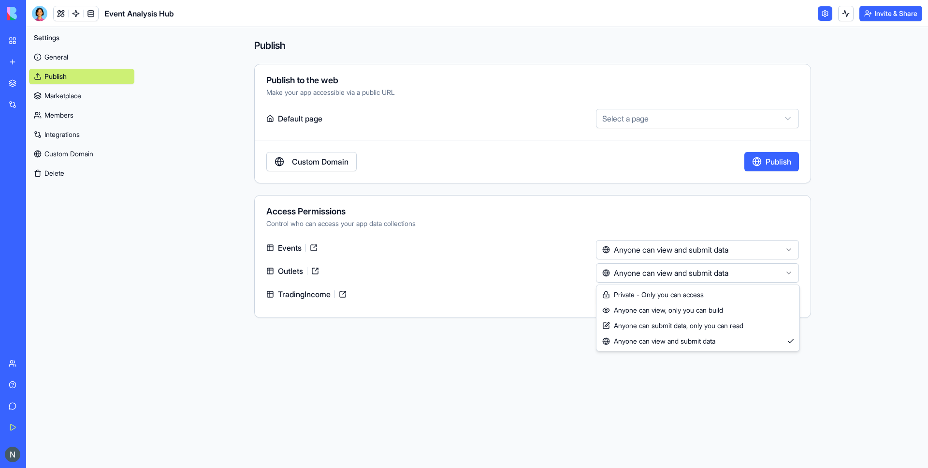
click at [693, 269] on html "**********" at bounding box center [464, 234] width 928 height 468
click at [694, 251] on html "**********" at bounding box center [464, 234] width 928 height 468
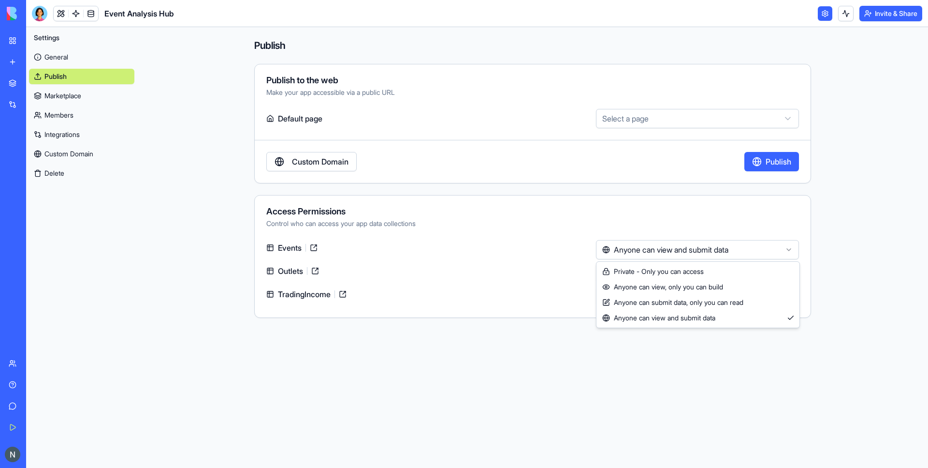
click at [694, 251] on html "**********" at bounding box center [464, 234] width 928 height 468
click at [685, 273] on html "**********" at bounding box center [464, 234] width 928 height 468
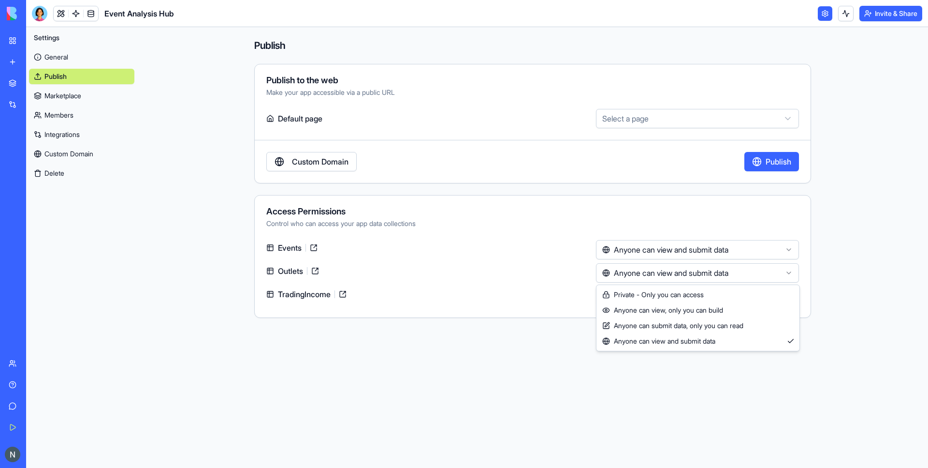
click at [525, 314] on html "**********" at bounding box center [464, 234] width 928 height 468
click at [644, 118] on html "**********" at bounding box center [464, 234] width 928 height 468
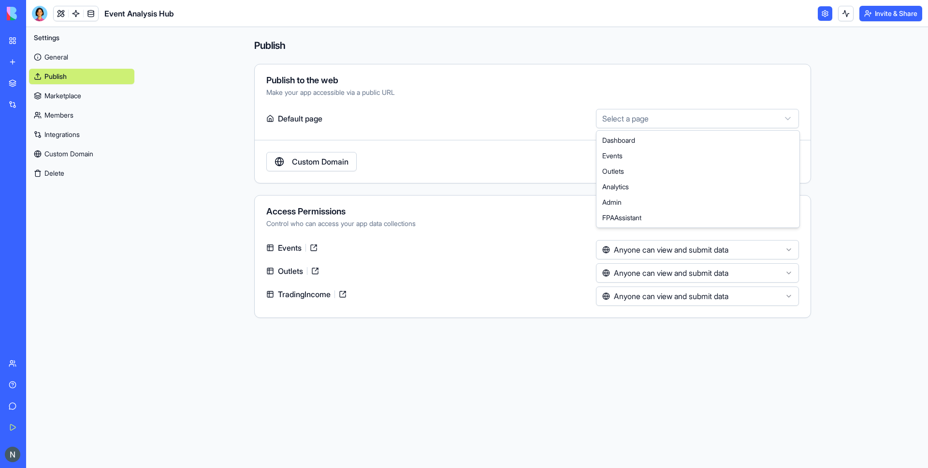
click at [654, 111] on html "**********" at bounding box center [464, 234] width 928 height 468
click at [482, 113] on html "**********" at bounding box center [464, 234] width 928 height 468
click at [54, 93] on link "Marketplace" at bounding box center [81, 95] width 105 height 15
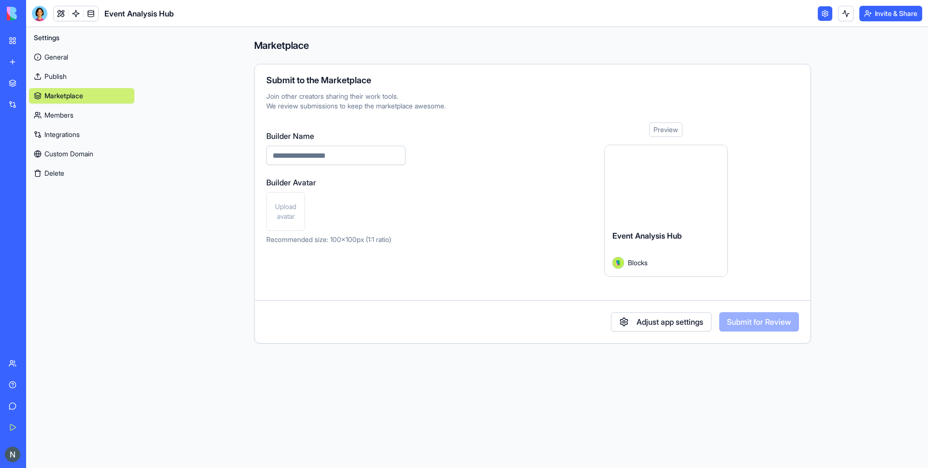
click at [53, 112] on link "Members" at bounding box center [81, 114] width 105 height 15
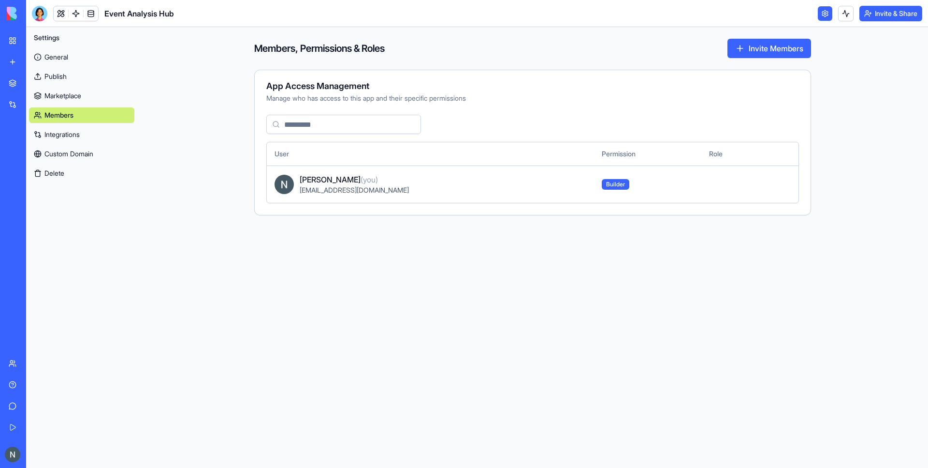
click at [770, 50] on button "Invite Members" at bounding box center [770, 48] width 84 height 19
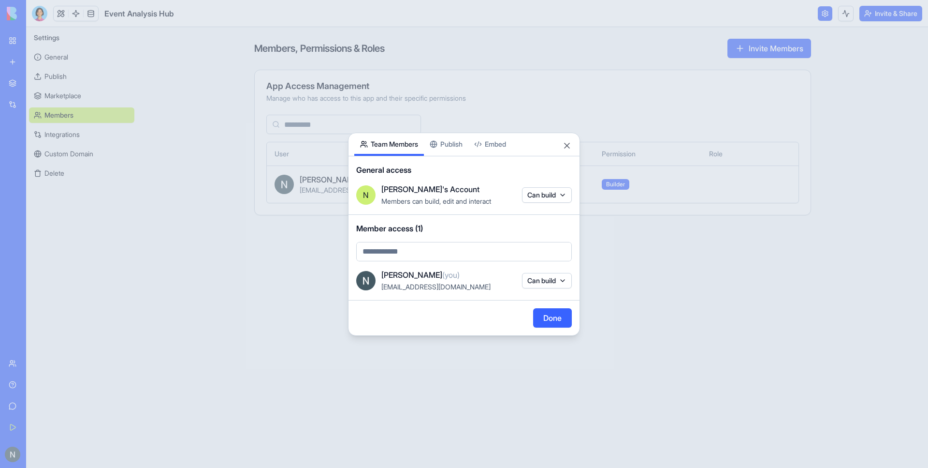
click at [546, 187] on div "N [PERSON_NAME]'s Account Members can build, edit and interact Can build" at bounding box center [464, 194] width 216 height 23
click at [547, 194] on body "BETA My Workspace New app Marketplace Integrations Recent Event Analysis Hub AI…" at bounding box center [464, 234] width 928 height 468
click at [556, 198] on div at bounding box center [464, 234] width 928 height 468
click at [568, 145] on button "Close" at bounding box center [567, 146] width 10 height 10
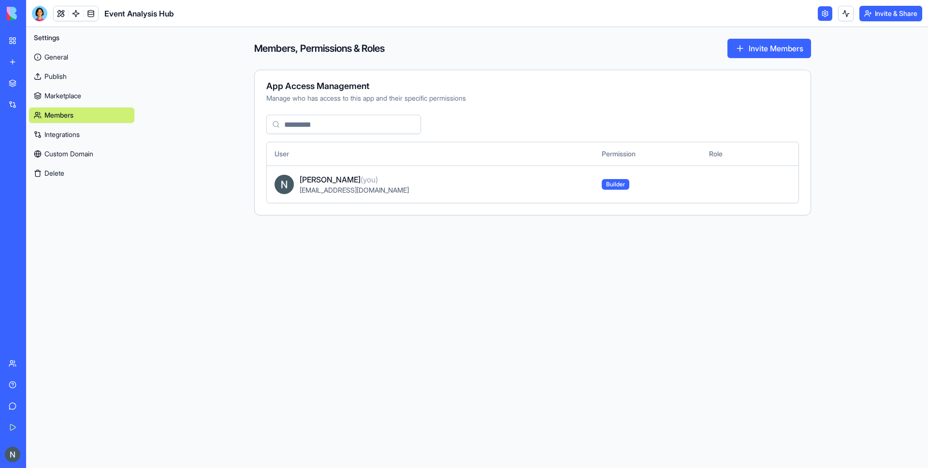
click at [59, 133] on link "Integrations" at bounding box center [81, 134] width 105 height 15
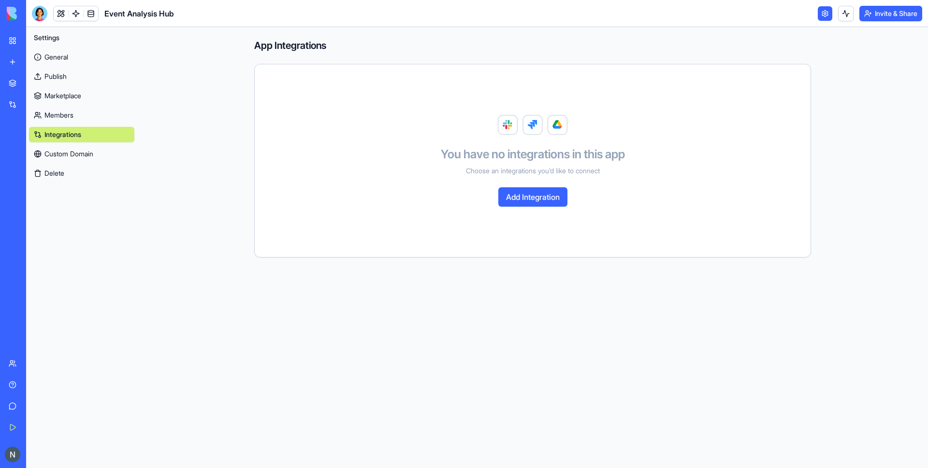
click at [57, 147] on link "Custom Domain" at bounding box center [81, 153] width 105 height 15
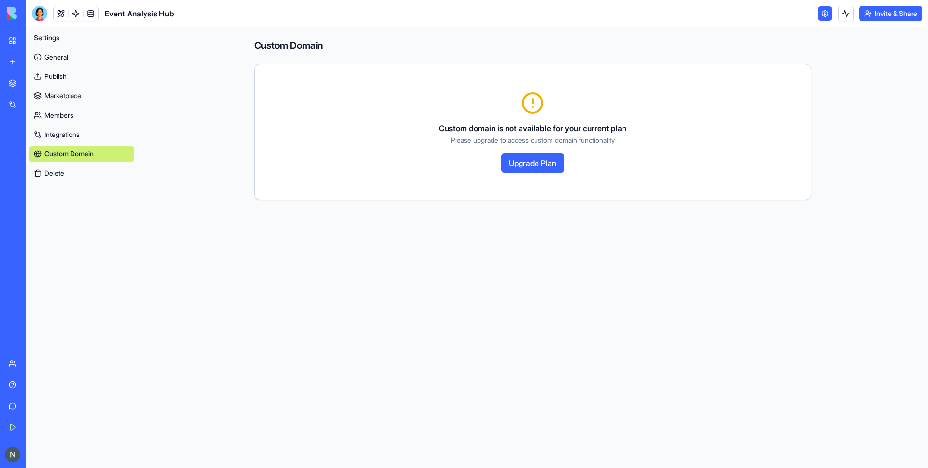
click at [49, 58] on link "General" at bounding box center [81, 56] width 105 height 15
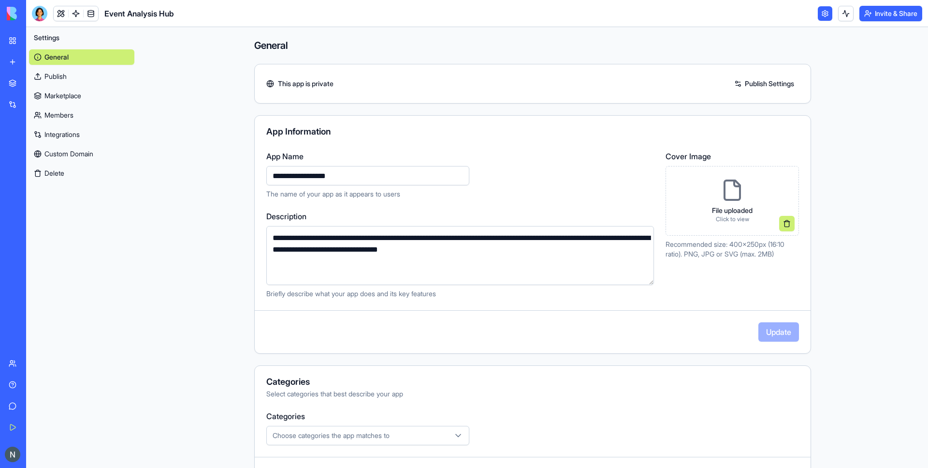
click at [244, 321] on div "**********" at bounding box center [532, 319] width 619 height 585
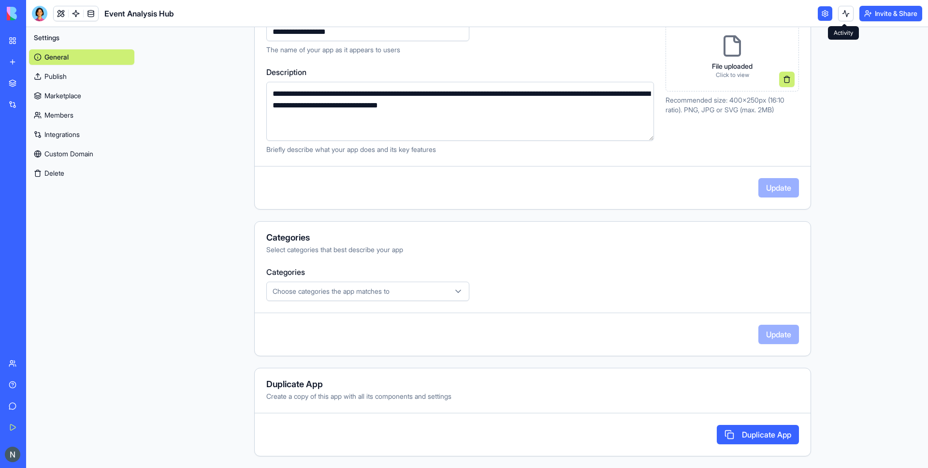
click at [845, 14] on button at bounding box center [846, 13] width 15 height 15
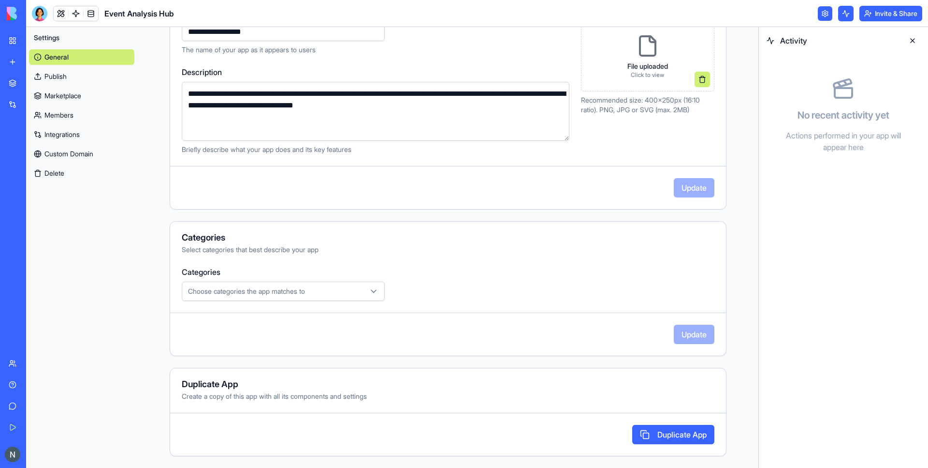
click at [912, 40] on button at bounding box center [912, 40] width 15 height 15
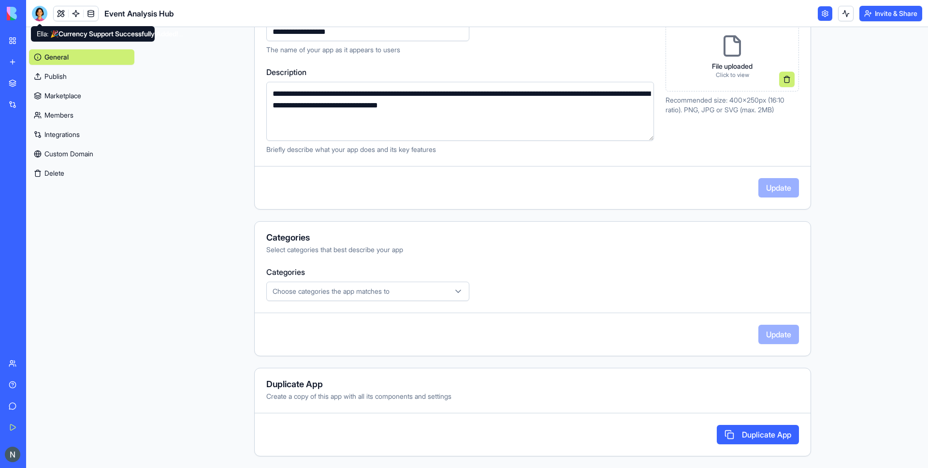
click at [37, 14] on div at bounding box center [39, 13] width 15 height 15
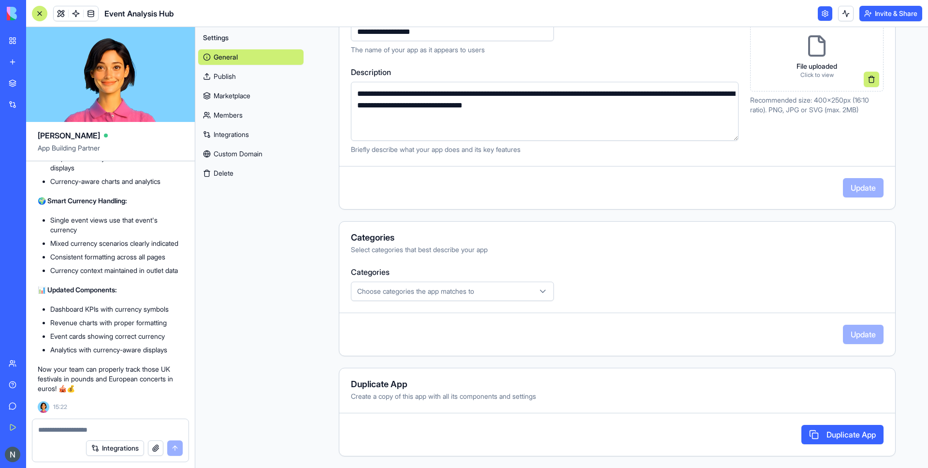
scroll to position [0, 0]
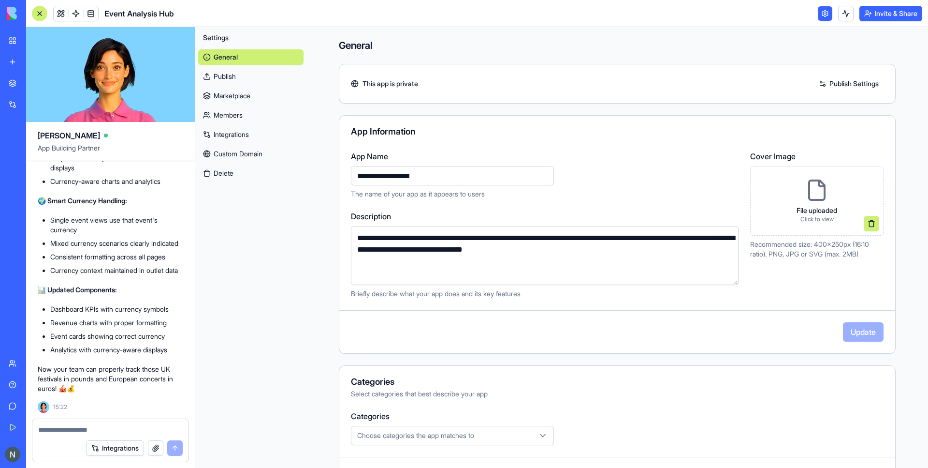
click at [814, 12] on header "Event Analysis Hub Invite & Share" at bounding box center [477, 13] width 902 height 27
click at [820, 13] on link at bounding box center [825, 13] width 15 height 15
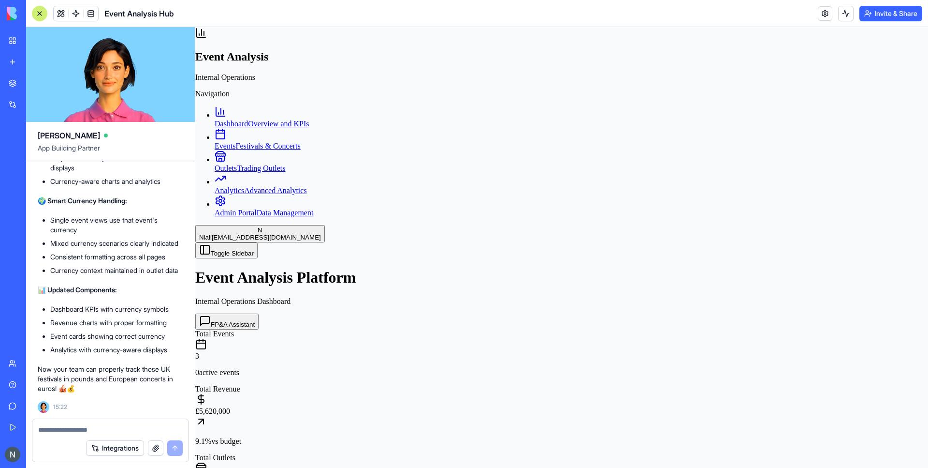
click at [44, 14] on div at bounding box center [39, 13] width 15 height 15
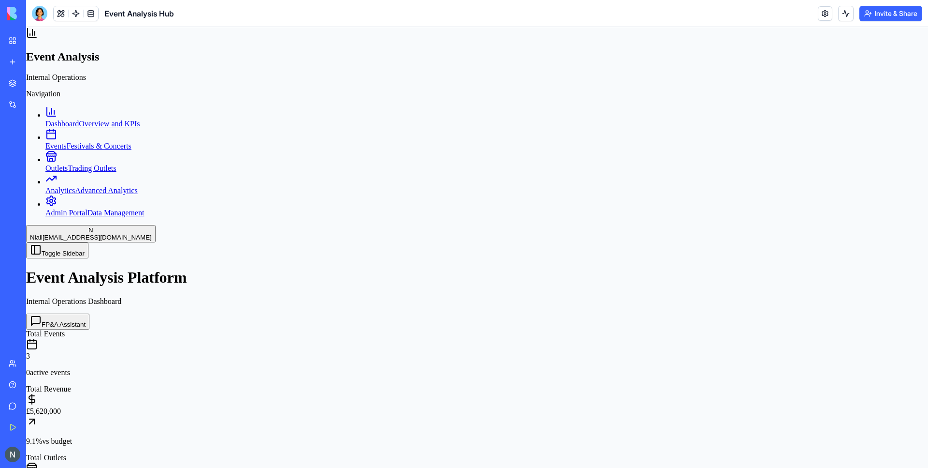
click at [88, 13] on link at bounding box center [91, 13] width 15 height 15
click at [77, 16] on link at bounding box center [76, 13] width 15 height 15
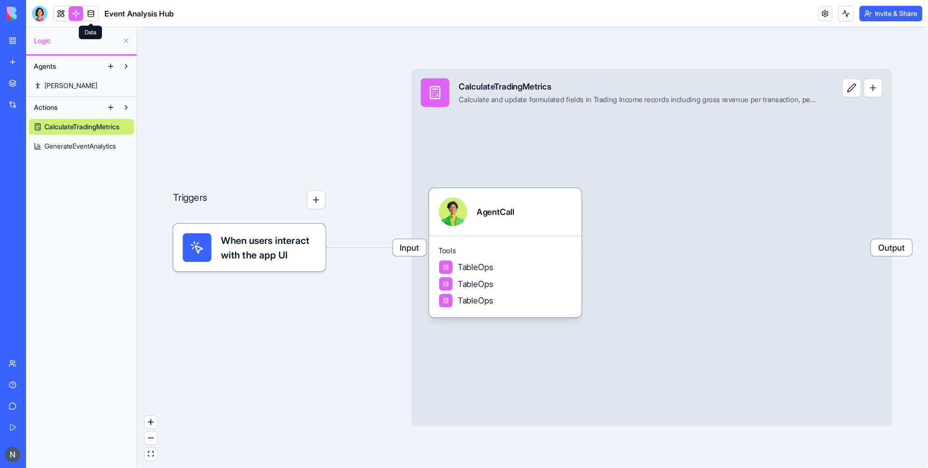
click at [88, 16] on link at bounding box center [91, 13] width 15 height 15
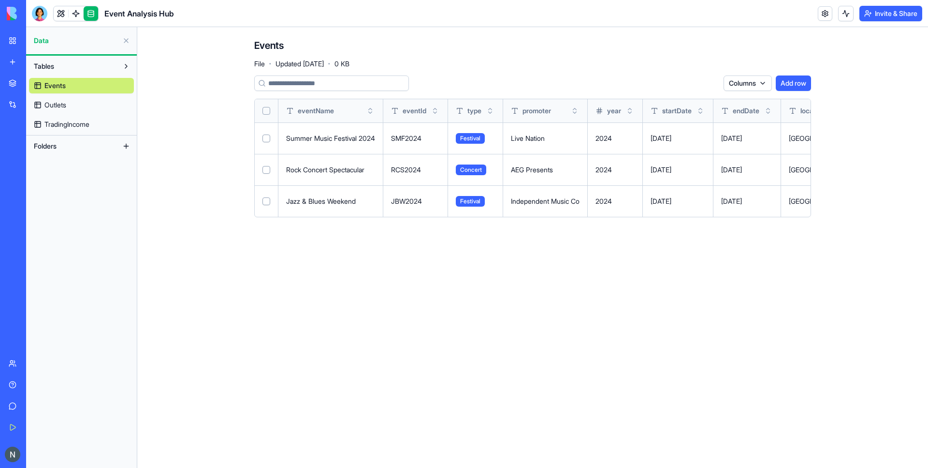
click at [88, 16] on link at bounding box center [91, 13] width 15 height 15
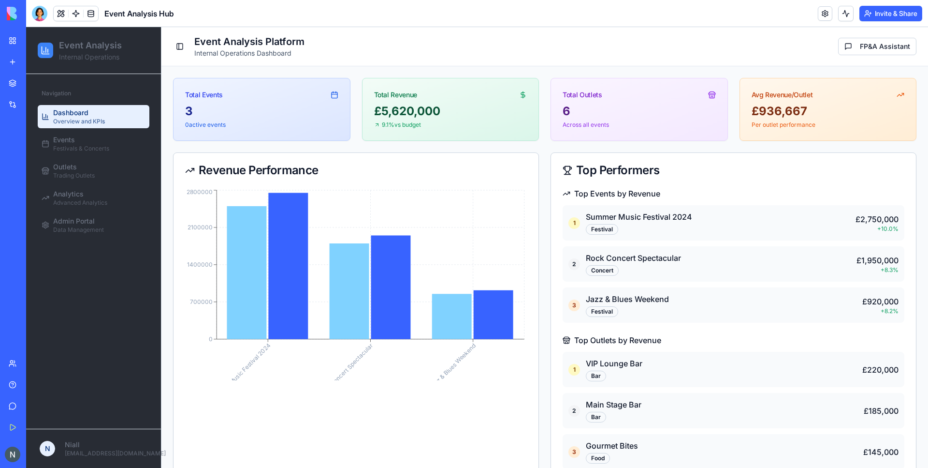
click at [46, 15] on div at bounding box center [39, 13] width 15 height 15
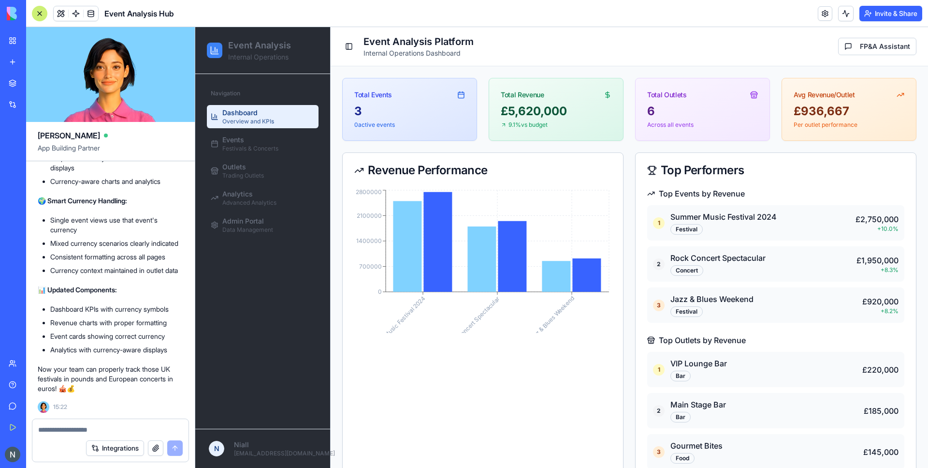
click at [334, 64] on header "Toggle Sidebar Event Analysis Platform Internal Operations Dashboard FP&A Assis…" at bounding box center [630, 46] width 598 height 39
click at [269, 140] on div "Events Festivals & Concerts" at bounding box center [250, 143] width 56 height 17
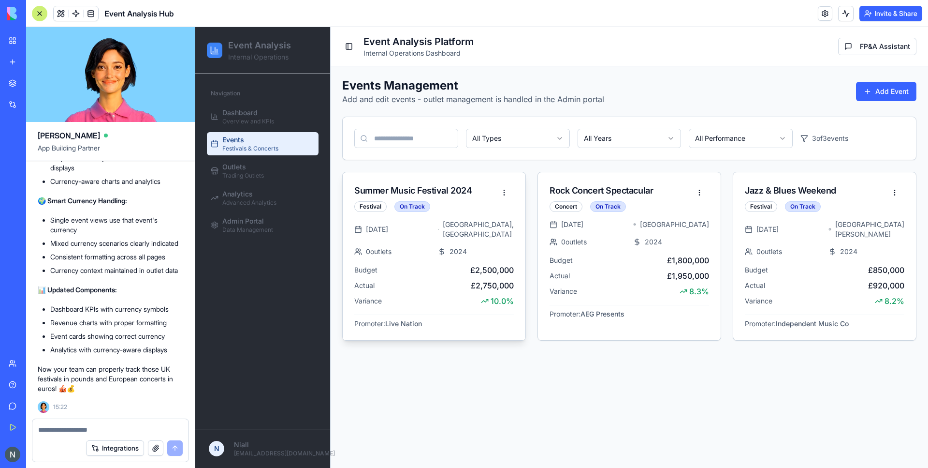
click at [442, 248] on icon at bounding box center [442, 252] width 8 height 8
click at [259, 171] on div "Outlets Trading Outlets" at bounding box center [243, 170] width 42 height 17
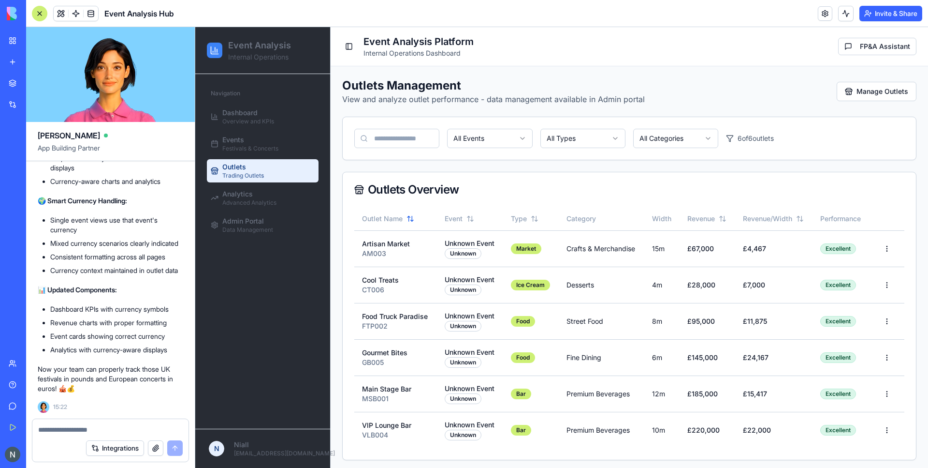
click at [469, 142] on html "Event Analysis Internal Operations Navigation Dashboard Overview and KPIs Event…" at bounding box center [561, 249] width 733 height 444
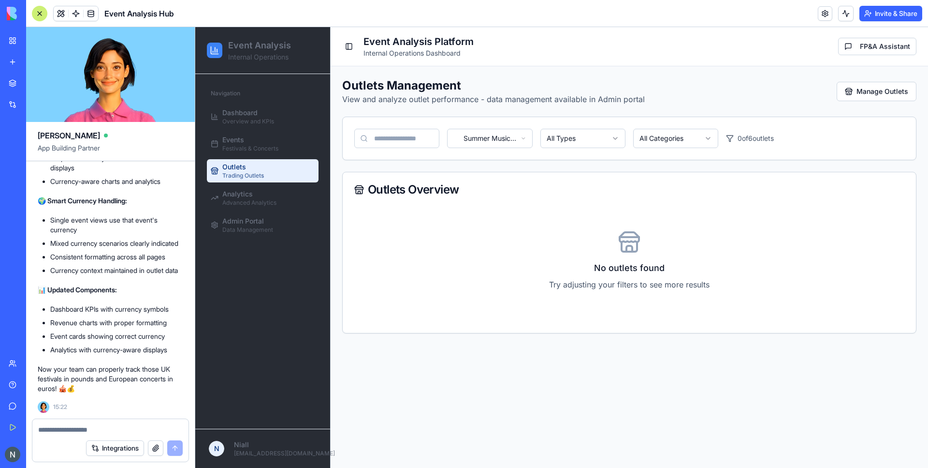
click at [479, 148] on div "Summer Music Festival 2024 All Types All Categories 0 of 6 outlets" at bounding box center [630, 138] width 574 height 43
click at [482, 138] on html "Event Analysis Internal Operations Navigation Dashboard Overview and KPIs Event…" at bounding box center [561, 247] width 733 height 441
click at [501, 146] on html "Event Analysis Internal Operations Navigation Dashboard Overview and KPIs Event…" at bounding box center [561, 247] width 733 height 441
click at [502, 140] on html "Event Analysis Internal Operations Navigation Dashboard Overview and KPIs Event…" at bounding box center [561, 247] width 733 height 441
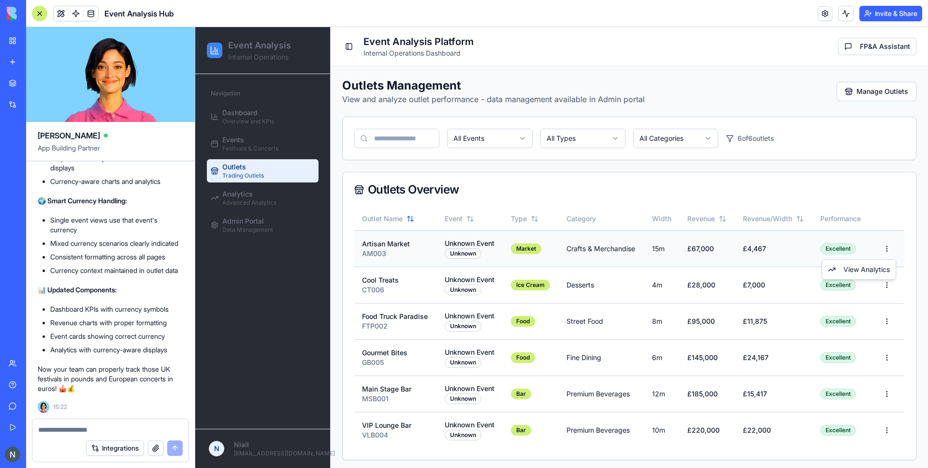
click at [889, 251] on html "Event Analysis Internal Operations Navigation Dashboard Overview and KPIs Event…" at bounding box center [561, 249] width 733 height 444
click at [871, 266] on div "View Analytics" at bounding box center [859, 269] width 70 height 15
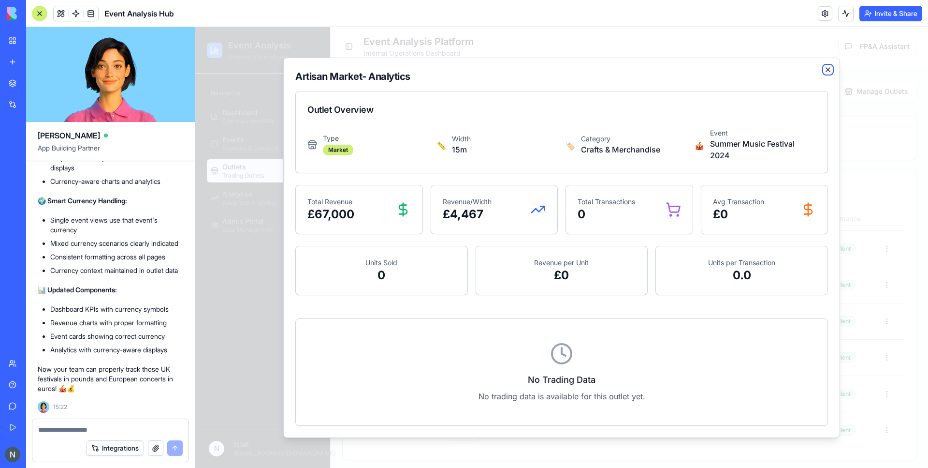
click at [829, 72] on icon "button" at bounding box center [828, 70] width 8 height 8
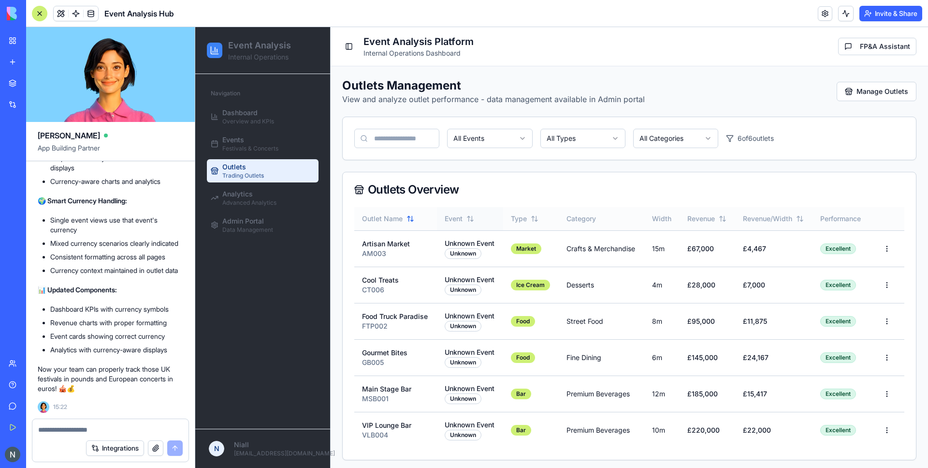
click at [453, 211] on th "Event" at bounding box center [470, 218] width 66 height 23
click at [449, 217] on div "Event" at bounding box center [470, 219] width 51 height 10
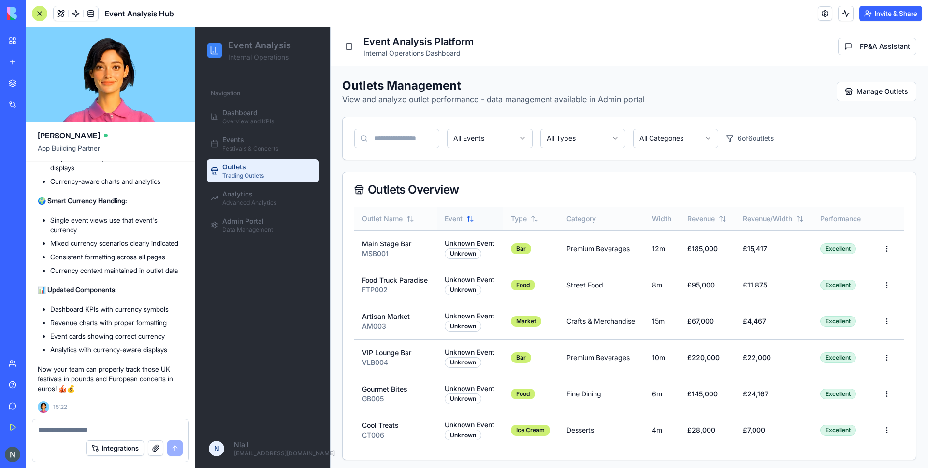
click at [454, 218] on div "Event" at bounding box center [470, 219] width 51 height 10
click at [535, 215] on icon at bounding box center [535, 219] width 8 height 8
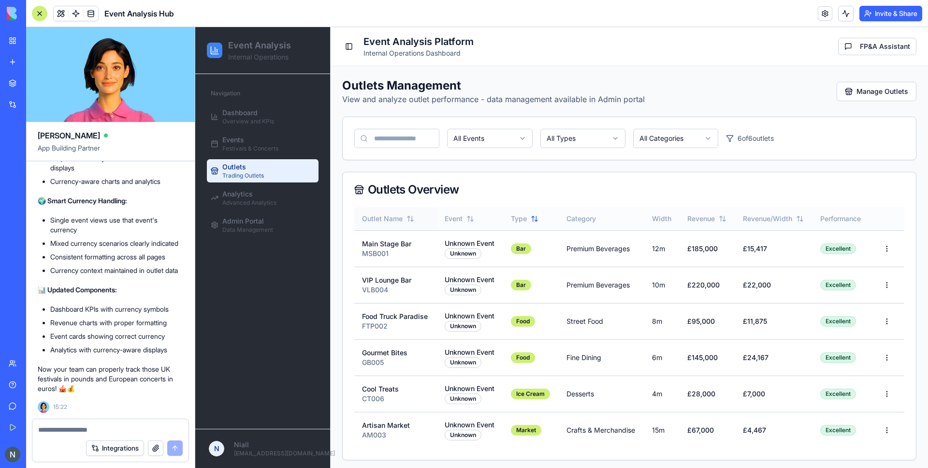
click at [429, 216] on th "Outlet Name" at bounding box center [395, 218] width 83 height 23
drag, startPoint x: 451, startPoint y: 218, endPoint x: 518, endPoint y: 220, distance: 67.7
click at [454, 219] on div "Event" at bounding box center [470, 219] width 51 height 10
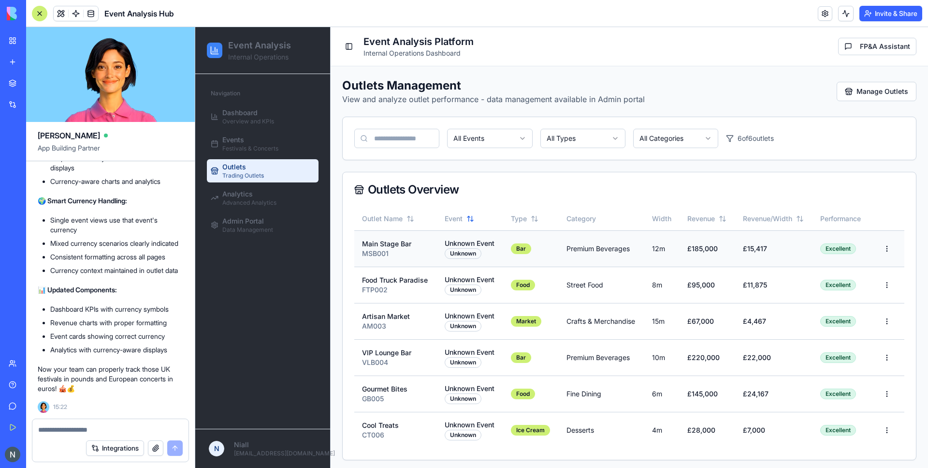
click at [895, 254] on html "Event Analysis Internal Operations Navigation Dashboard Overview and KPIs Event…" at bounding box center [561, 249] width 733 height 444
click at [880, 262] on div "View Analytics" at bounding box center [859, 269] width 70 height 15
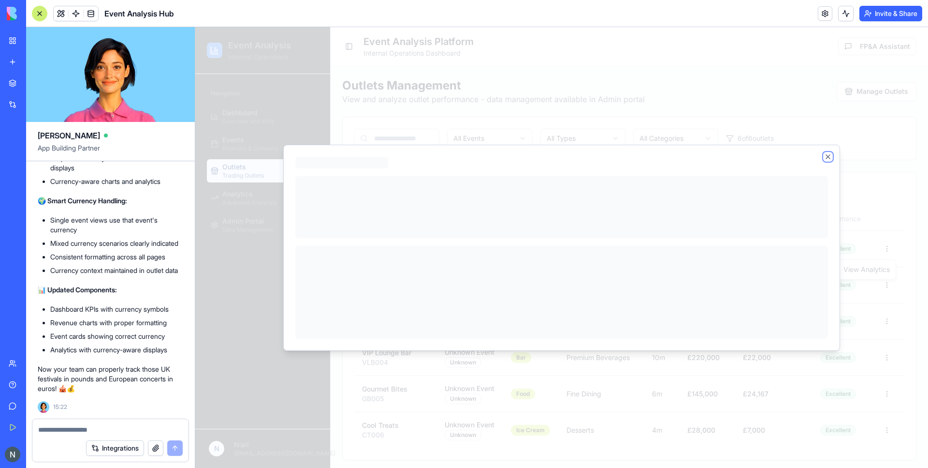
click at [880, 269] on body "Event Analysis Internal Operations Navigation Dashboard Overview and KPIs Event…" at bounding box center [561, 249] width 733 height 444
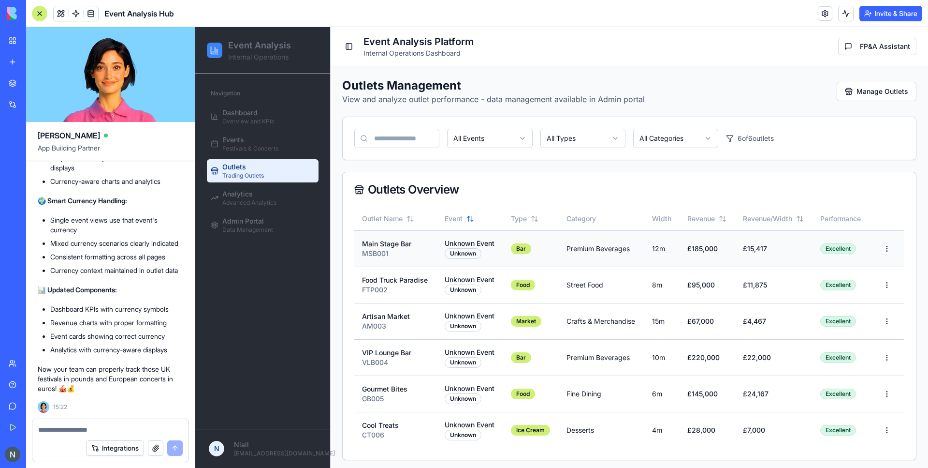
click at [405, 245] on div "Main Stage Bar" at bounding box center [395, 244] width 67 height 10
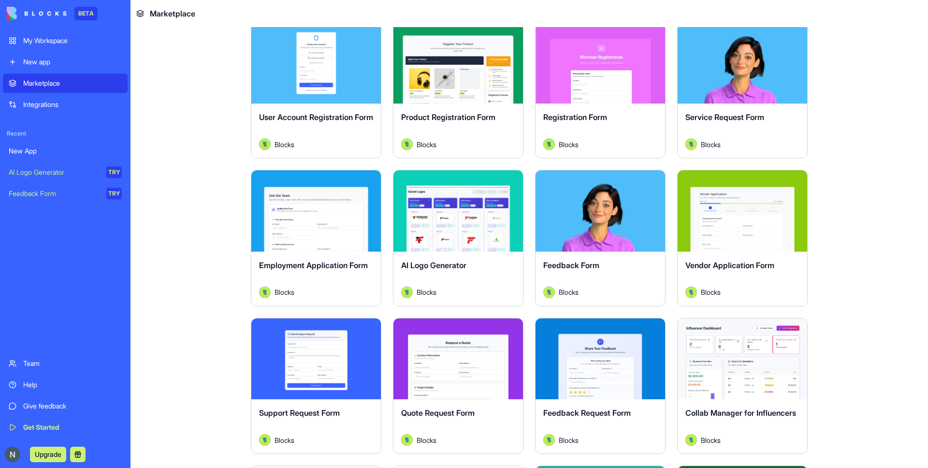
scroll to position [638, 0]
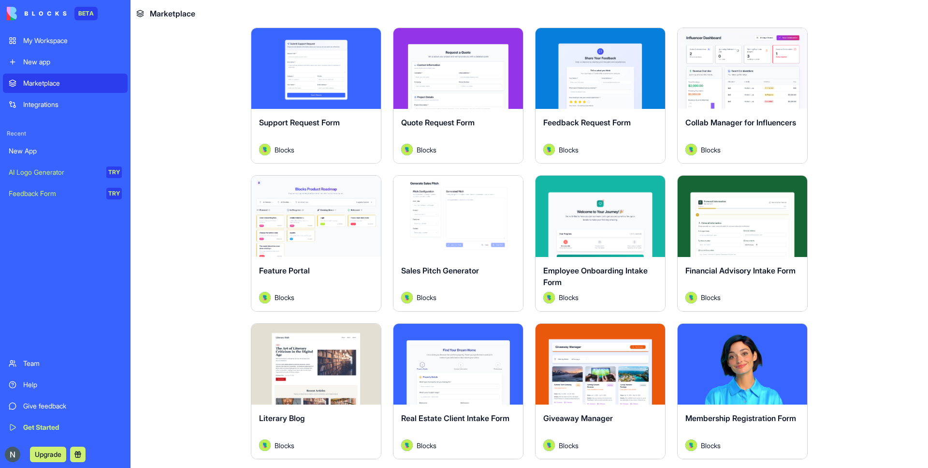
click at [609, 364] on button "Explore" at bounding box center [600, 363] width 73 height 19
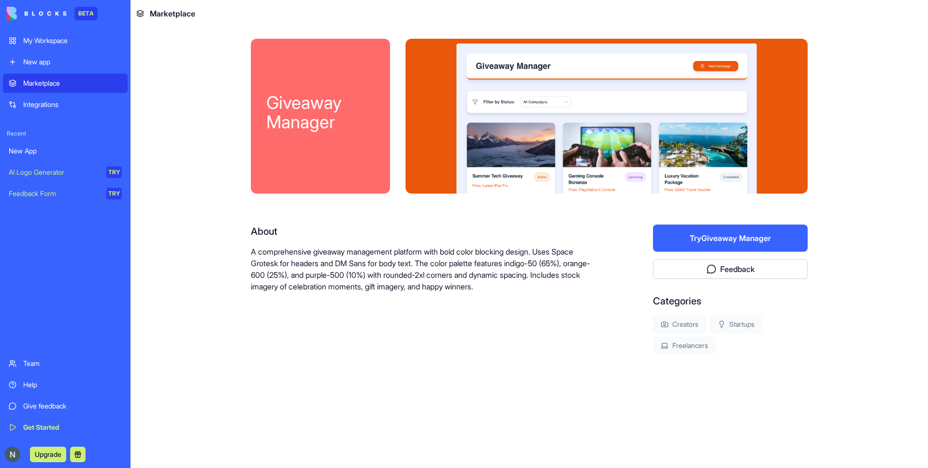
click at [526, 149] on div at bounding box center [607, 116] width 402 height 155
click at [756, 239] on button "Try Giveaway Manager" at bounding box center [730, 237] width 155 height 27
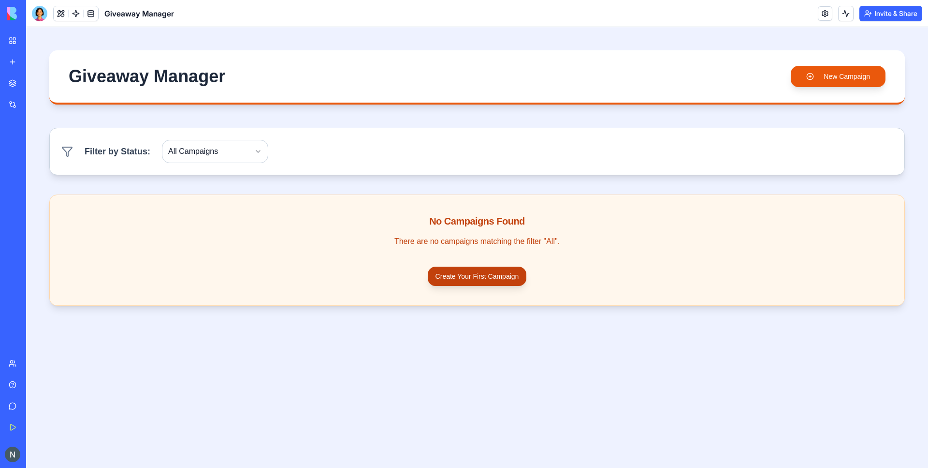
click at [467, 274] on button "Create Your First Campaign" at bounding box center [477, 275] width 99 height 19
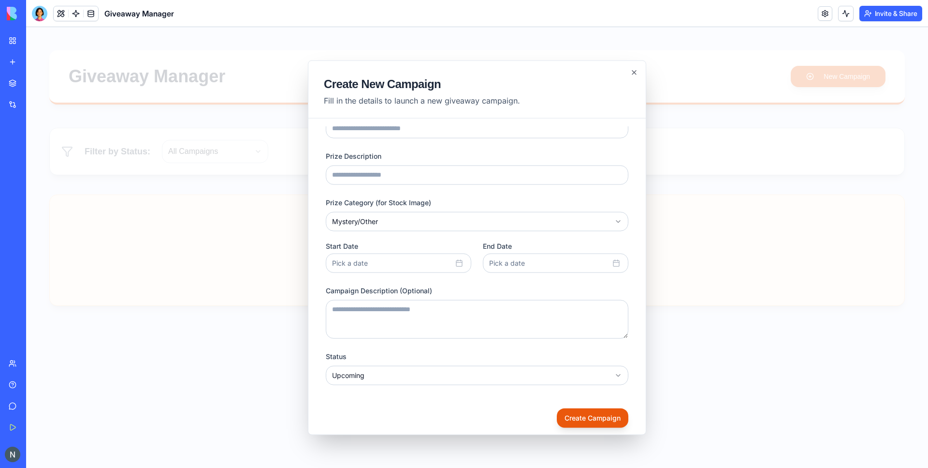
scroll to position [50, 0]
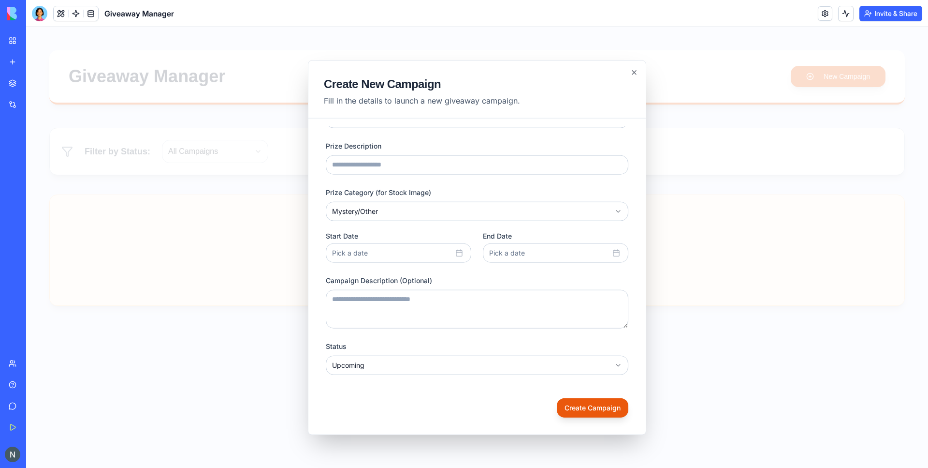
click at [640, 69] on div "Create New Campaign Fill in the details to launch a new giveaway campaign." at bounding box center [478, 89] width 338 height 58
click at [635, 69] on icon "button" at bounding box center [635, 72] width 8 height 8
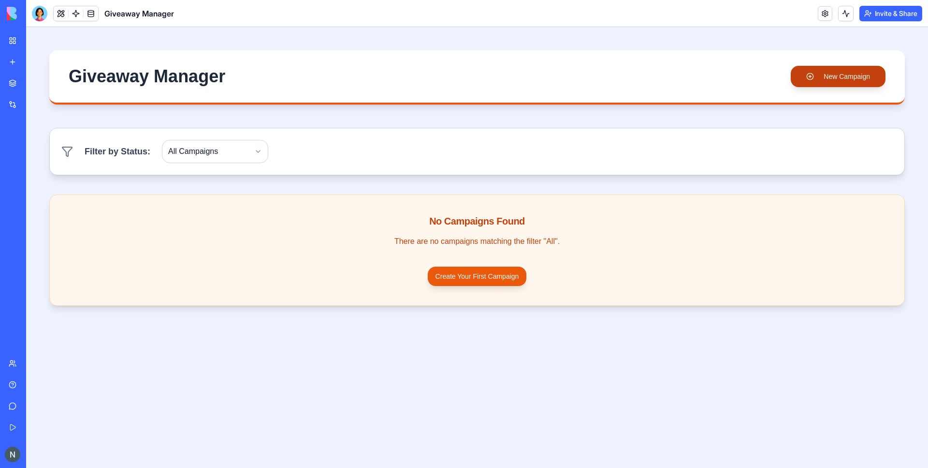
click at [835, 74] on button "New Campaign" at bounding box center [838, 76] width 95 height 21
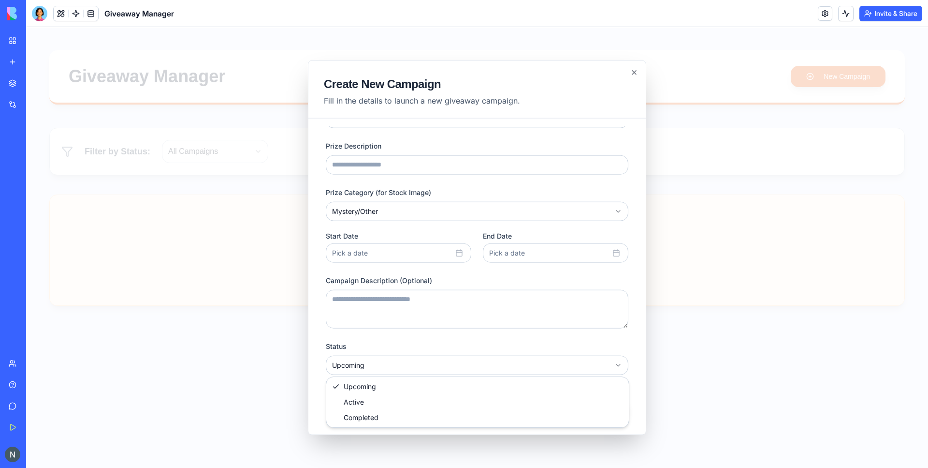
click at [401, 368] on body "**********" at bounding box center [477, 247] width 902 height 441
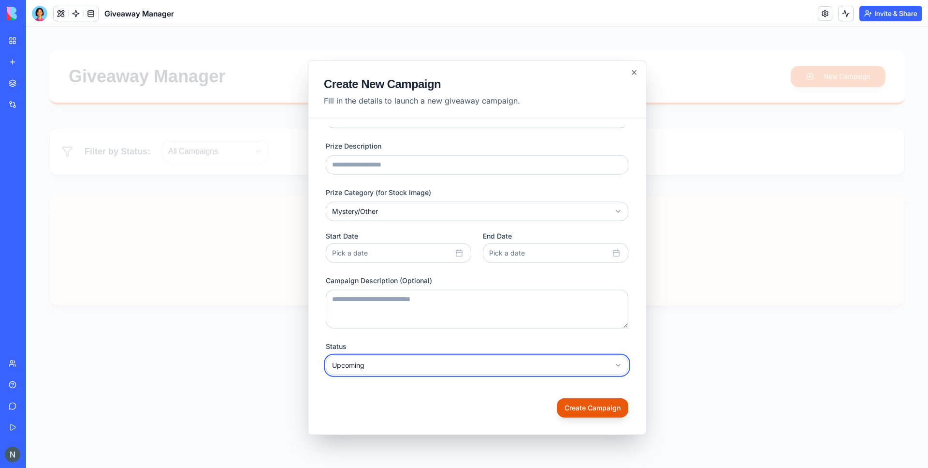
click at [403, 368] on body "**********" at bounding box center [477, 247] width 902 height 441
click at [404, 208] on body "**********" at bounding box center [477, 247] width 902 height 441
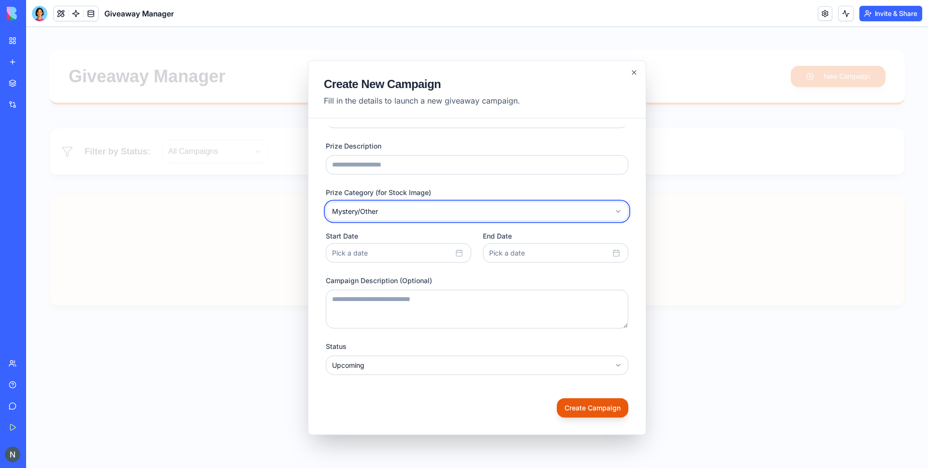
click at [209, 270] on div at bounding box center [477, 247] width 902 height 441
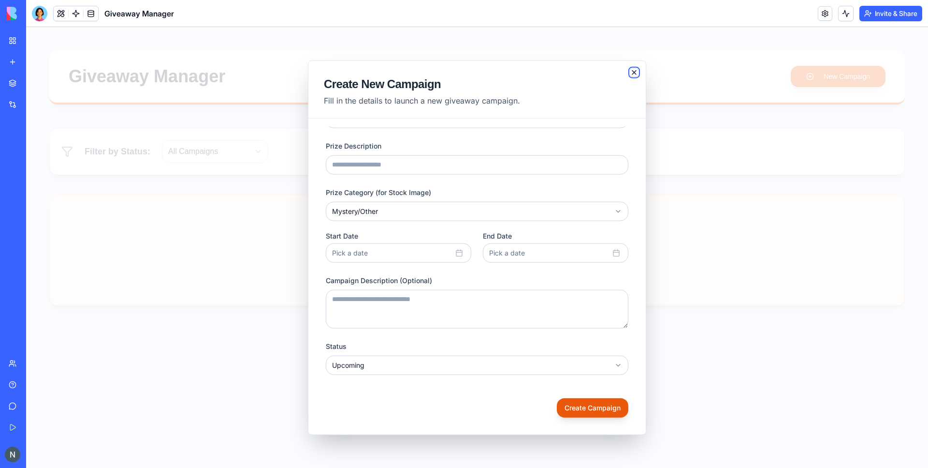
click at [632, 70] on icon "button" at bounding box center [635, 72] width 8 height 8
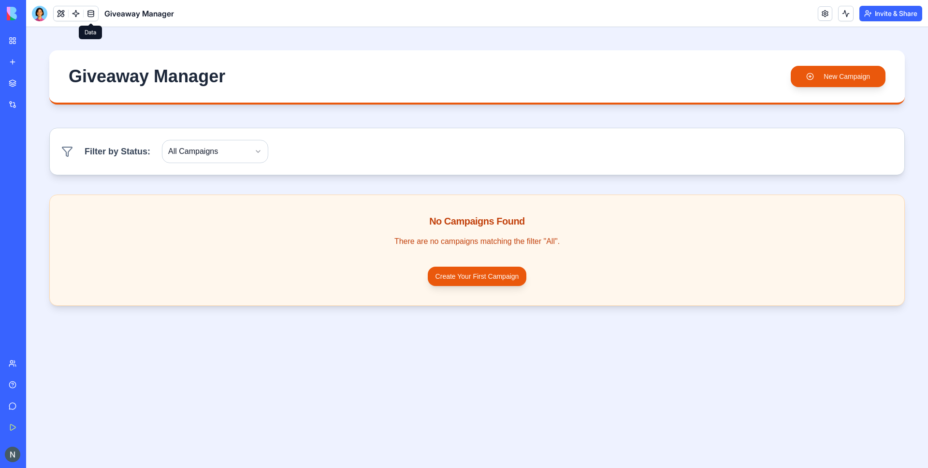
click at [92, 16] on link at bounding box center [91, 13] width 15 height 15
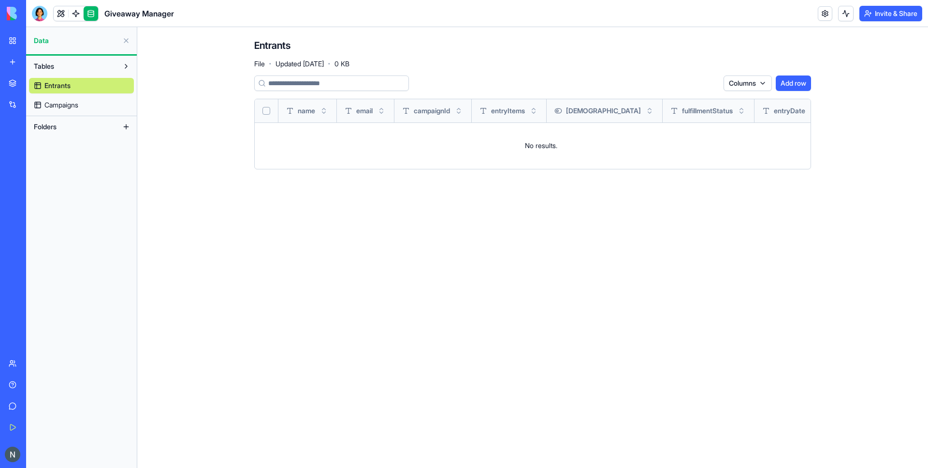
click at [79, 100] on link "Campaigns" at bounding box center [81, 104] width 105 height 15
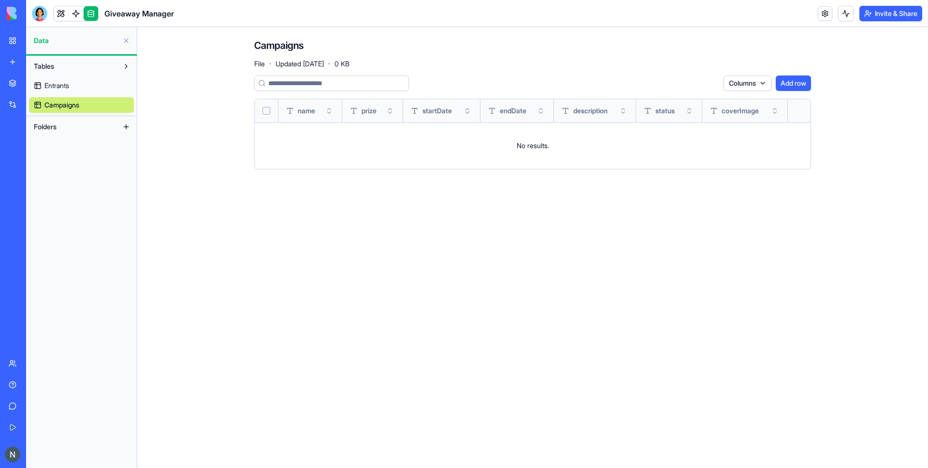
click at [75, 91] on link "Entrants" at bounding box center [81, 85] width 105 height 15
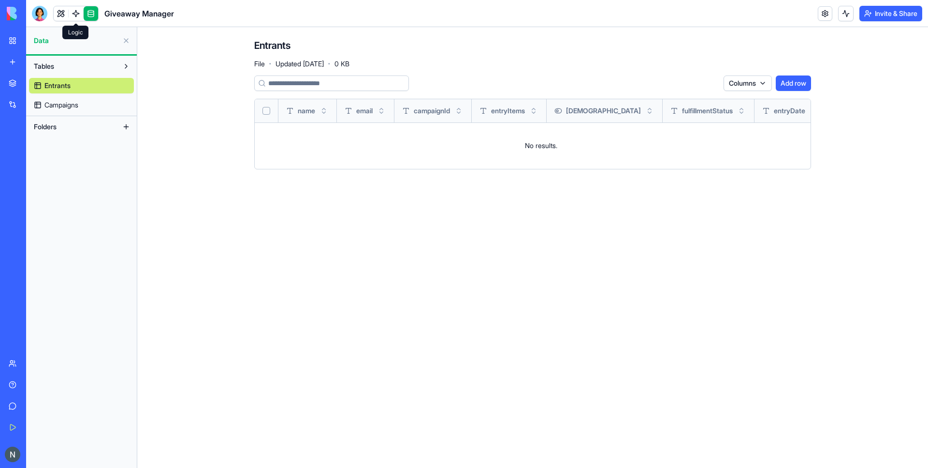
click at [77, 16] on link at bounding box center [76, 13] width 15 height 15
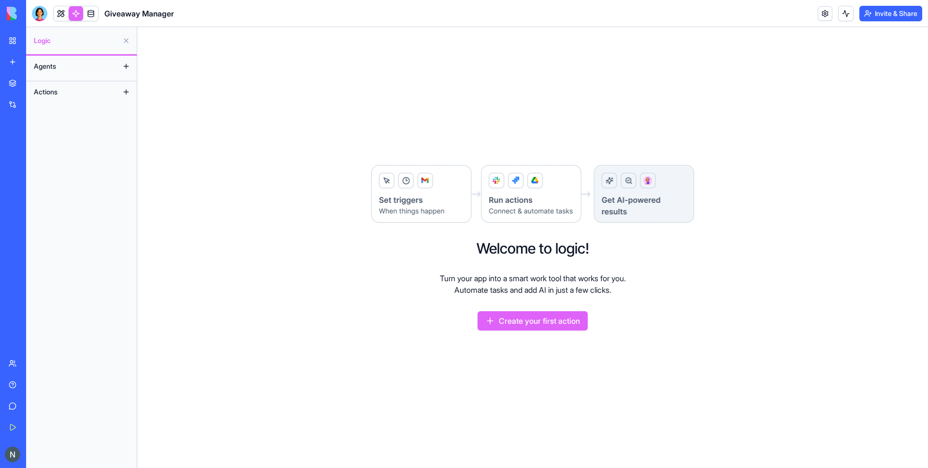
click at [59, 13] on link at bounding box center [61, 13] width 15 height 15
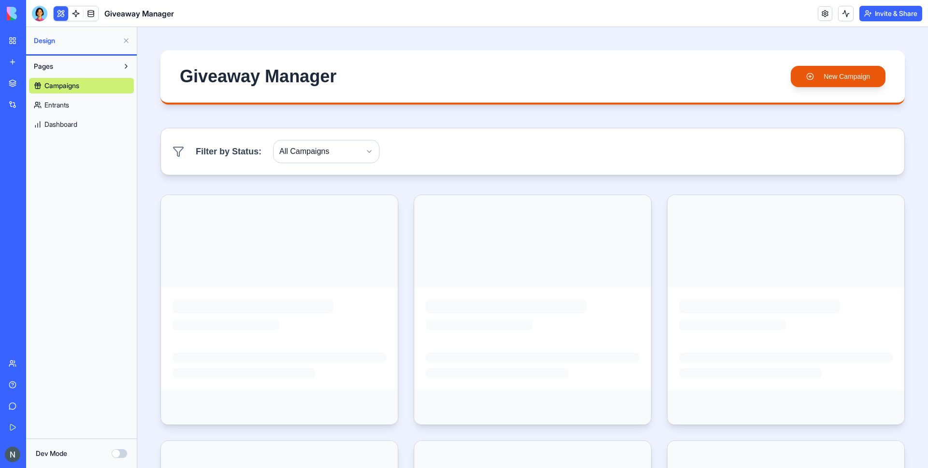
click at [17, 44] on link "My Workspace" at bounding box center [22, 40] width 39 height 19
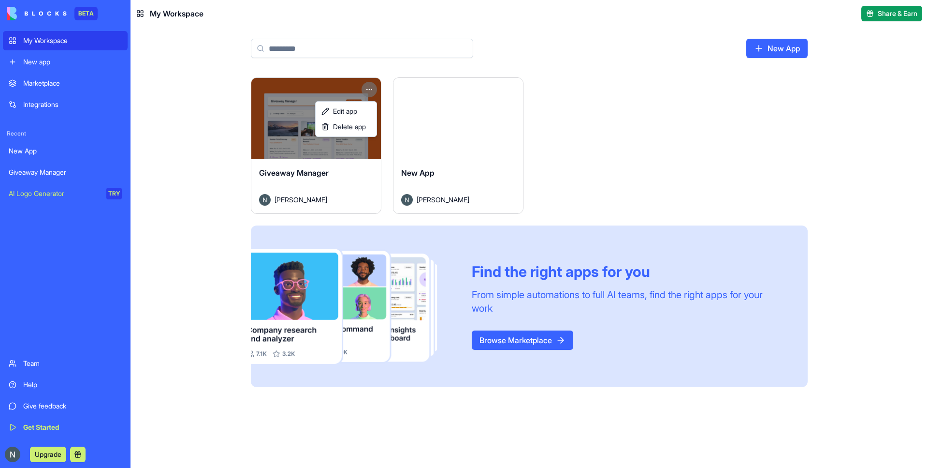
click at [368, 87] on html "BETA My Workspace New app Marketplace Integrations Recent New App Giveaway Mana…" at bounding box center [464, 234] width 928 height 468
click at [347, 123] on span "Delete app" at bounding box center [349, 127] width 33 height 10
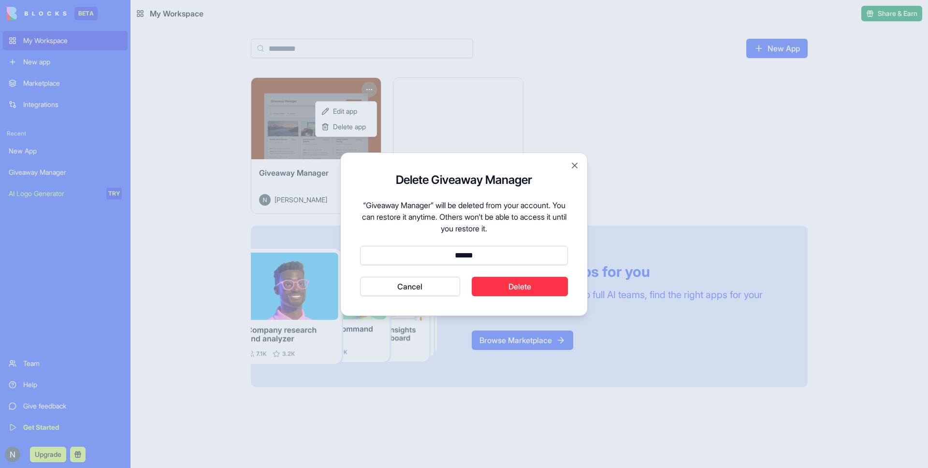
type input "******"
click at [360, 277] on button "Cancel" at bounding box center [410, 286] width 100 height 19
